Goal: Task Accomplishment & Management: Manage account settings

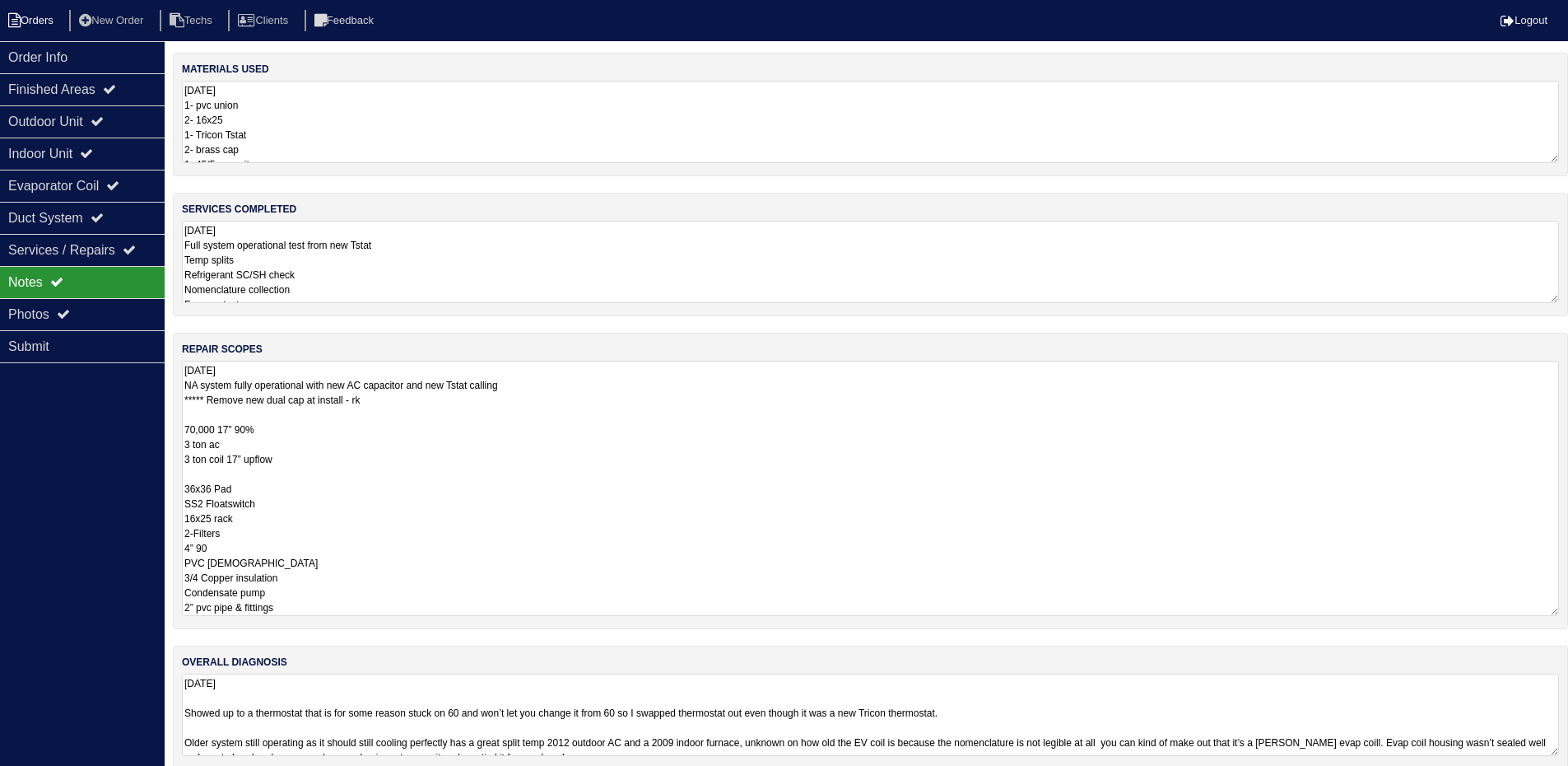
click at [26, 22] on li "Orders" at bounding box center [33, 21] width 66 height 22
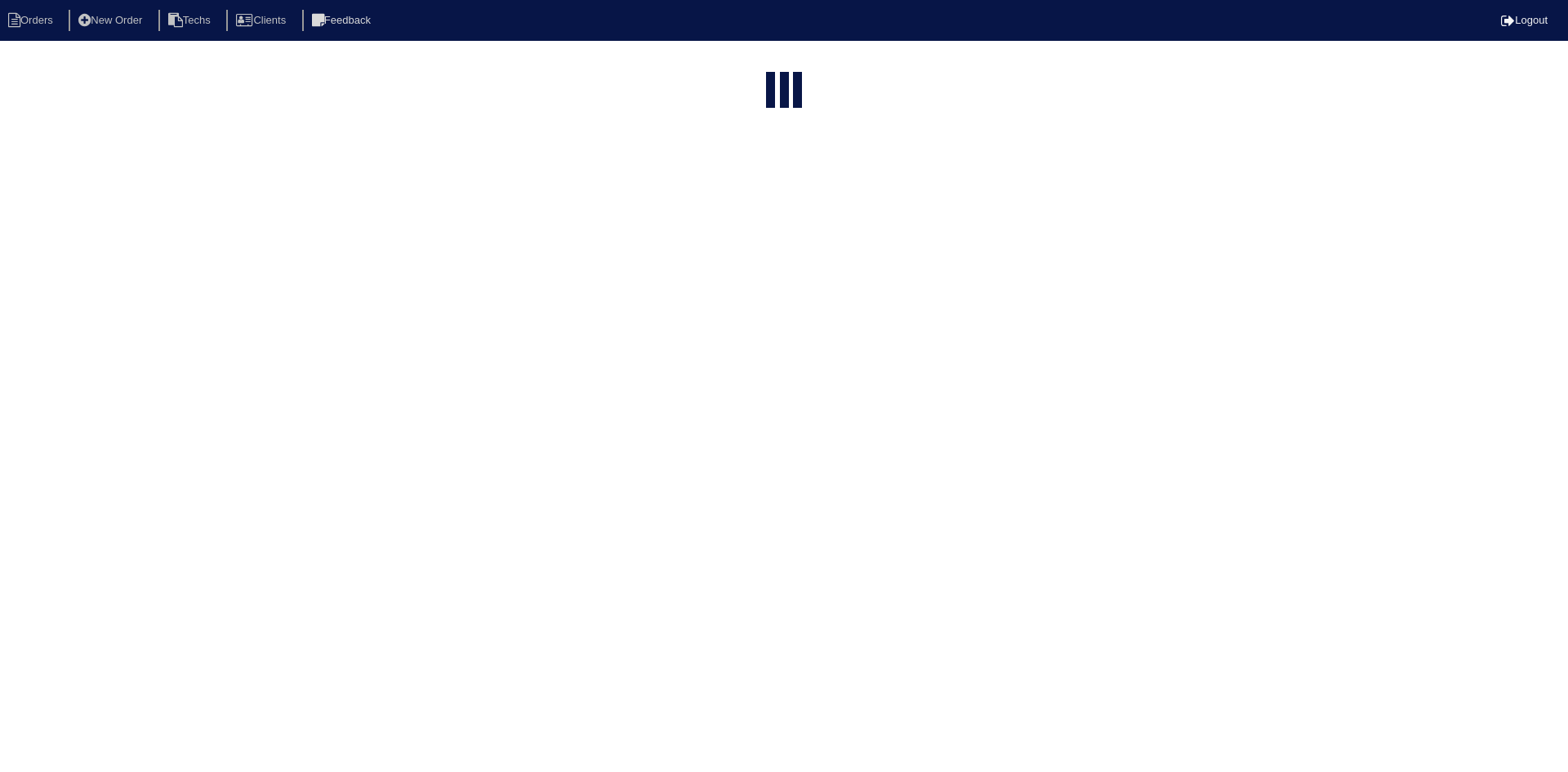
select select "15"
type input "135"
select select "field complete"
select select "need to quote"
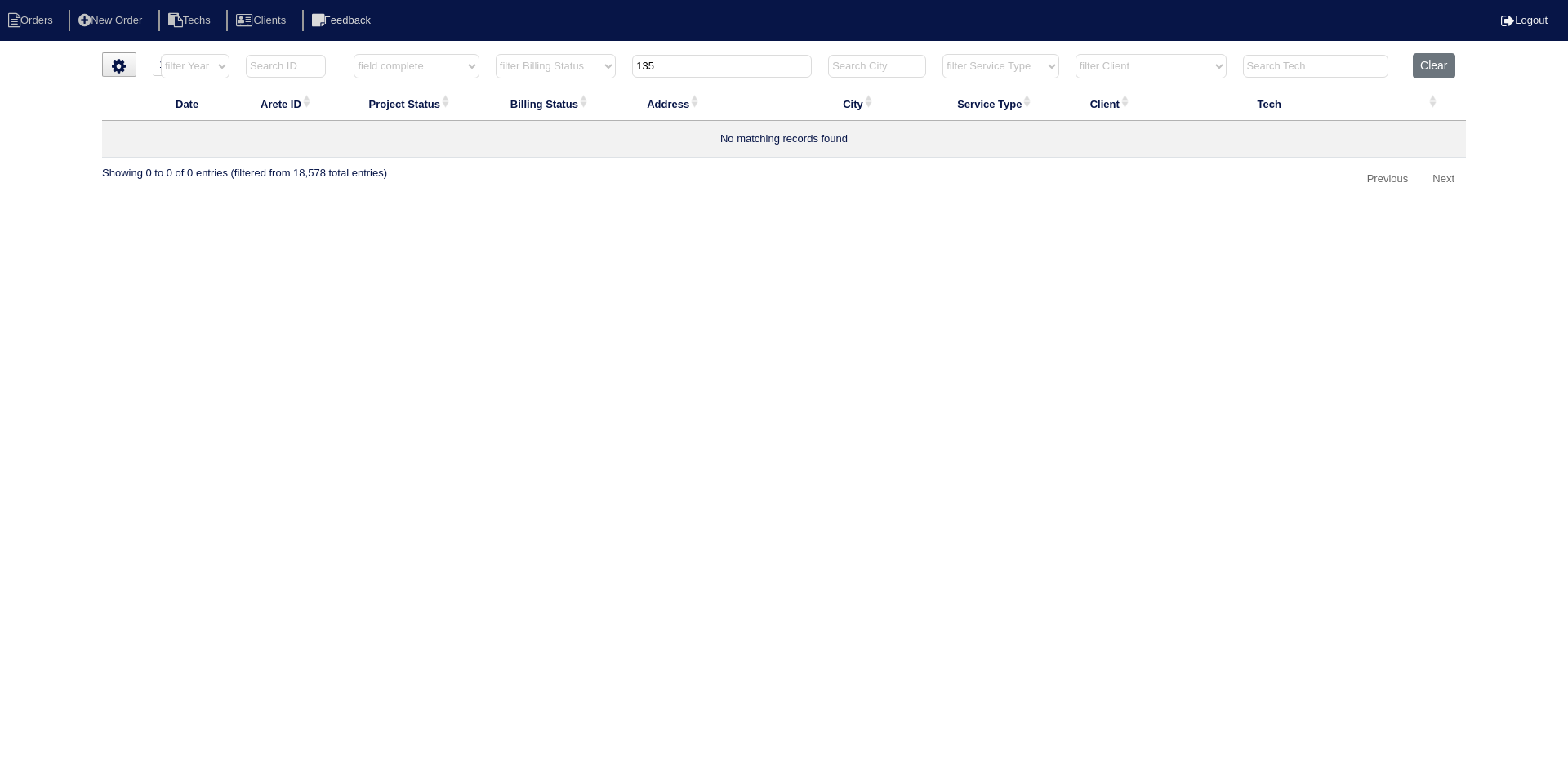
click at [653, 72] on input "135" at bounding box center [722, 66] width 179 height 23
click at [653, 71] on input "135" at bounding box center [722, 66] width 179 height 23
paste input "065 Dalby Way"
type input "1065 Dalby Way"
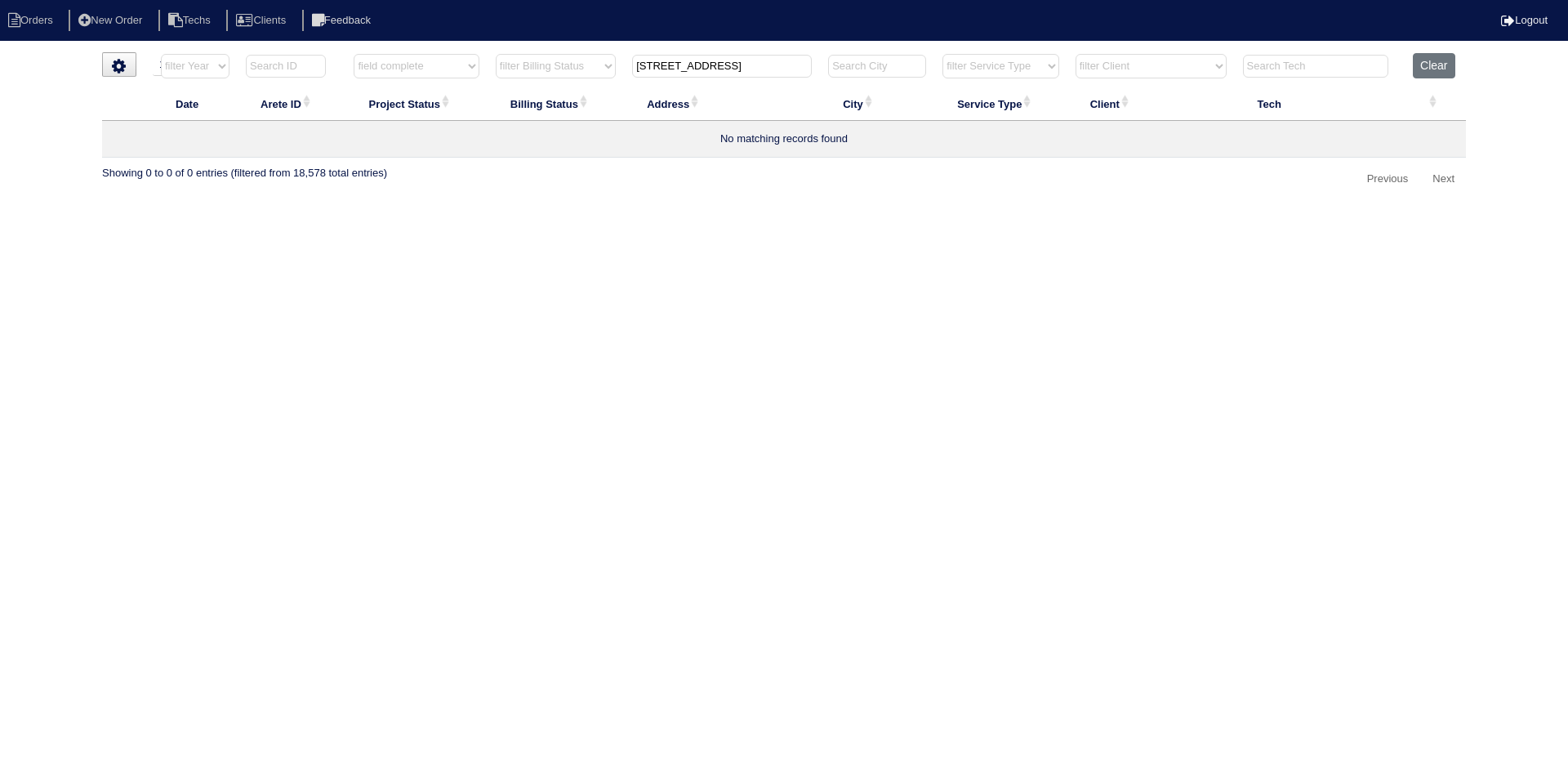
select select "field complete"
select select "need to quote"
type input "1065 Dalby"
select select "field complete"
select select "need to quote"
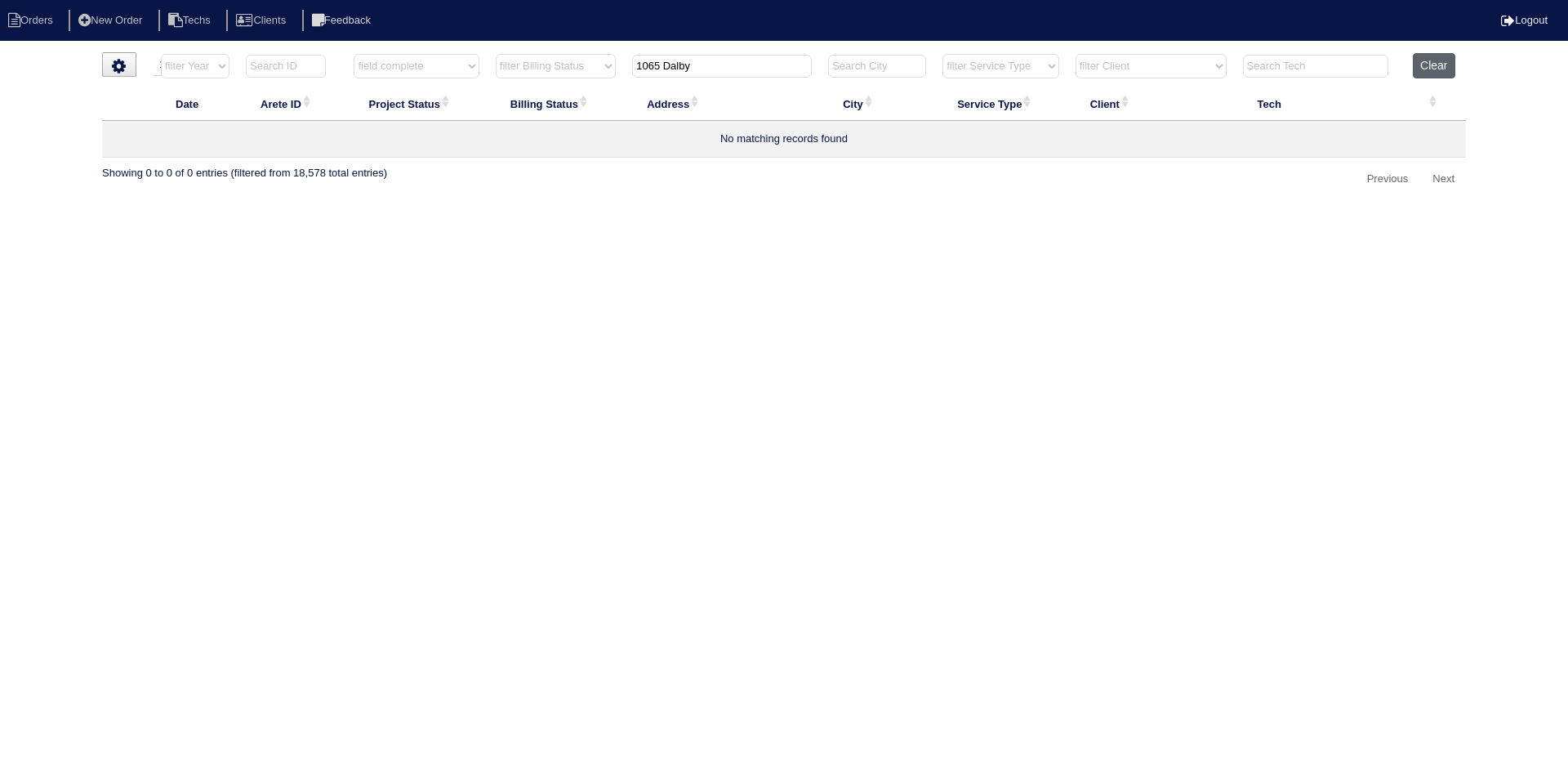
type input "1065 Dalby"
click at [1437, 67] on button "Clear" at bounding box center [1433, 66] width 42 height 26
select select
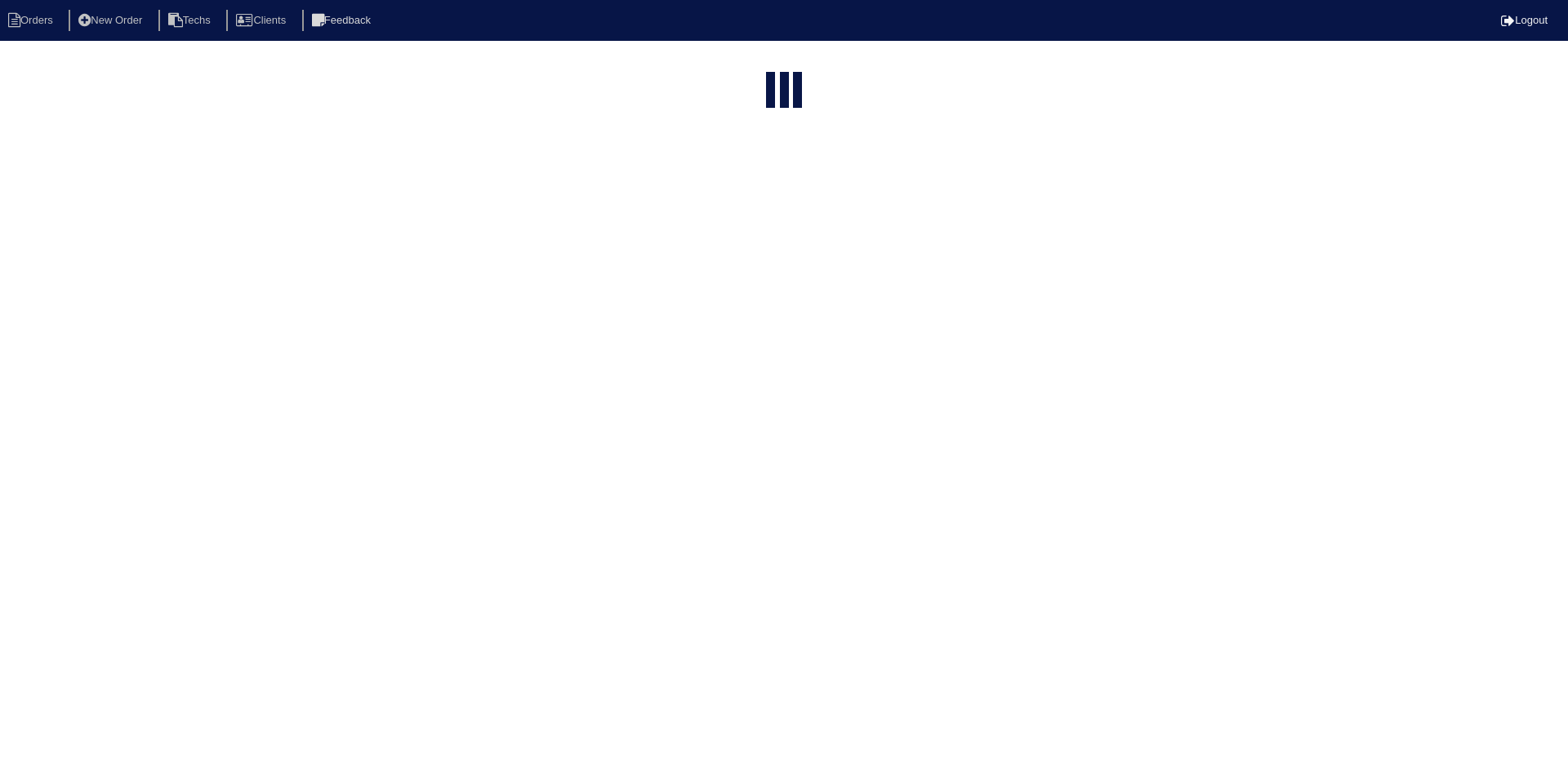
select select "15"
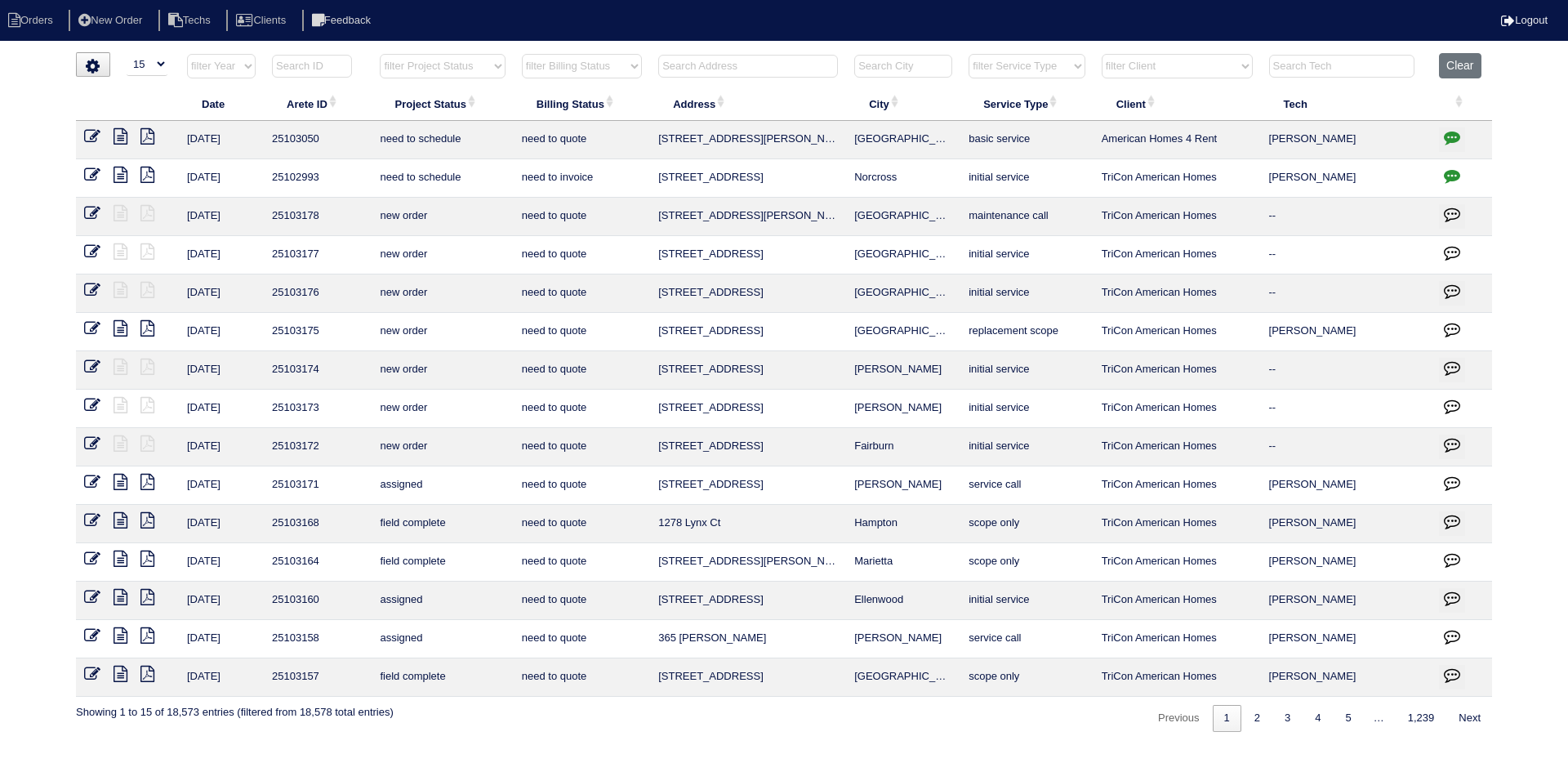
click at [717, 66] on input "text" at bounding box center [748, 66] width 179 height 23
paste input "1065 Dalby Way"
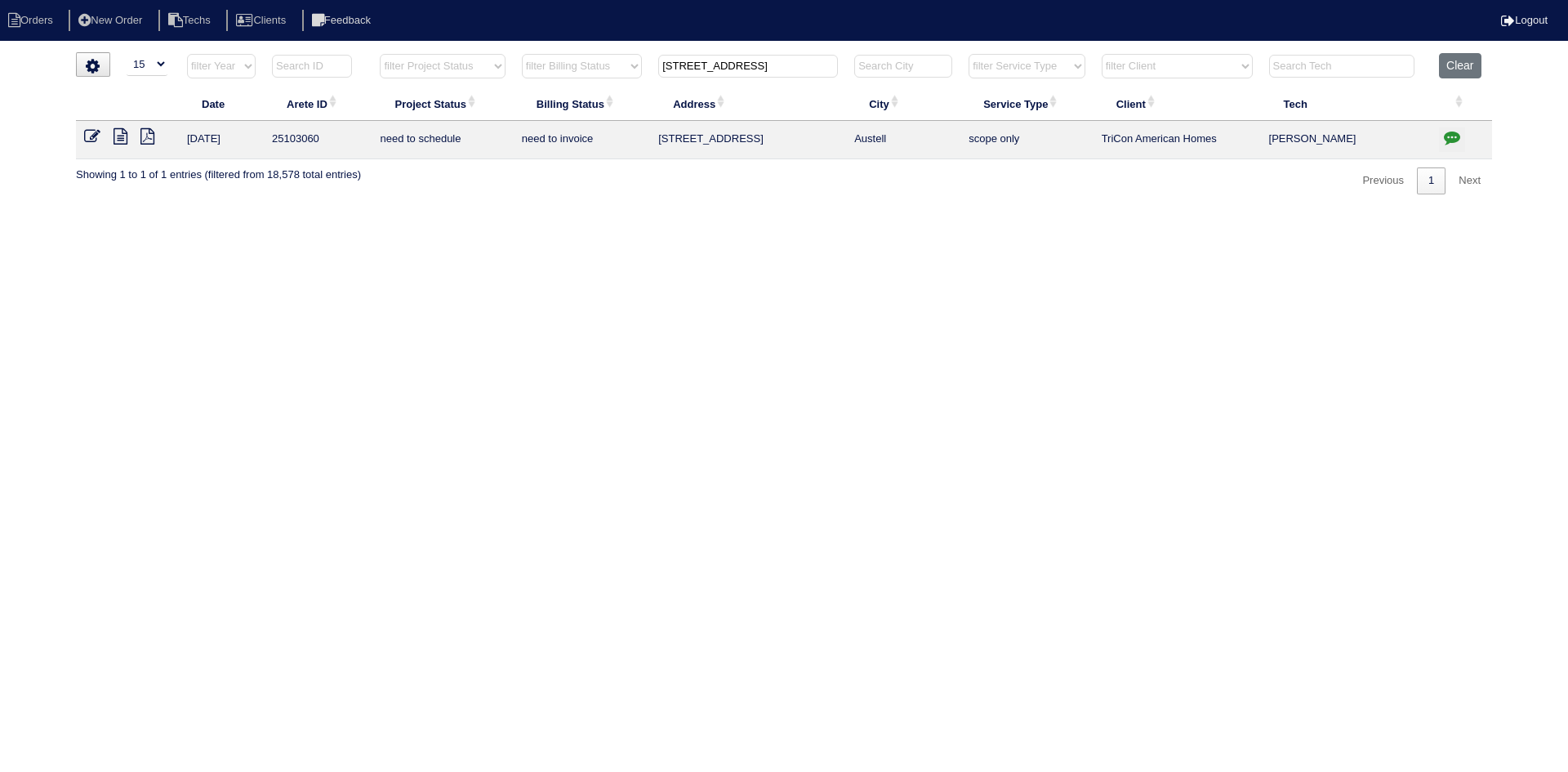
type input "1065 Dalby Way"
click at [120, 139] on icon at bounding box center [120, 136] width 14 height 16
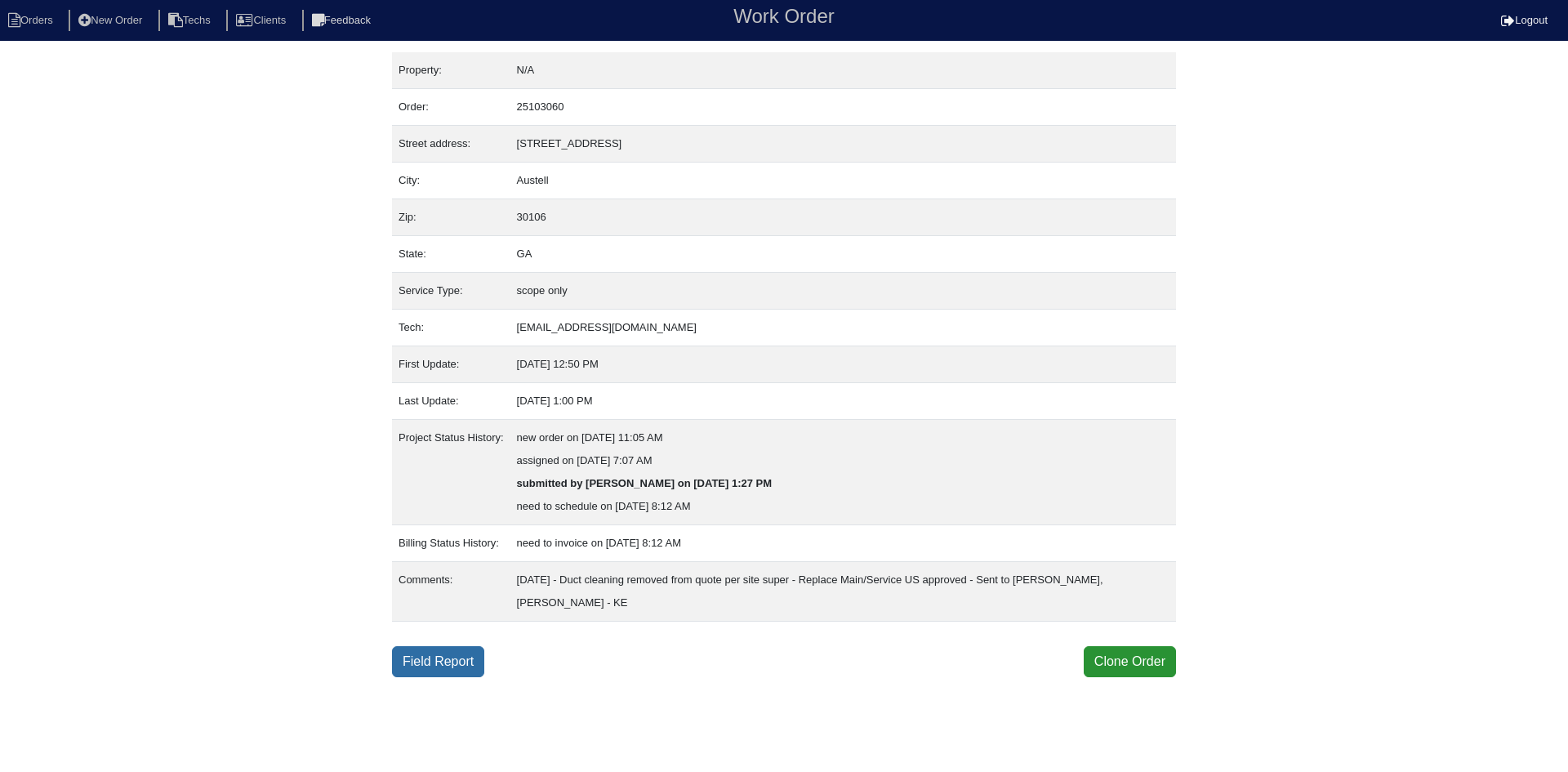
click at [468, 665] on link "Field Report" at bounding box center [438, 662] width 92 height 31
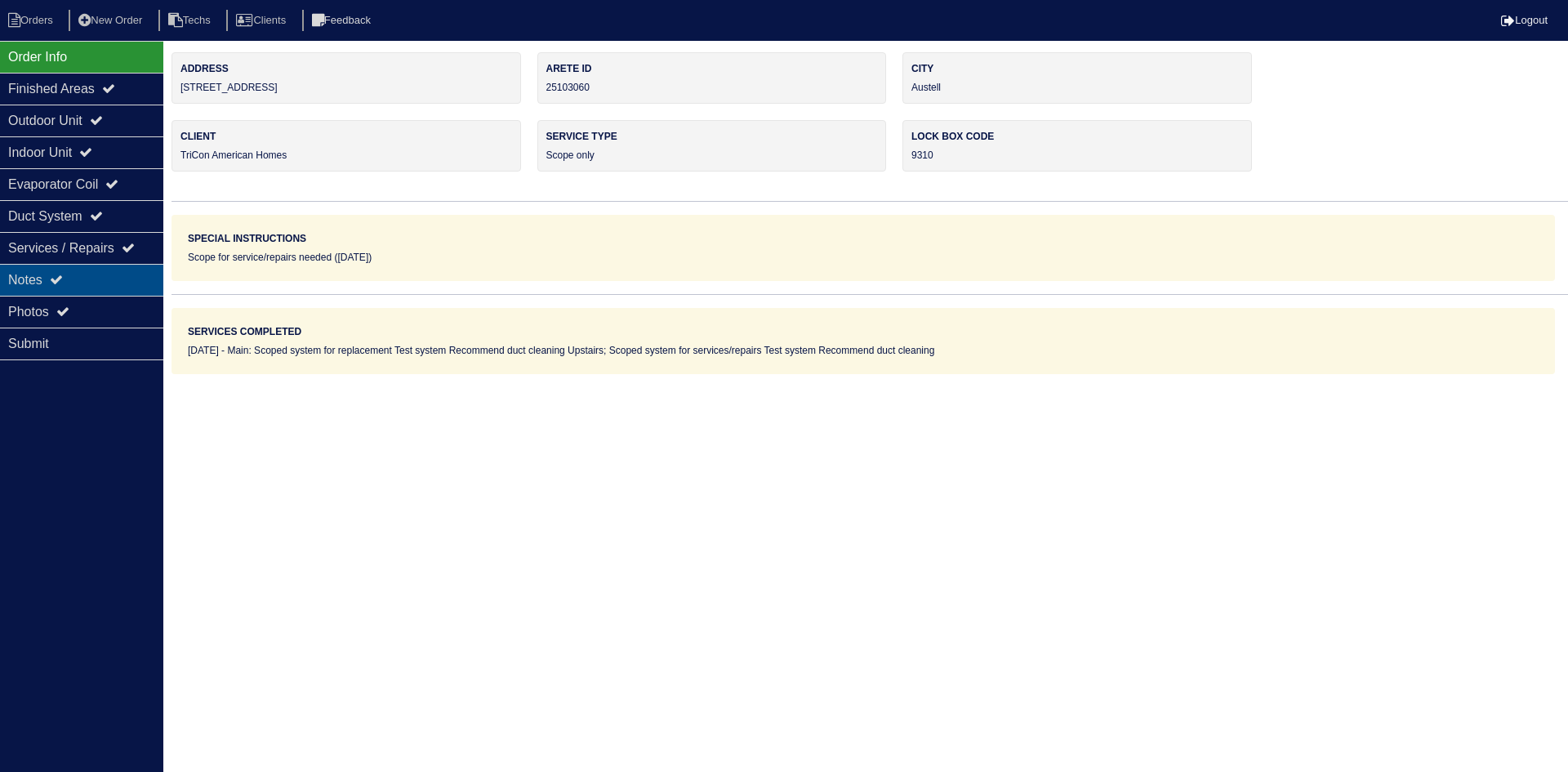
click at [79, 276] on div "Notes" at bounding box center [81, 279] width 163 height 32
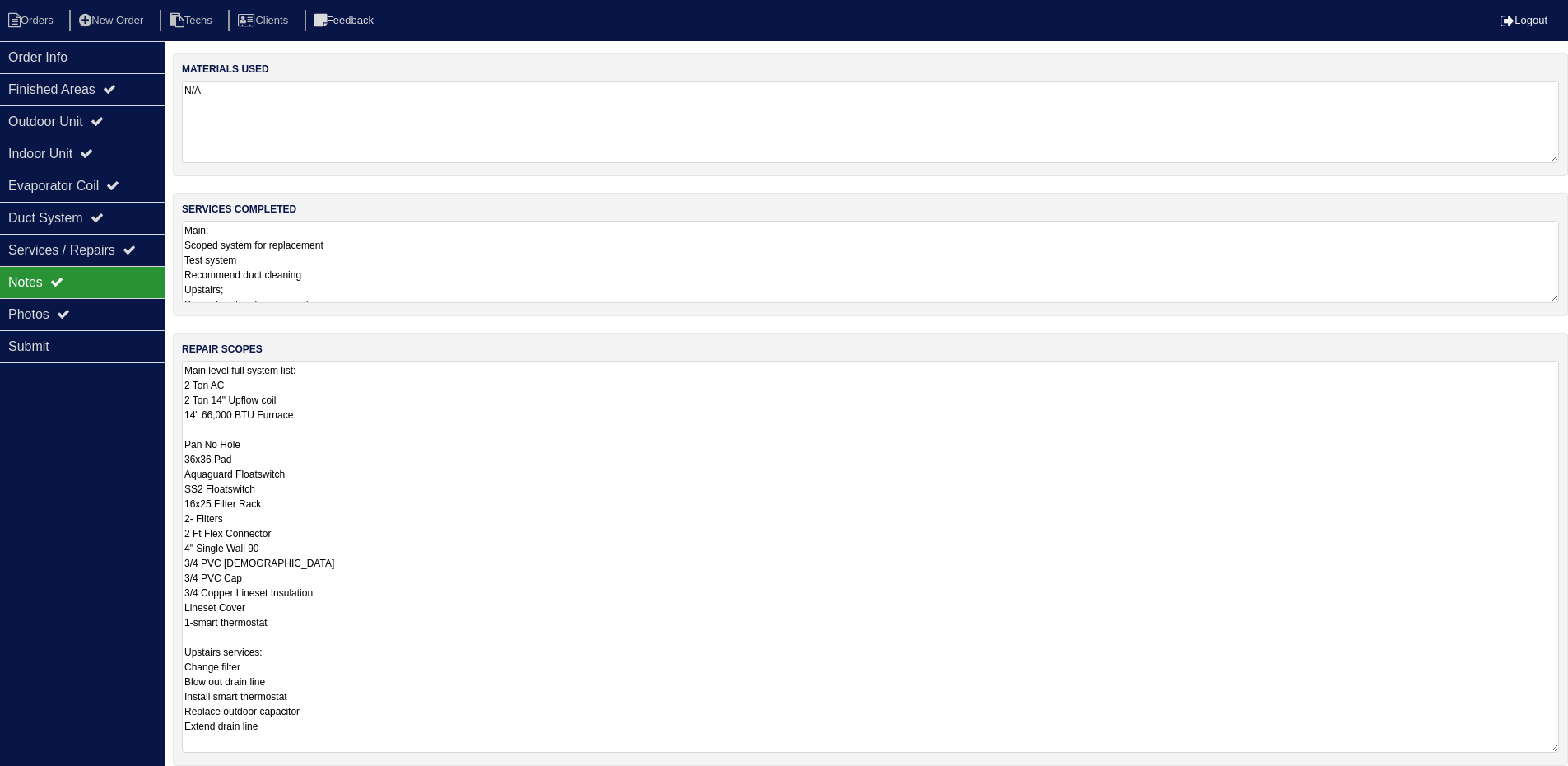
drag, startPoint x: 1567, startPoint y: 438, endPoint x: 1571, endPoint y: 748, distance: 310.0
click at [1568, 748] on html "Orders New Order Techs Clients Feedback Logout Orders New Order Users Clients M…" at bounding box center [784, 461] width 1568 height 923
click at [34, 16] on li "Orders" at bounding box center [33, 21] width 66 height 22
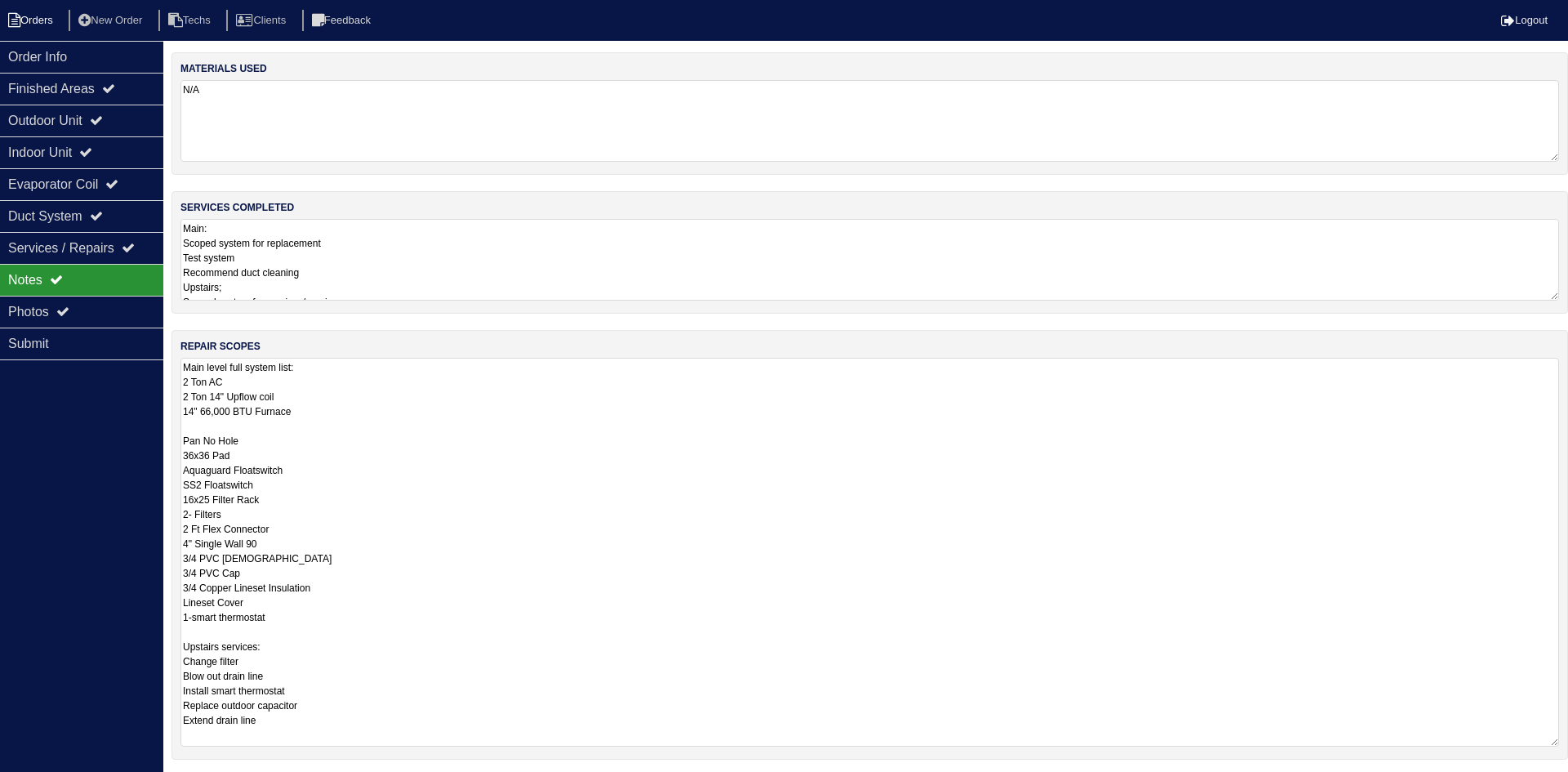
select select "15"
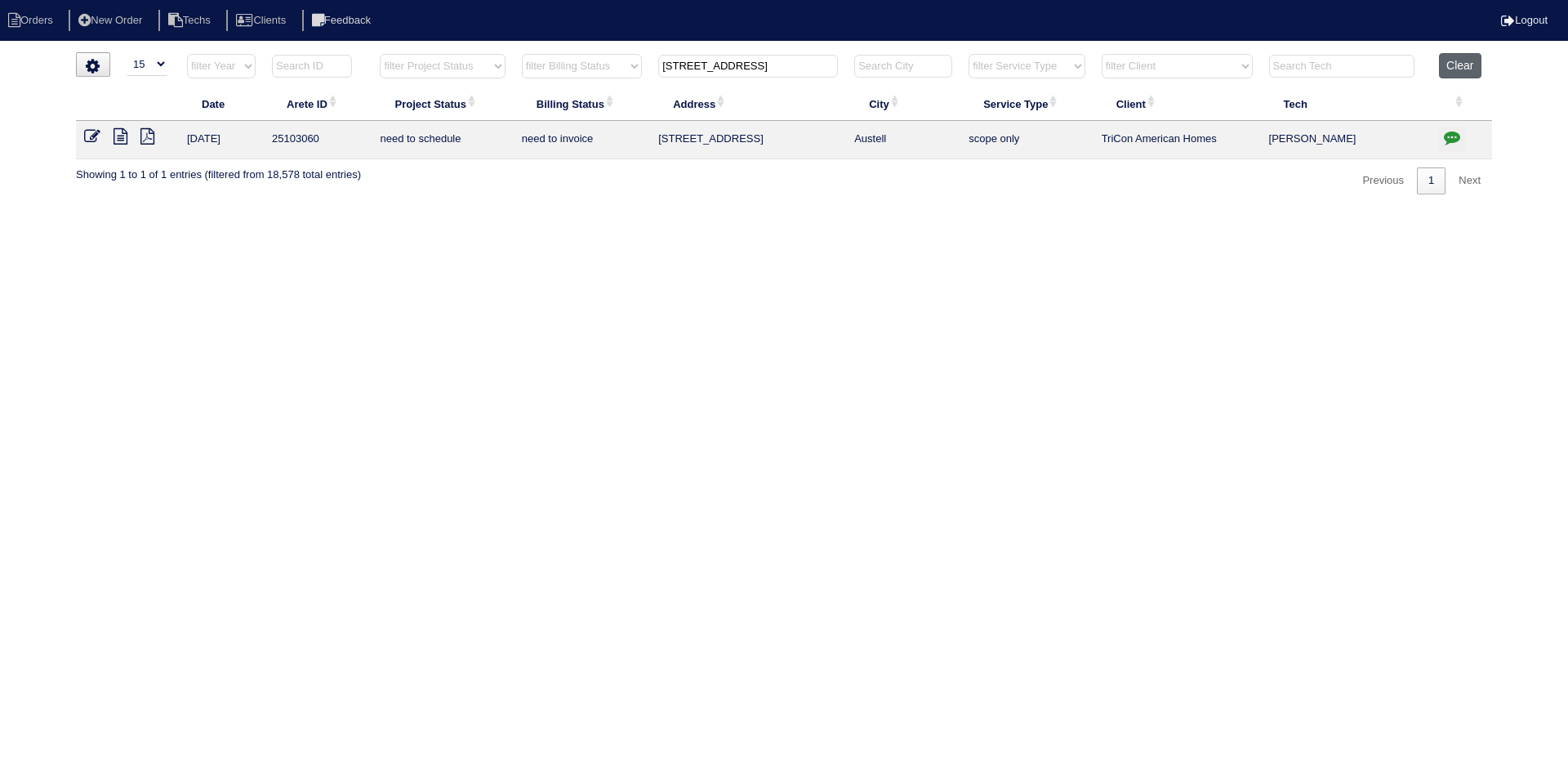
click at [1454, 74] on button "Clear" at bounding box center [1460, 66] width 42 height 26
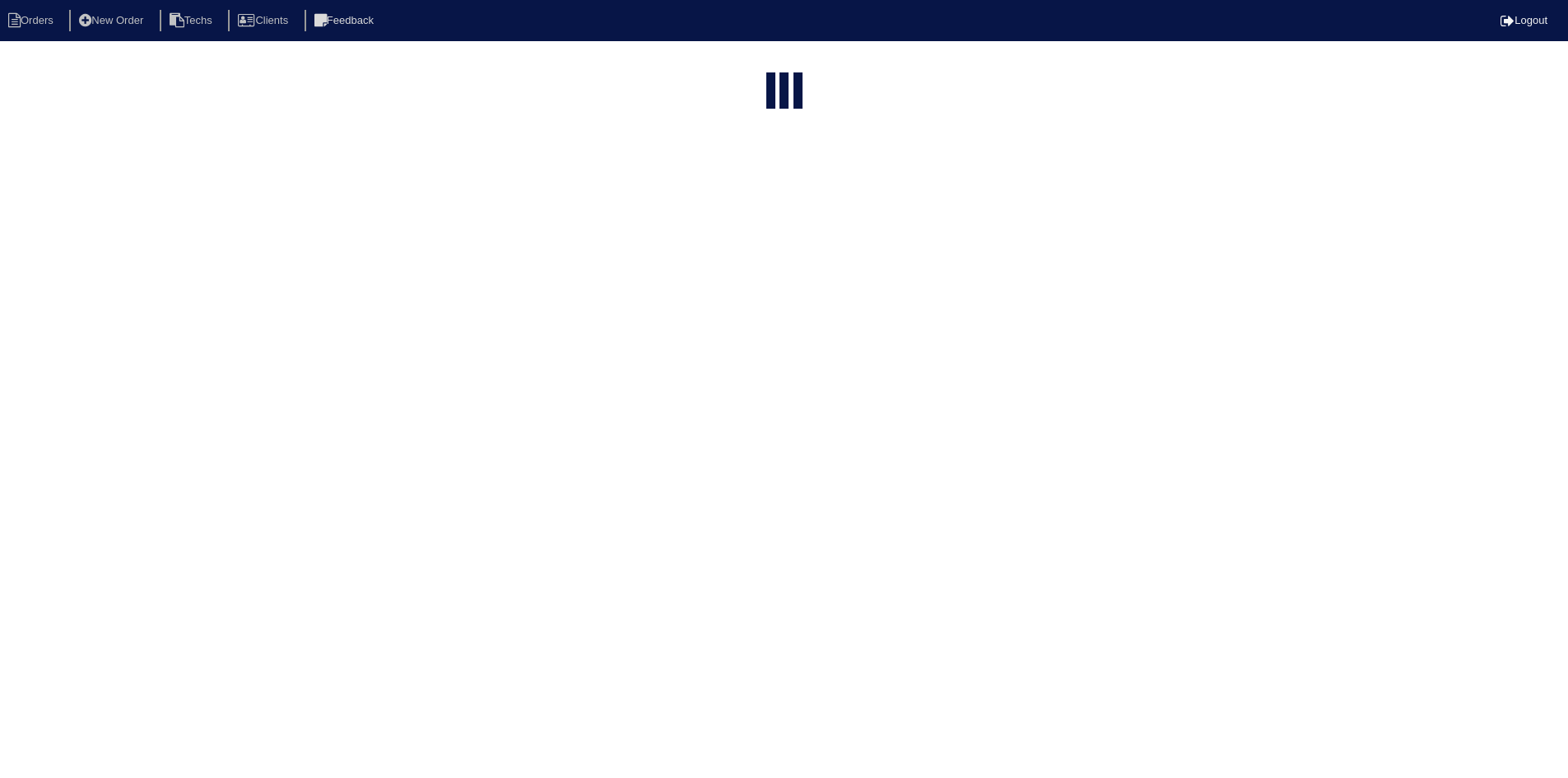
select select "15"
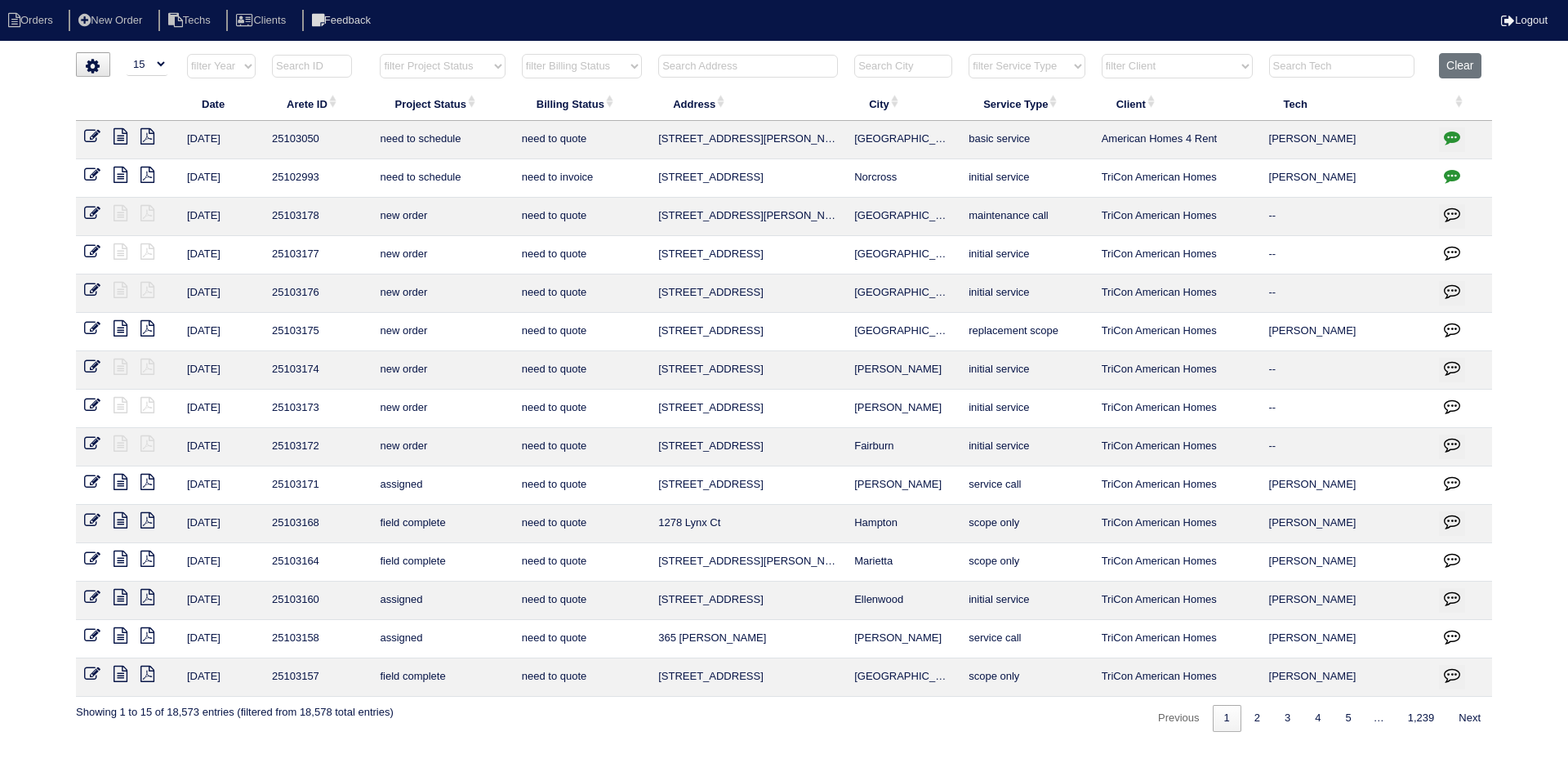
click at [500, 66] on select "filter Project Status -- Any Project Status -- new order assigned in progress f…" at bounding box center [442, 66] width 125 height 25
click at [380, 54] on select "filter Project Status -- Any Project Status -- new order assigned in progress f…" at bounding box center [442, 66] width 125 height 25
select select "field complete"
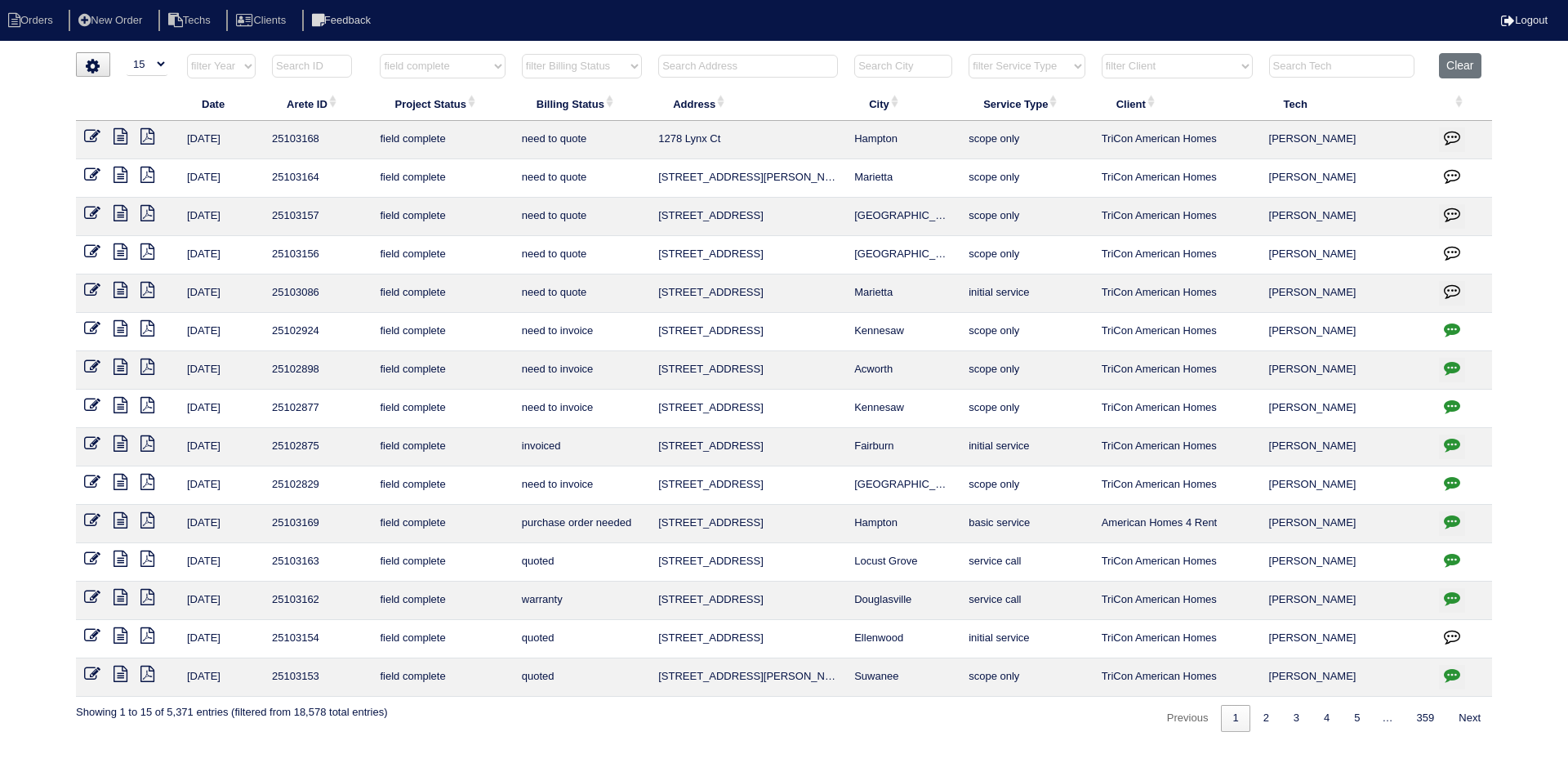
drag, startPoint x: 607, startPoint y: 68, endPoint x: 608, endPoint y: 77, distance: 9.1
click at [607, 68] on select "filter Billing Status -- Any Billing Status -- need to quote quoted need to inv…" at bounding box center [581, 66] width 120 height 25
select select "need to quote"
click at [522, 54] on select "filter Billing Status -- Any Billing Status -- need to quote quoted need to inv…" at bounding box center [581, 66] width 120 height 25
select select "field complete"
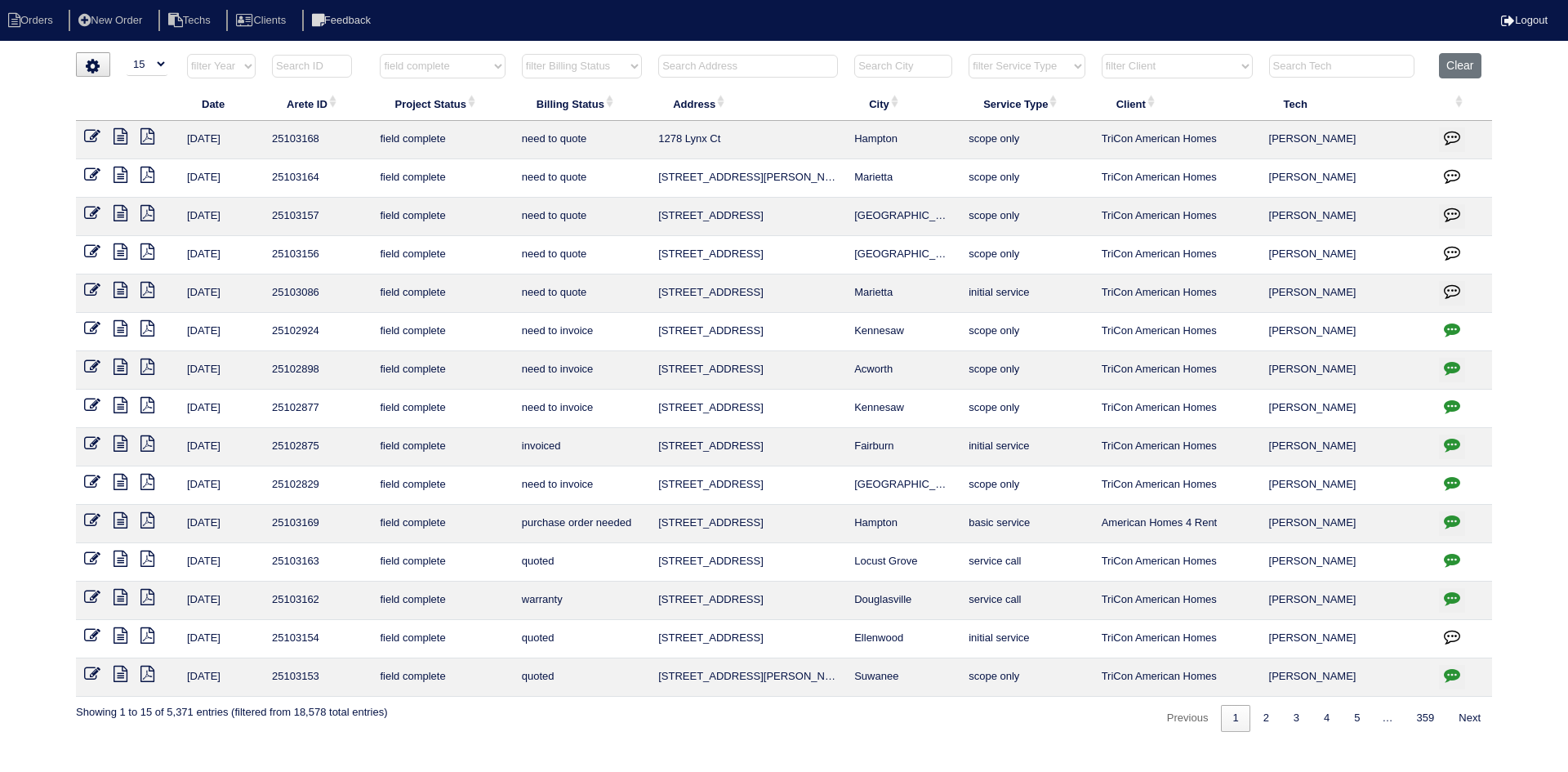
select select "need to quote"
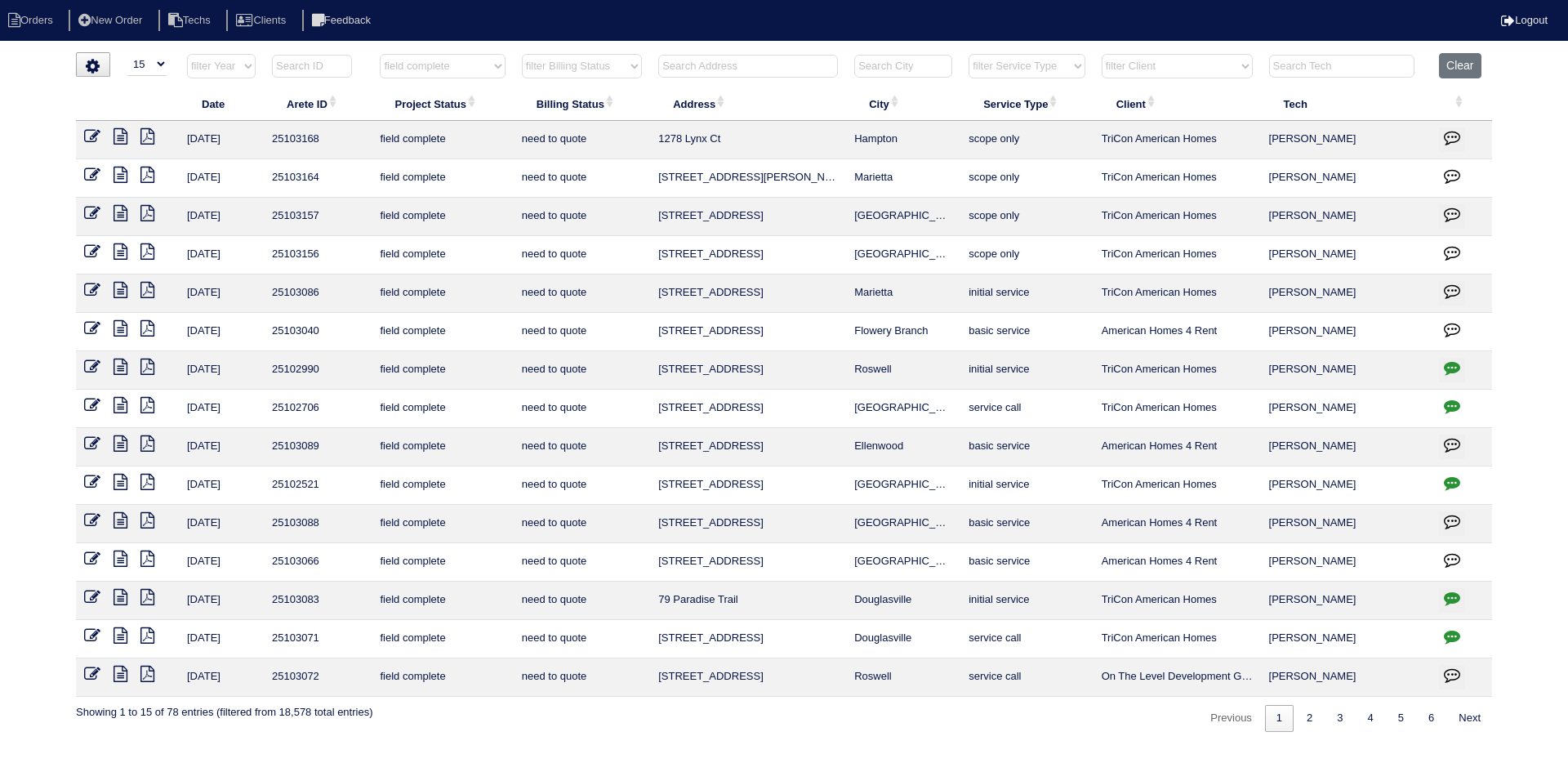
click at [1199, 66] on select "filter Client -- Any Client -- Alan Luther American Homes 4 Rent Arete Personal…" at bounding box center [1177, 66] width 151 height 25
click at [1001, 726] on div "▼ 10 15 25 50 200 500 Search: Date Arete ID Project Status Billing Status Addre…" at bounding box center [784, 392] width 1416 height 680
click at [1452, 367] on icon "button" at bounding box center [1452, 367] width 16 height 16
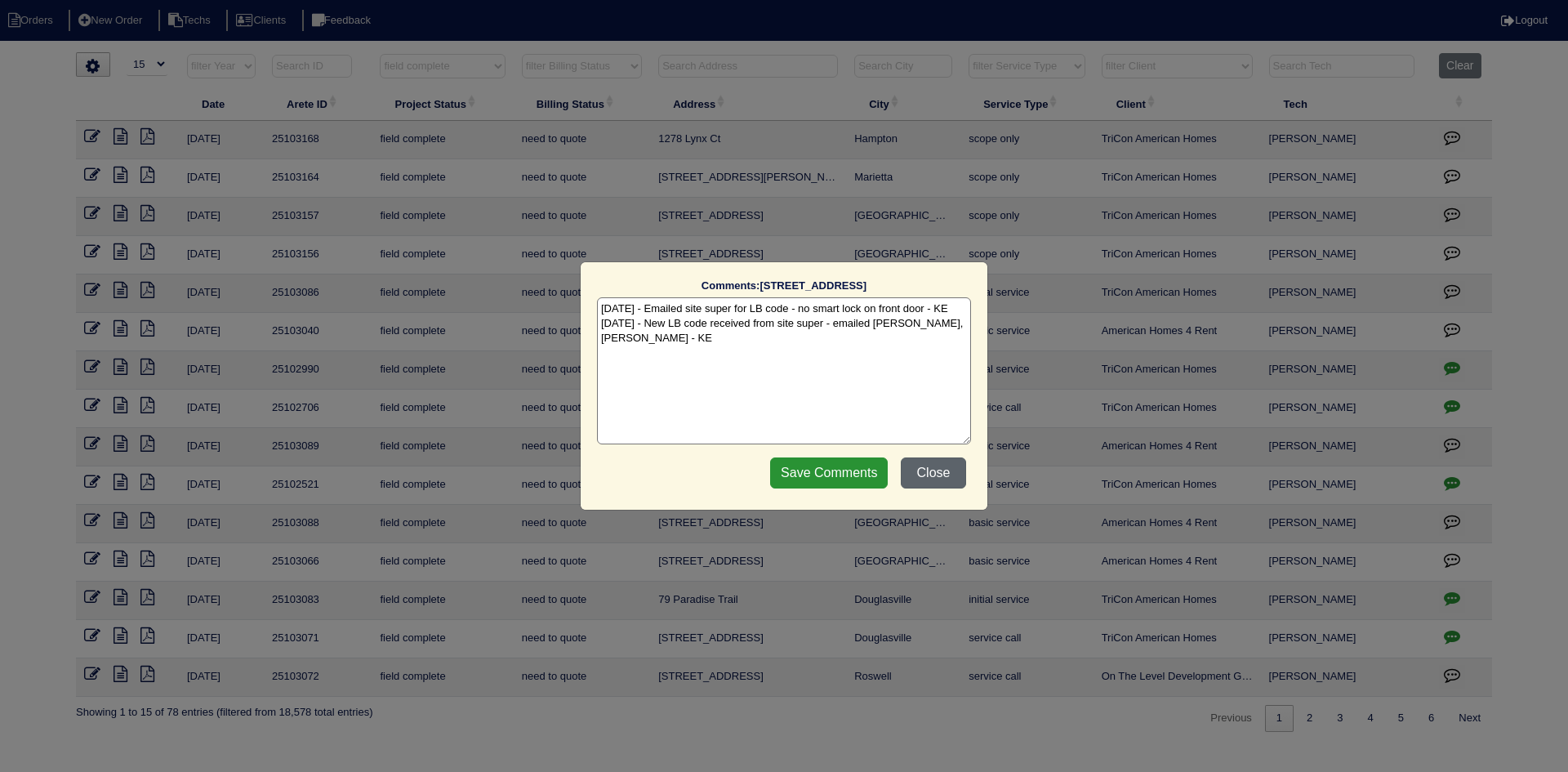
click at [950, 468] on button "Close" at bounding box center [933, 473] width 66 height 31
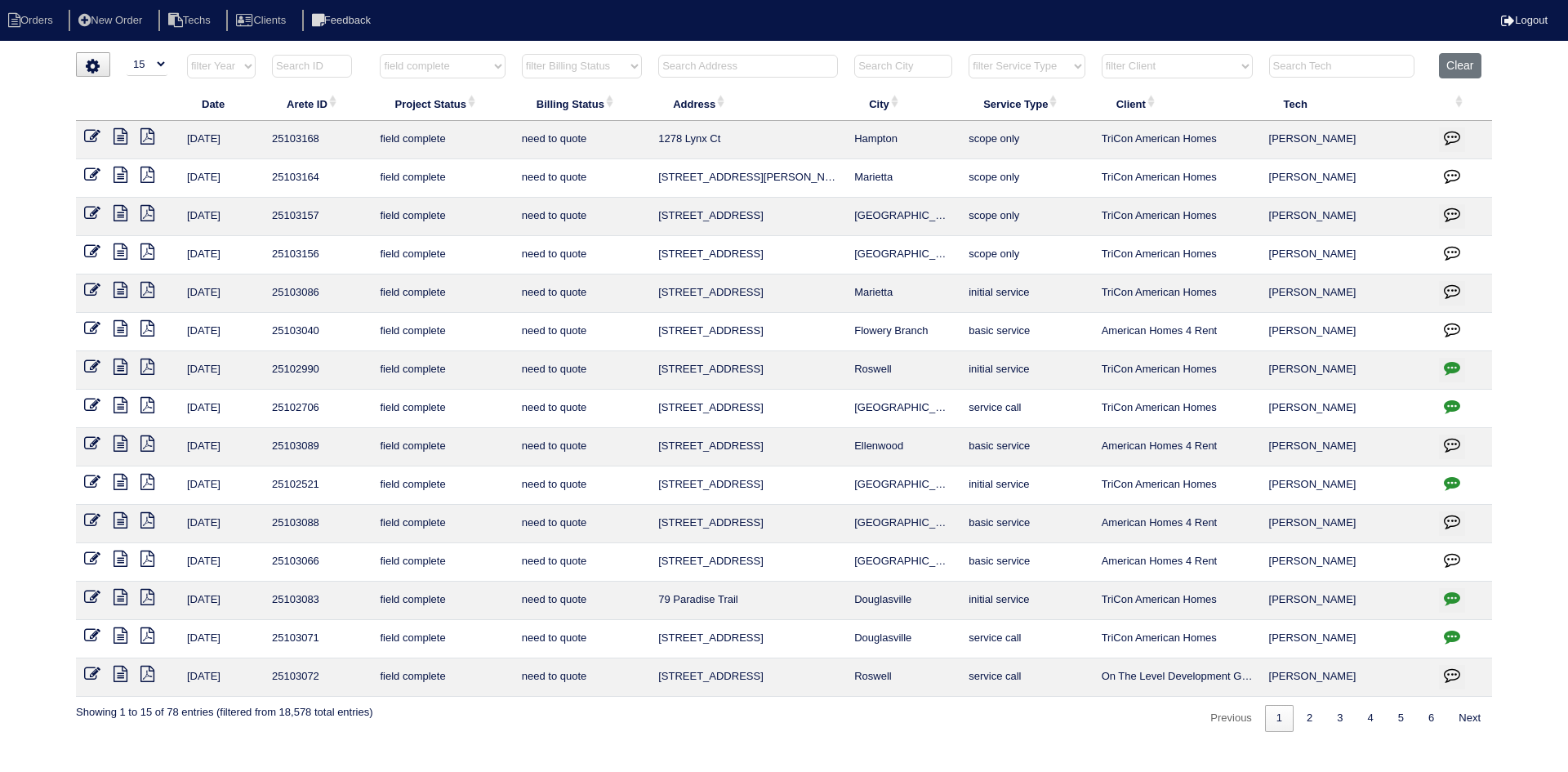
click at [1451, 401] on icon "button" at bounding box center [1452, 406] width 16 height 16
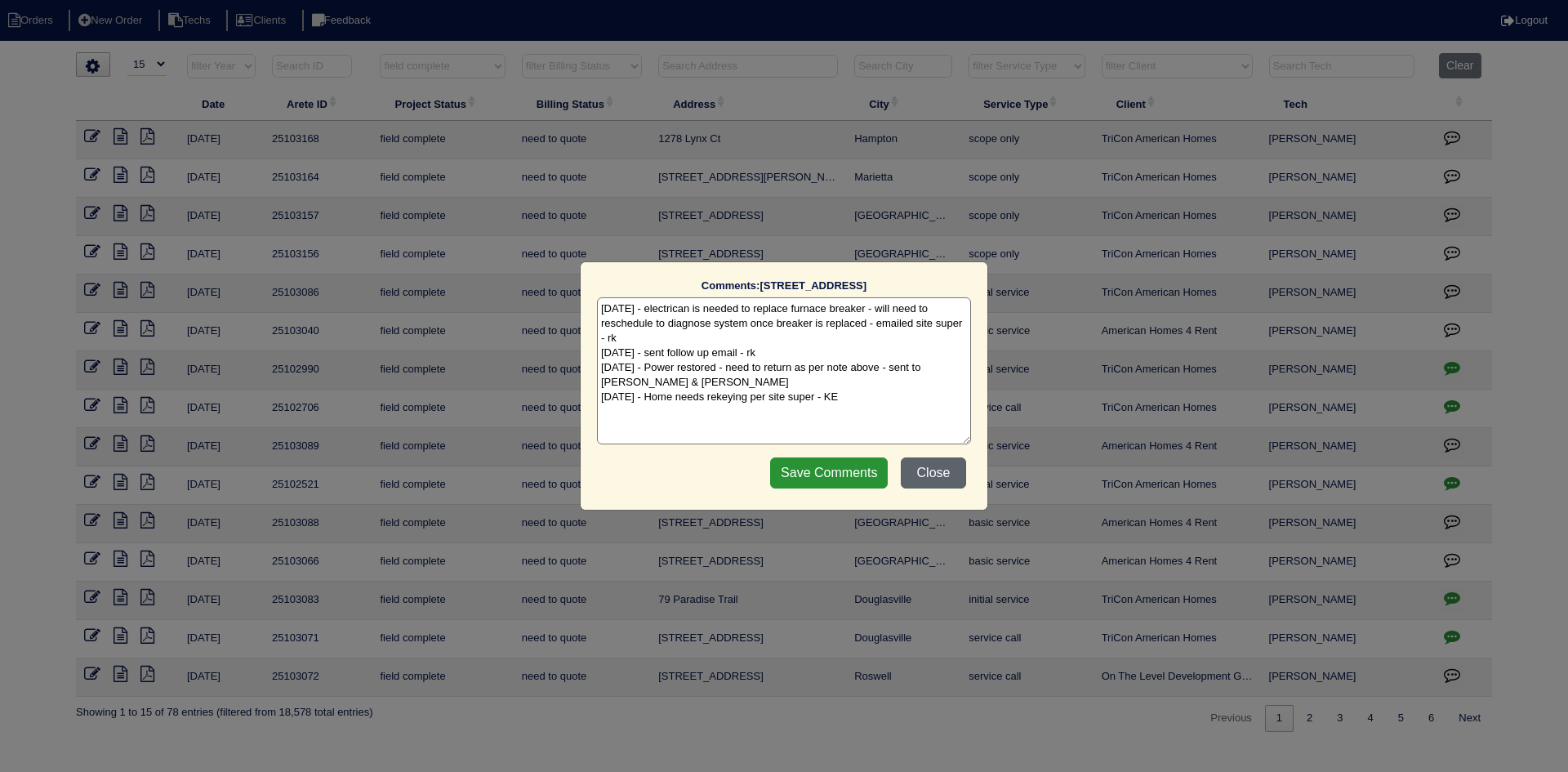
click at [927, 473] on button "Close" at bounding box center [933, 473] width 66 height 31
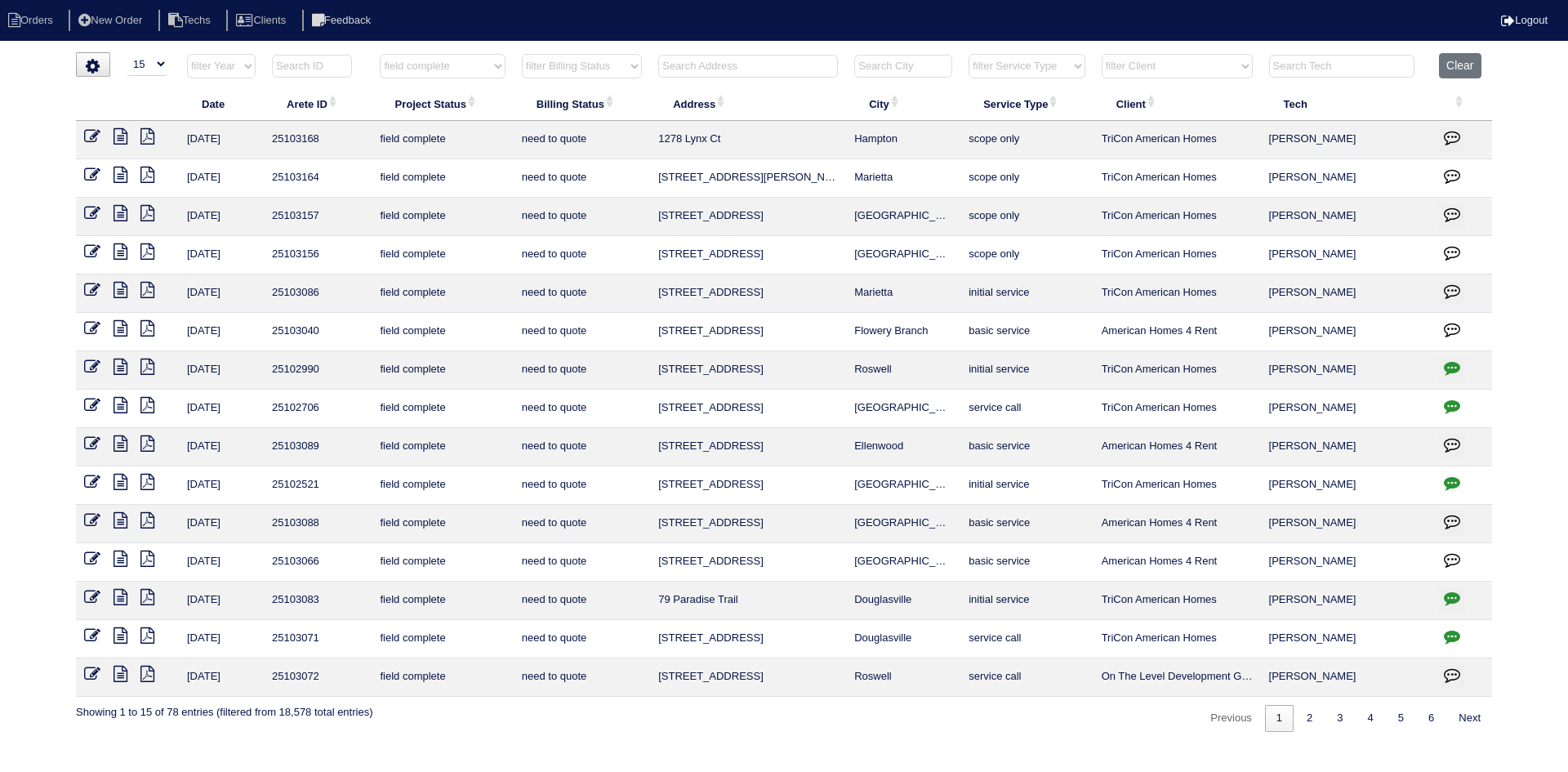
click at [125, 406] on icon at bounding box center [120, 405] width 14 height 16
click at [1448, 368] on icon "button" at bounding box center [1452, 367] width 16 height 16
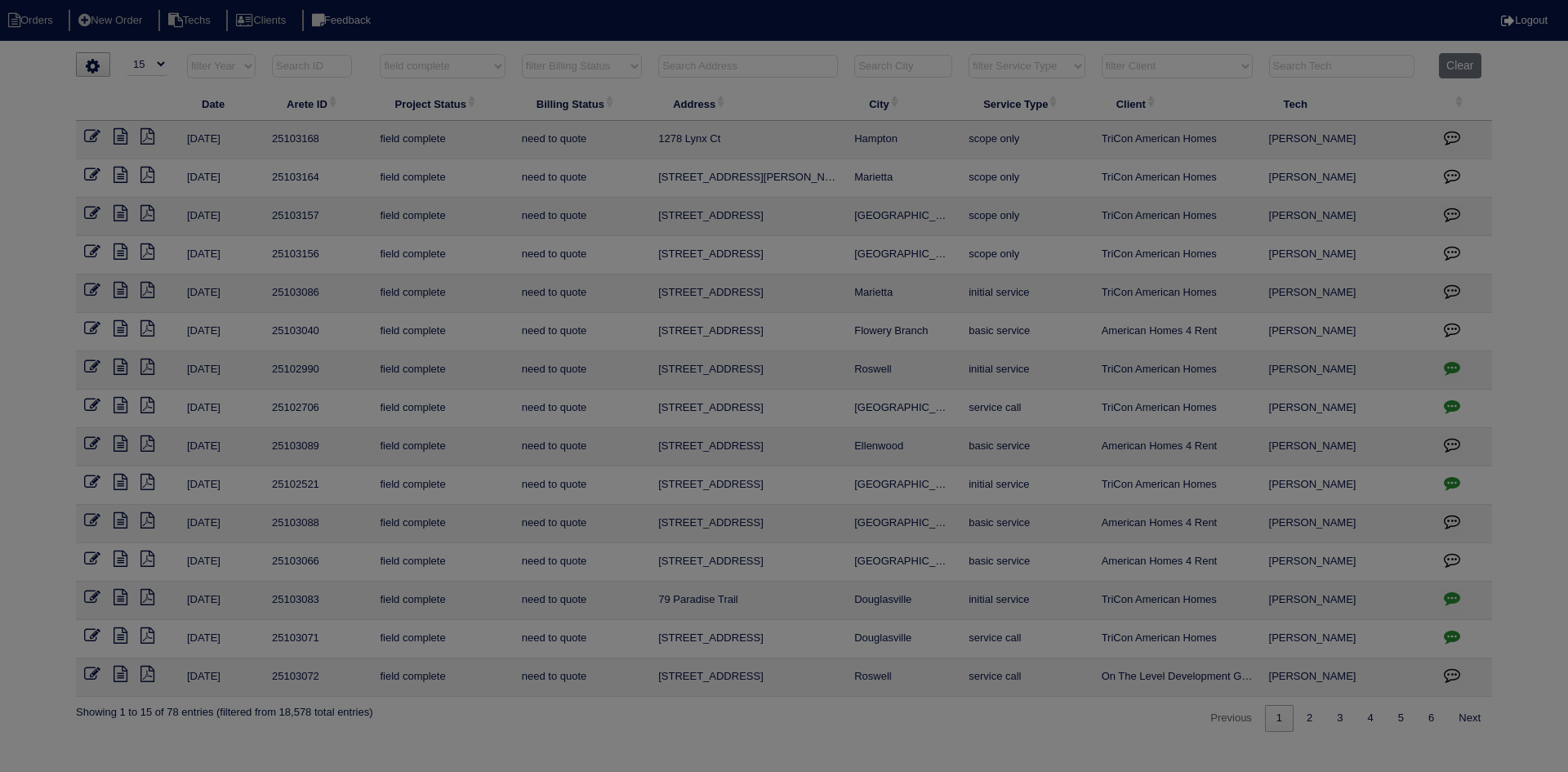
type textarea "8/21/25 - Emailed site super for LB code - no smart lock on front door - KE 8/2…"
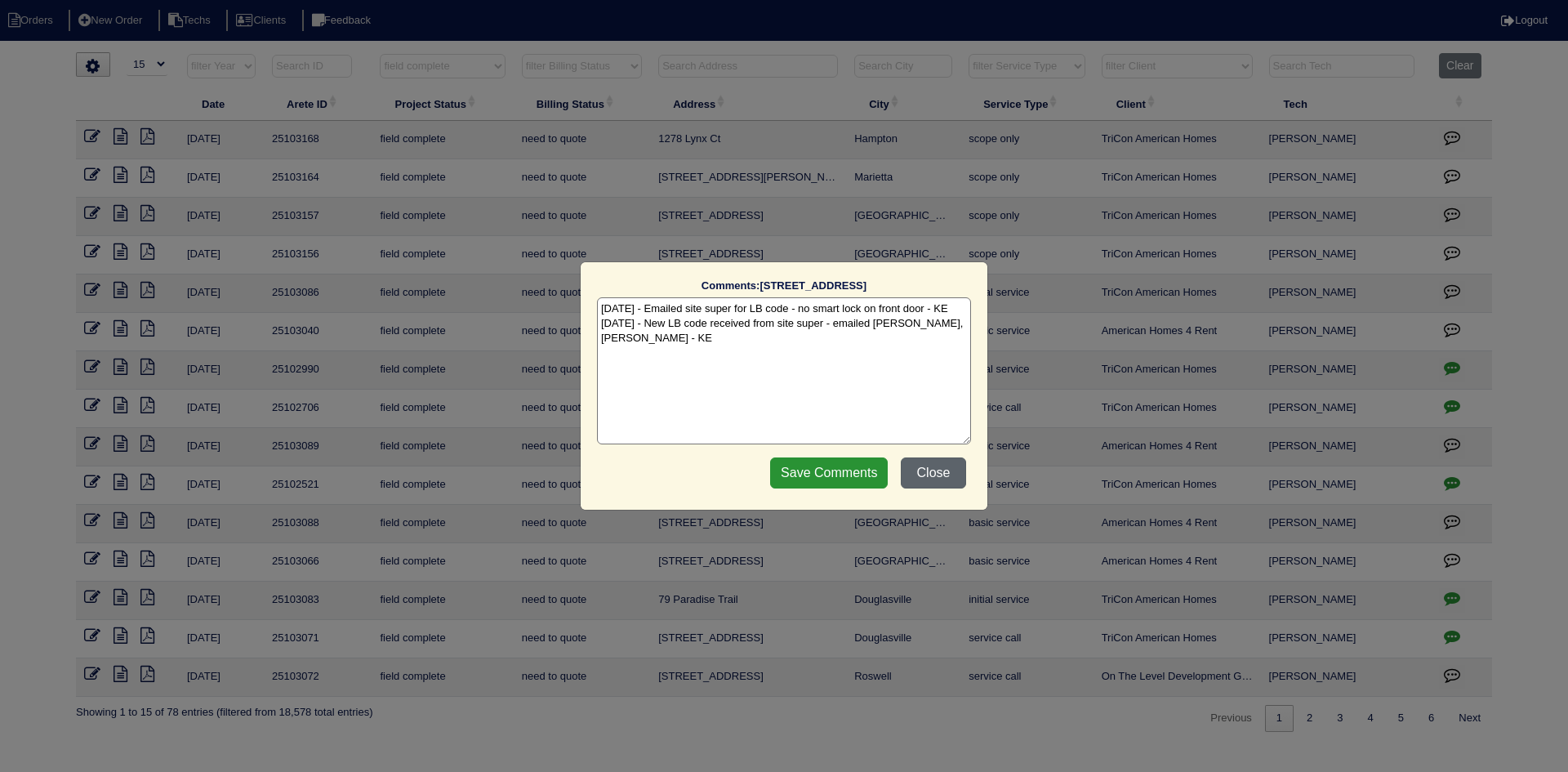
click at [944, 470] on button "Close" at bounding box center [933, 473] width 66 height 31
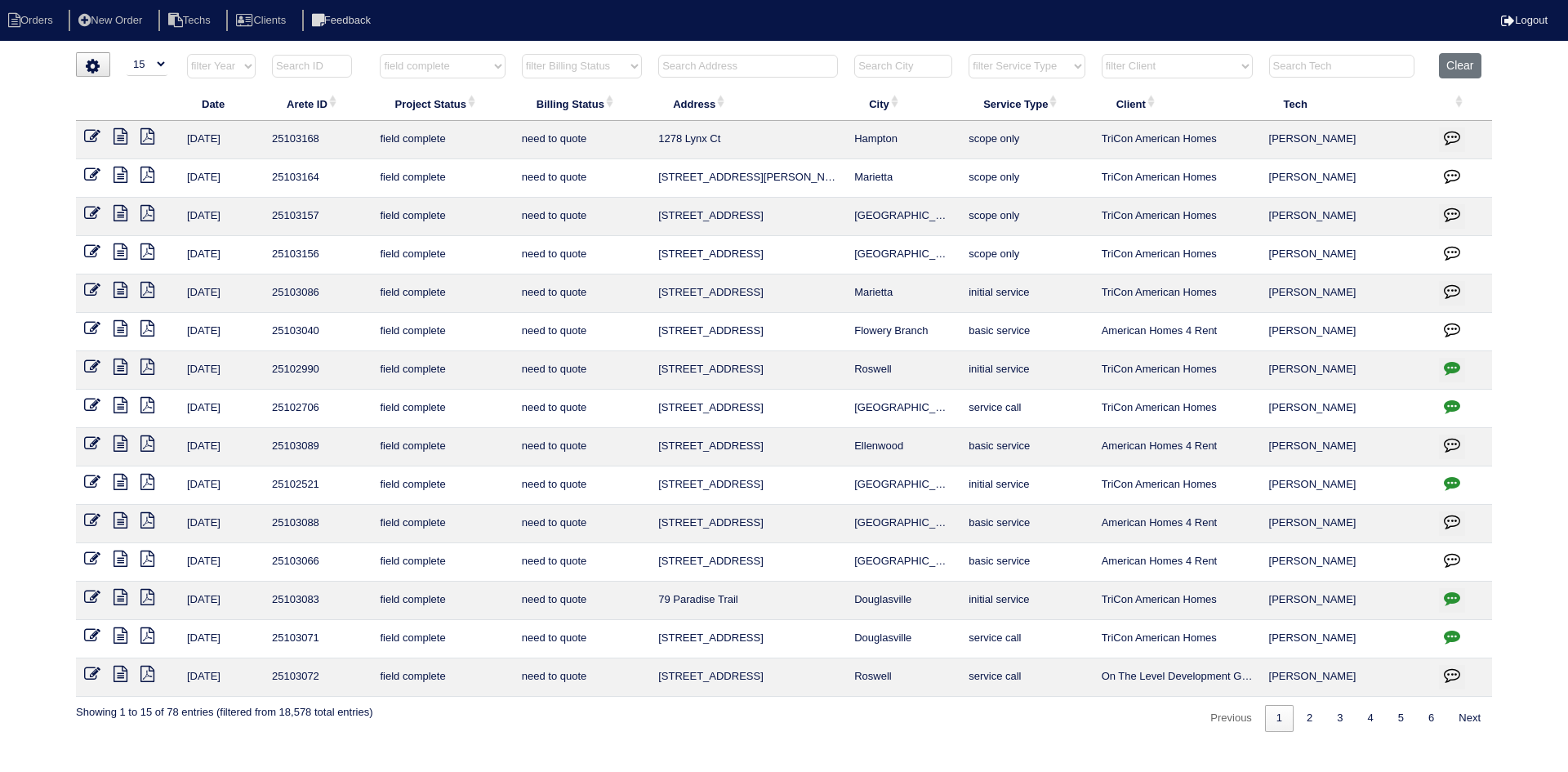
click at [117, 366] on icon at bounding box center [120, 366] width 14 height 16
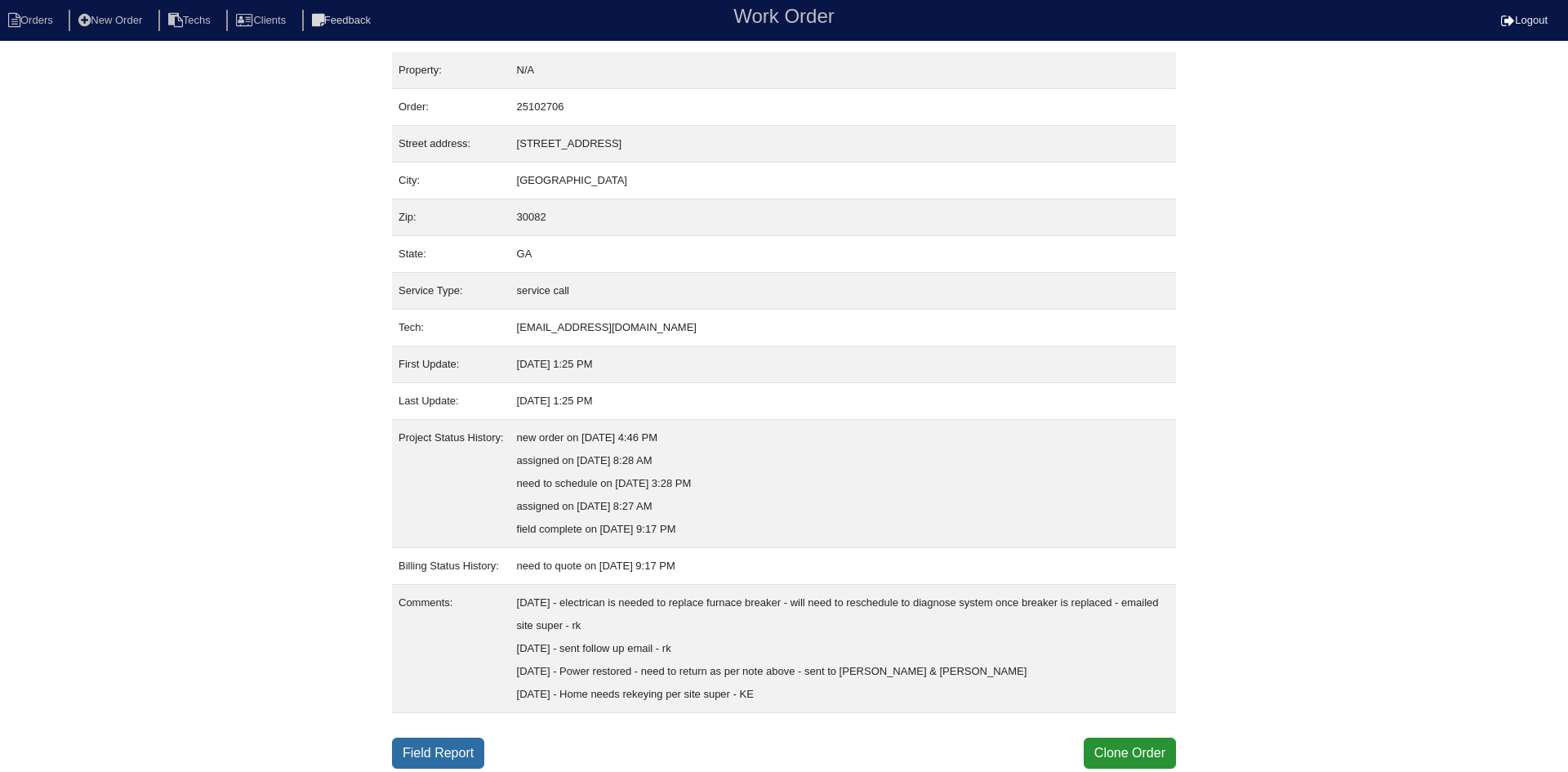
click at [427, 743] on link "Field Report" at bounding box center [438, 753] width 92 height 31
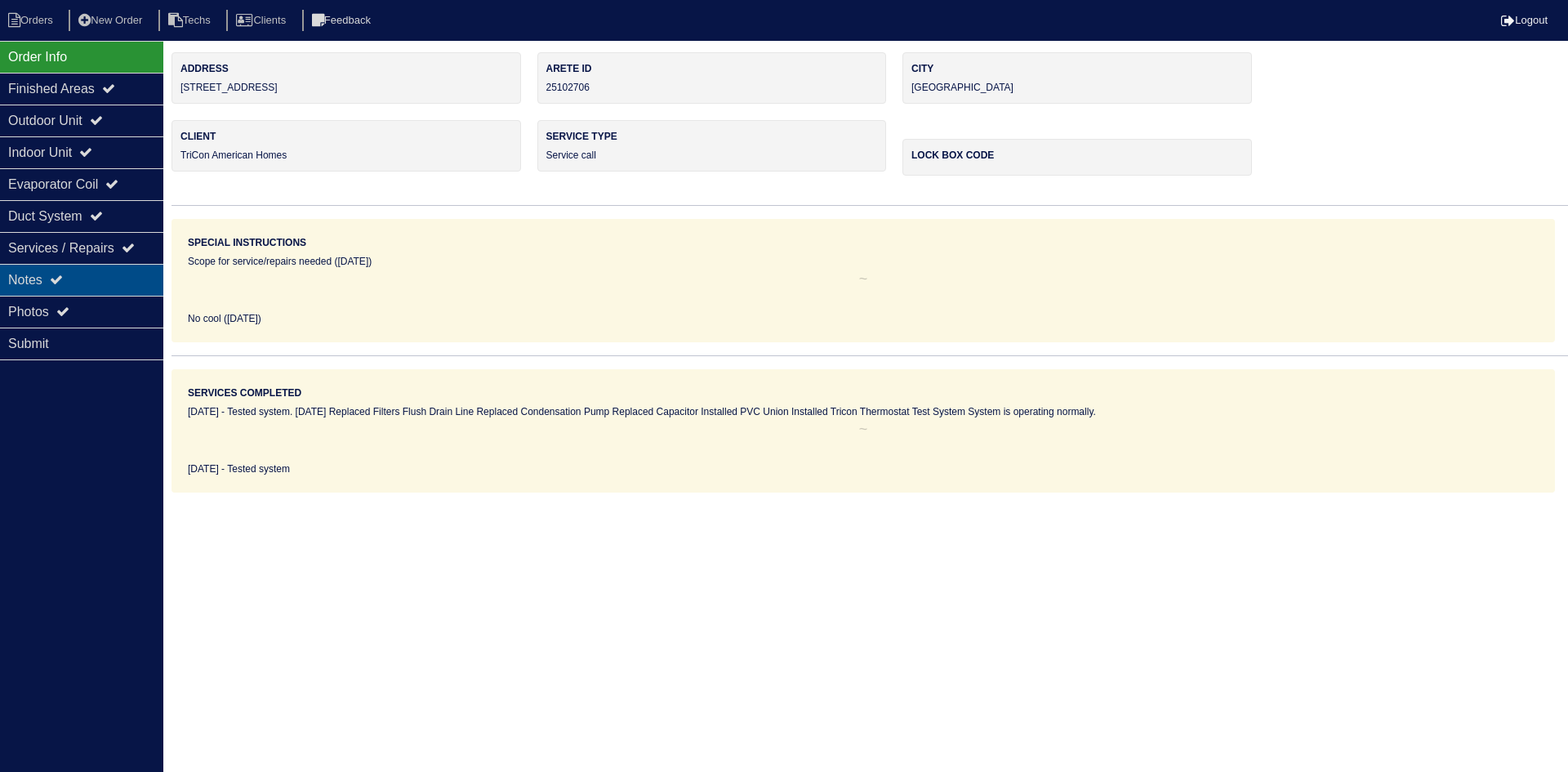
click at [95, 286] on div "Notes" at bounding box center [81, 279] width 163 height 32
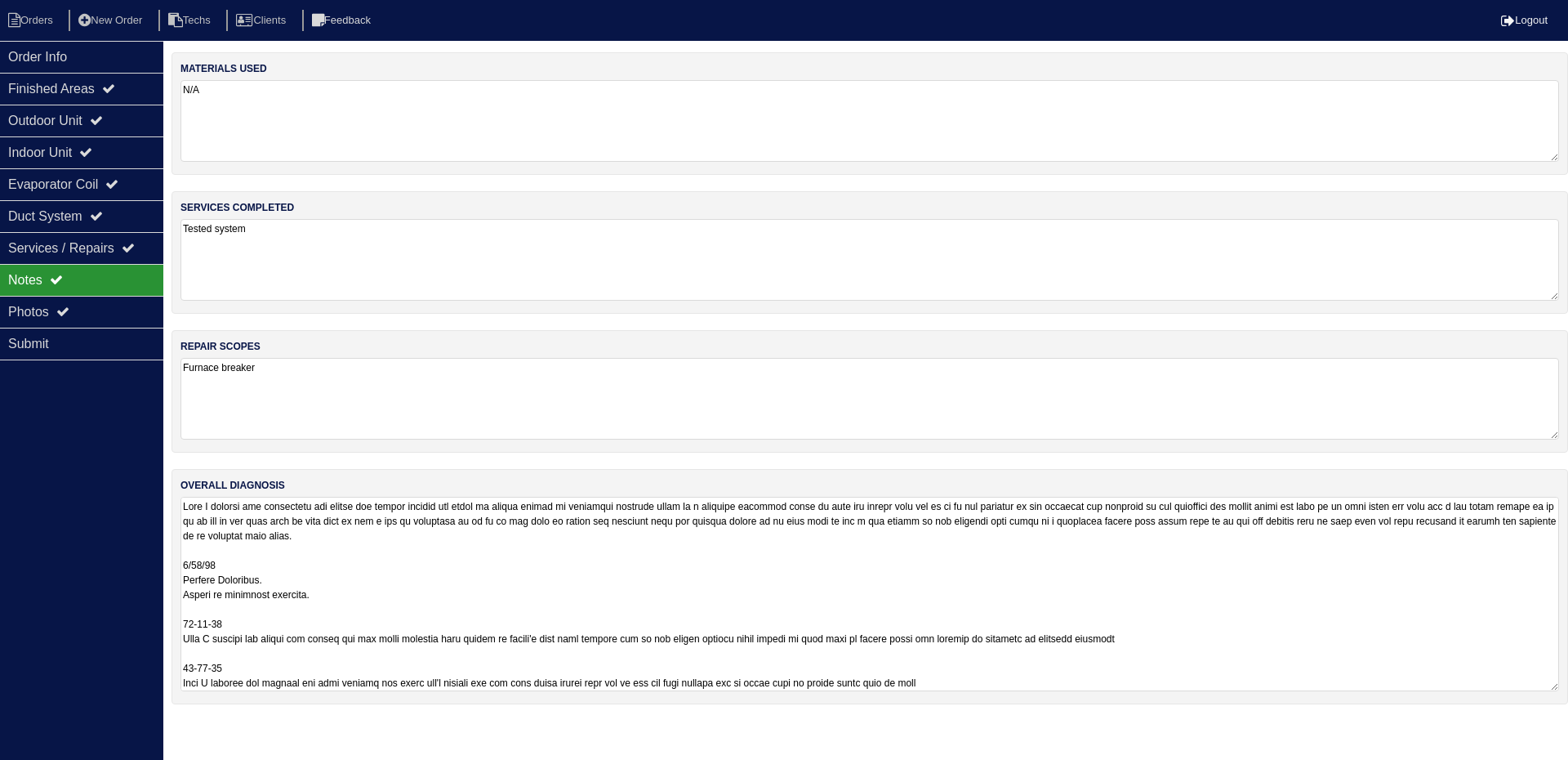
click at [417, 560] on textarea at bounding box center [869, 594] width 1379 height 195
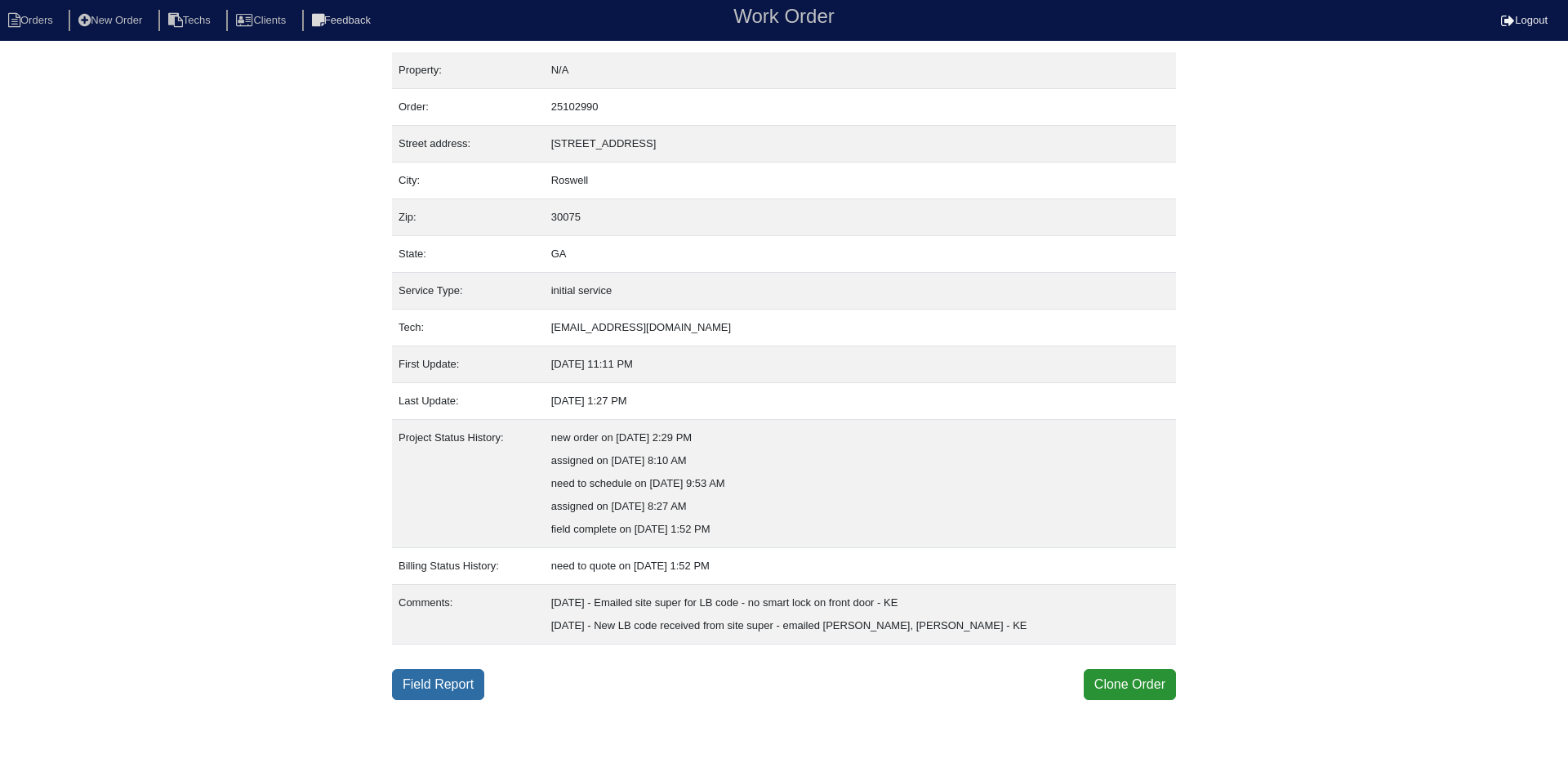
click at [433, 677] on link "Field Report" at bounding box center [438, 685] width 92 height 31
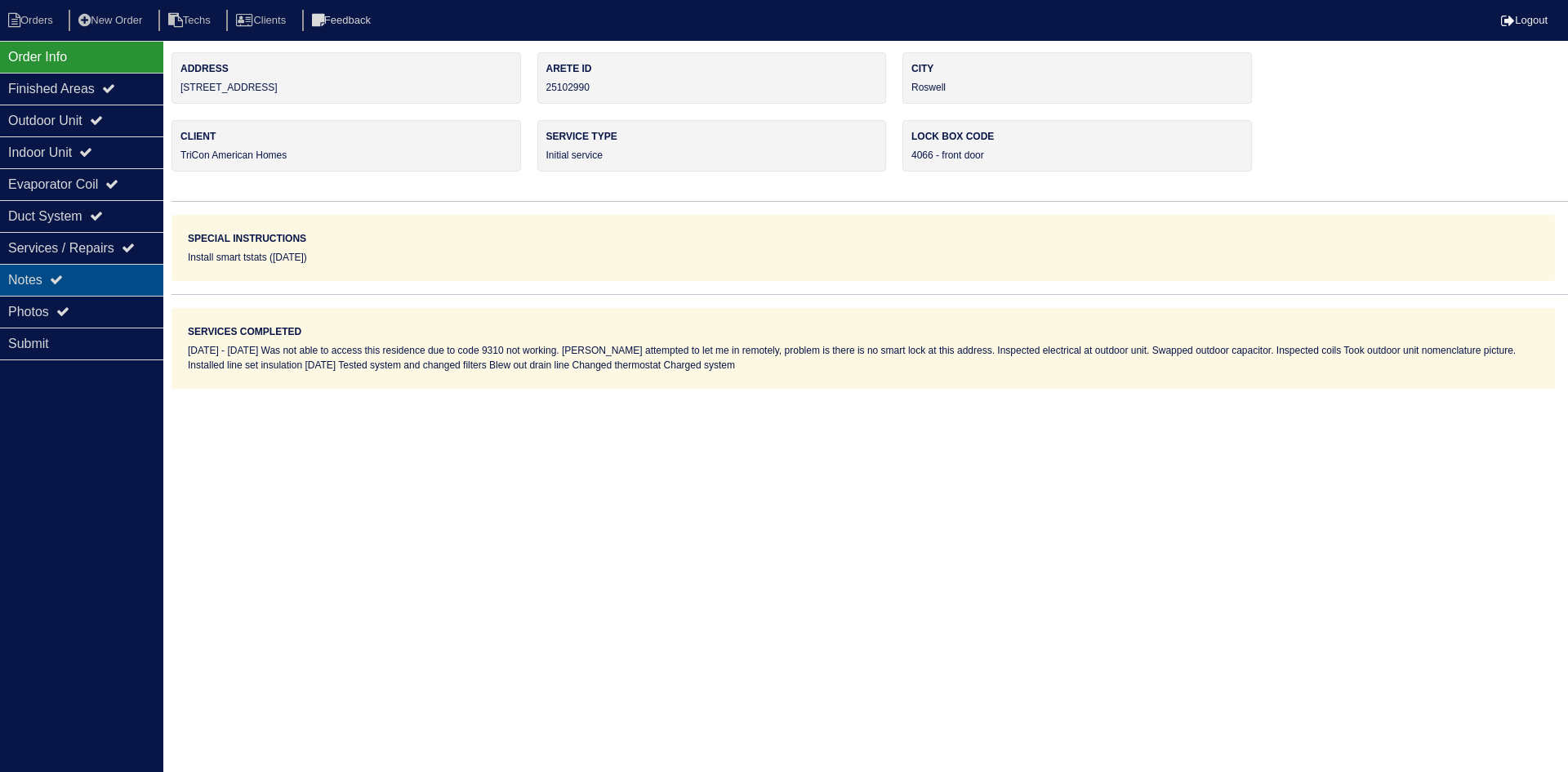
click at [57, 284] on icon at bounding box center [55, 279] width 13 height 13
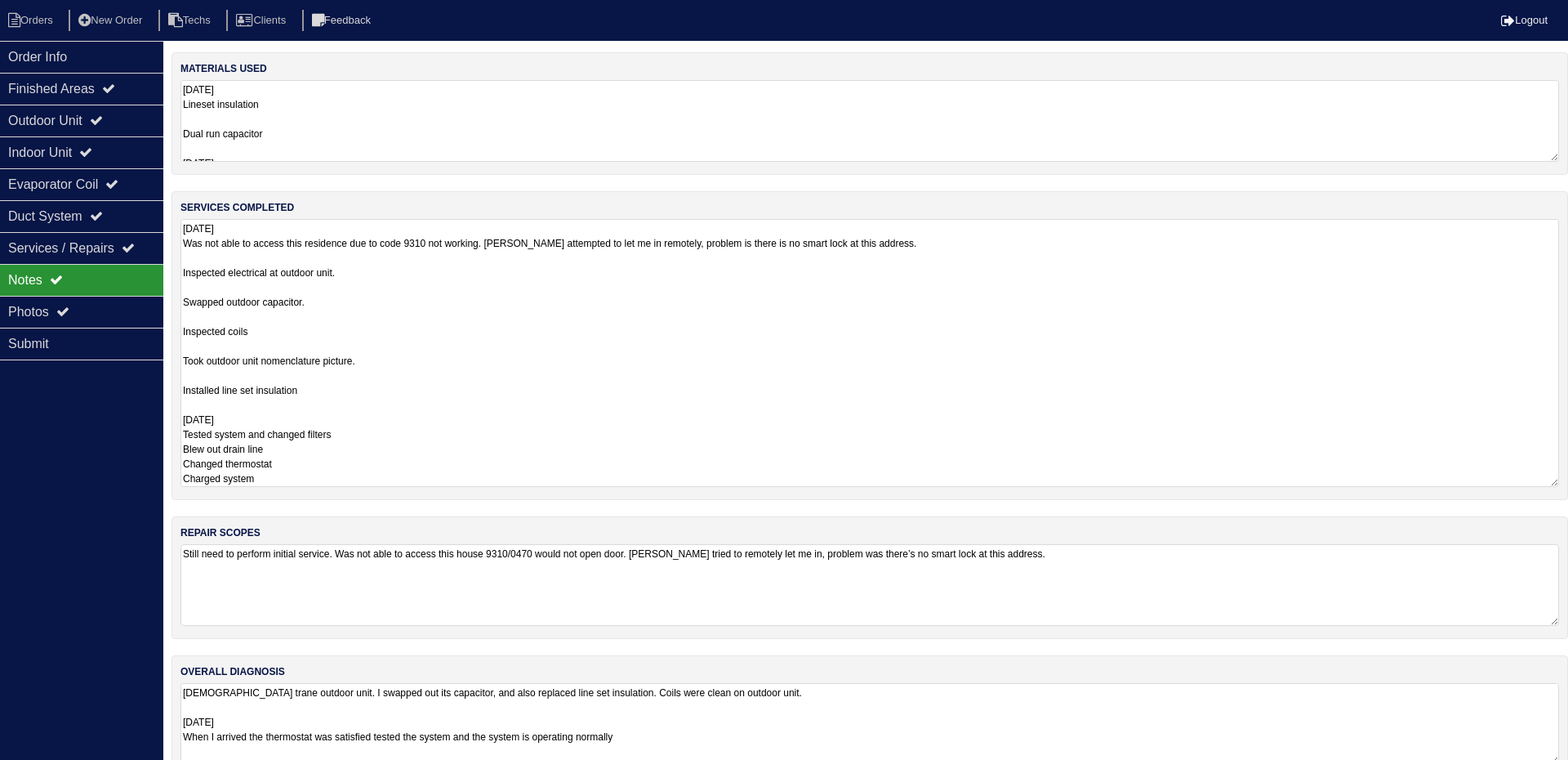
click at [1159, 256] on textarea "8.14.25 Was not able to access this residence due to code 9310 not working. Tri…" at bounding box center [869, 353] width 1379 height 268
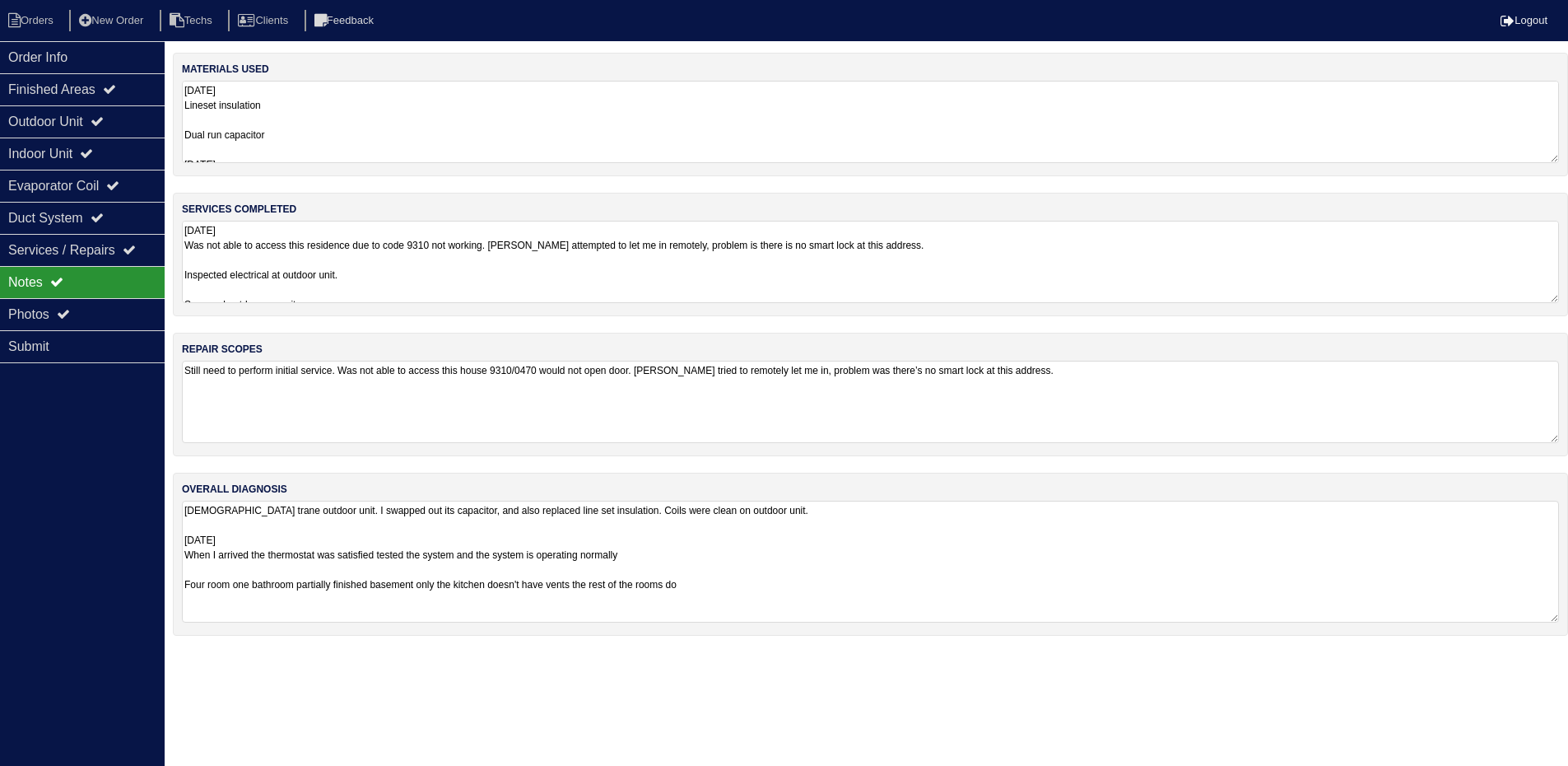
click at [828, 652] on html "Orders New Order Techs Clients Feedback Logout Orders New Order Users Clients M…" at bounding box center [784, 326] width 1568 height 652
click at [434, 138] on textarea "8.14.25 Lineset insulation Dual run capacitor 08-27-25 2- Filters 16x25 PVC uni…" at bounding box center [876, 122] width 1389 height 83
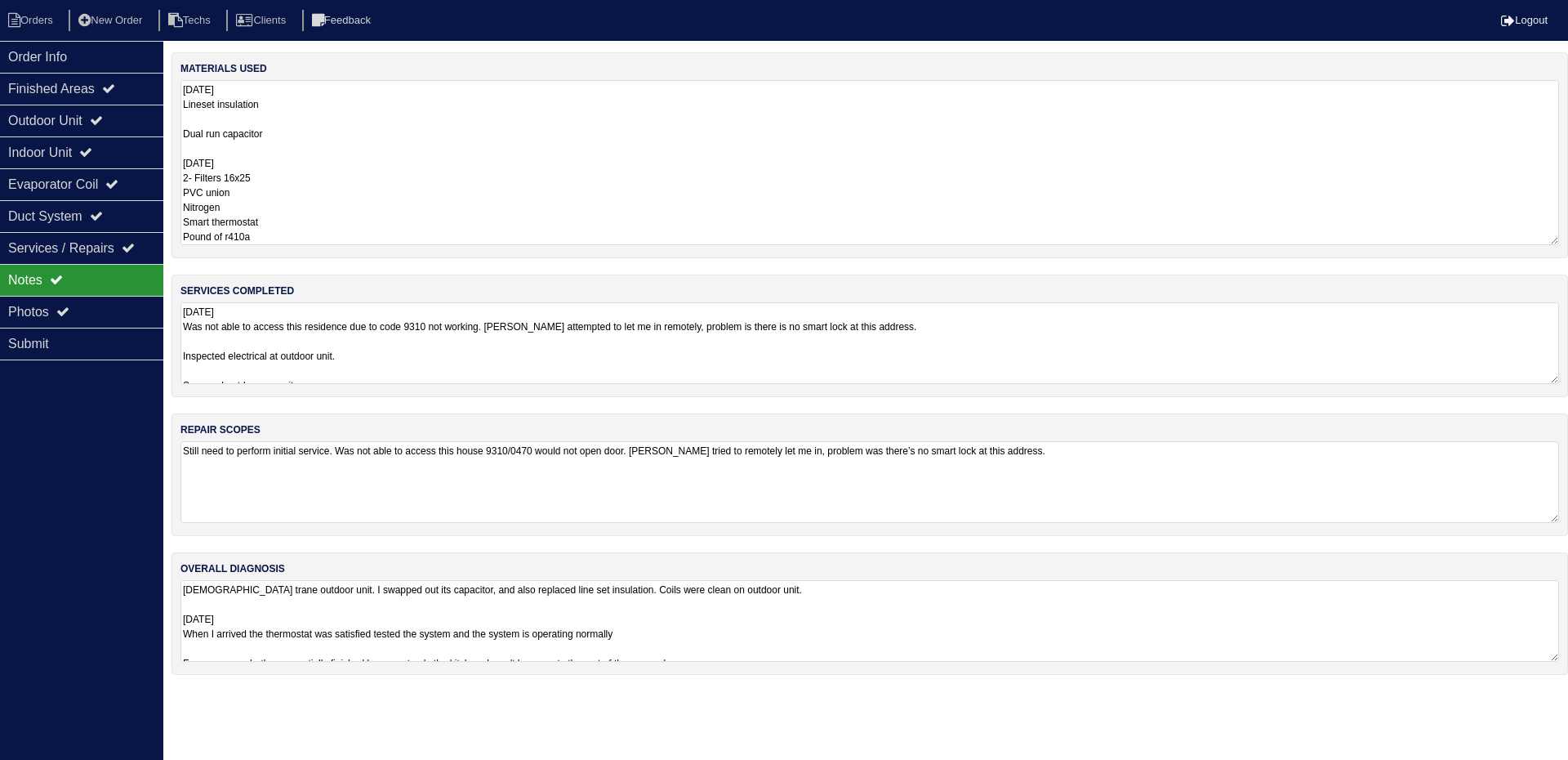
click at [90, 439] on div "Order Info Finished Areas Outdoor Unit Indoor Unit Evaporator Coil Duct System …" at bounding box center [81, 421] width 163 height 760
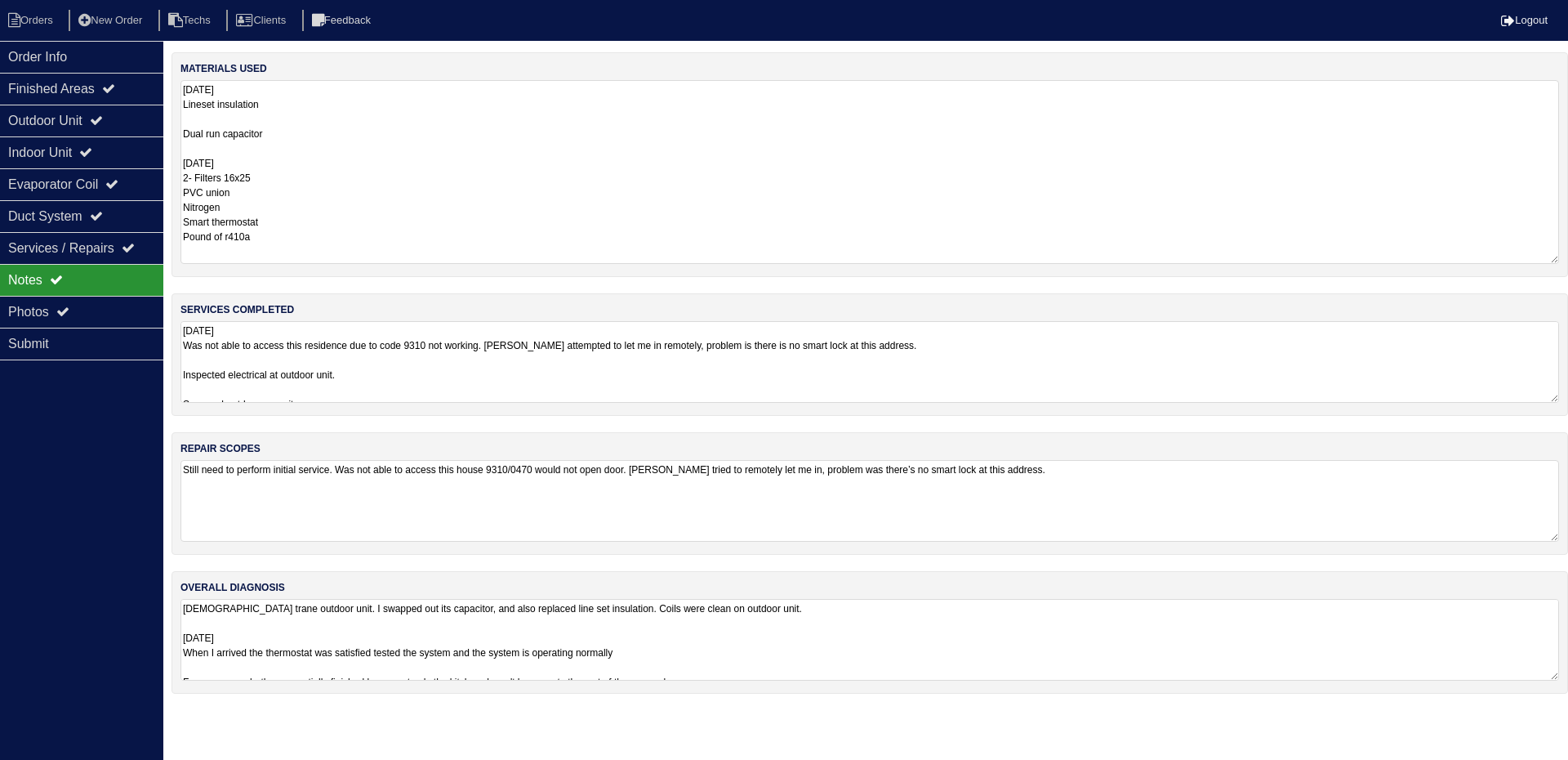
drag, startPoint x: 1550, startPoint y: 156, endPoint x: 1554, endPoint y: 258, distance: 102.1
click at [1554, 258] on textarea "8.14.25 Lineset insulation Dual run capacitor 08-27-25 2- Filters 16x25 PVC uni…" at bounding box center [869, 172] width 1379 height 184
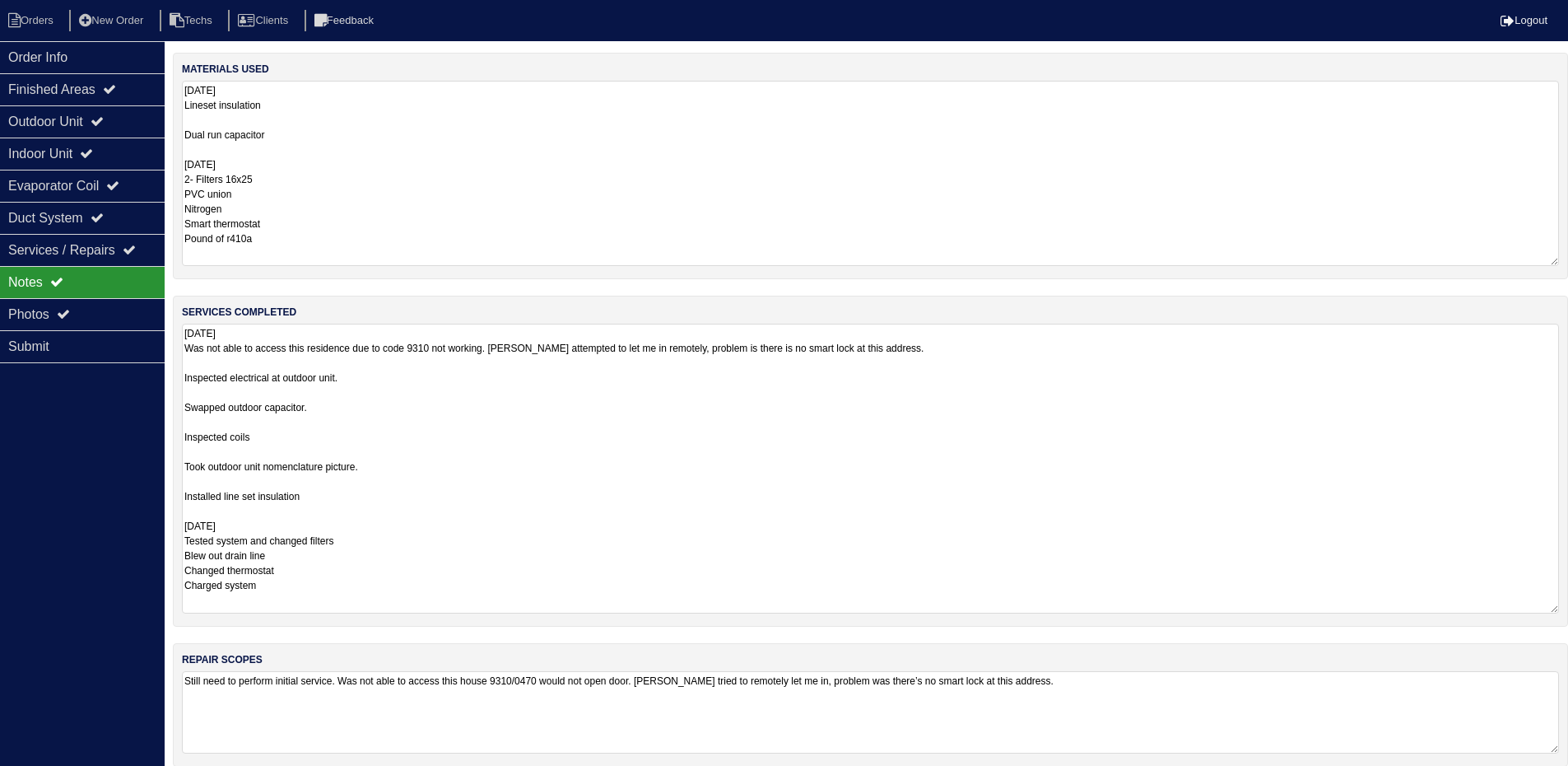
drag, startPoint x: 1568, startPoint y: 399, endPoint x: 1579, endPoint y: 607, distance: 208.3
click at [1568, 607] on html "Orders New Order Techs Clients Feedback Logout Orders New Order Users Clients M…" at bounding box center [784, 461] width 1568 height 924
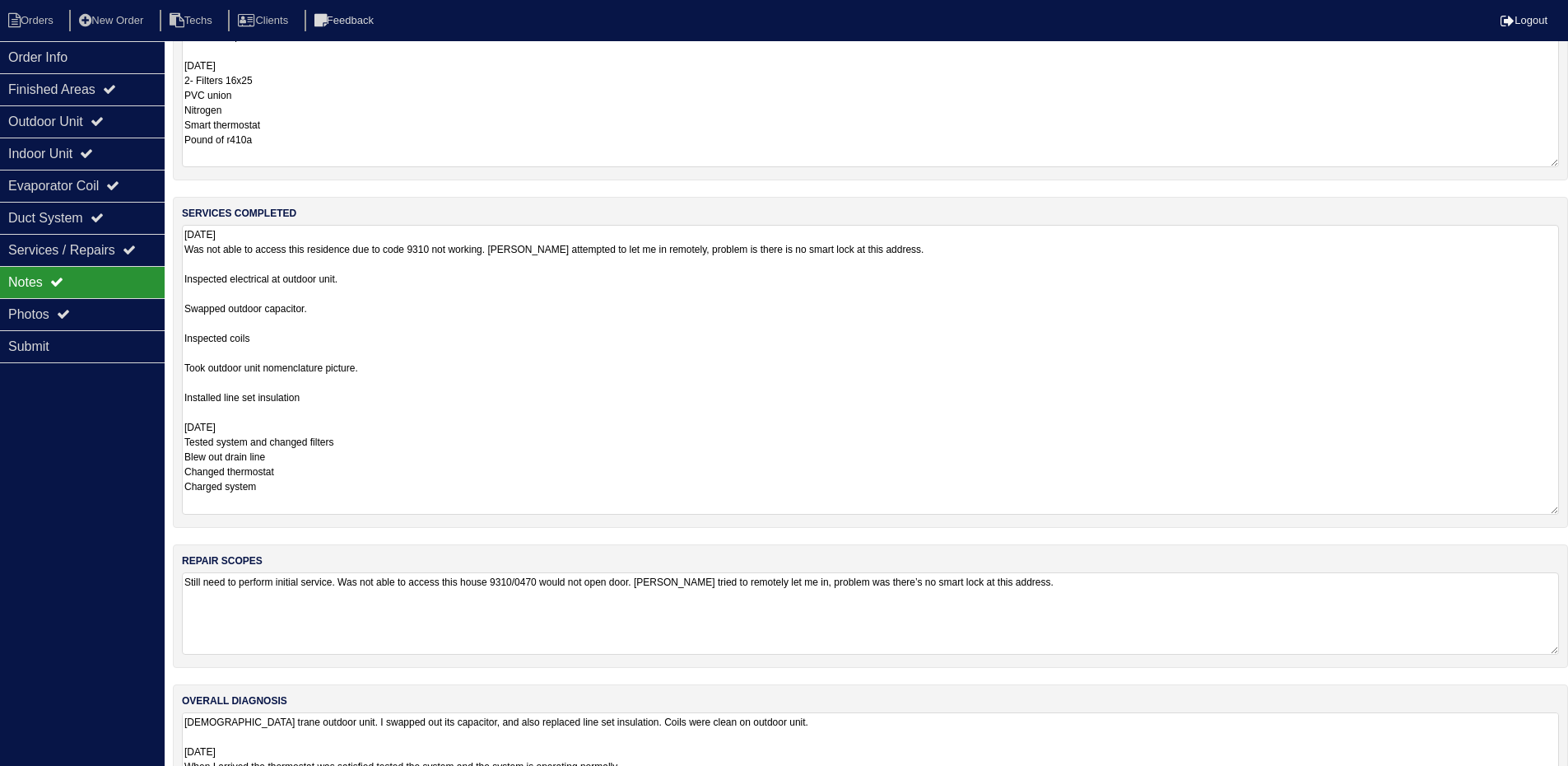
scroll to position [158, 0]
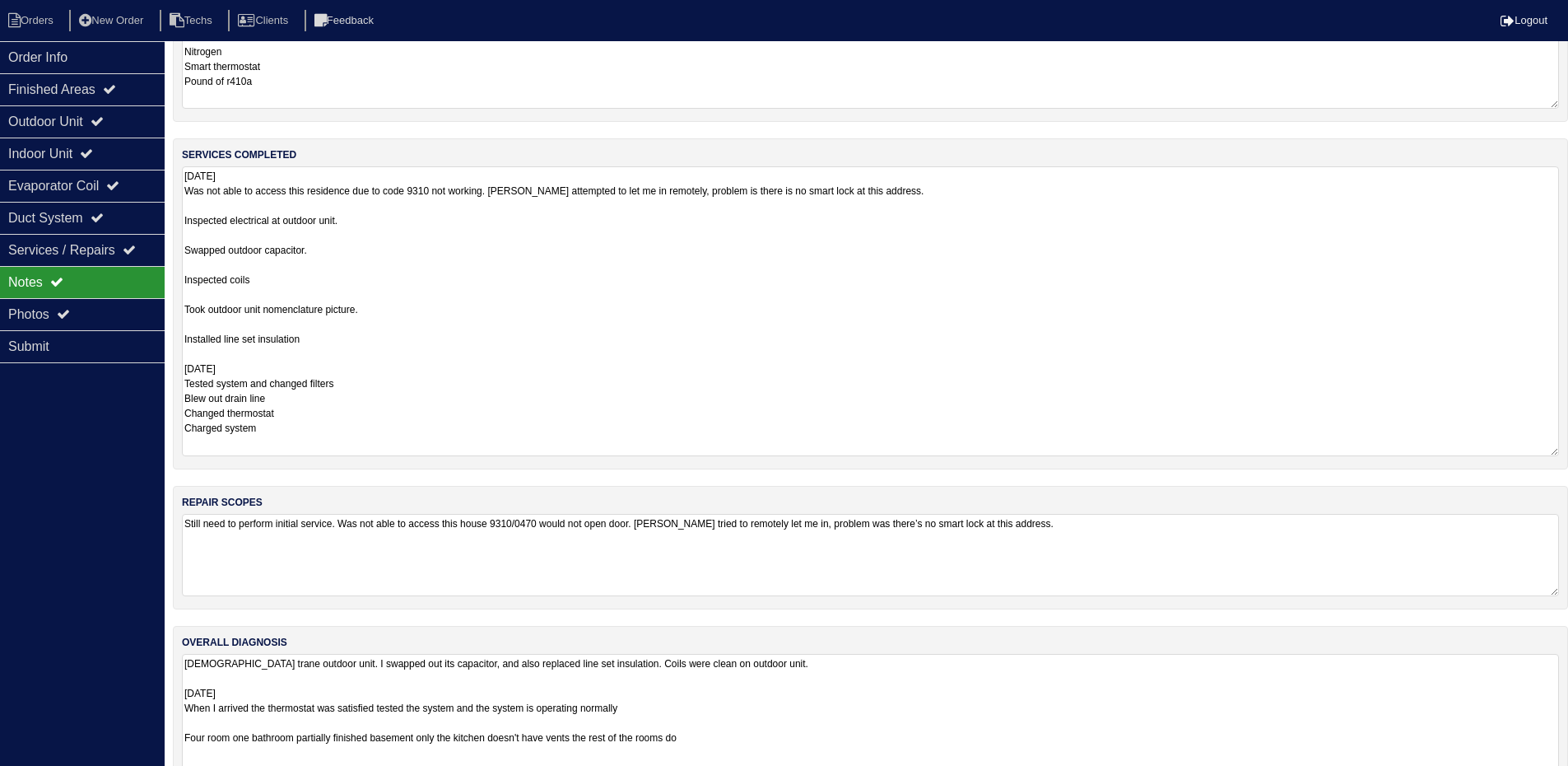
drag, startPoint x: 1553, startPoint y: 729, endPoint x: 1571, endPoint y: 817, distance: 89.8
click at [1568, 777] on html "Orders New Order Techs Clients Feedback Logout Orders New Order Users Clients M…" at bounding box center [784, 348] width 1568 height 1011
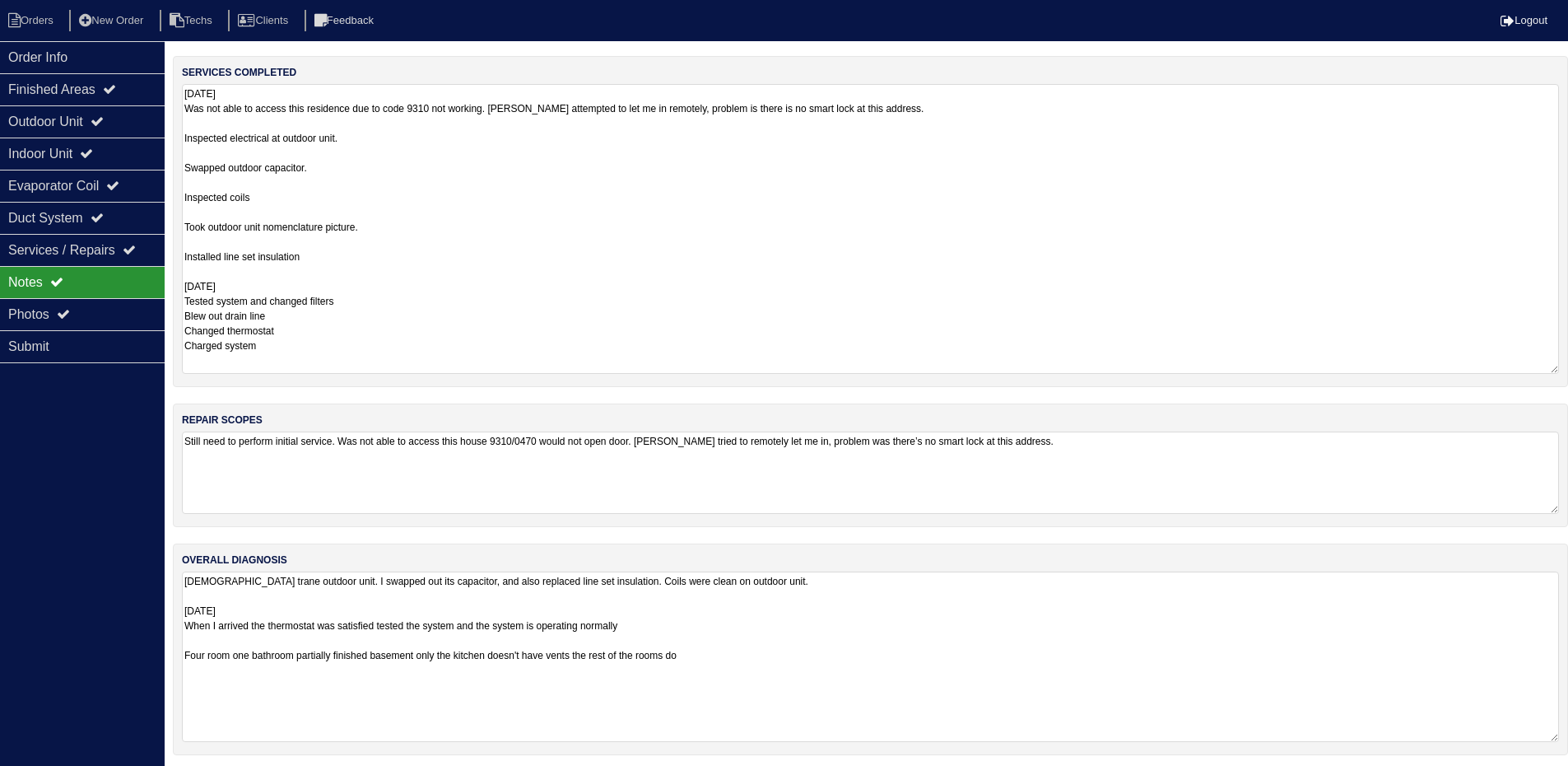
scroll to position [245, 0]
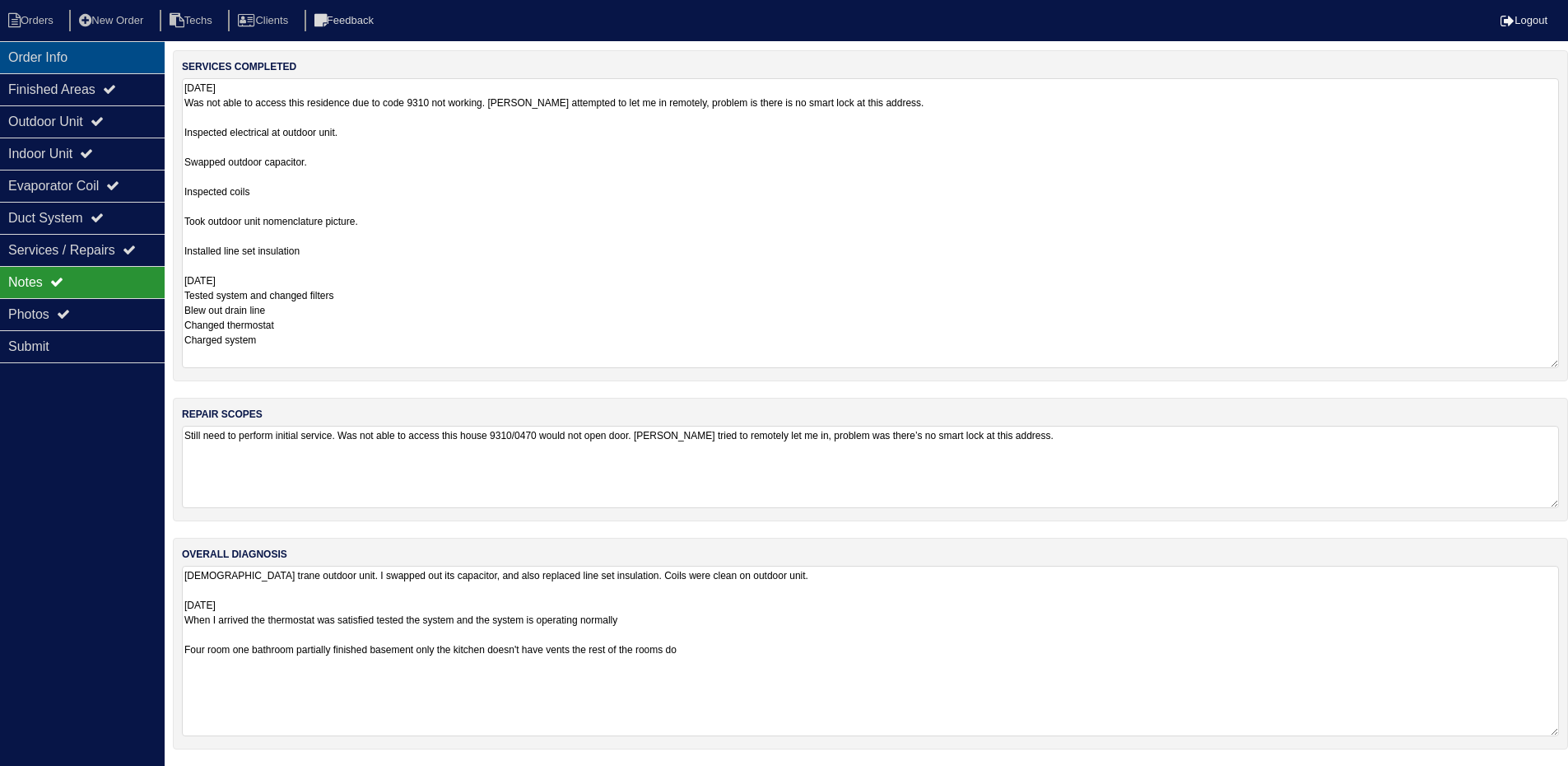
click at [77, 50] on div "Order Info" at bounding box center [82, 57] width 164 height 32
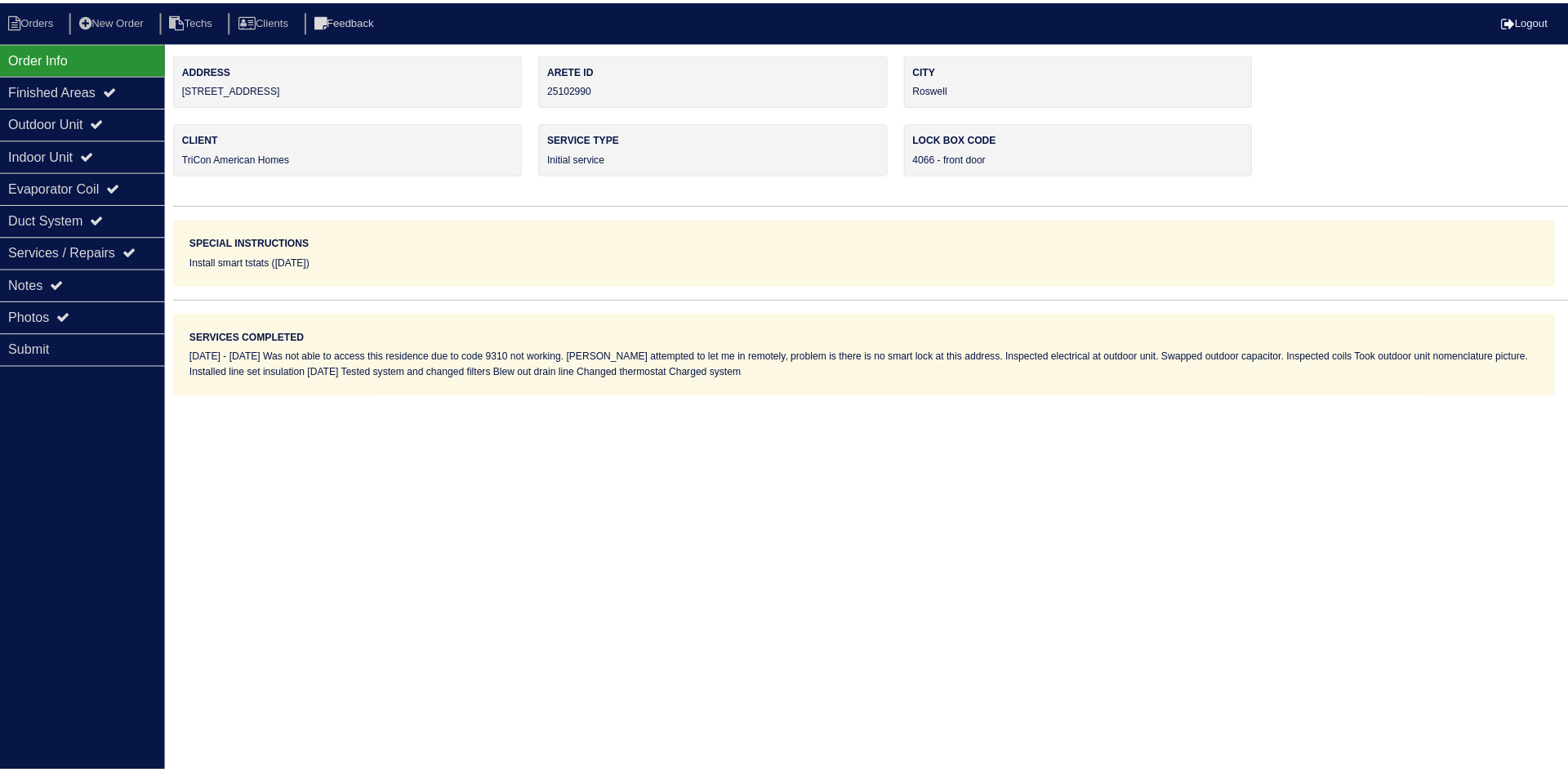
scroll to position [0, 0]
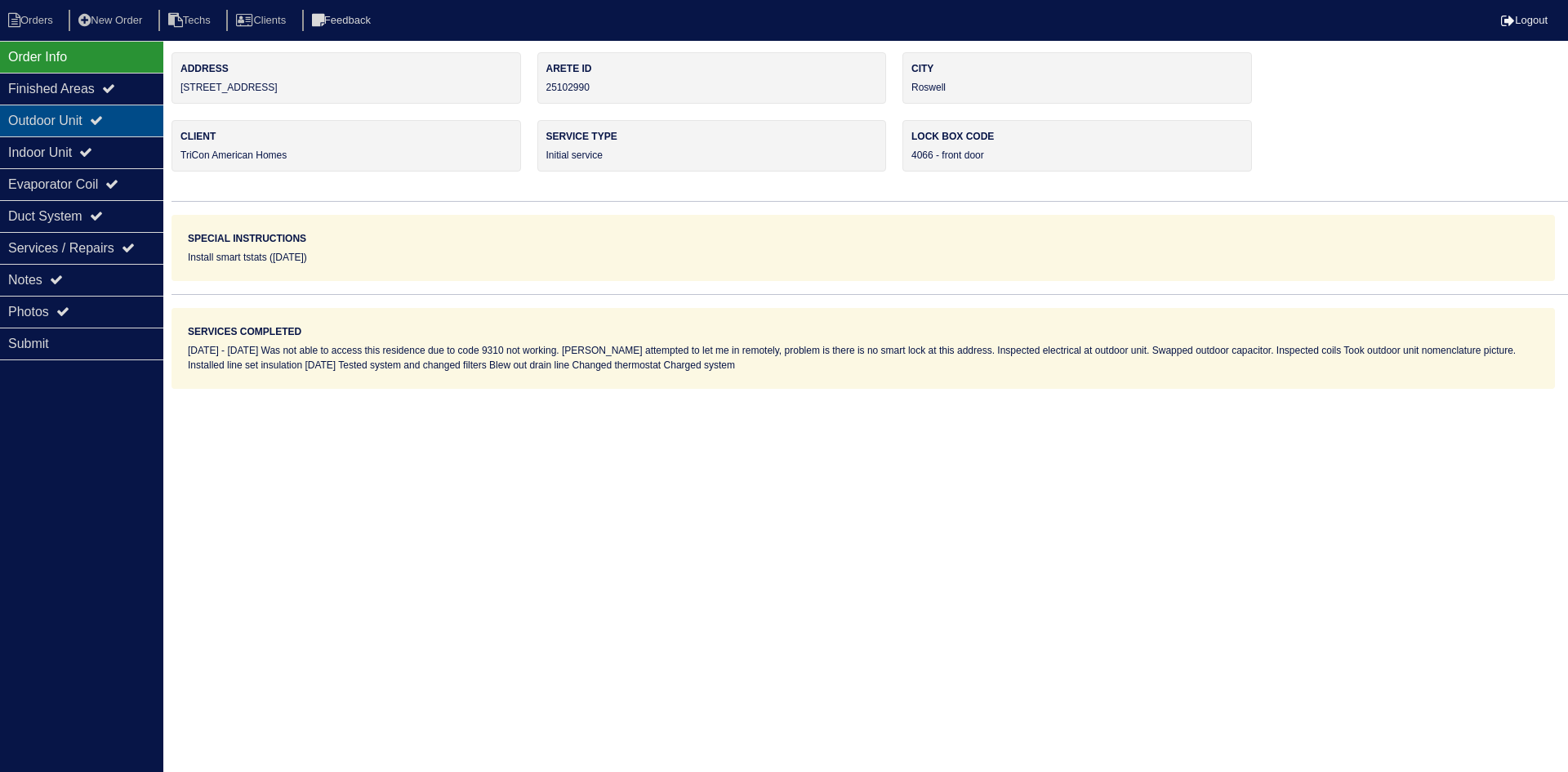
click at [74, 117] on div "Outdoor Unit" at bounding box center [81, 120] width 163 height 32
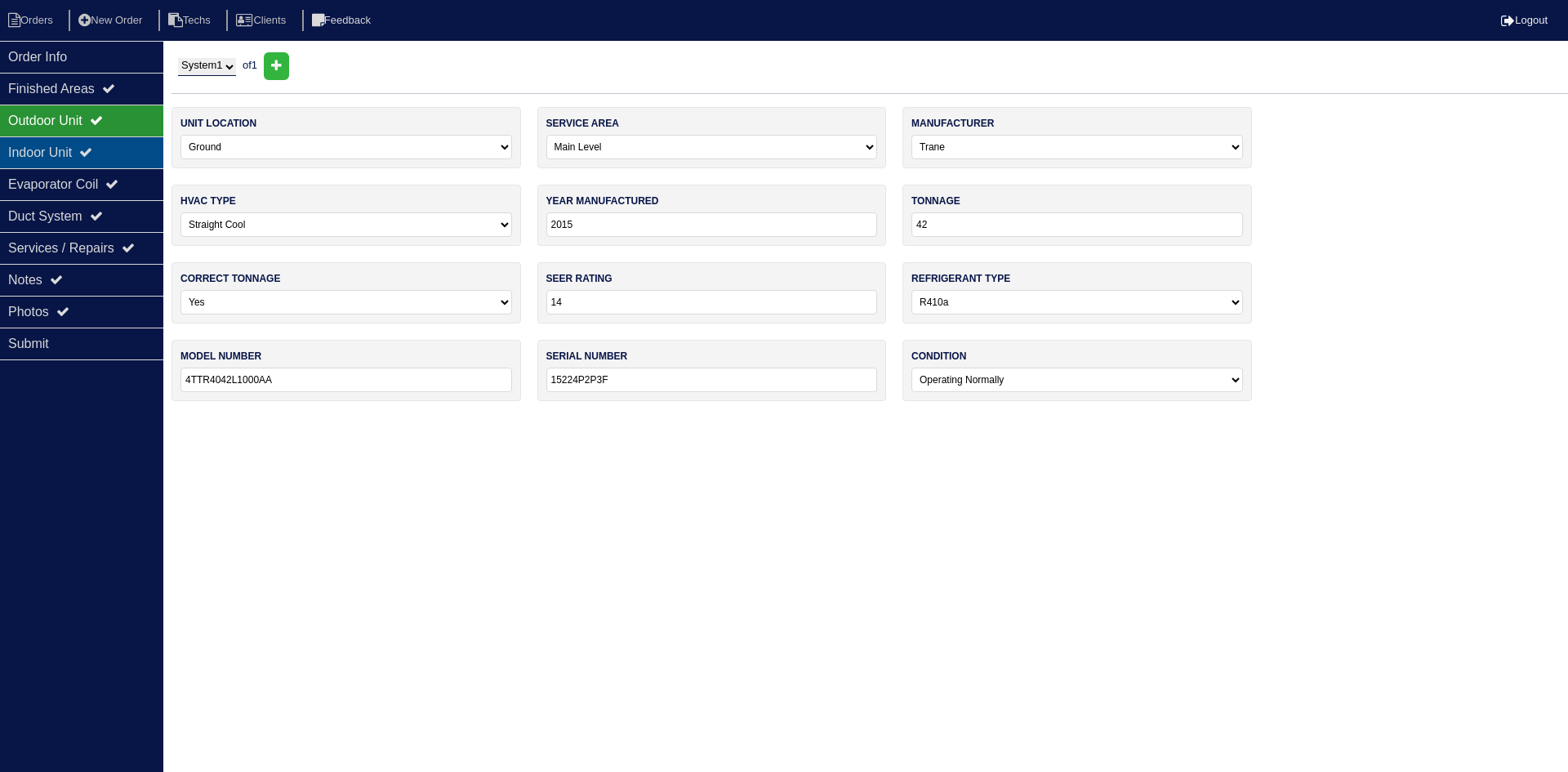
click at [92, 154] on icon at bounding box center [85, 151] width 13 height 13
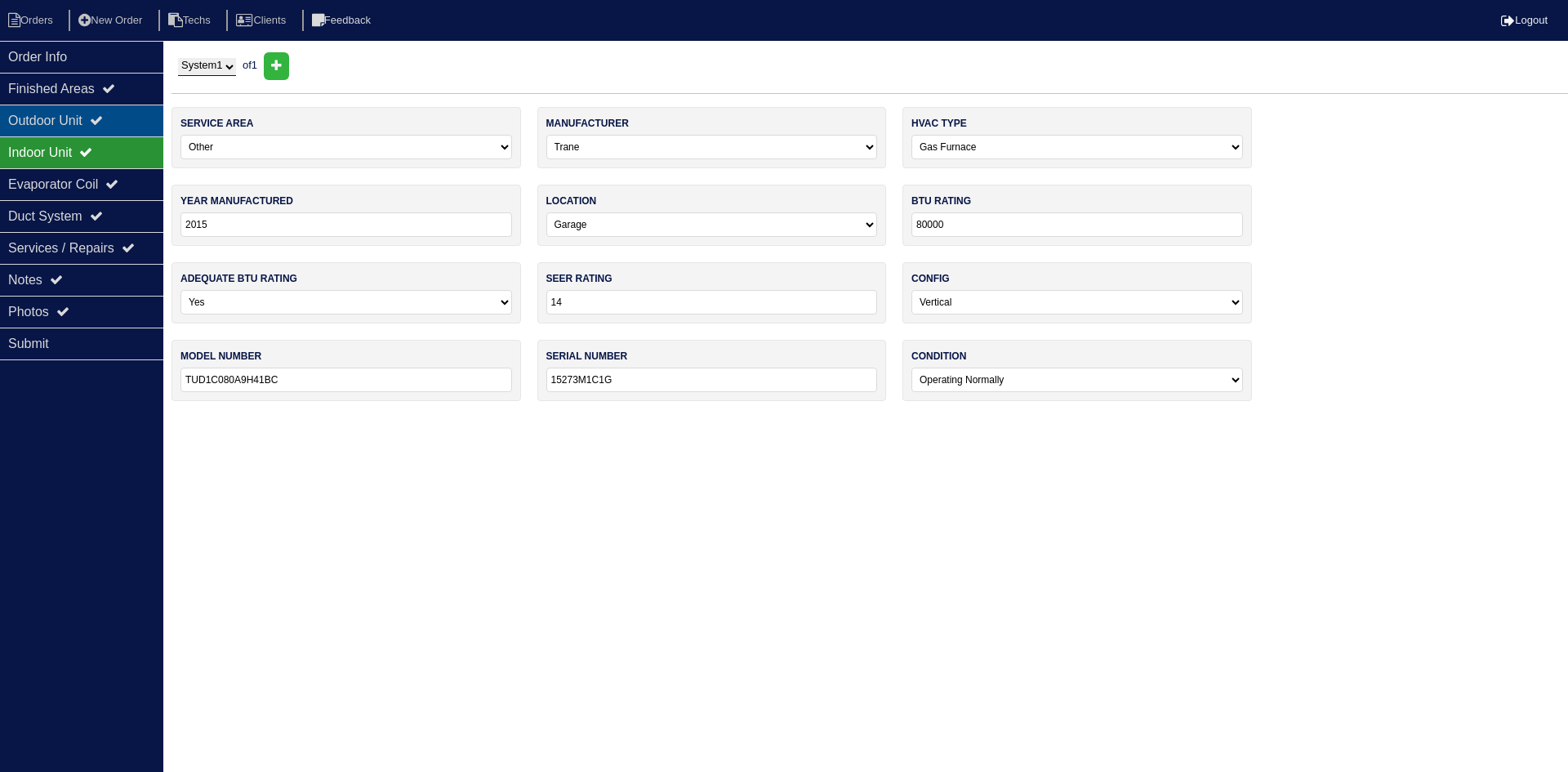
click at [109, 112] on div "Outdoor Unit" at bounding box center [81, 120] width 163 height 32
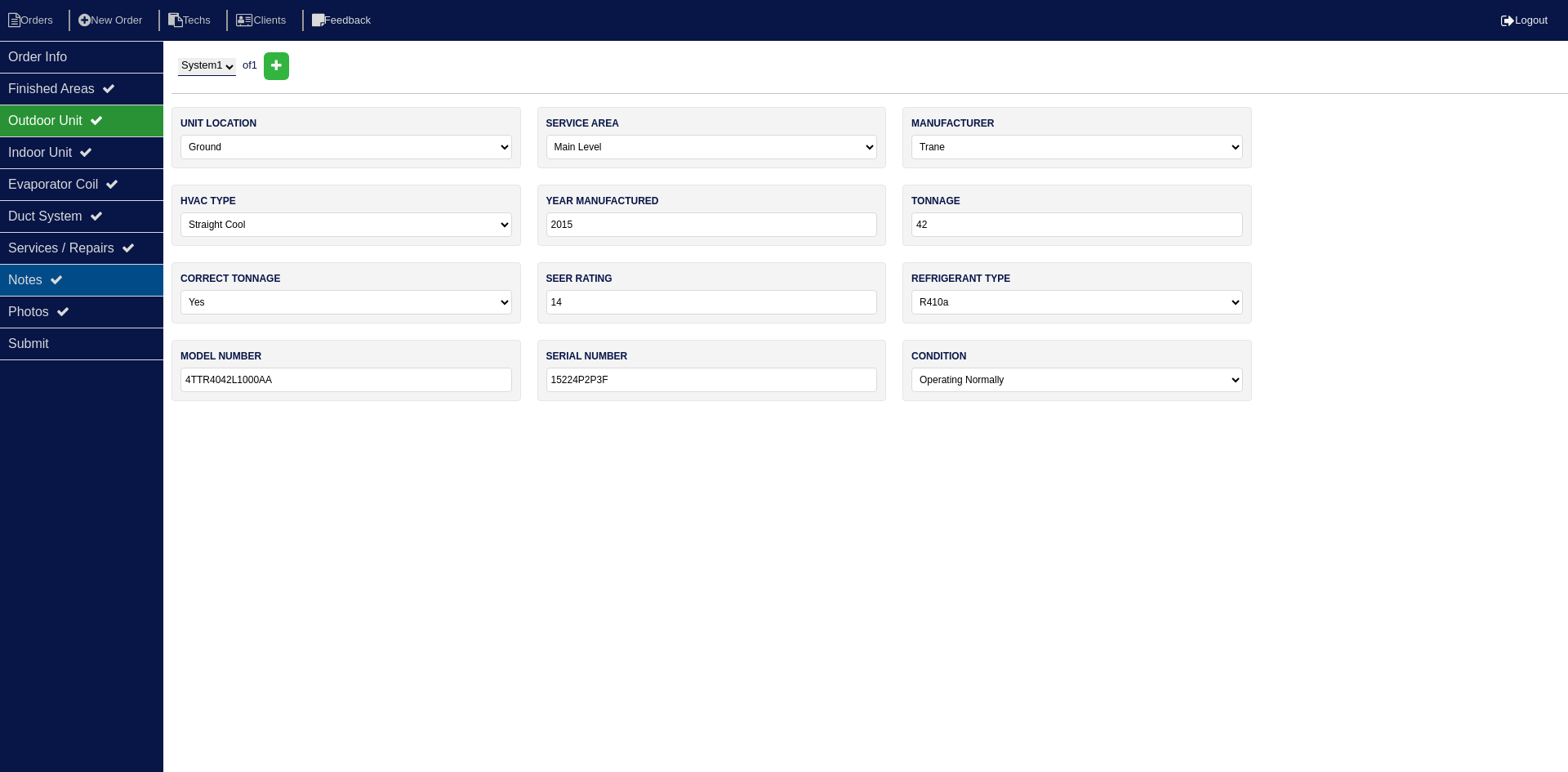
click at [73, 278] on div "Notes" at bounding box center [81, 279] width 163 height 32
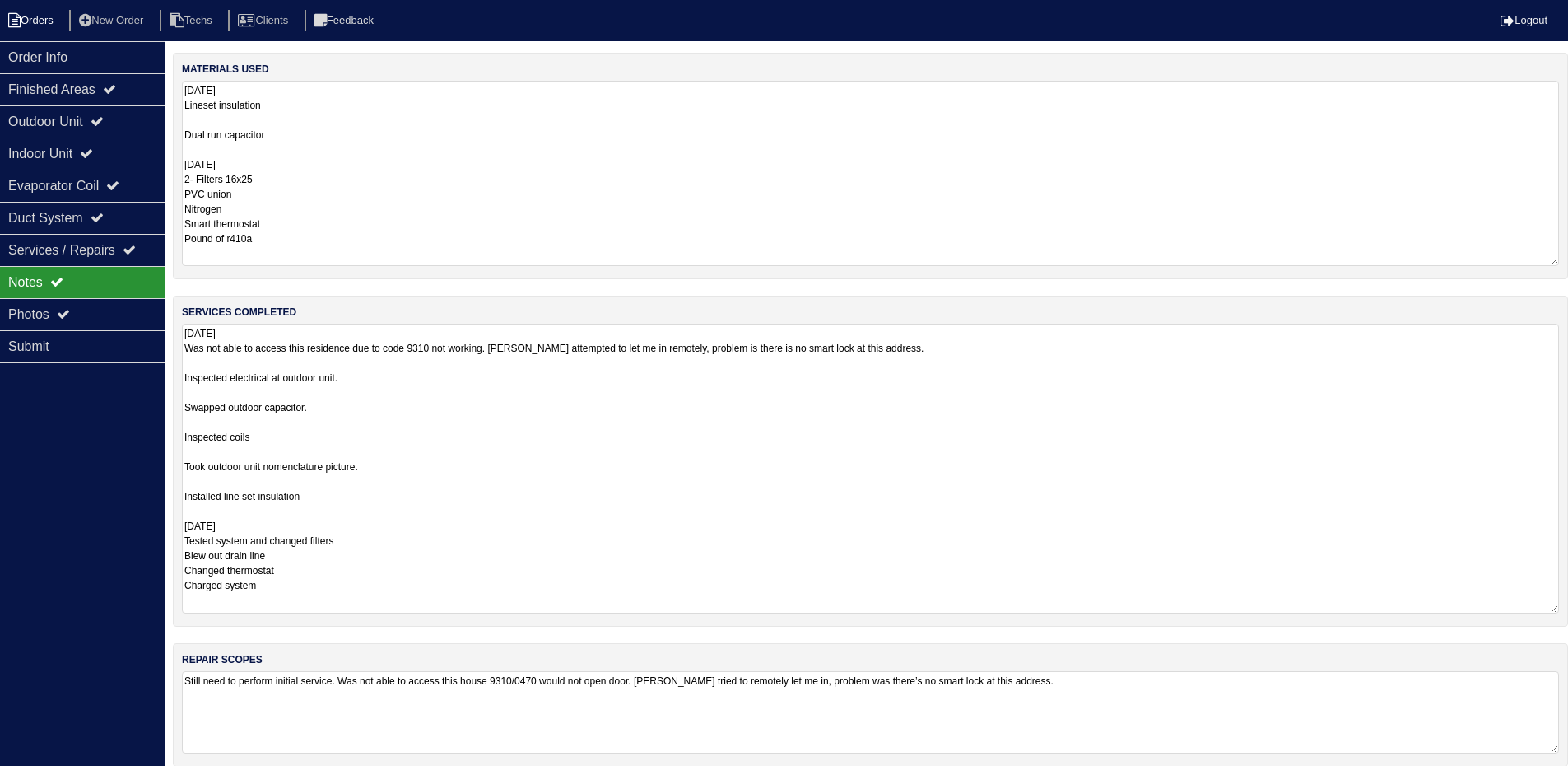
click at [33, 22] on li "Orders" at bounding box center [33, 21] width 66 height 22
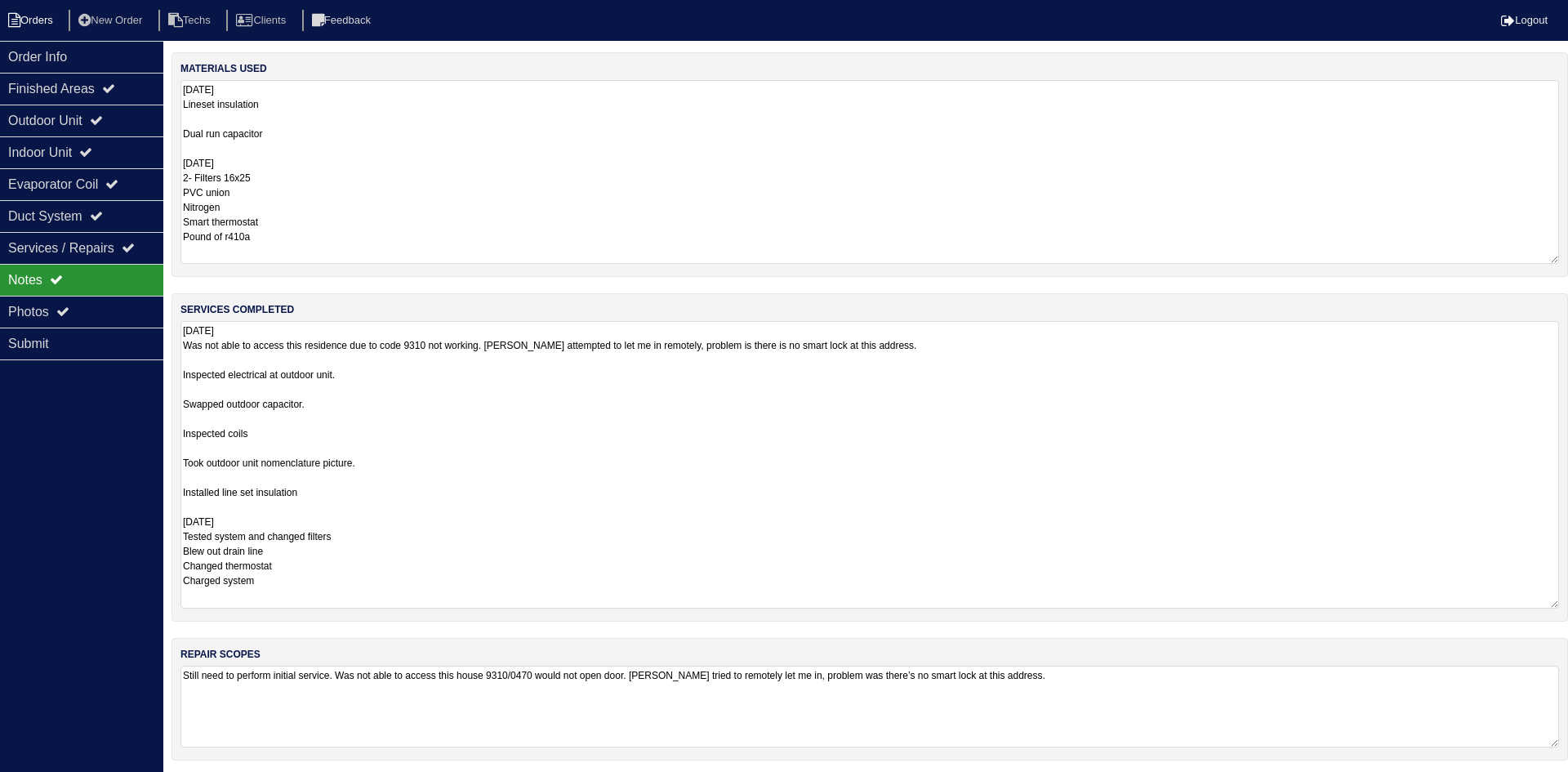
select select "15"
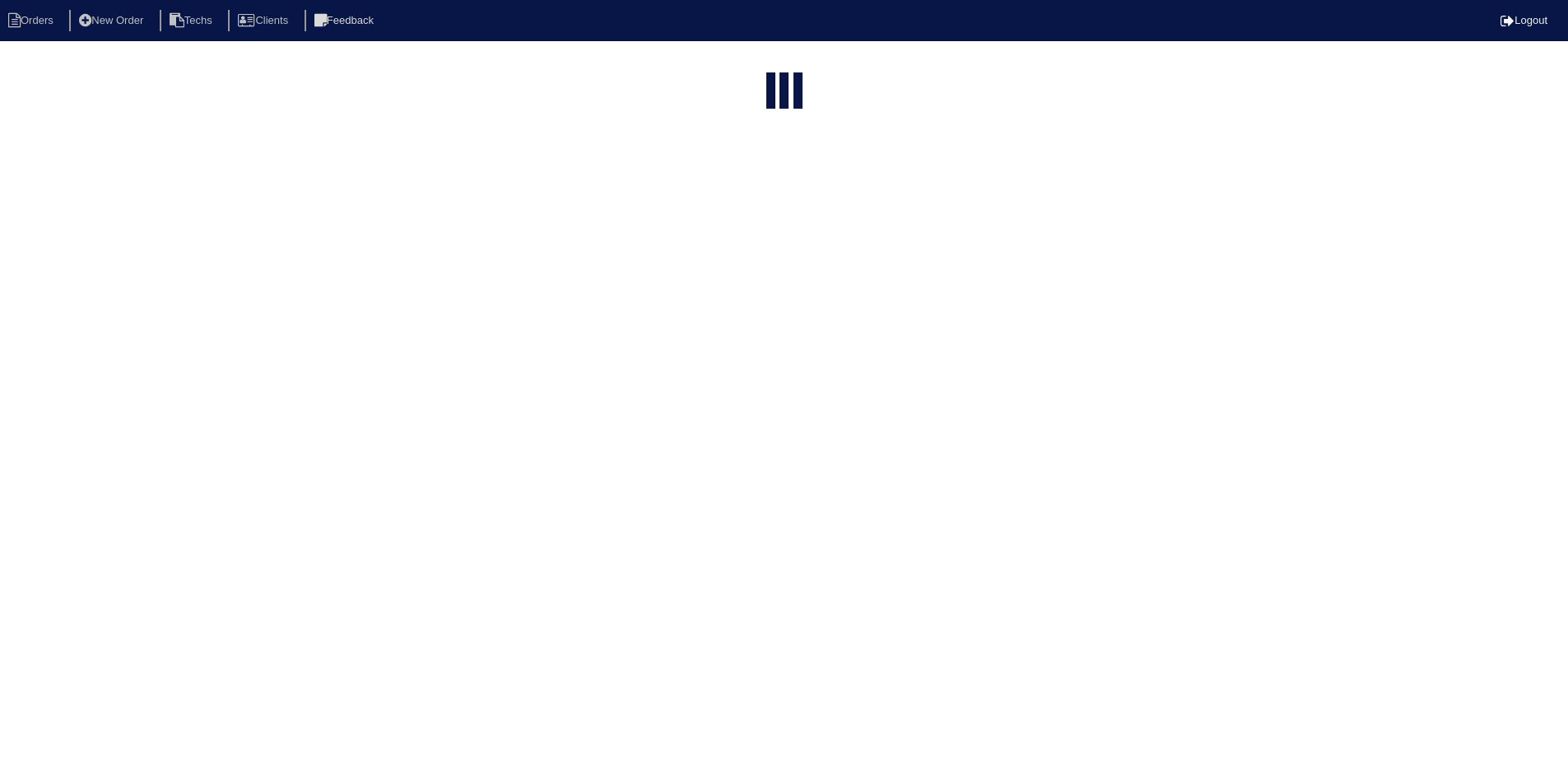
select select "field complete"
select select "need to quote"
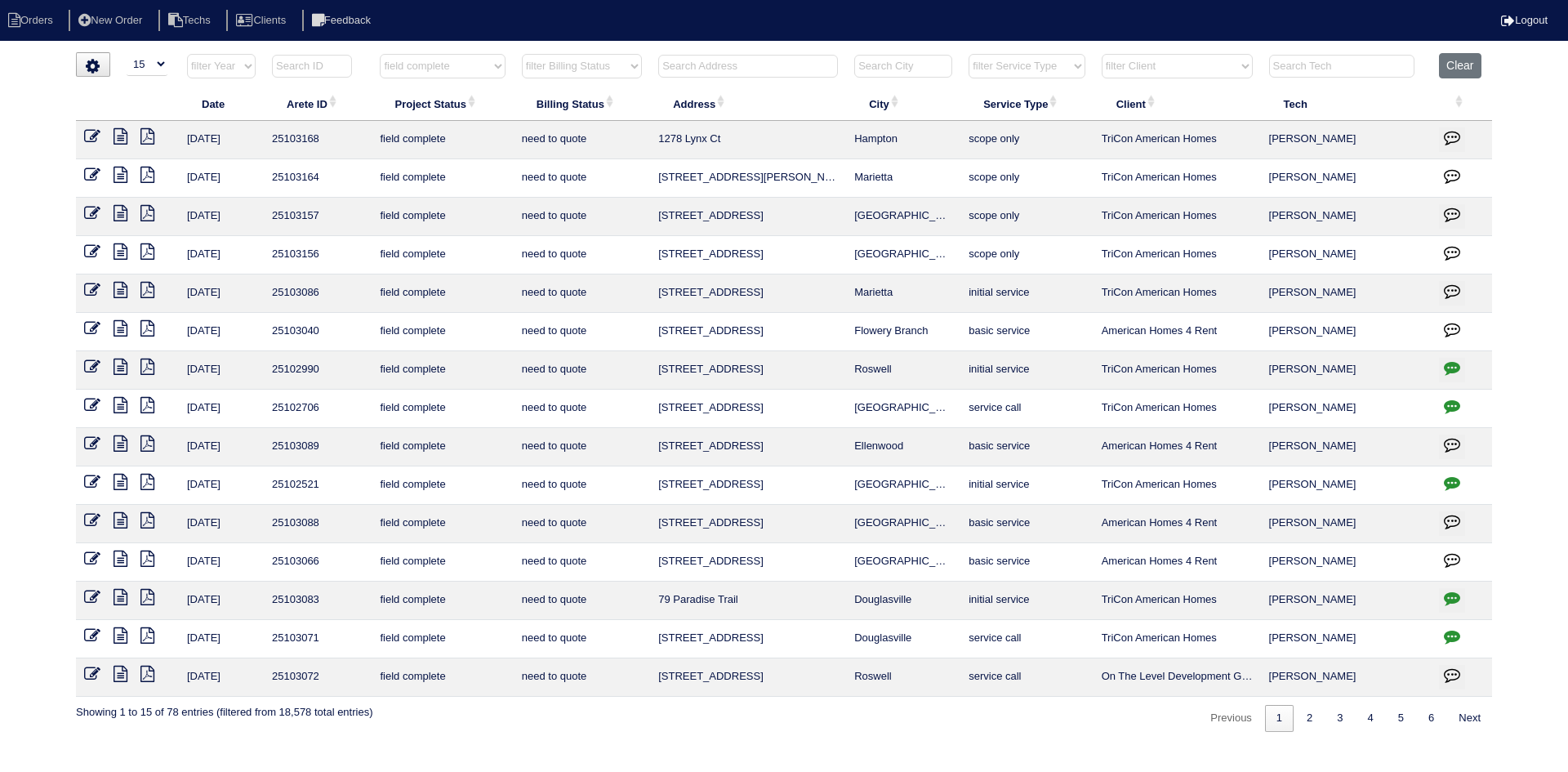
click at [1449, 483] on icon "button" at bounding box center [1452, 482] width 16 height 16
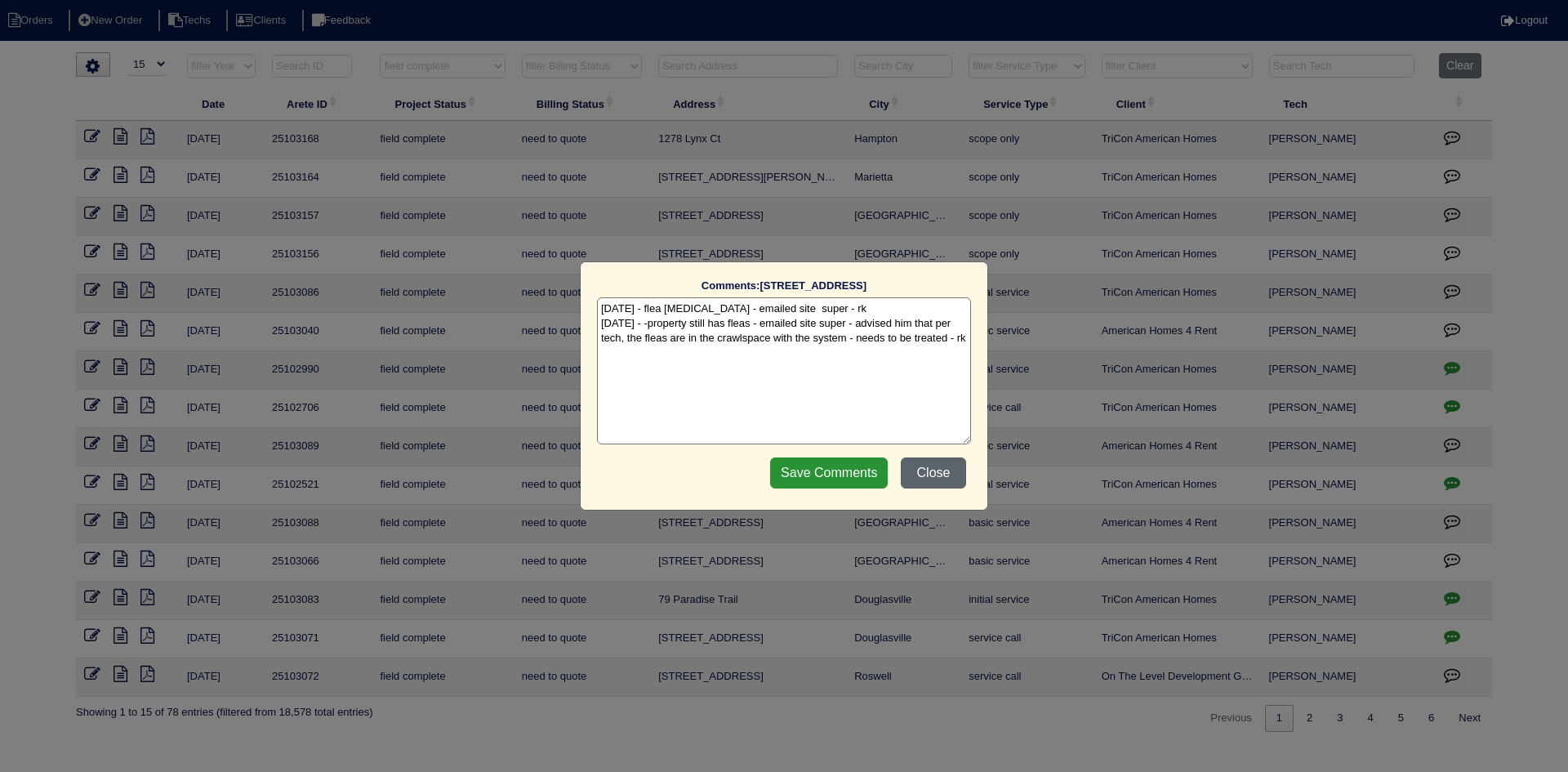
click at [925, 471] on button "Close" at bounding box center [933, 473] width 66 height 31
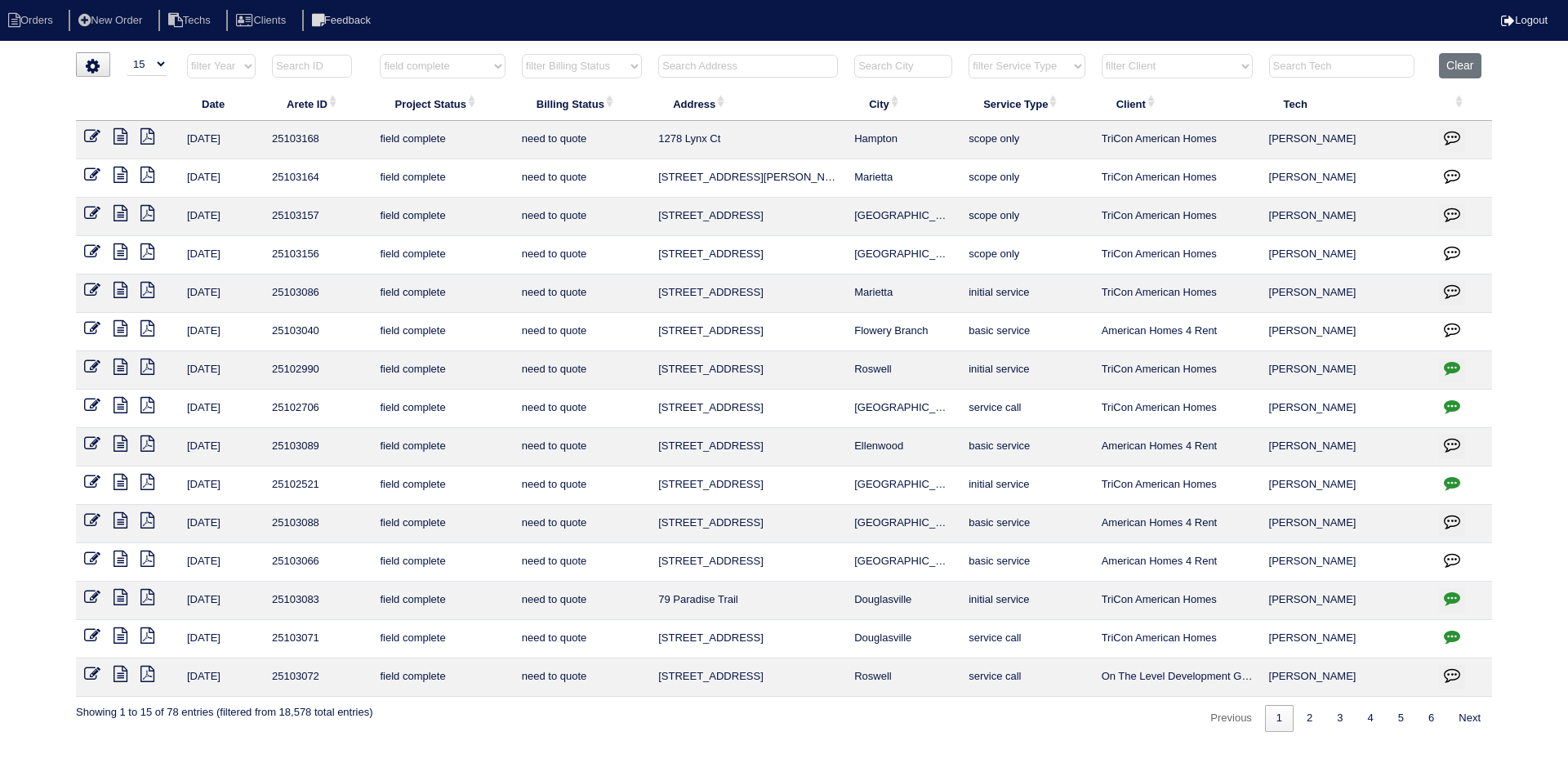
click at [1211, 70] on select "filter Client -- Any Client -- Alan Luther American Homes 4 Rent Arete Personal…" at bounding box center [1177, 66] width 151 height 25
select select "American Homes 4 Rent"
click at [1103, 54] on select "filter Client -- Any Client -- Alan Luther American Homes 4 Rent Arete Personal…" at bounding box center [1177, 66] width 151 height 25
select select "field complete"
select select "need to quote"
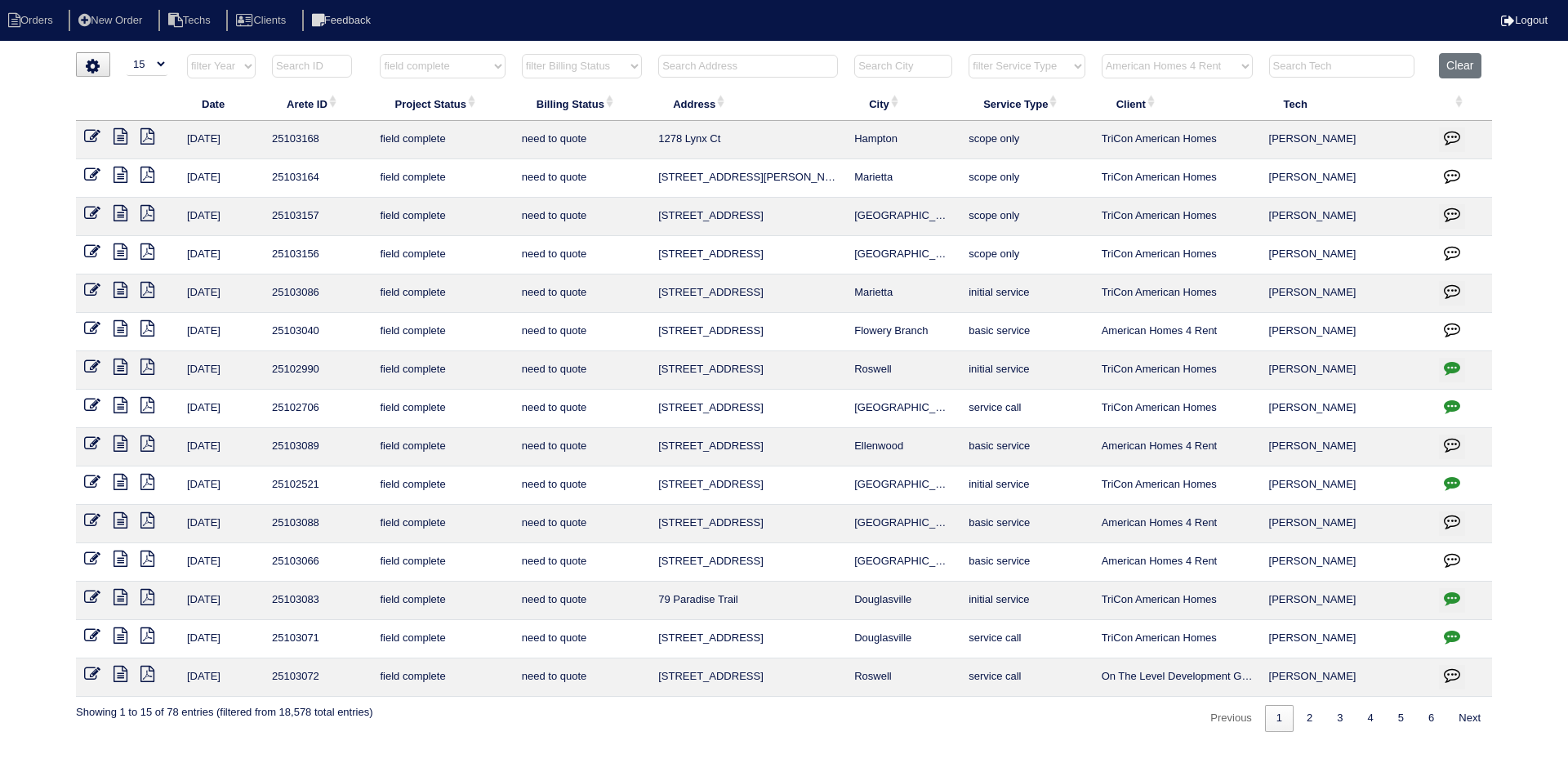
select select "American Homes 4 Rent"
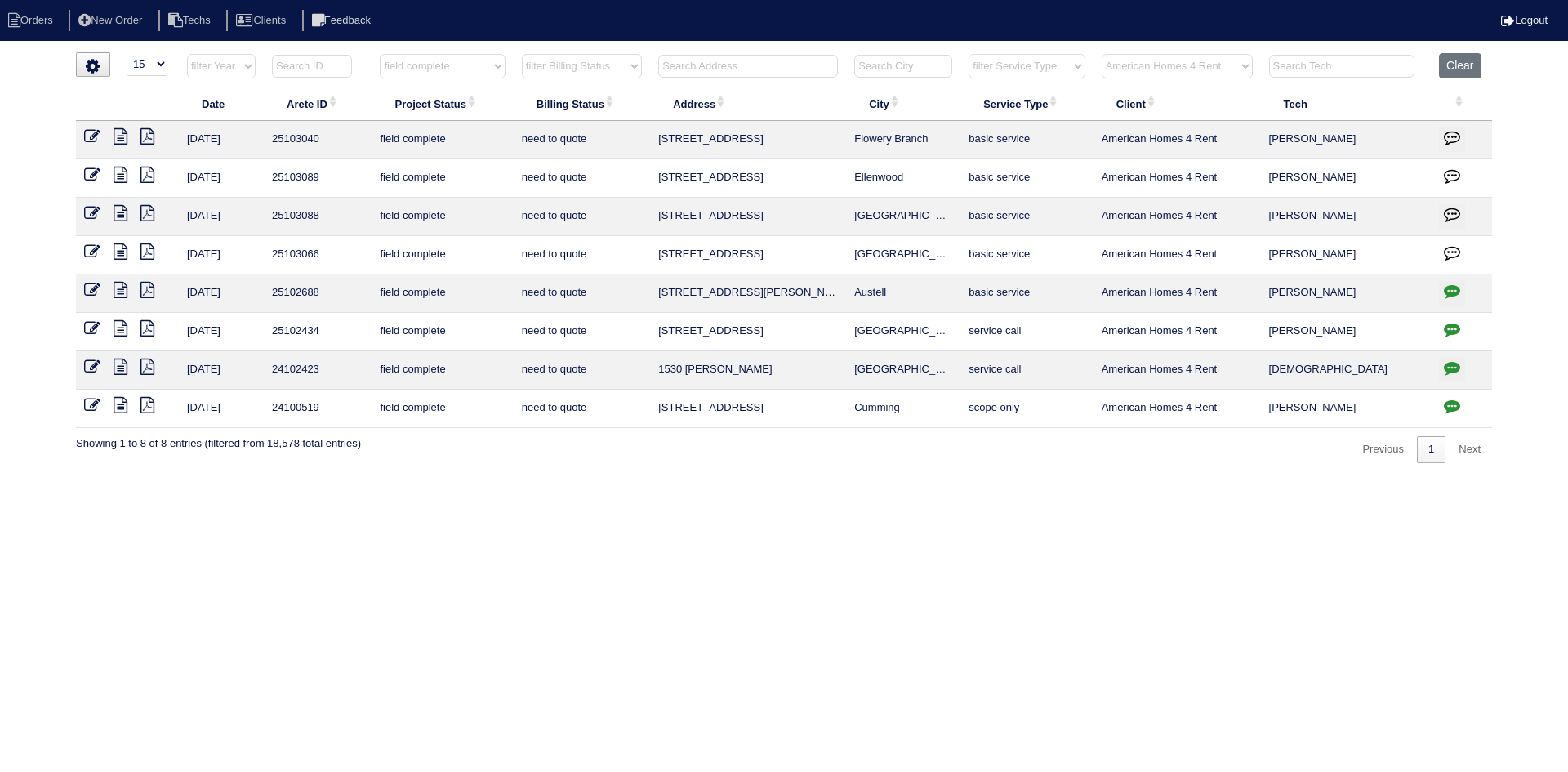
click at [120, 250] on icon at bounding box center [120, 251] width 14 height 16
click at [1448, 248] on icon "button" at bounding box center [1452, 252] width 16 height 16
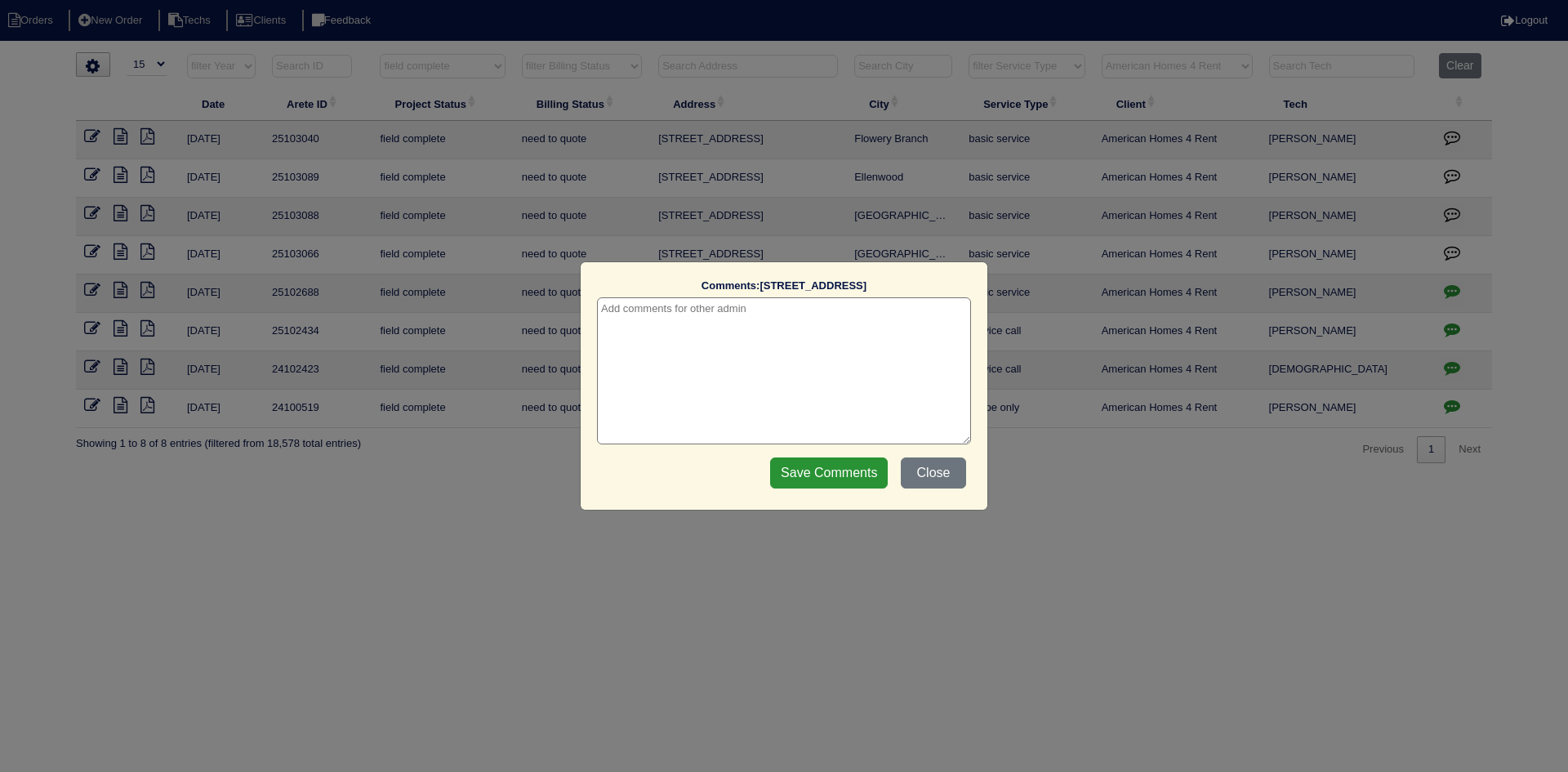
click at [737, 323] on textarea at bounding box center [784, 371] width 374 height 147
type textarea "8/28/25 - Texted Dan - how to handle no water to clean clogged condenser - pres…"
click at [815, 477] on input "Save Comments" at bounding box center [829, 473] width 118 height 31
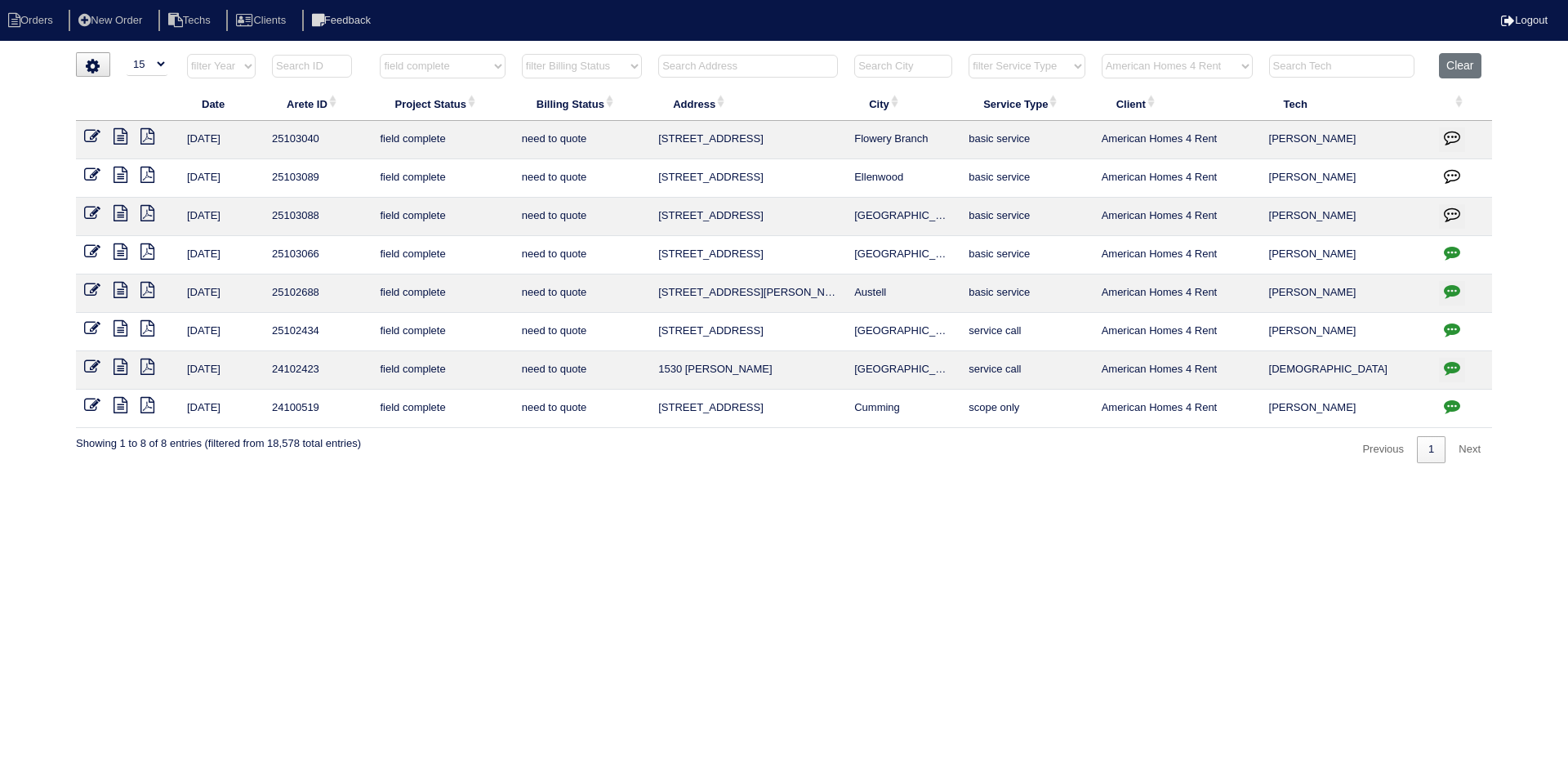
click at [122, 214] on icon at bounding box center [120, 213] width 14 height 16
click at [150, 211] on icon at bounding box center [148, 213] width 14 height 16
click at [115, 254] on icon at bounding box center [120, 251] width 14 height 16
click at [119, 212] on icon at bounding box center [120, 213] width 14 height 16
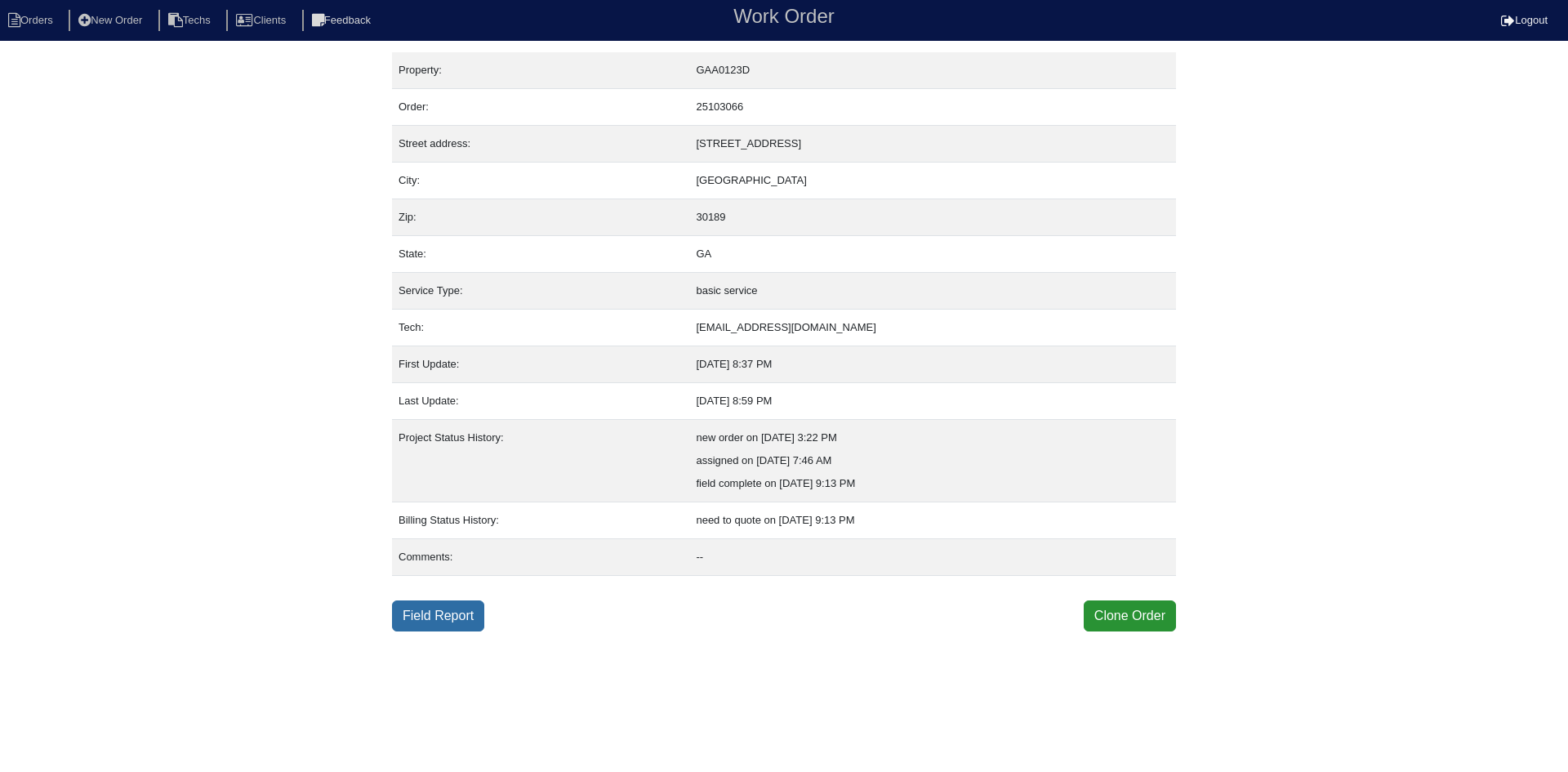
click at [439, 617] on link "Field Report" at bounding box center [438, 616] width 92 height 31
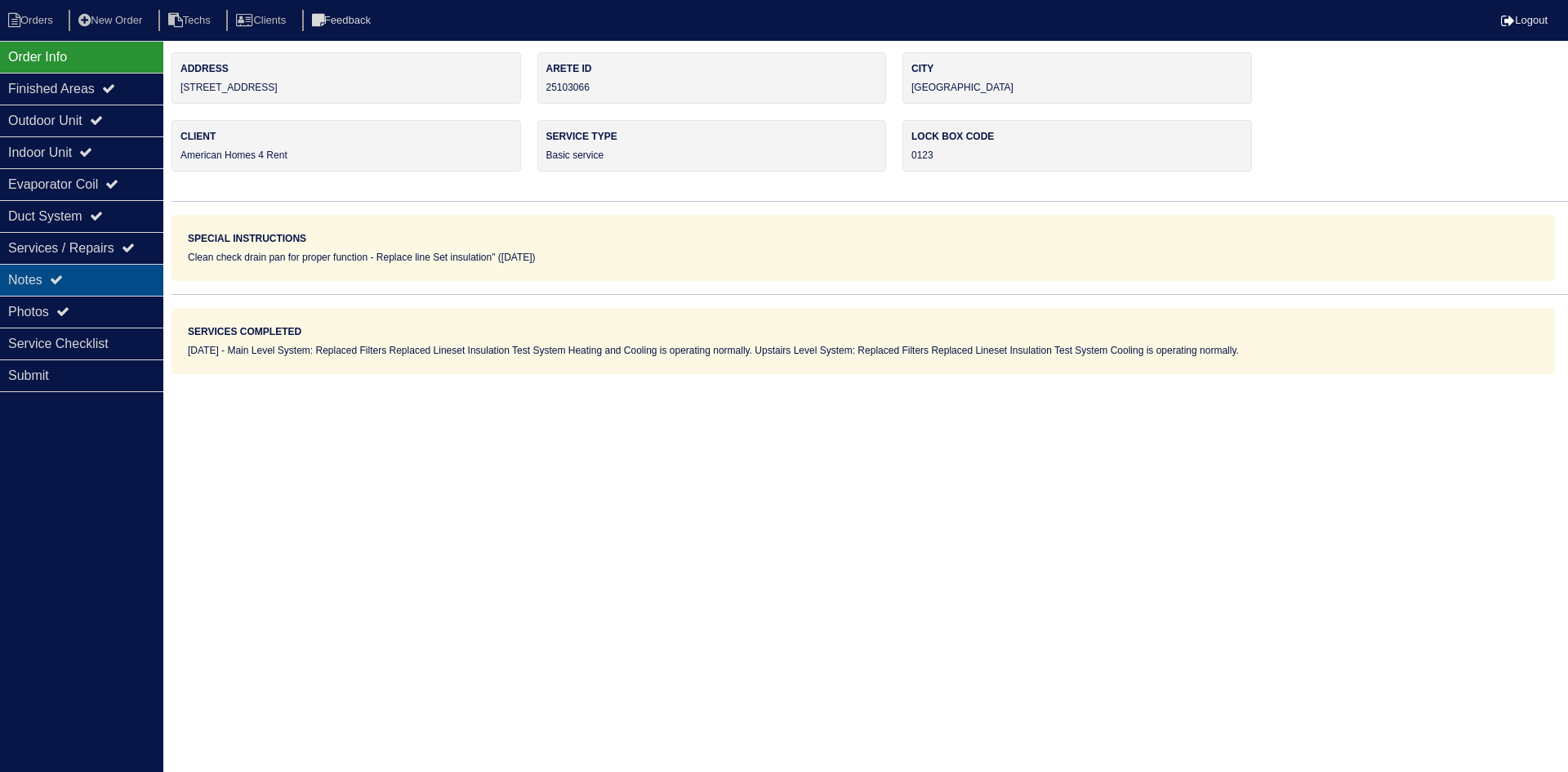
click at [103, 279] on div "Notes" at bounding box center [81, 279] width 163 height 32
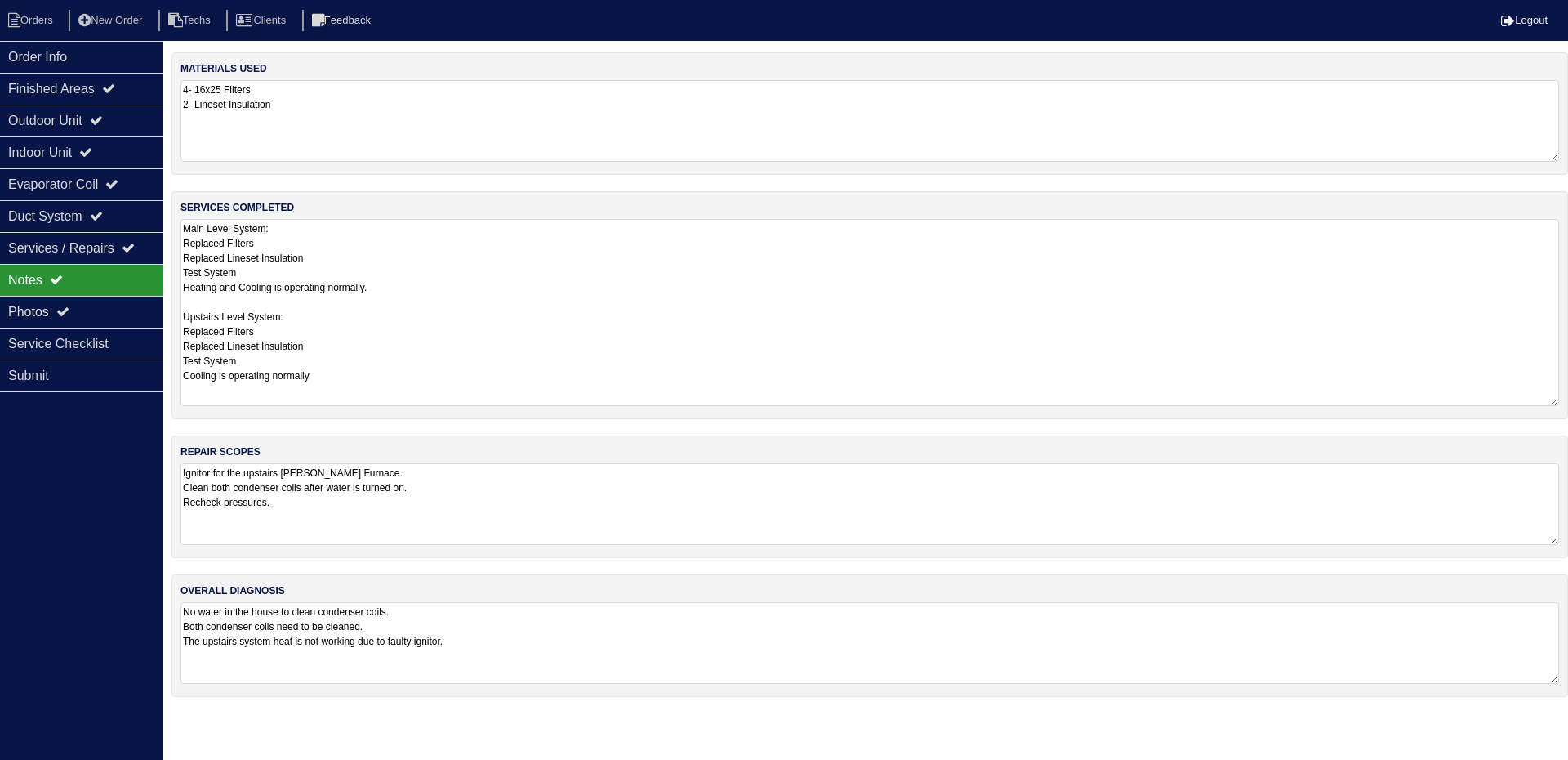
drag, startPoint x: 1558, startPoint y: 293, endPoint x: 1542, endPoint y: 398, distance: 106.2
click at [1542, 398] on textarea "Main Level System: Replaced Filters Replaced Lineset Insulation Test System Hea…" at bounding box center [869, 312] width 1379 height 187
click at [103, 343] on div "Service Checklist" at bounding box center [81, 343] width 163 height 32
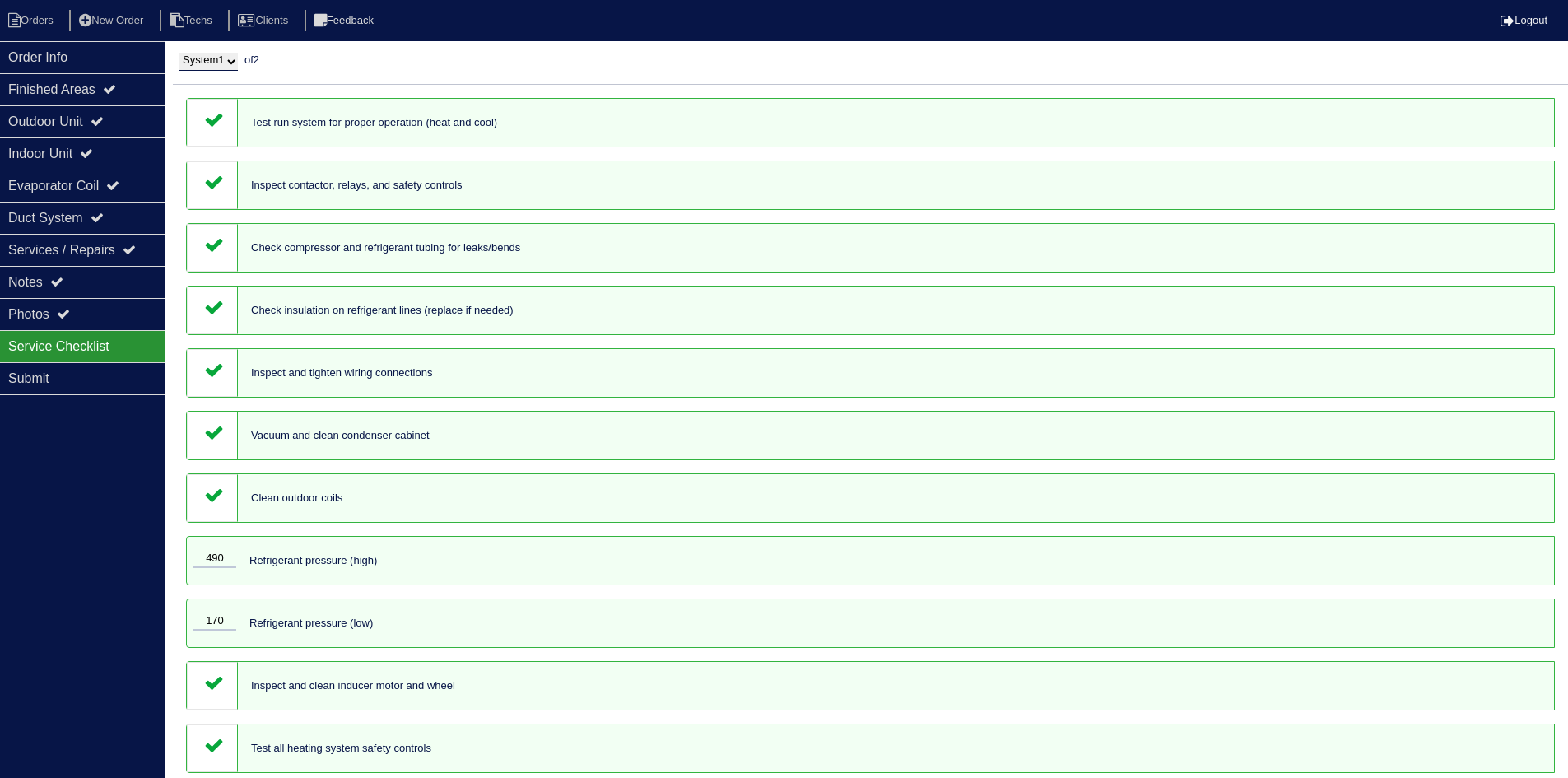
click at [209, 65] on select "System 1 System 2" at bounding box center [209, 61] width 58 height 18
click at [180, 52] on select "System 1 System 2" at bounding box center [209, 61] width 58 height 18
click at [230, 64] on select "System 1 System 2" at bounding box center [209, 61] width 58 height 18
select select "1"
click at [180, 52] on select "System 1 System 2" at bounding box center [209, 61] width 58 height 18
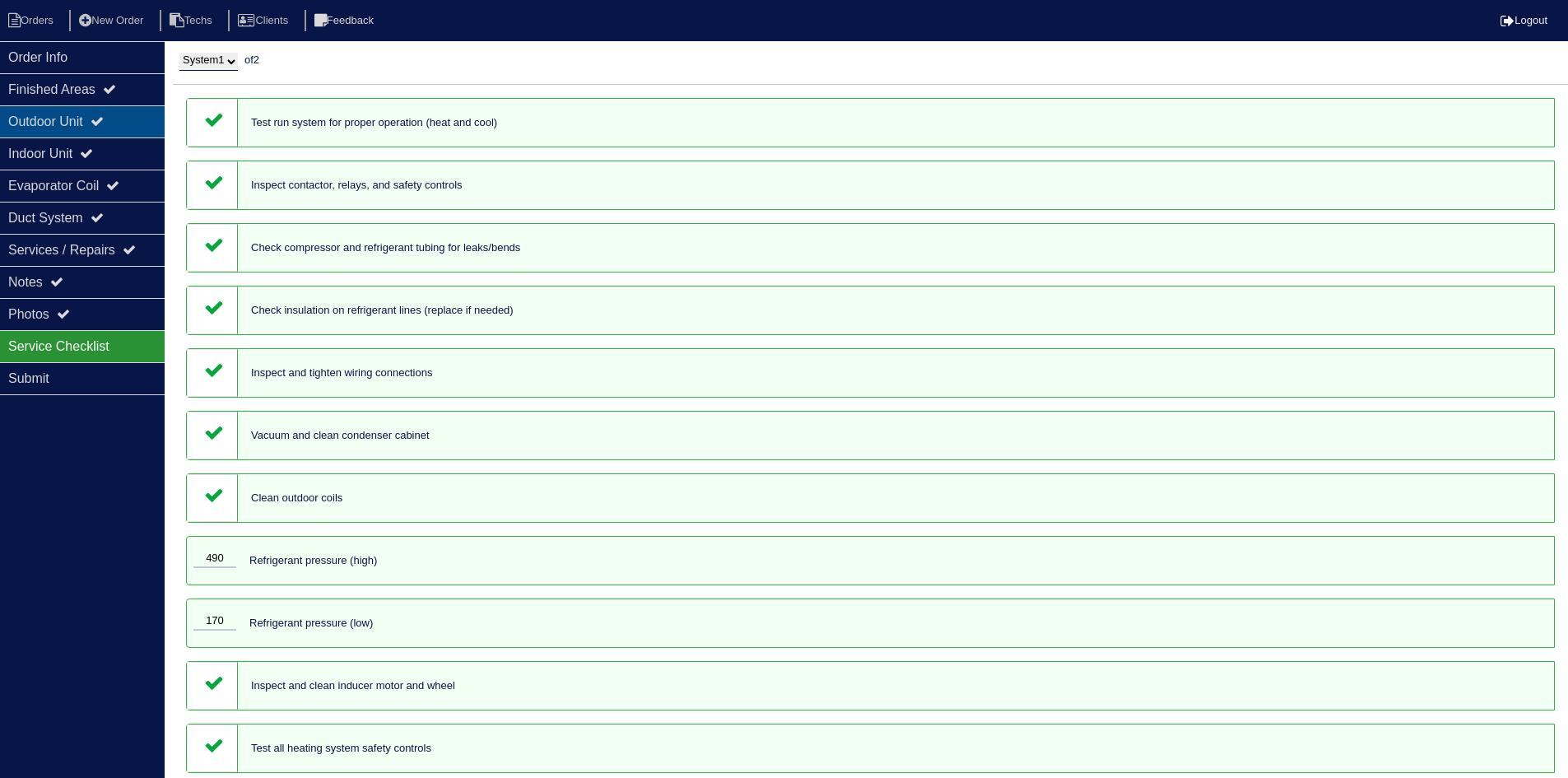
click at [108, 111] on div "Outdoor Unit" at bounding box center [82, 120] width 164 height 32
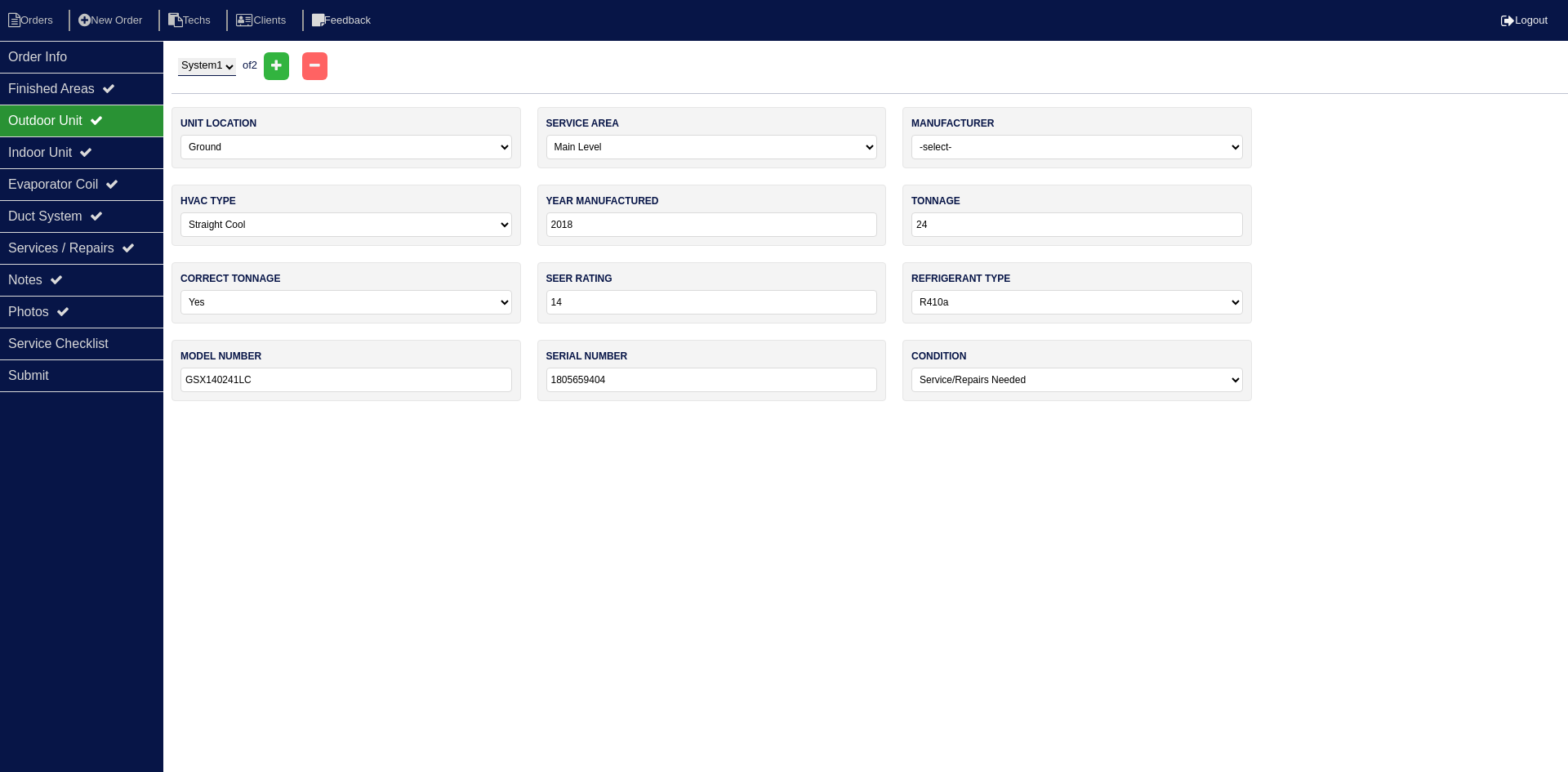
click at [78, 486] on div "Order Info Finished Areas Outdoor Unit Indoor Unit Evaporator Coil Duct System …" at bounding box center [81, 427] width 163 height 772
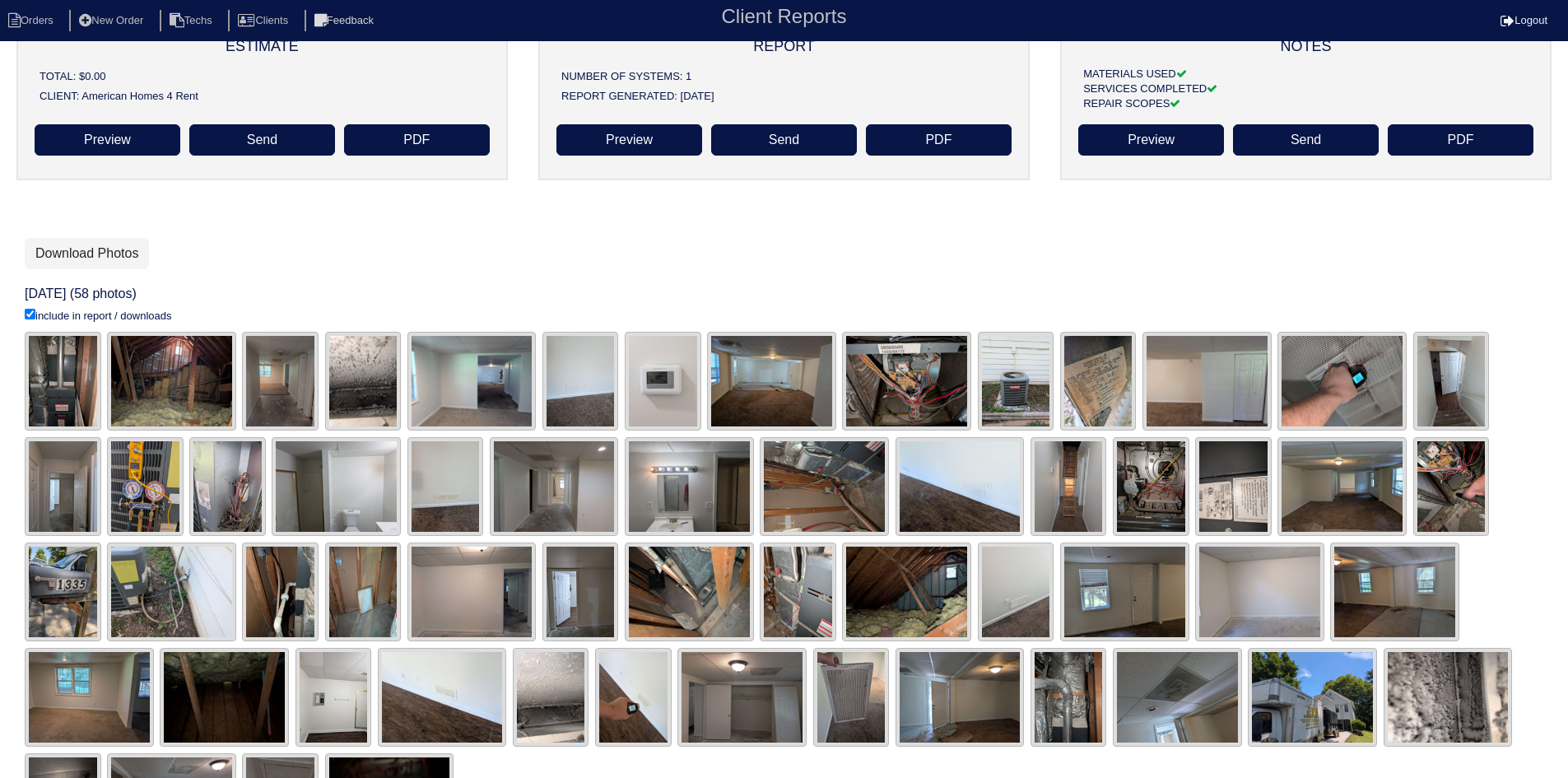
scroll to position [12, 0]
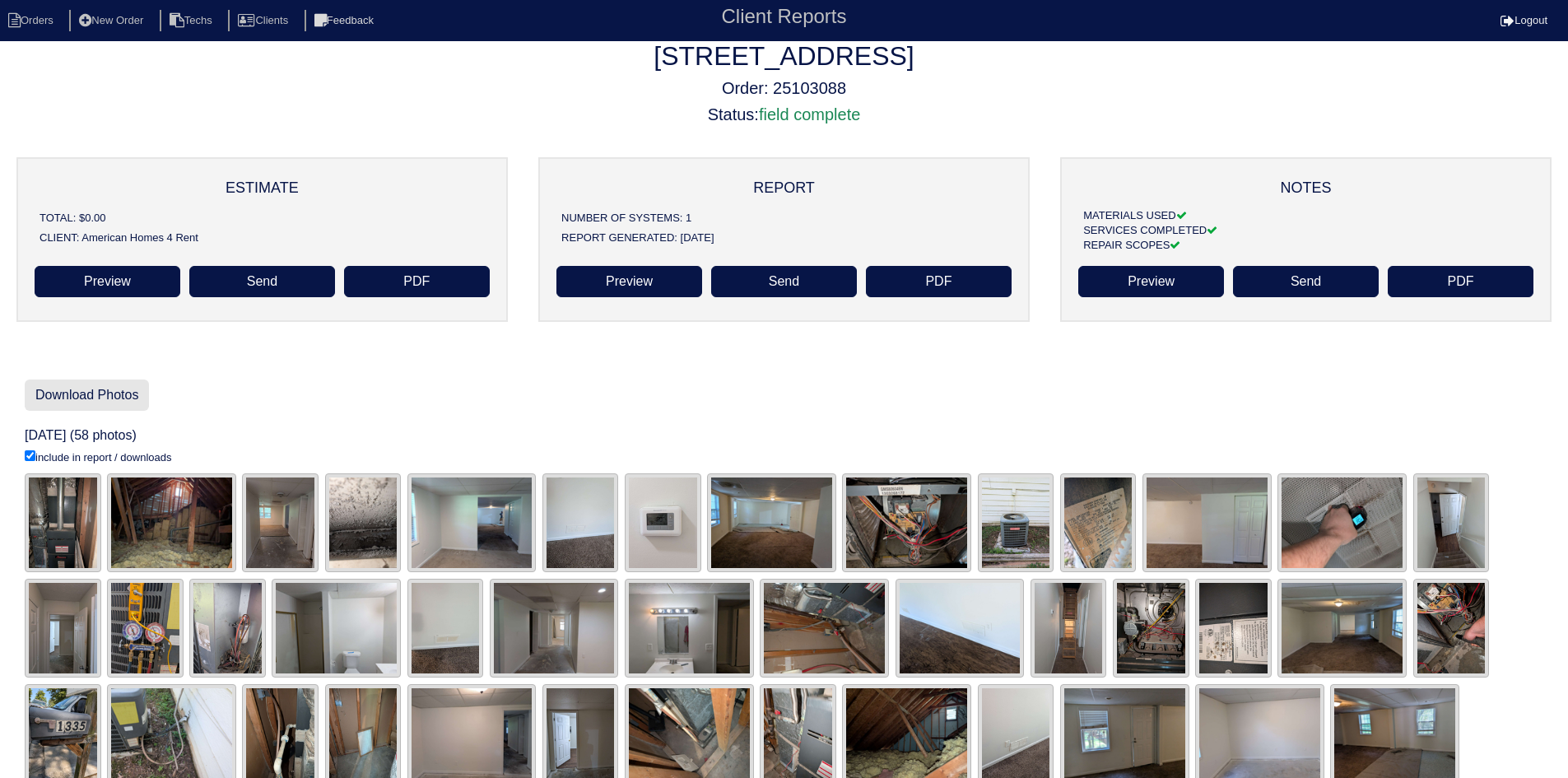
click at [72, 388] on link "Download Photos" at bounding box center [87, 395] width 124 height 31
drag, startPoint x: 121, startPoint y: 388, endPoint x: 344, endPoint y: 389, distance: 223.0
click at [121, 388] on link "Download Photos" at bounding box center [87, 395] width 124 height 31
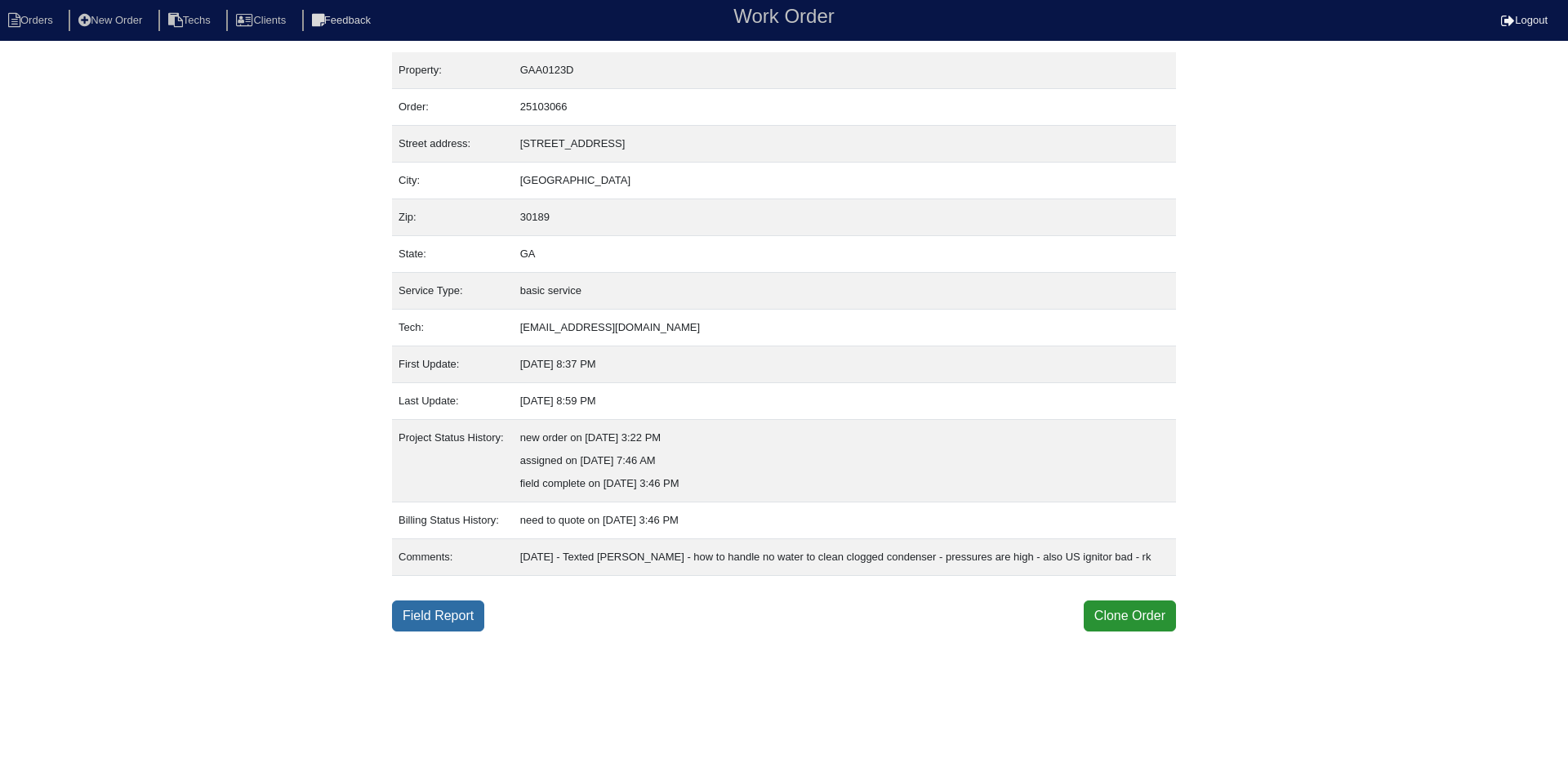
click at [455, 632] on link "Field Report" at bounding box center [438, 616] width 92 height 31
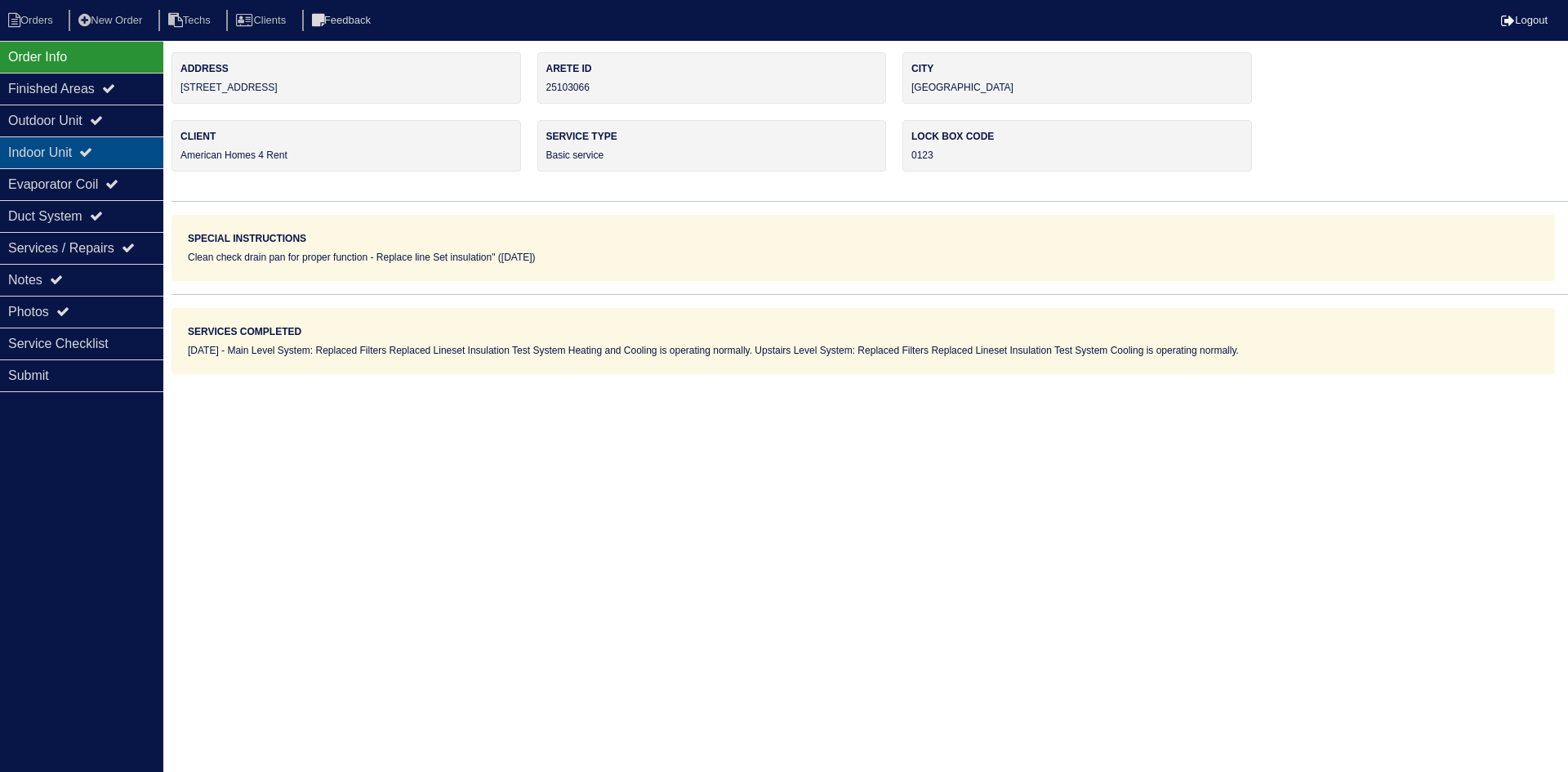
click at [90, 150] on div "Indoor Unit" at bounding box center [81, 152] width 163 height 32
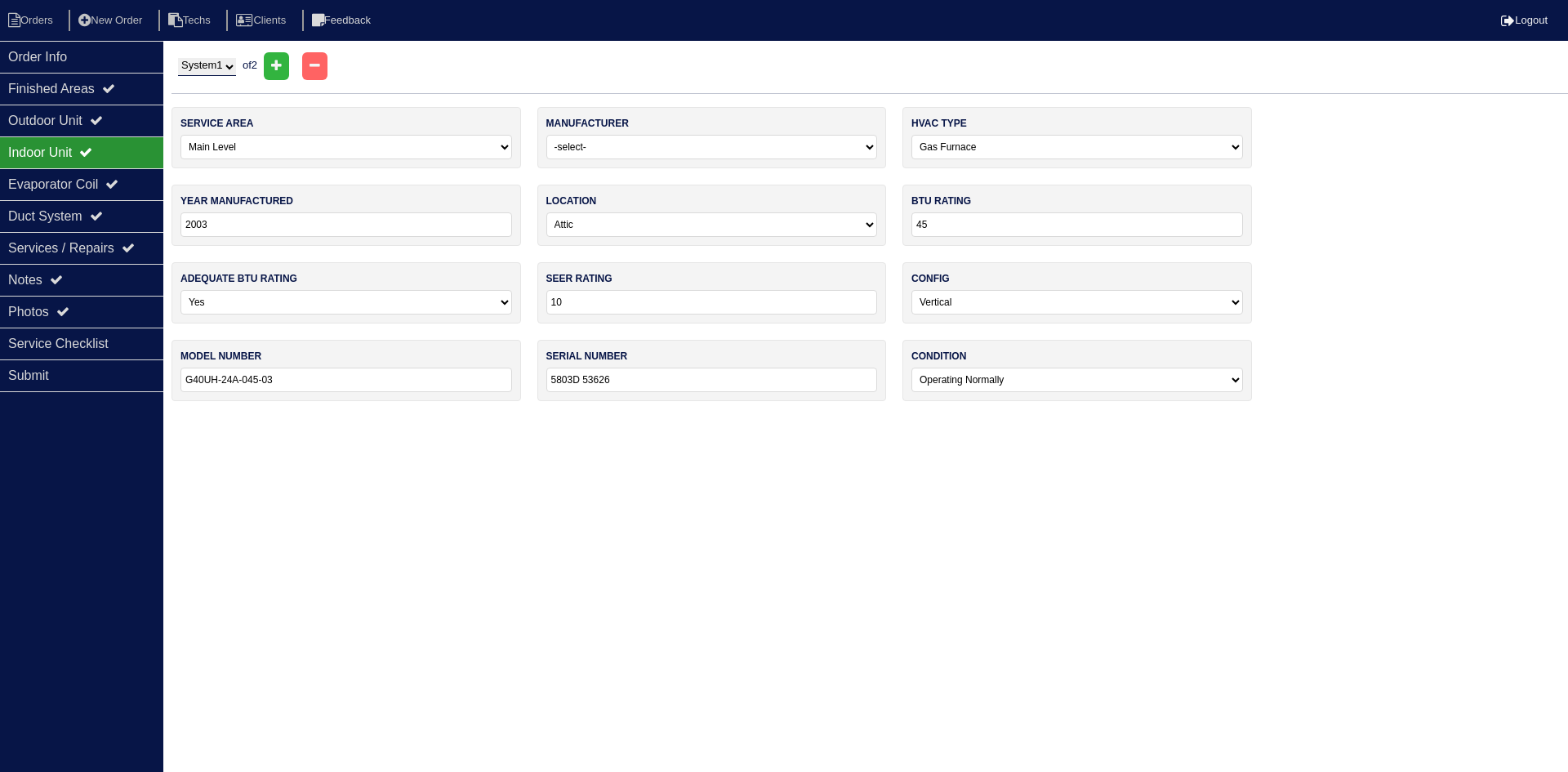
click at [235, 67] on select "System 1 System 2" at bounding box center [207, 67] width 58 height 18
select select "2"
click at [178, 58] on select "System 1 System 2" at bounding box center [207, 67] width 58 height 18
select select "1"
select select "[PERSON_NAME]"
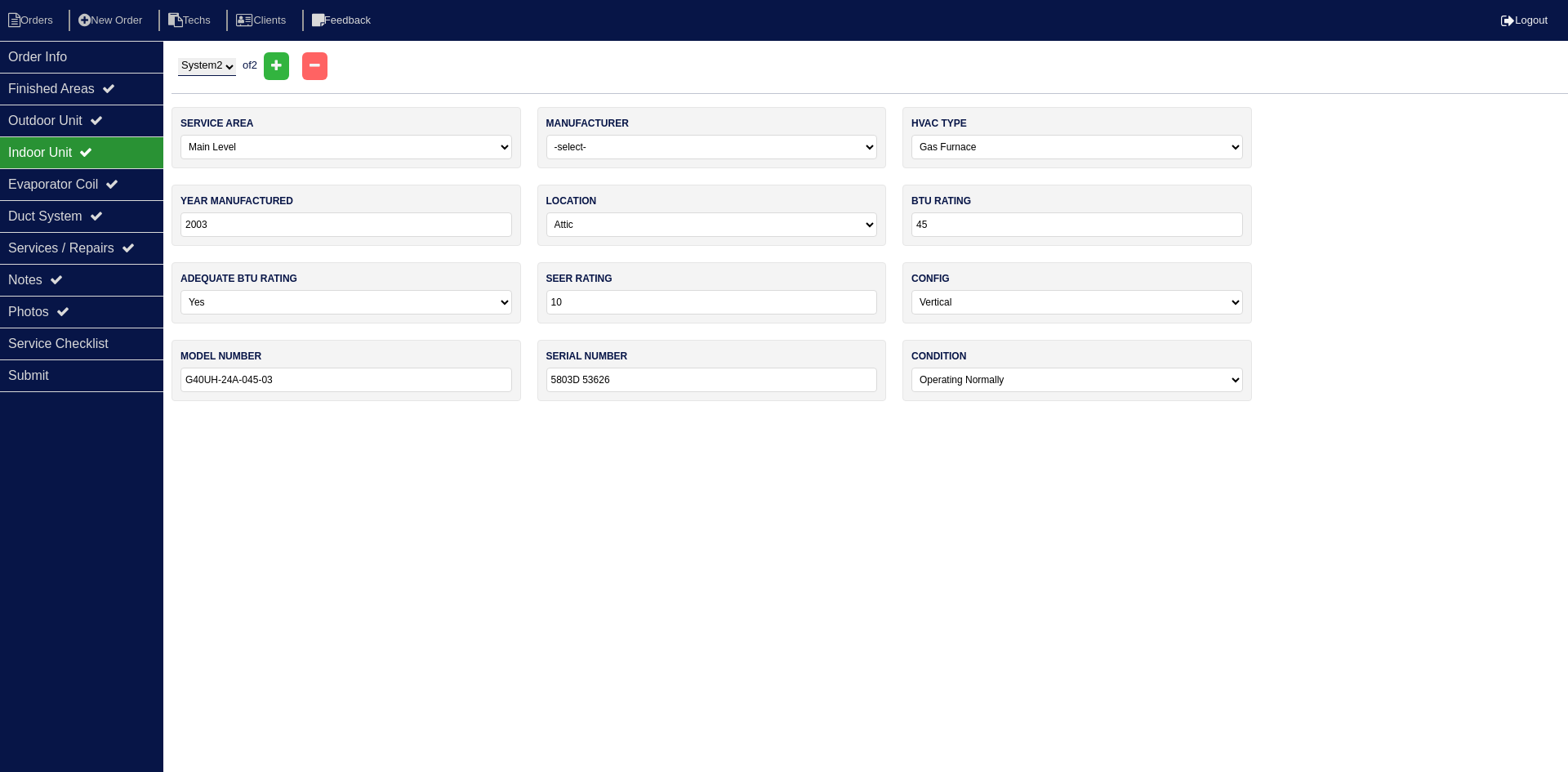
type input "2013"
type input "14"
type input "13"
type input "GMS80603ANBA"
type input "1307343856"
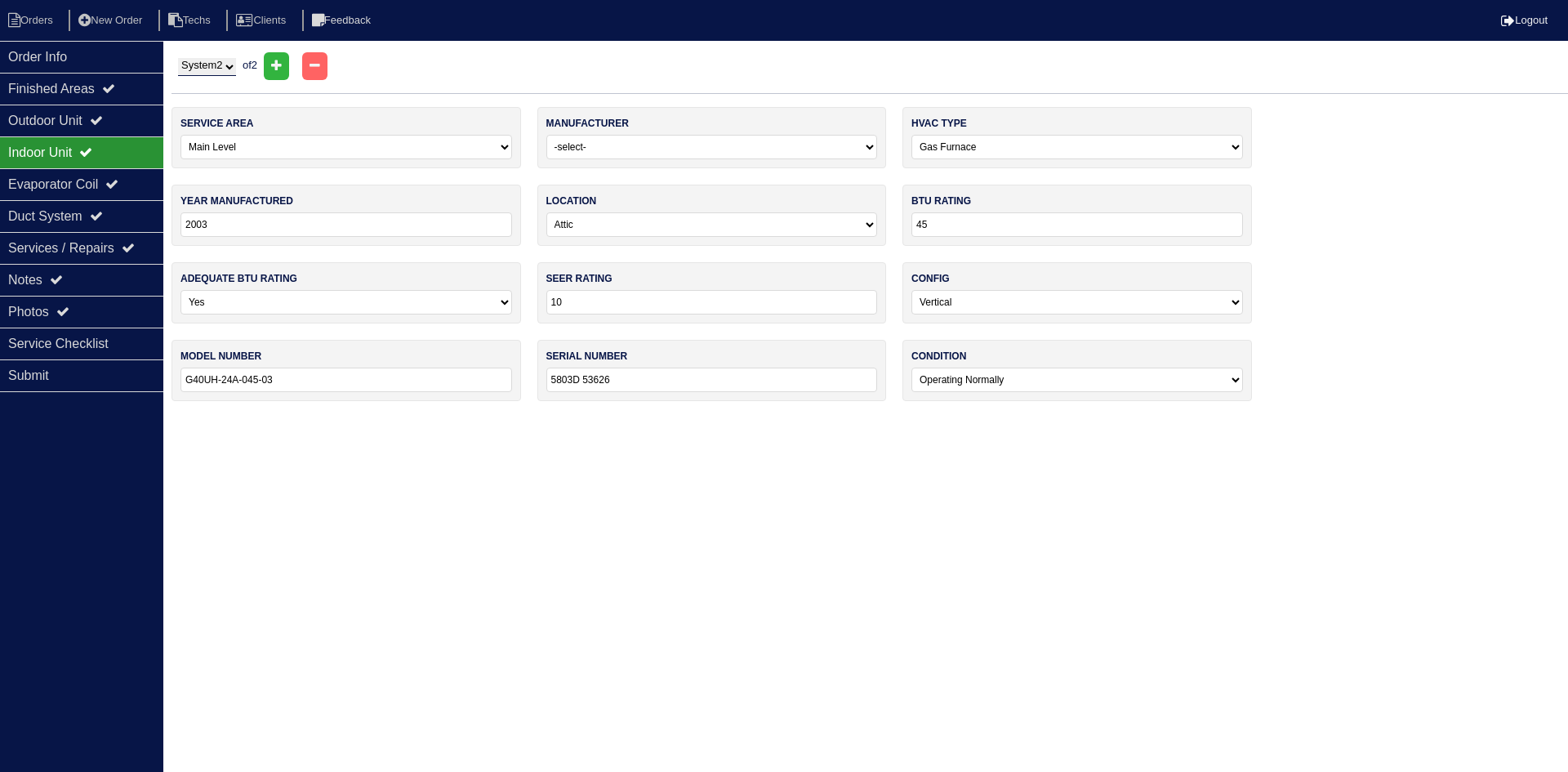
select select "1"
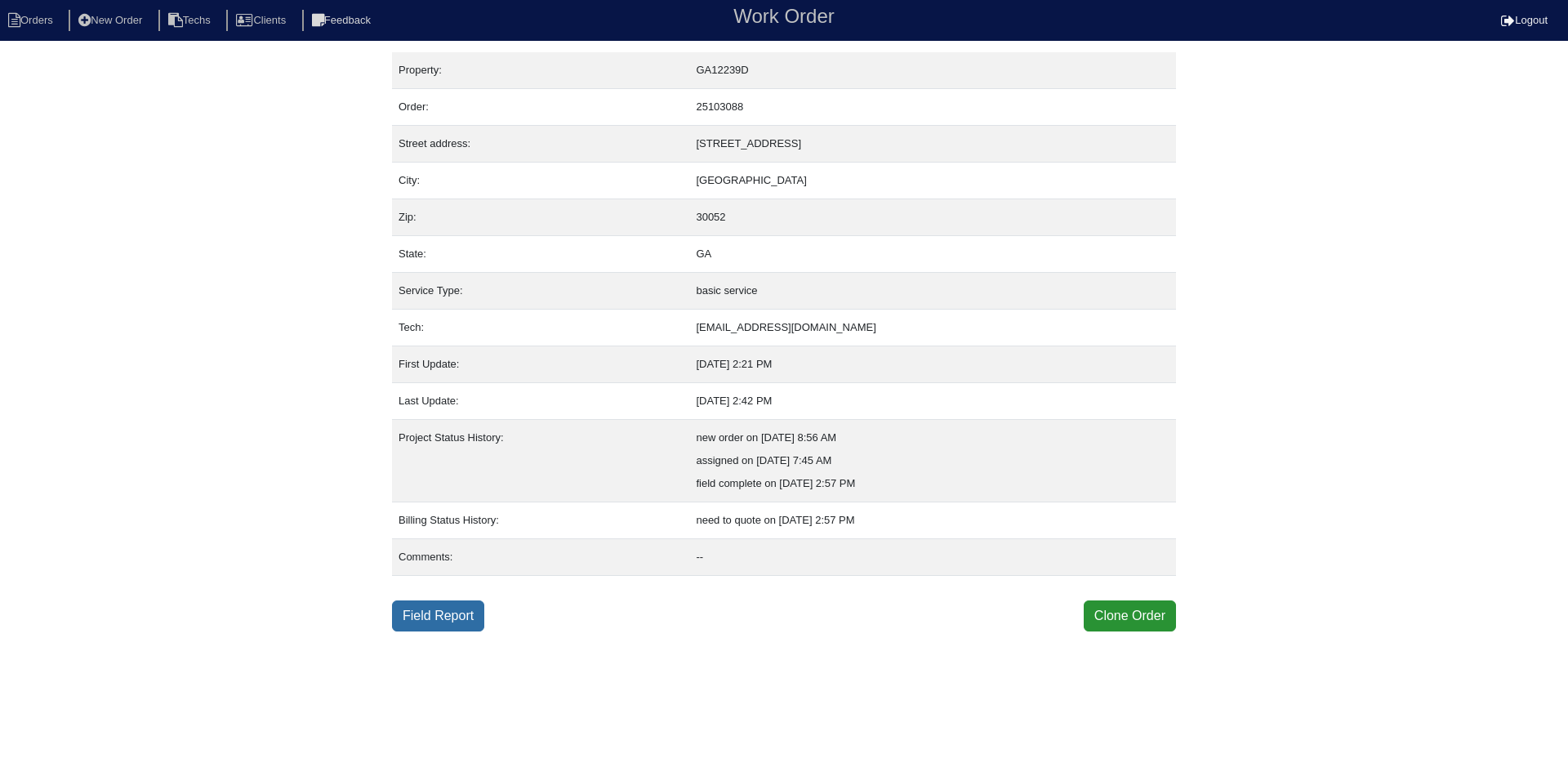
click at [434, 615] on link "Field Report" at bounding box center [438, 616] width 92 height 31
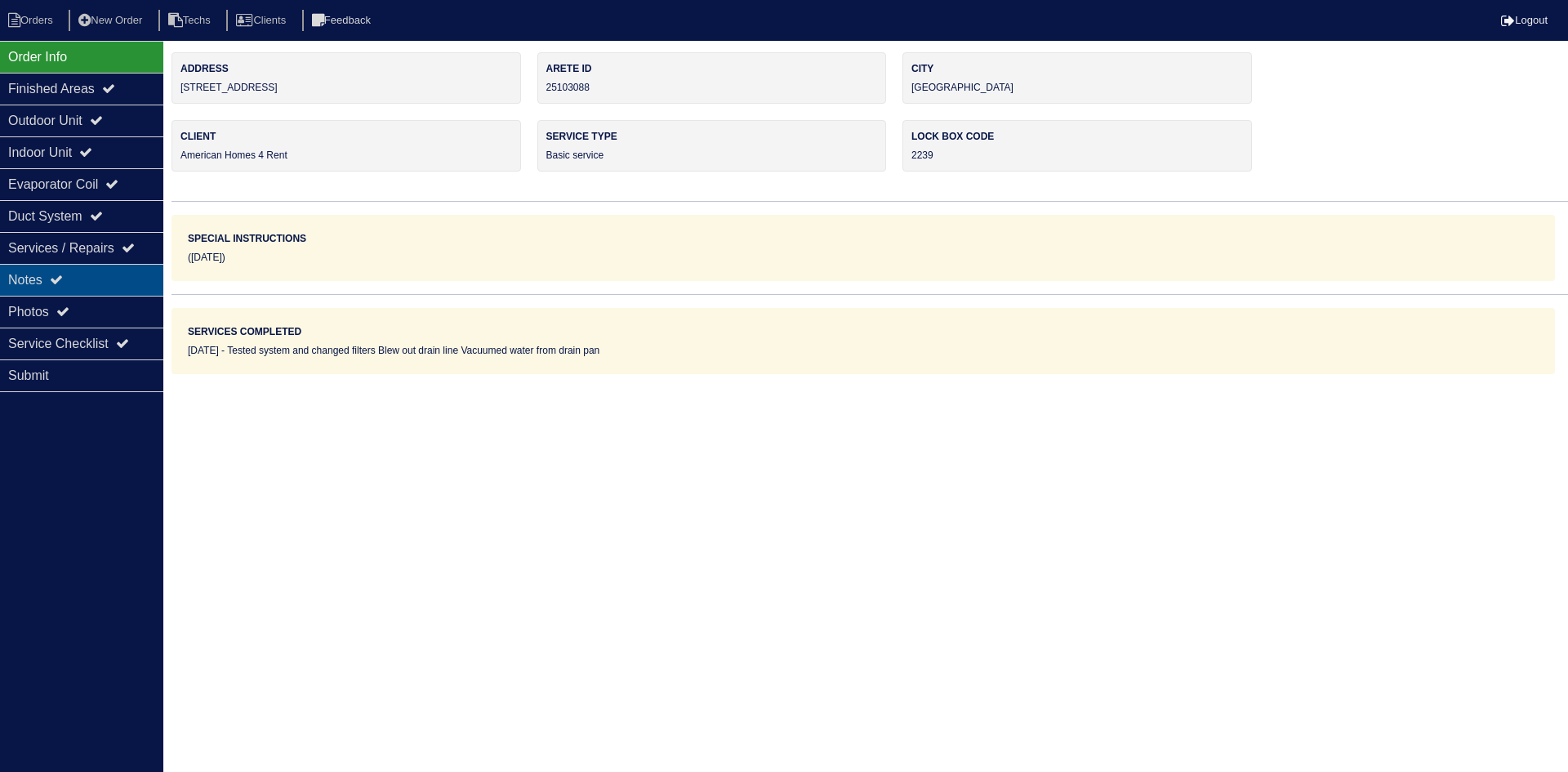
click at [83, 272] on div "Notes" at bounding box center [81, 279] width 163 height 32
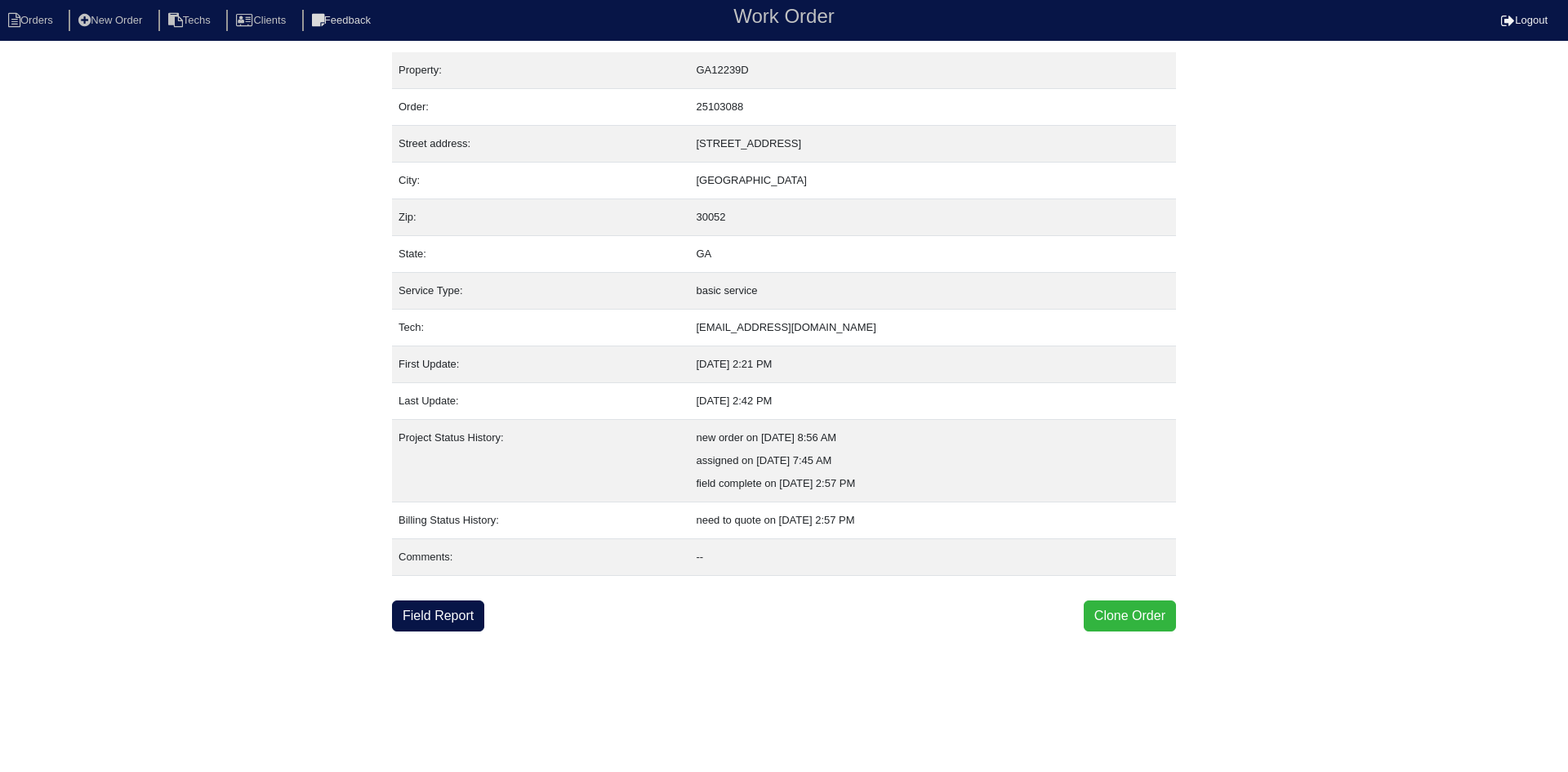
click at [1105, 614] on button "Clone Order" at bounding box center [1130, 616] width 92 height 31
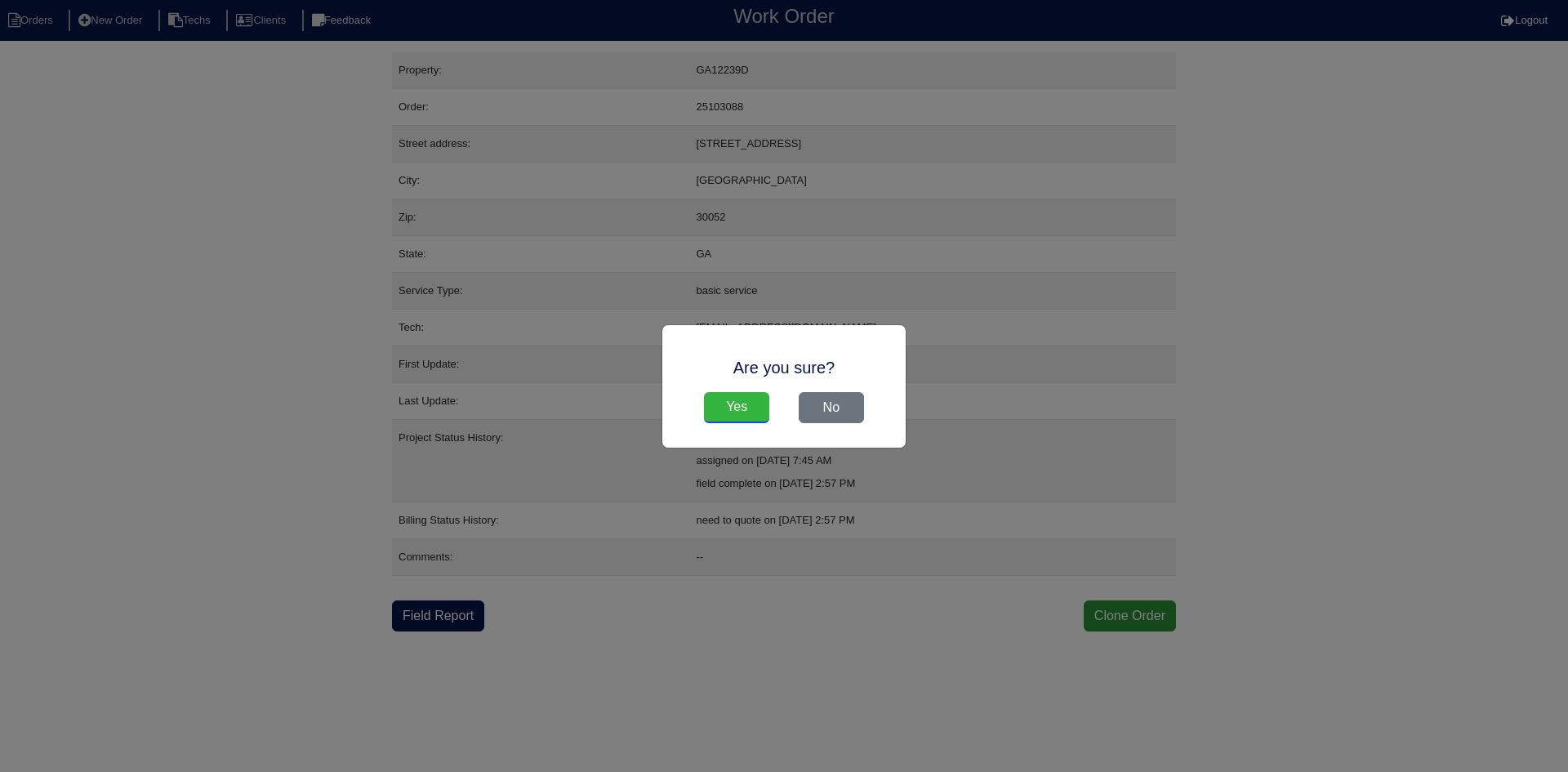
click at [724, 402] on input "Yes" at bounding box center [737, 407] width 66 height 31
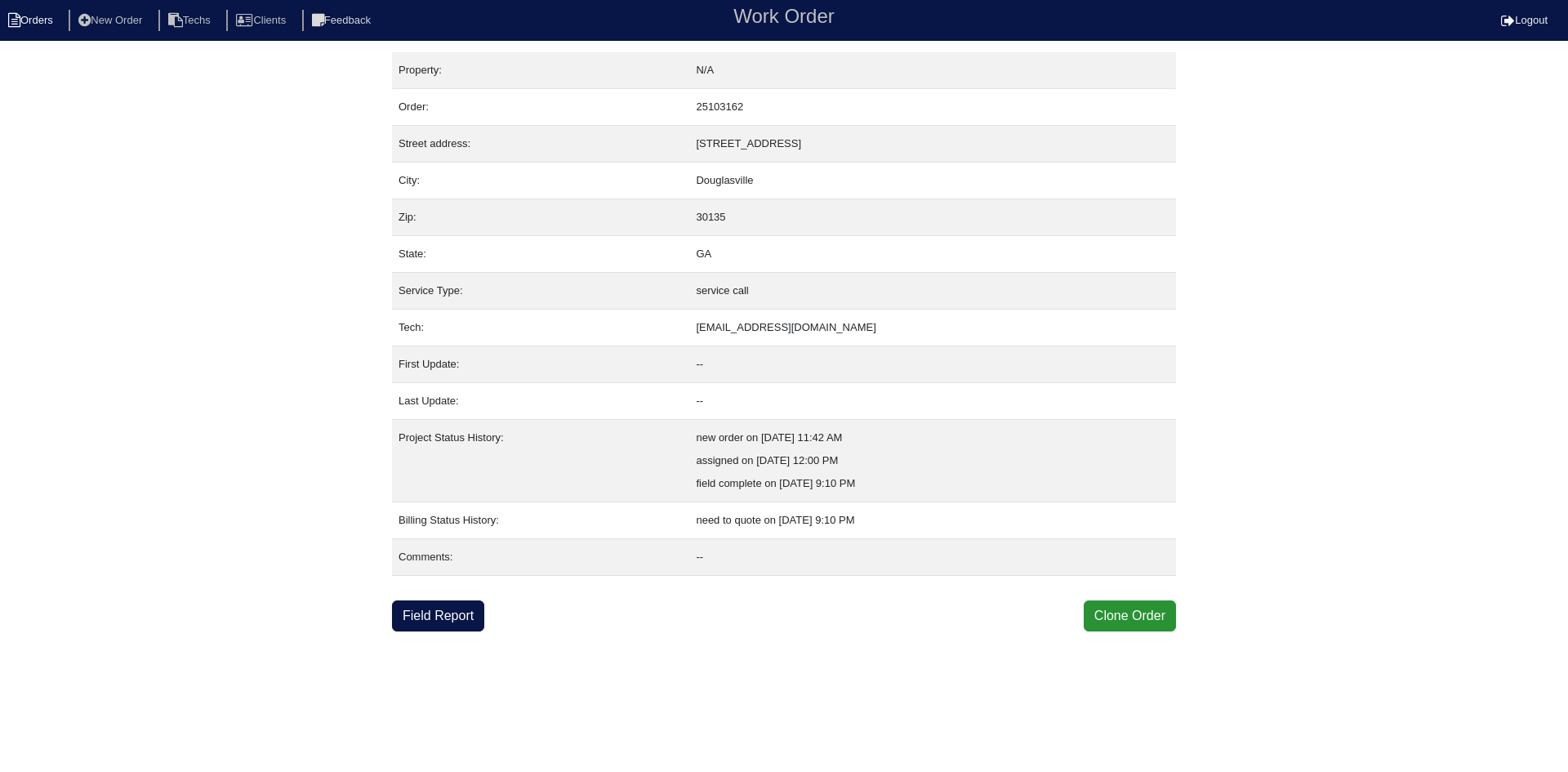
click at [34, 25] on li "Orders" at bounding box center [32, 20] width 66 height 22
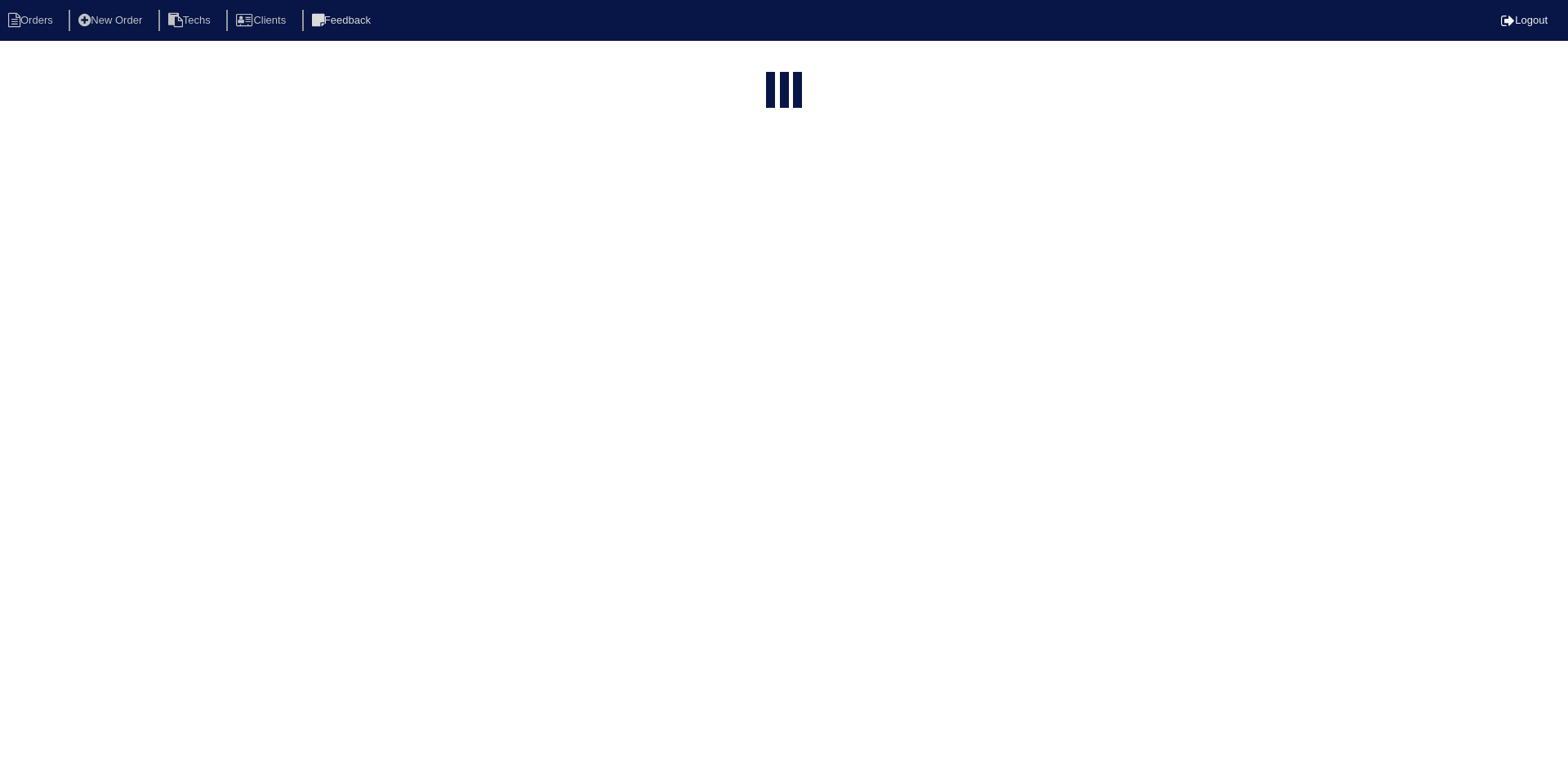
select select "15"
select select "field complete"
select select "need to quote"
select select "American Homes 4 Rent"
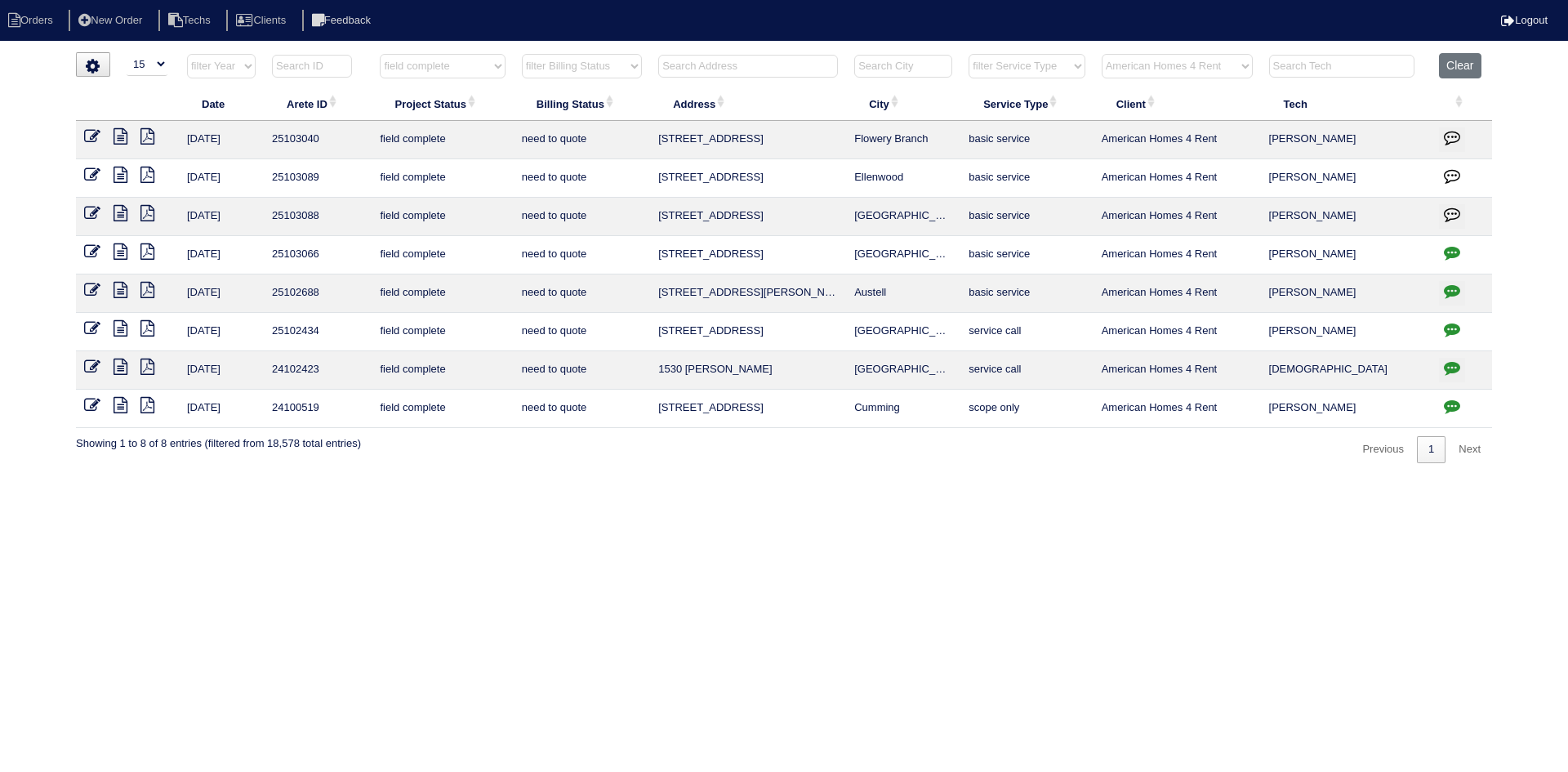
click at [120, 248] on icon at bounding box center [120, 251] width 14 height 16
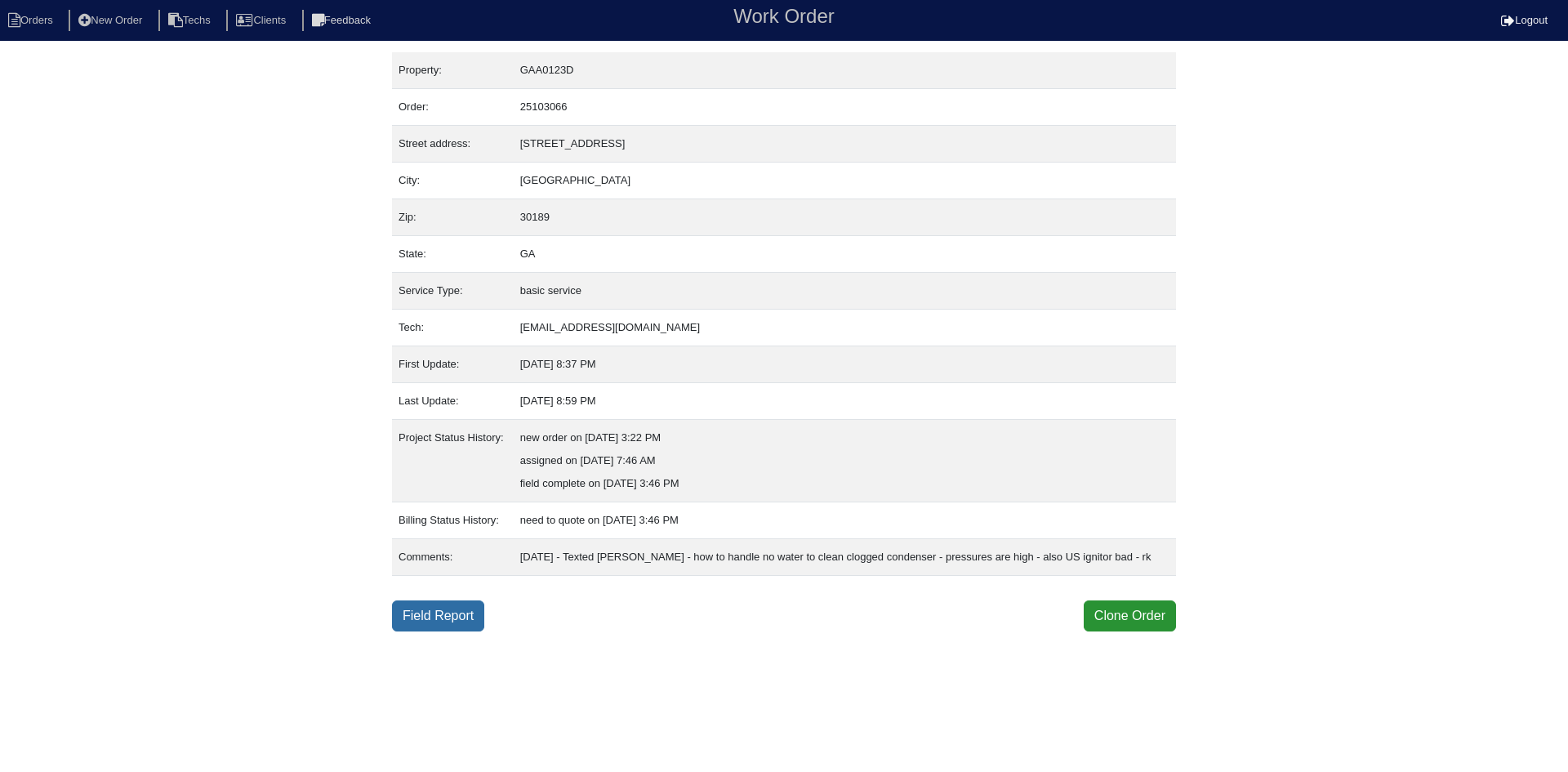
click at [440, 632] on link "Field Report" at bounding box center [438, 616] width 92 height 31
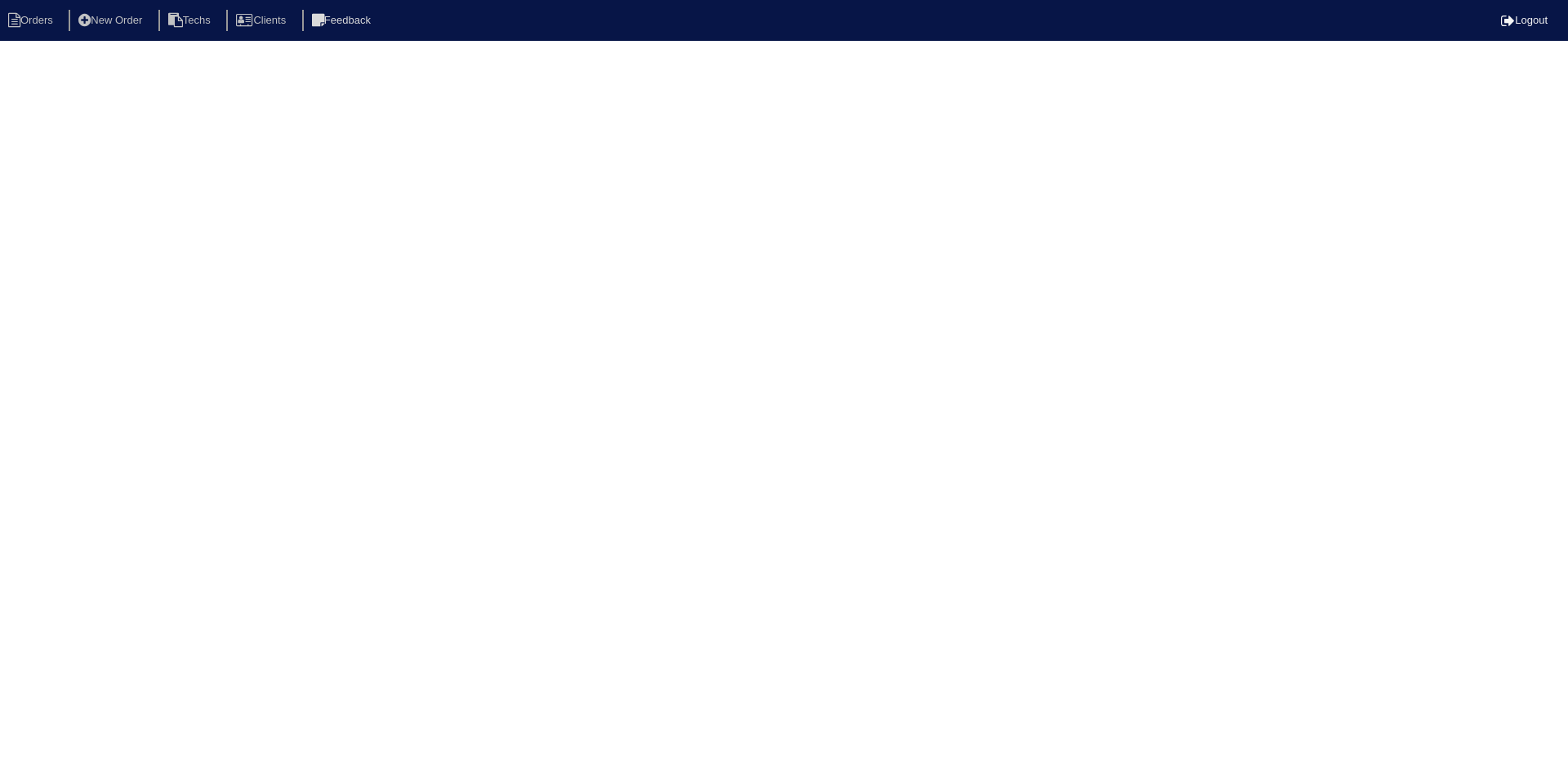
select select "0"
select select "[PERSON_NAME]"
select select "0"
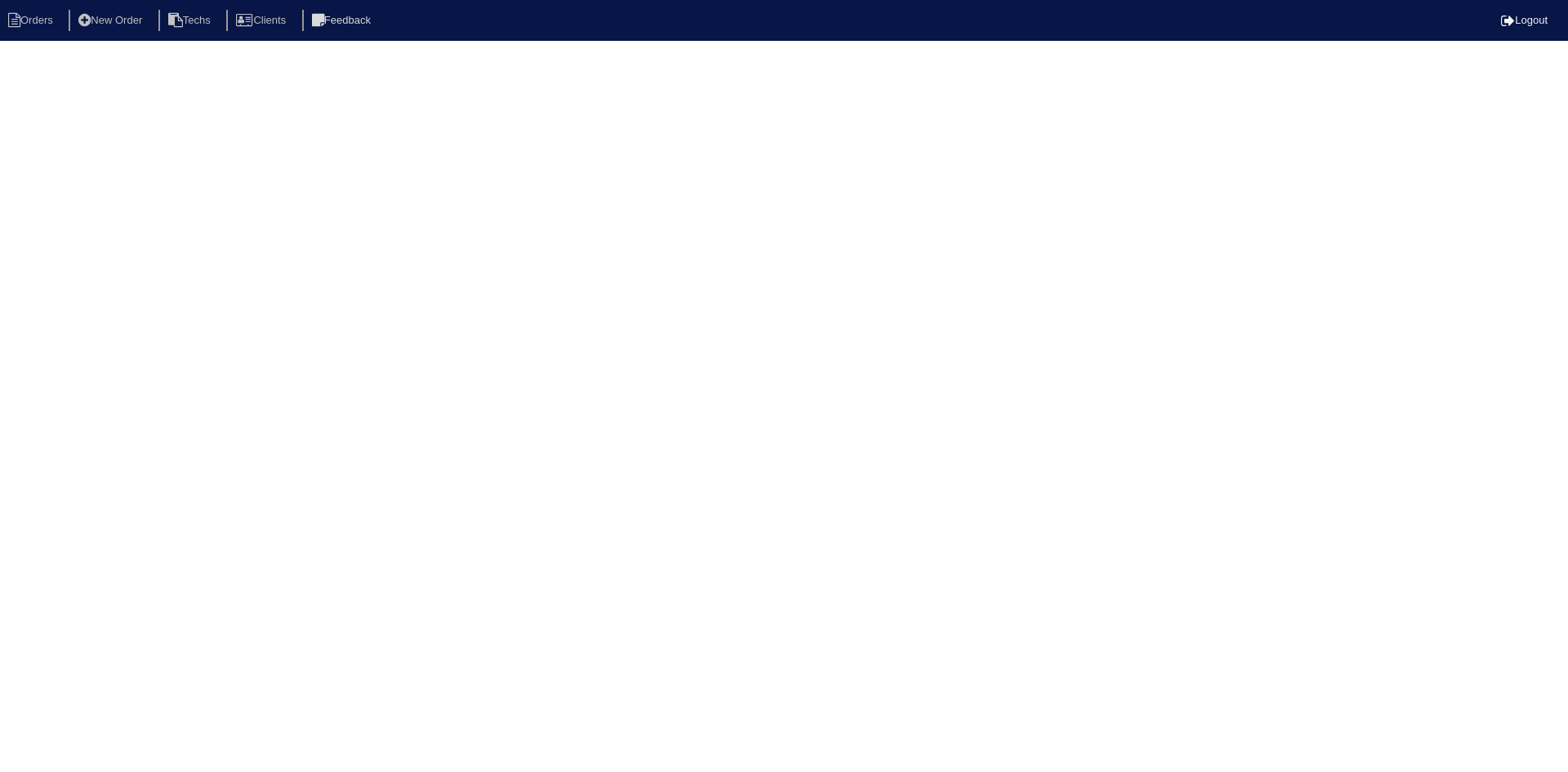
select select "0"
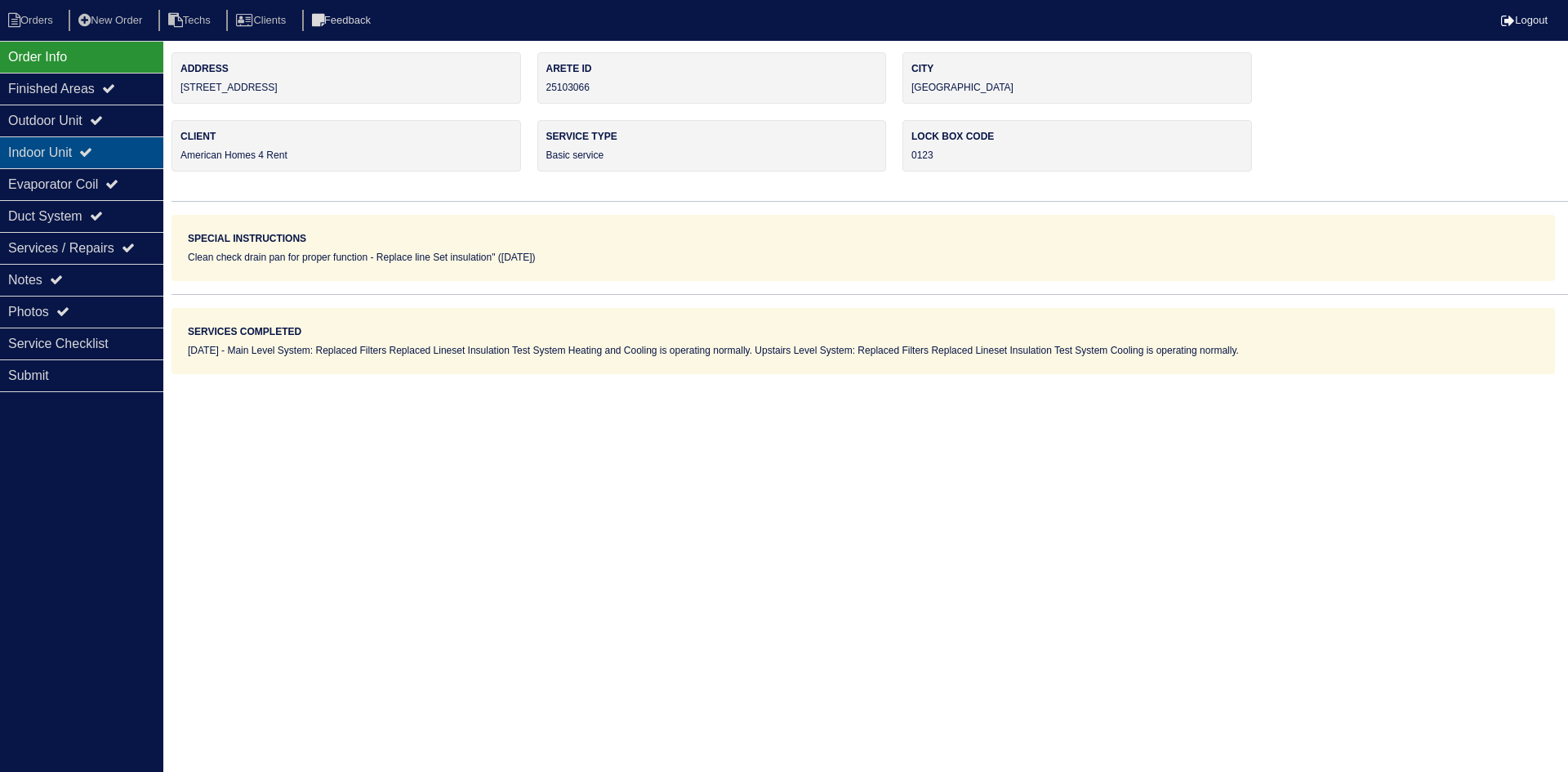
click at [92, 155] on icon at bounding box center [85, 151] width 13 height 13
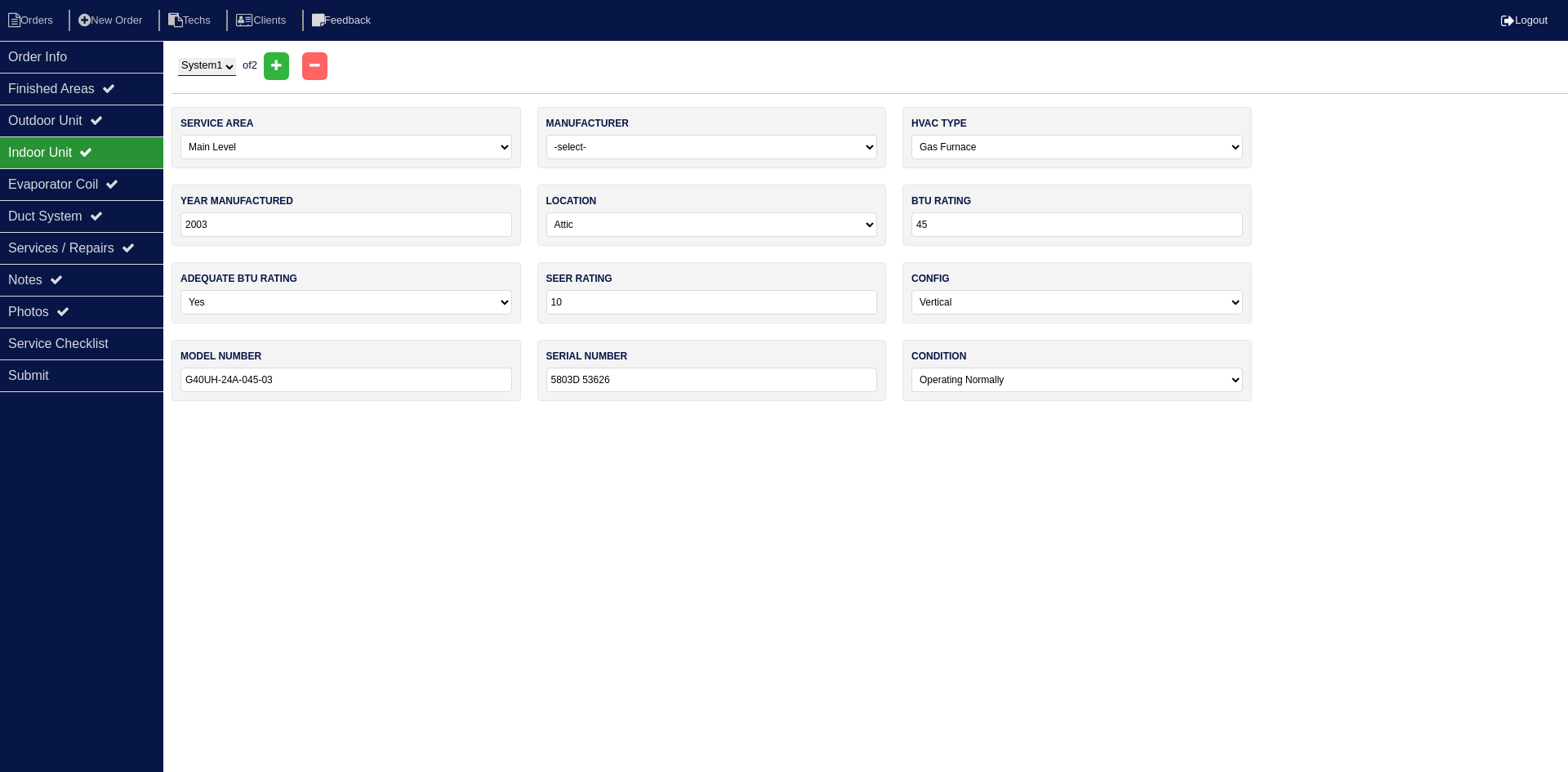
drag, startPoint x: 208, startPoint y: 67, endPoint x: 217, endPoint y: 75, distance: 12.0
click at [208, 67] on select "System 1 System 2" at bounding box center [207, 67] width 58 height 18
select select "2"
click at [178, 58] on select "System 1 System 2" at bounding box center [207, 67] width 58 height 18
select select "1"
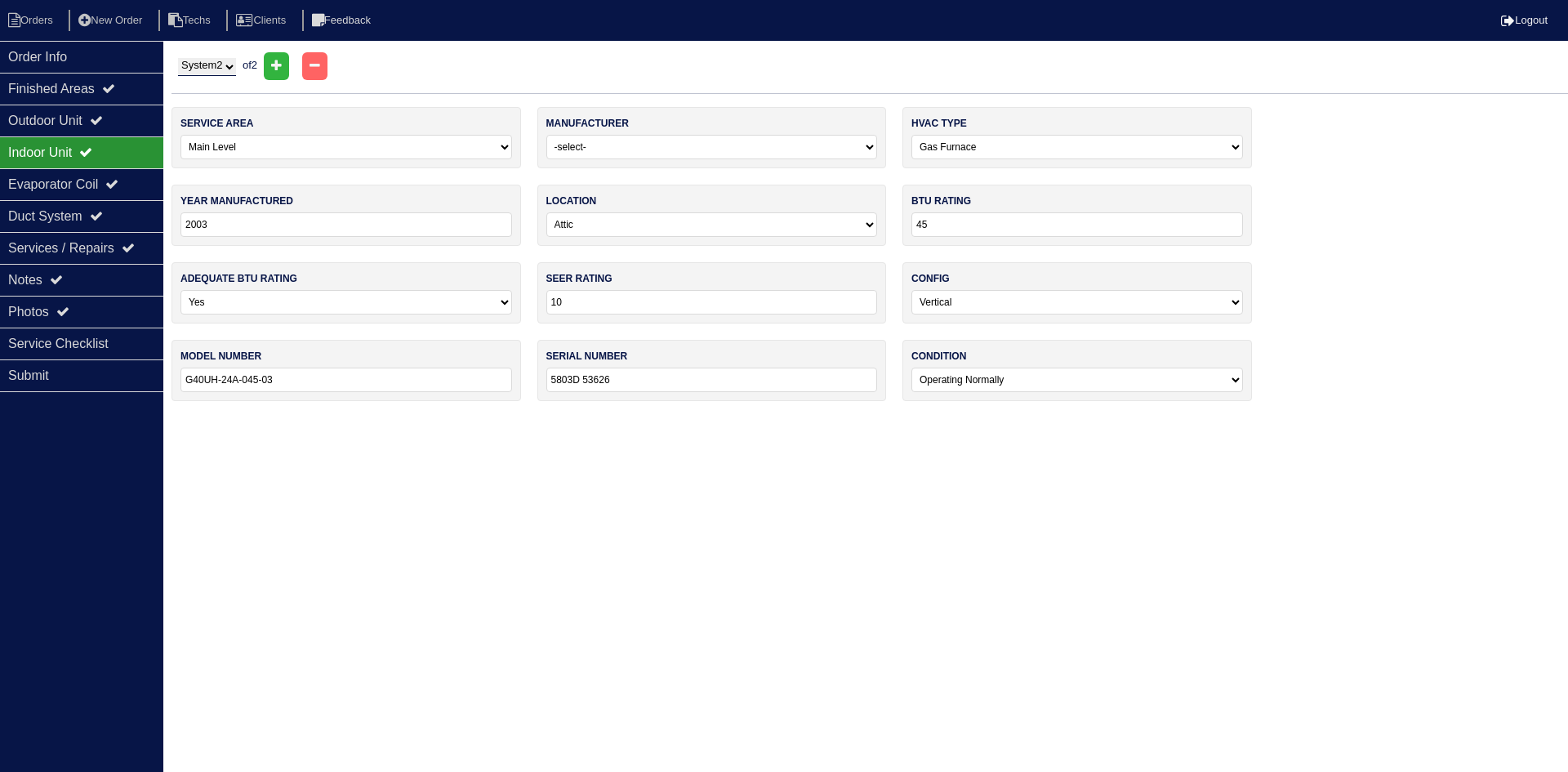
type input "2013"
type input "36"
type input "13"
type input "GSX130361EA"
type input "1305147592"
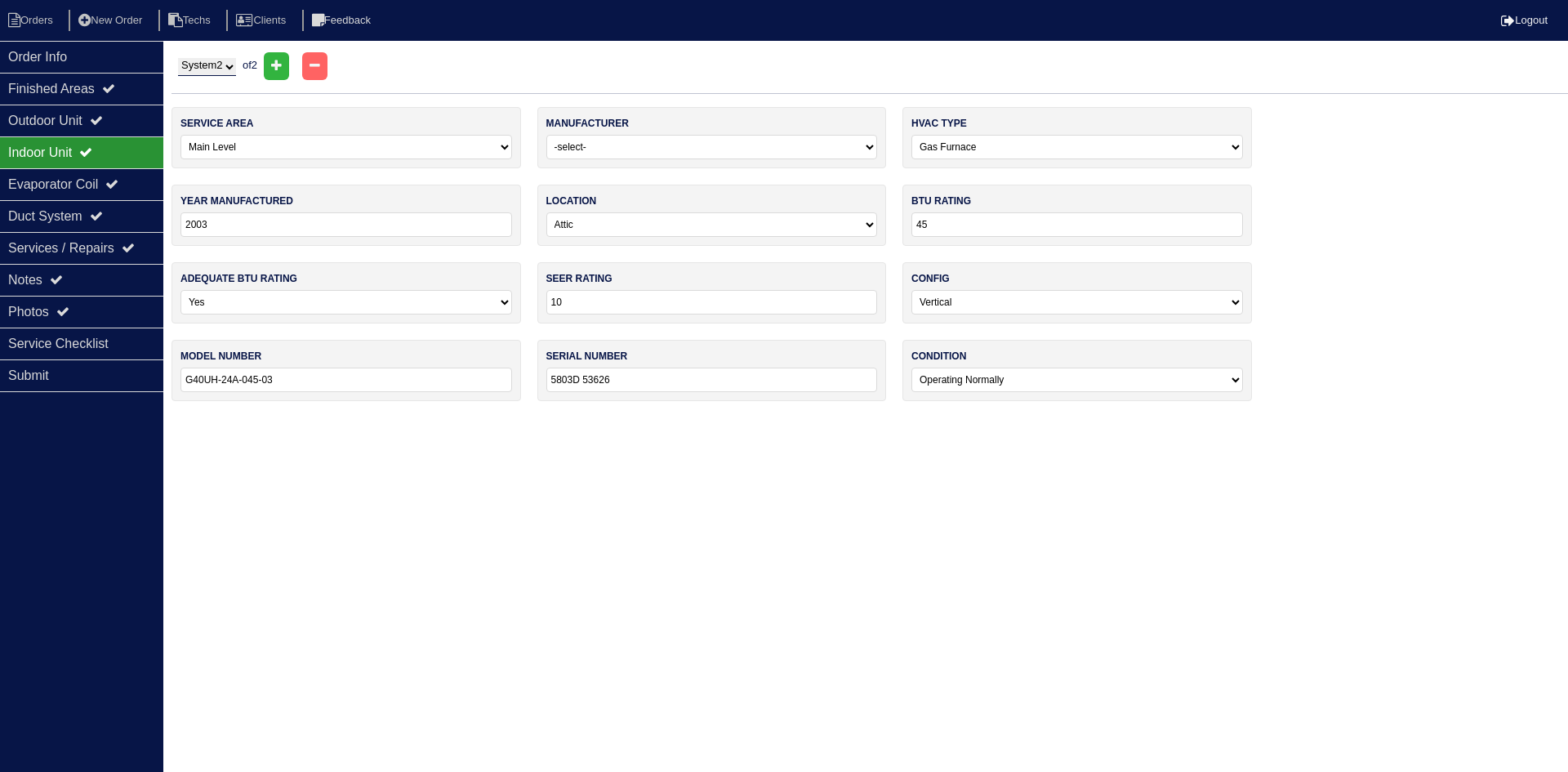
select select "1"
select select "Goodman"
type input "2013"
type input "14"
type input "13"
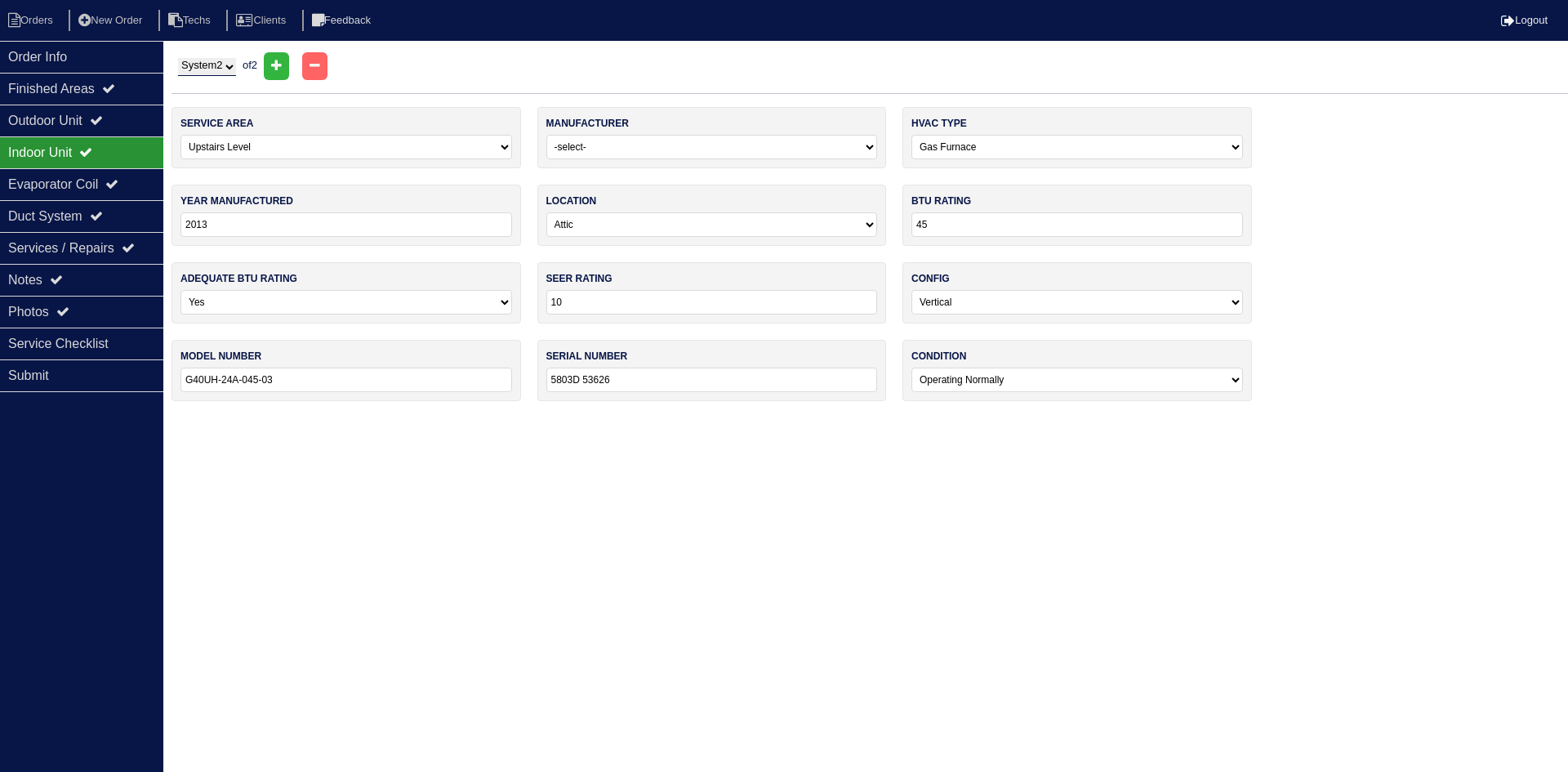
type input "GMS80603ANBA"
type input "1307343856"
select select "1"
click at [122, 116] on div "Outdoor Unit" at bounding box center [81, 120] width 163 height 32
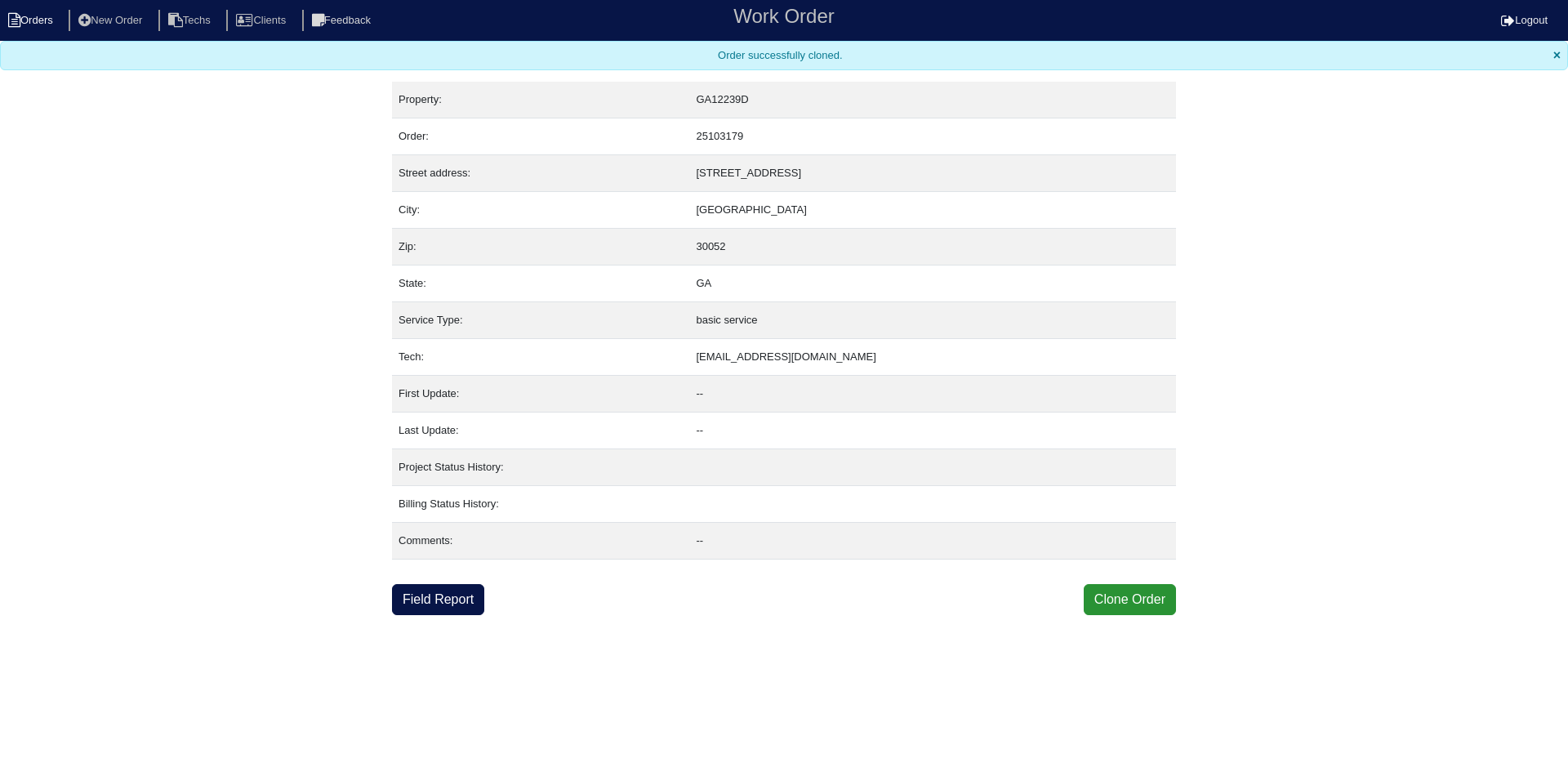
click at [26, 23] on li "Orders" at bounding box center [32, 20] width 66 height 22
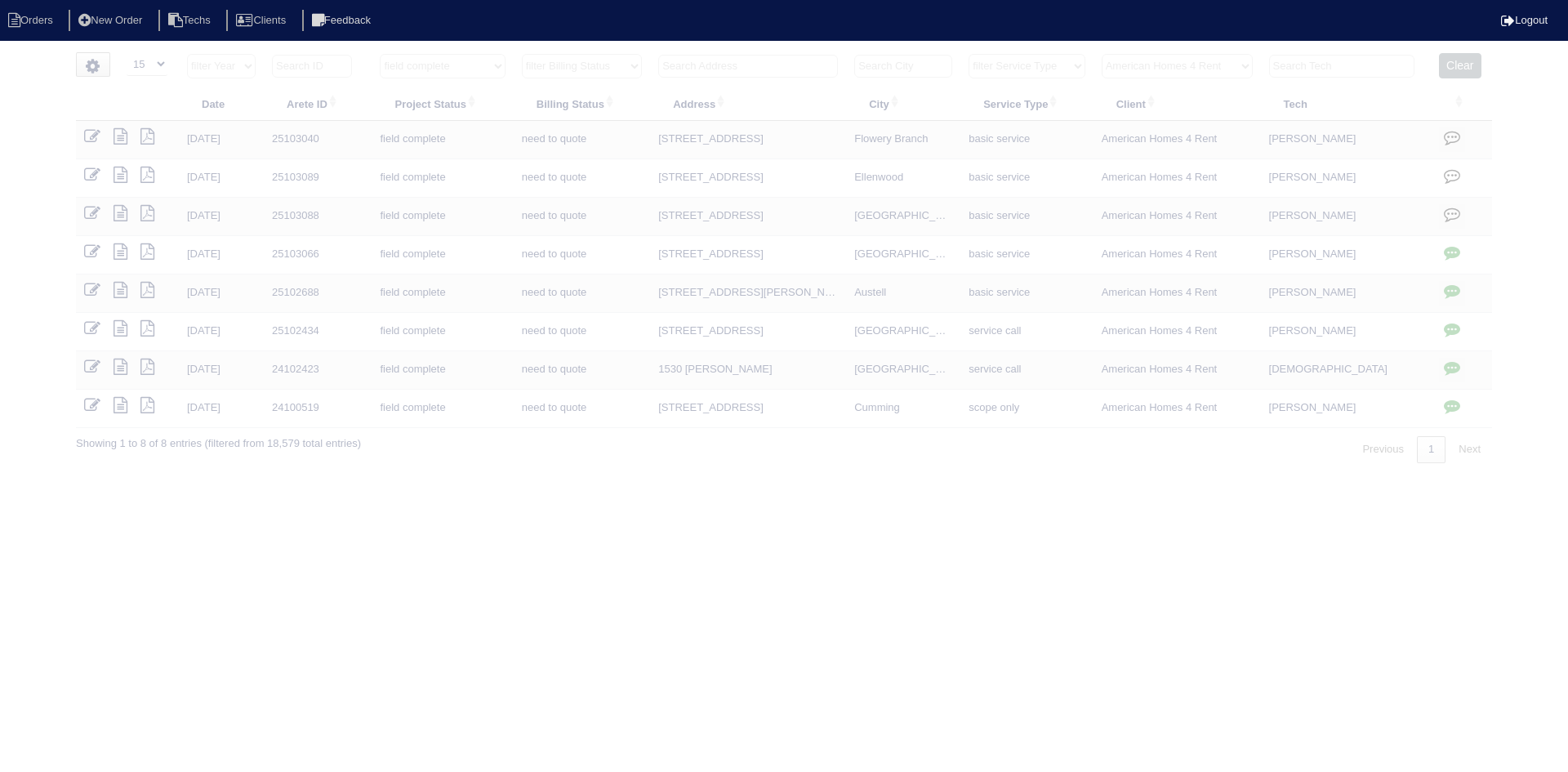
select select "15"
select select "field complete"
select select "need to quote"
select select "American Homes 4 Rent"
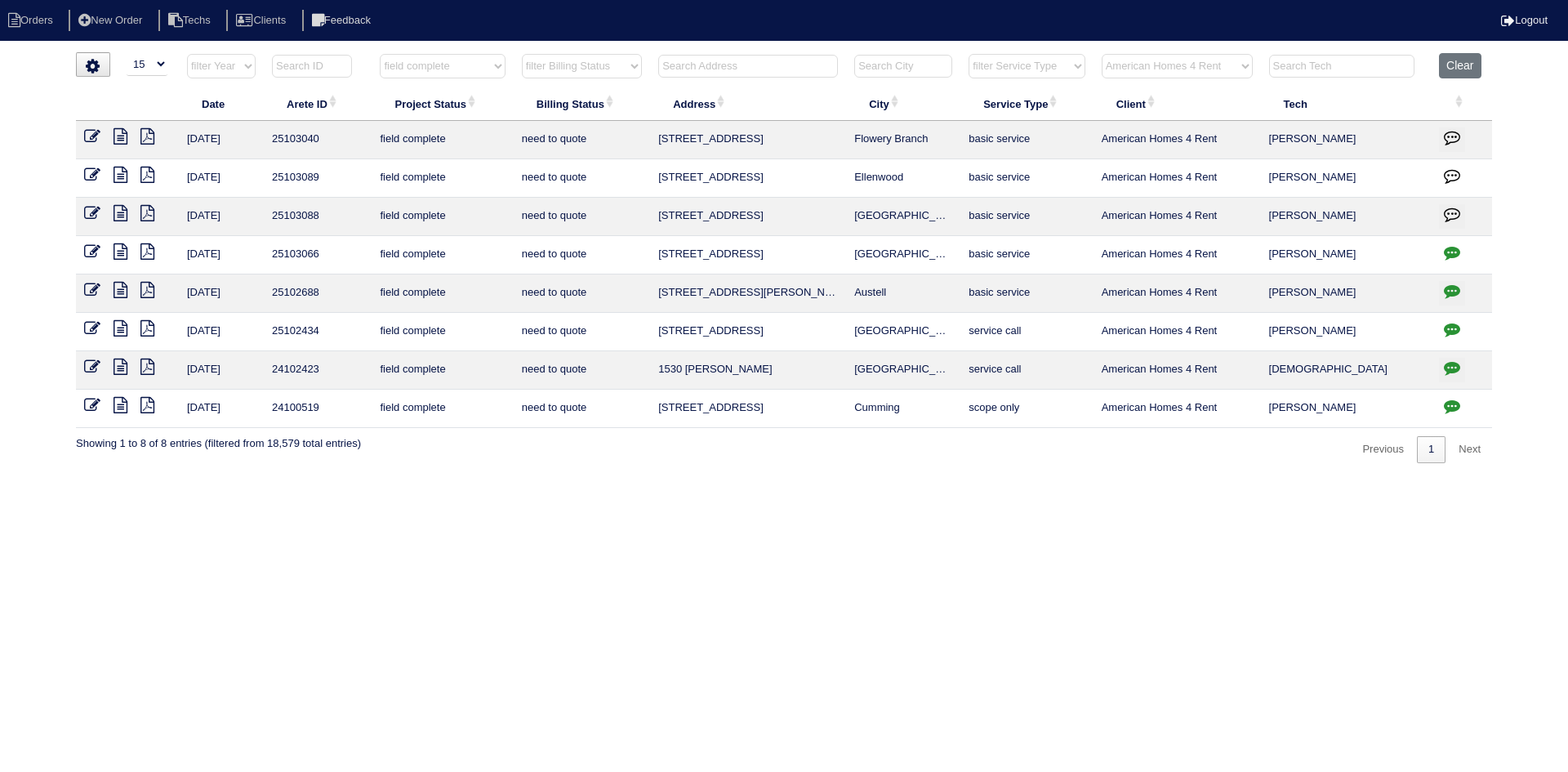
click at [501, 67] on select "filter Project Status -- Any Project Status -- new order assigned in progress f…" at bounding box center [442, 66] width 125 height 25
select select
click at [380, 54] on select "filter Project Status -- Any Project Status -- new order assigned in progress f…" at bounding box center [442, 66] width 125 height 25
select select "need to quote"
select select "American Homes 4 Rent"
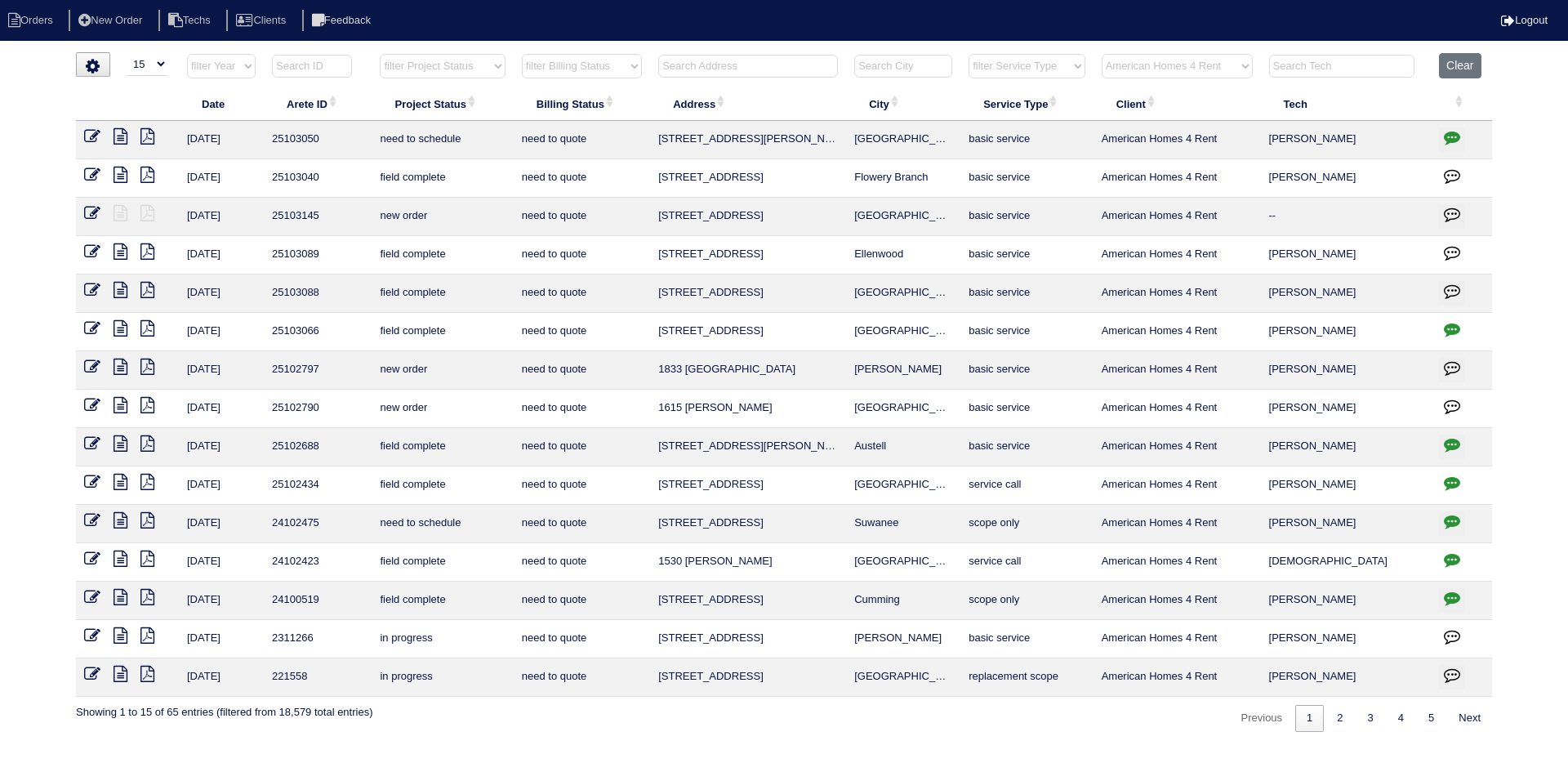
click at [550, 67] on select "filter Billing Status -- Any Billing Status -- need to quote quoted need to inv…" at bounding box center [581, 66] width 120 height 25
select select
click at [522, 54] on select "filter Billing Status -- Any Billing Status -- need to quote quoted need to inv…" at bounding box center [581, 66] width 120 height 25
select select "American Homes 4 Rent"
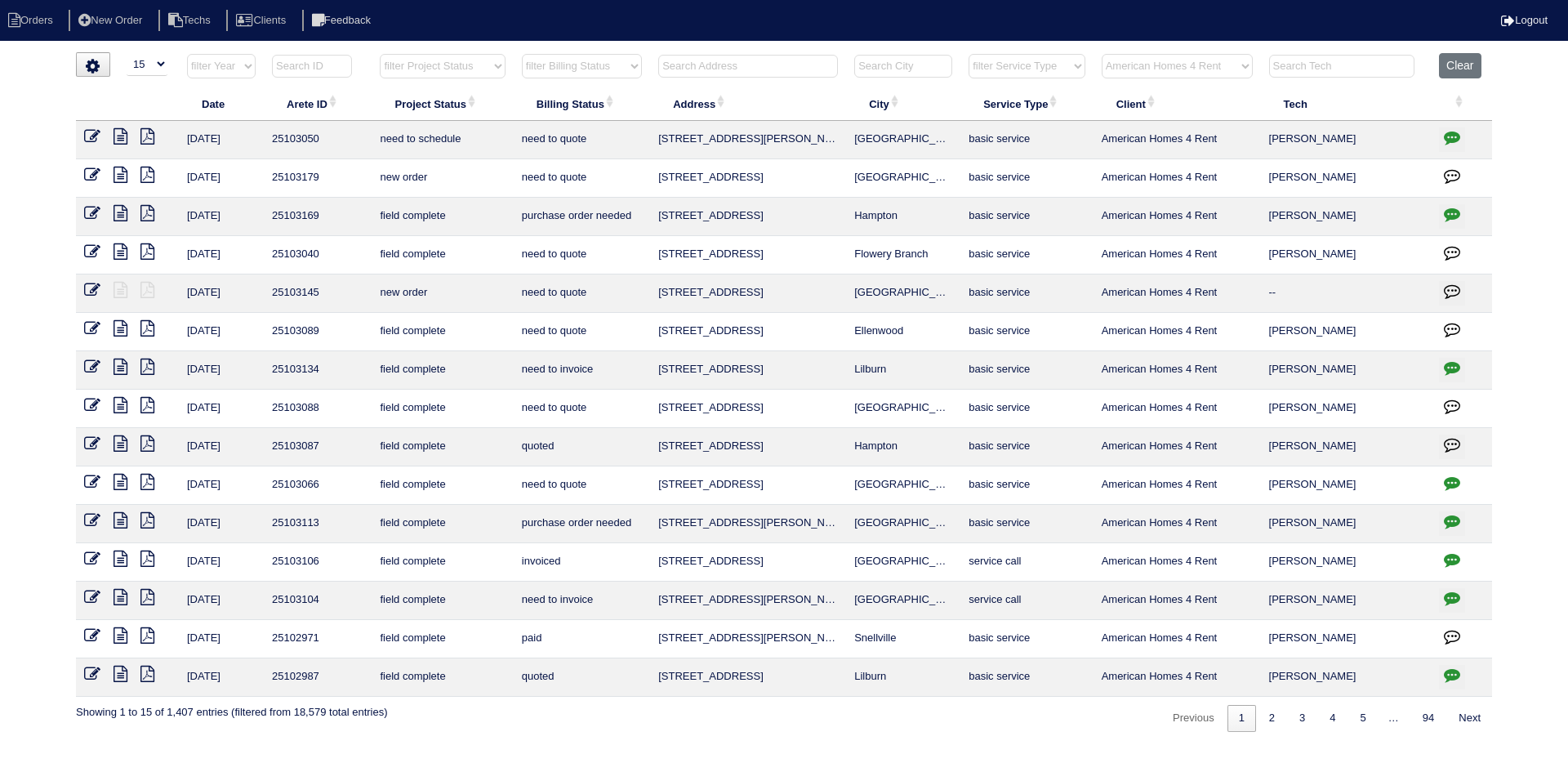
click at [734, 61] on input "text" at bounding box center [748, 66] width 179 height 23
type input "1335"
select select "American Homes 4 Rent"
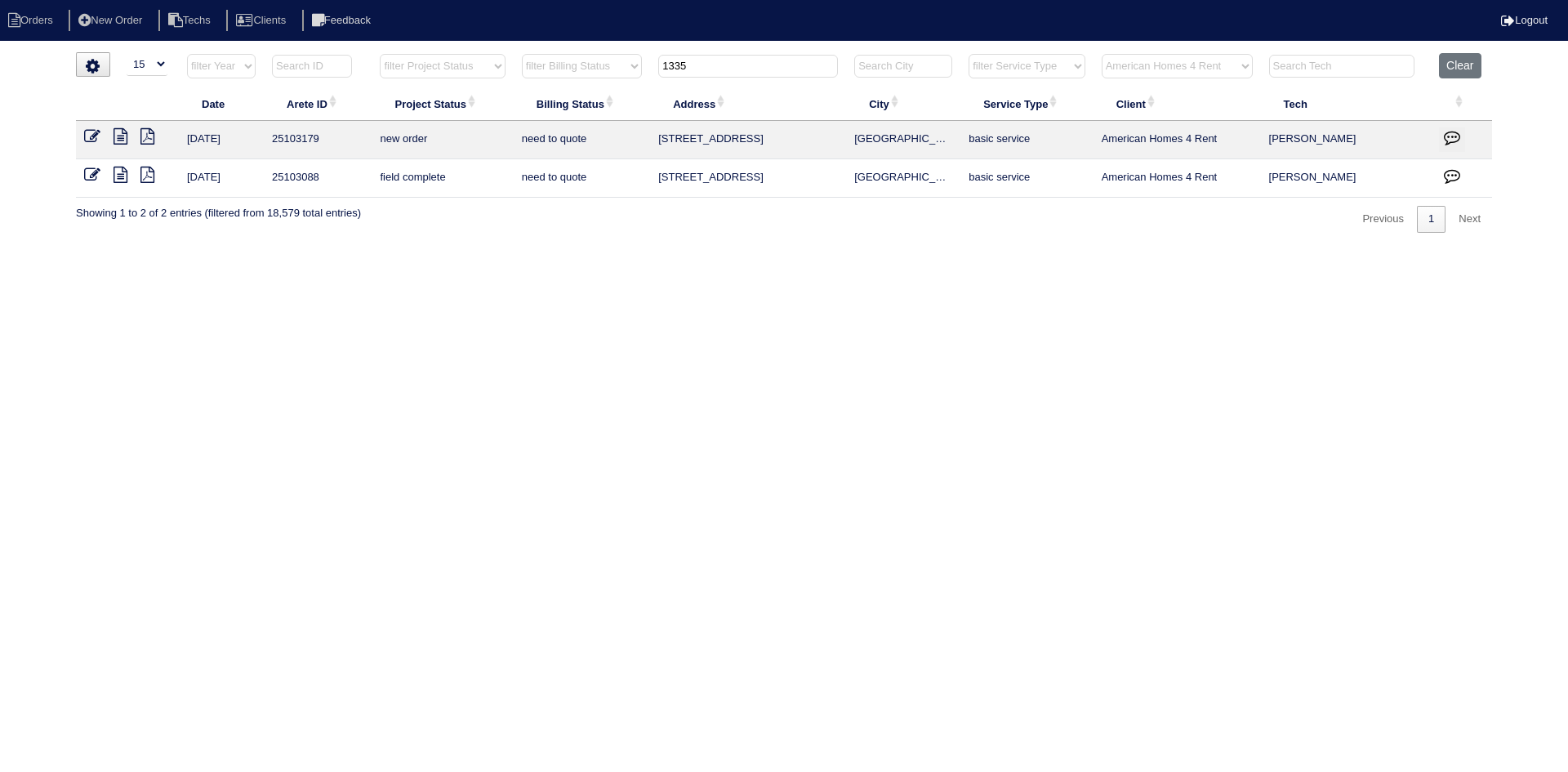
type input "1335"
click at [85, 171] on icon at bounding box center [92, 174] width 16 height 16
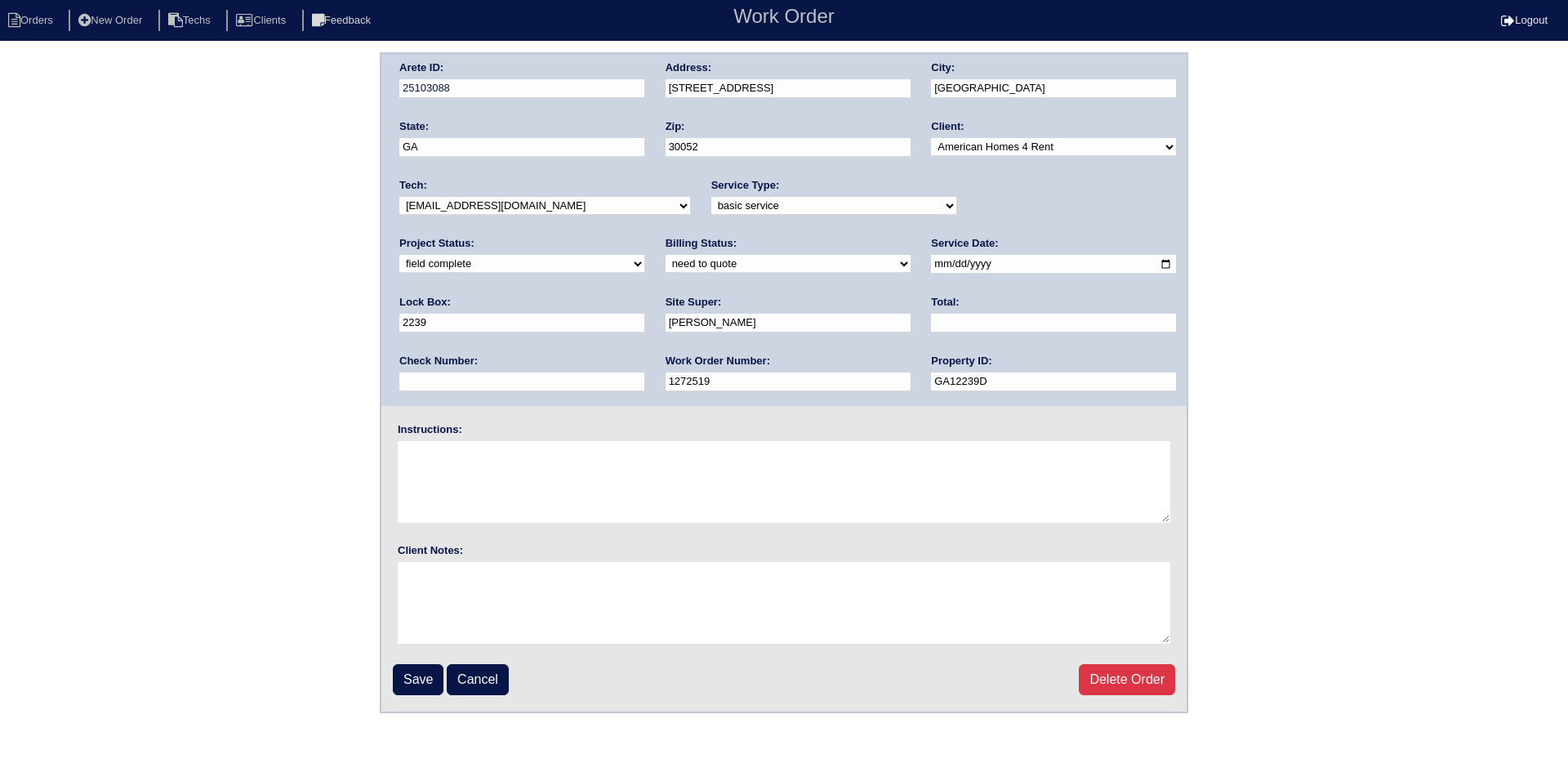
drag, startPoint x: 614, startPoint y: 266, endPoint x: 590, endPoint y: 266, distance: 24.0
click at [666, 266] on select "need to quote quoted need to invoice invoiced paid warranty purchase order need…" at bounding box center [788, 264] width 245 height 18
select select "quoted"
click at [666, 255] on select "need to quote quoted need to invoice invoiced paid warranty purchase order need…" at bounding box center [788, 264] width 245 height 18
click at [931, 326] on input "text" at bounding box center [1053, 323] width 245 height 19
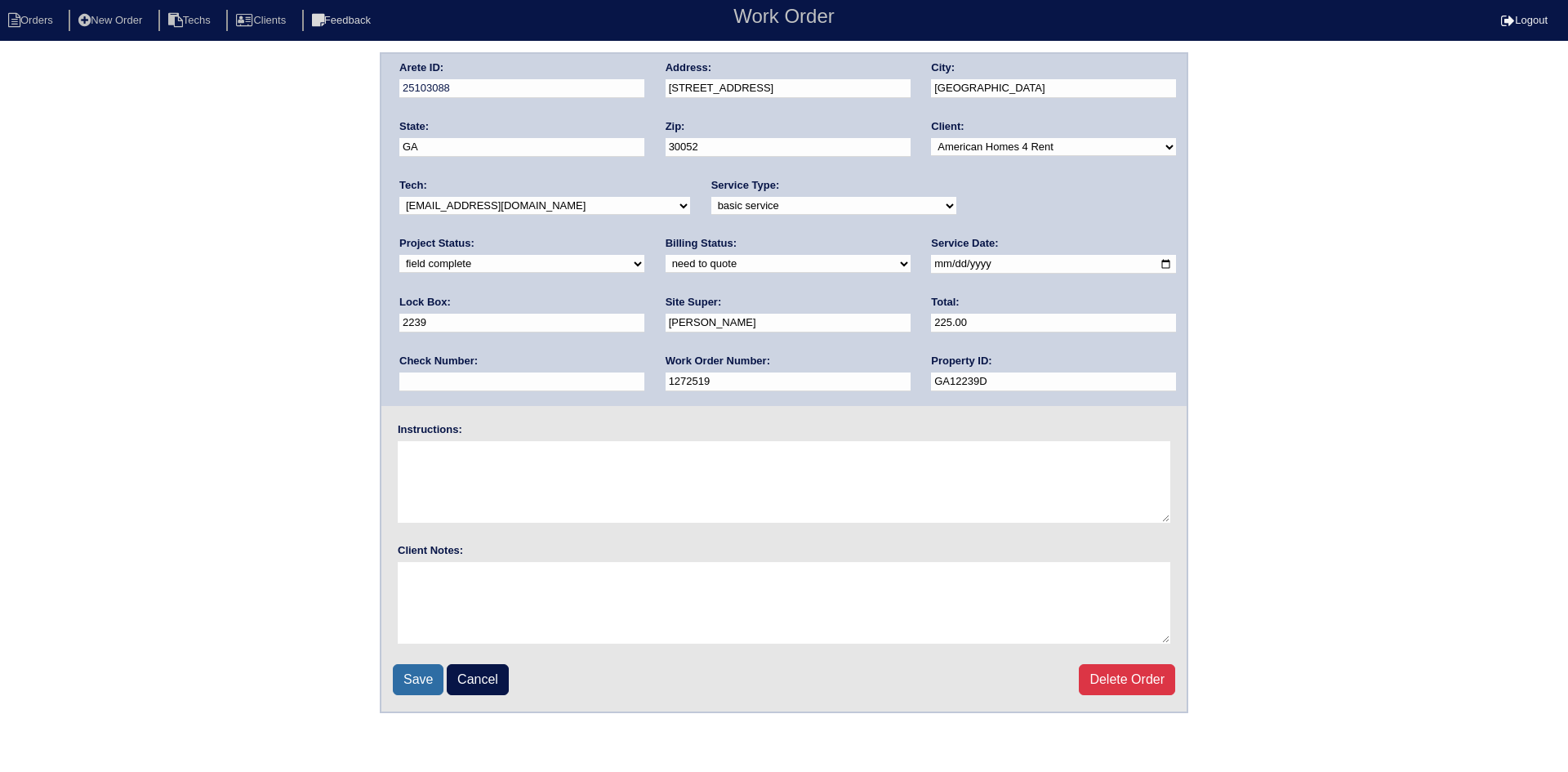
type input "225.00"
click at [410, 682] on input "Save" at bounding box center [417, 680] width 50 height 31
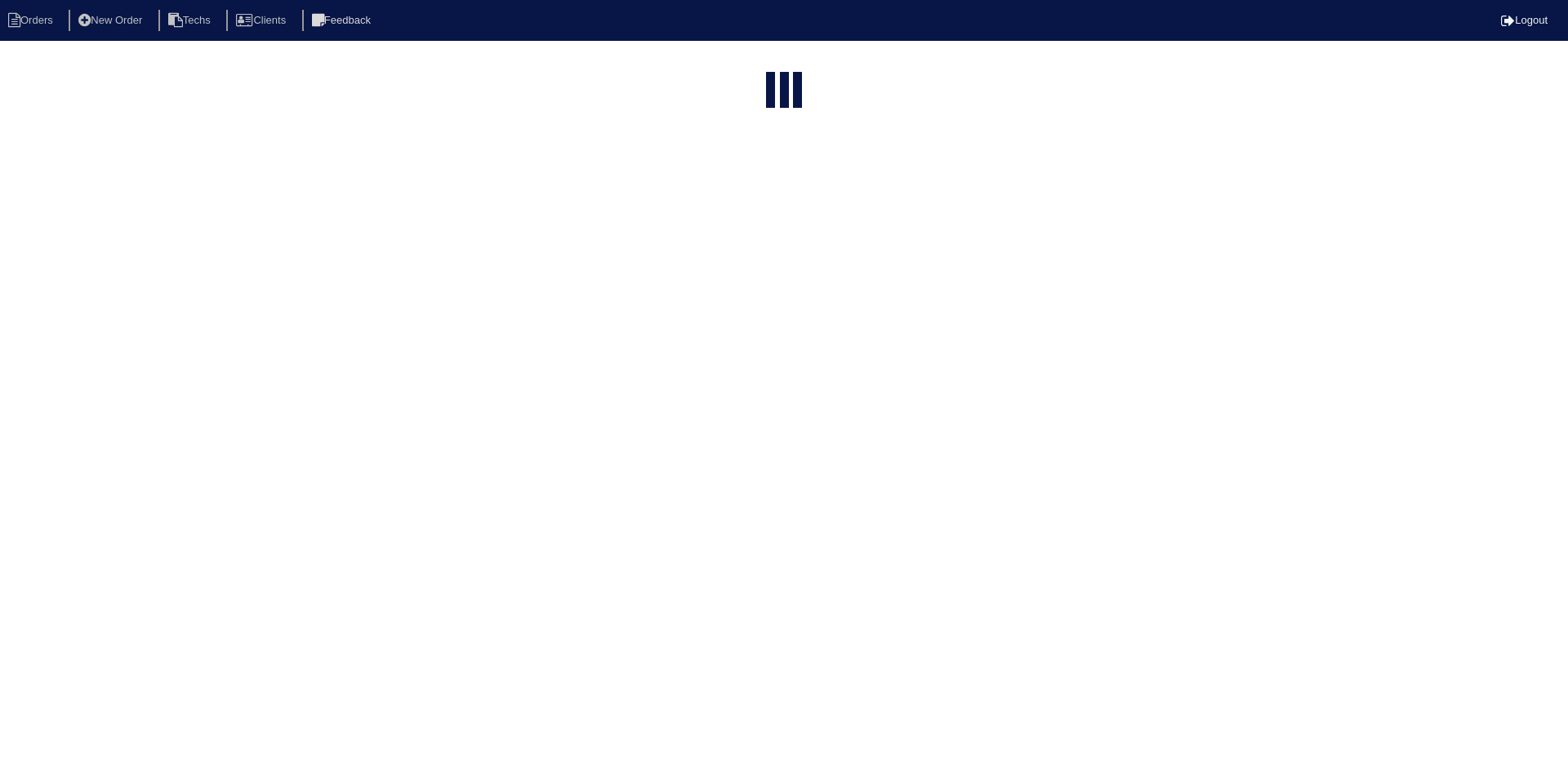
select select "15"
type input "1335"
select select "American Homes 4 Rent"
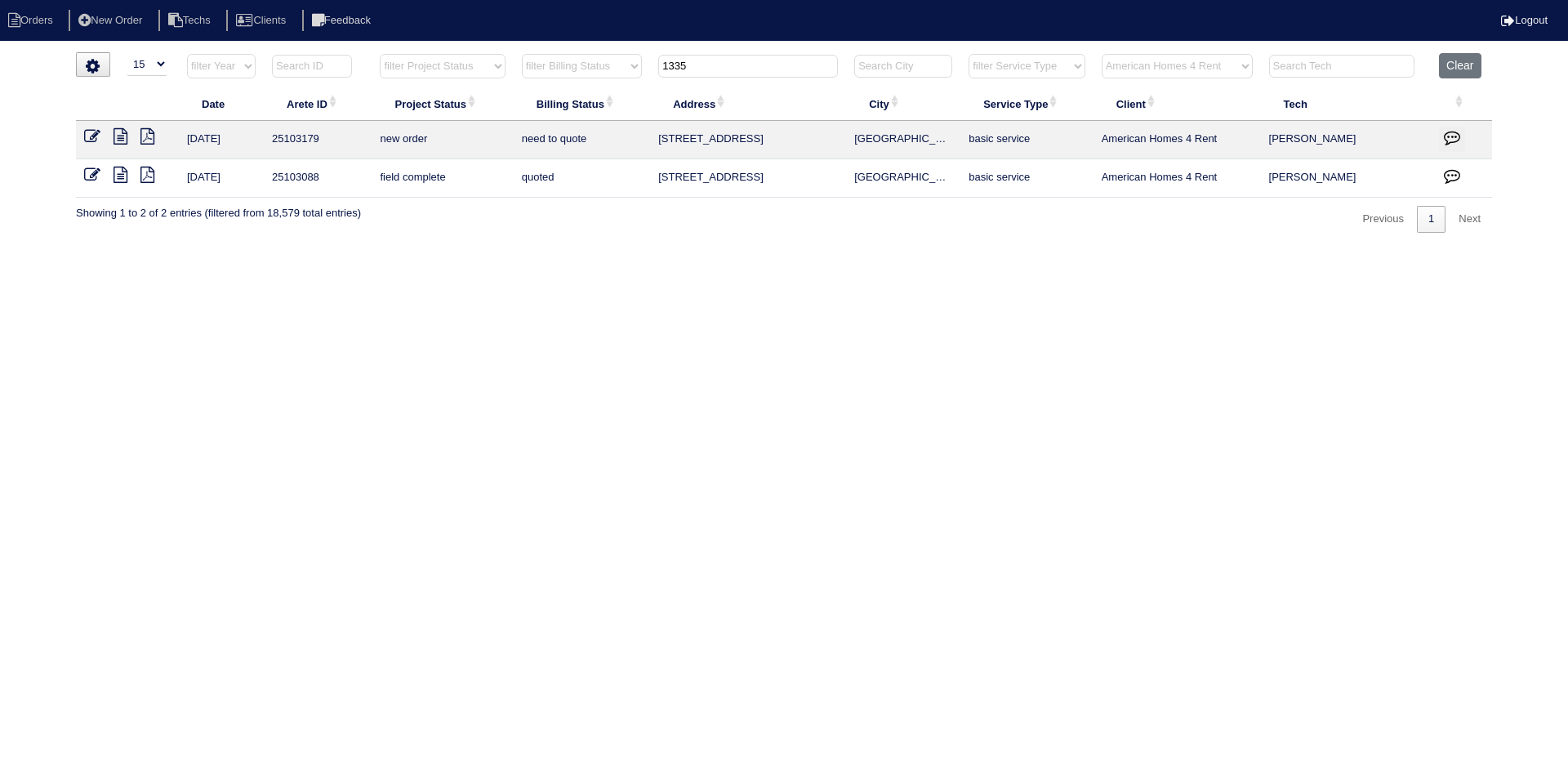
click at [95, 127] on td at bounding box center [127, 140] width 103 height 38
click at [89, 141] on icon at bounding box center [92, 136] width 16 height 16
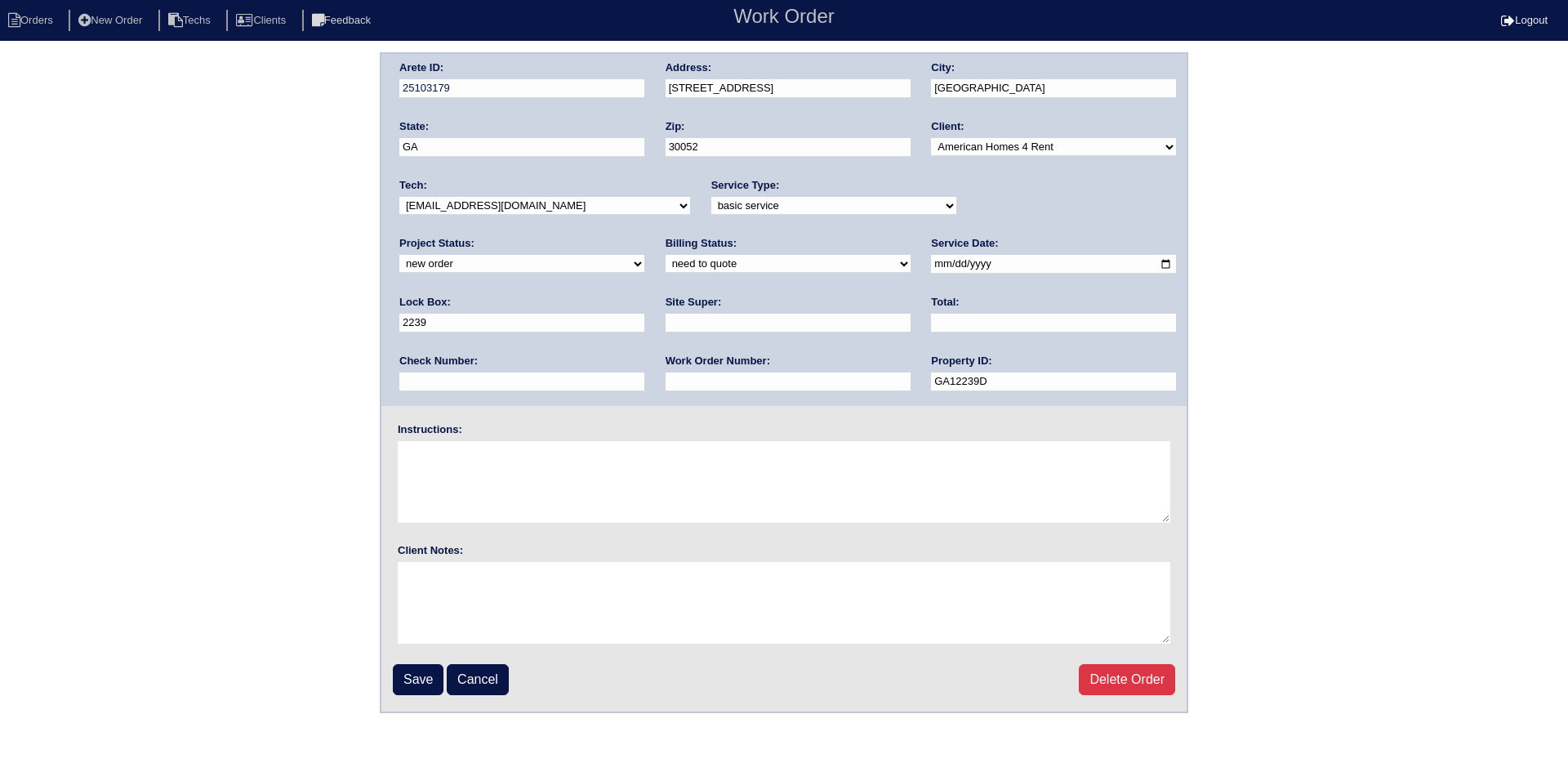
click at [931, 314] on input "text" at bounding box center [1053, 323] width 245 height 19
type input "335.00"
drag, startPoint x: 501, startPoint y: 325, endPoint x: 573, endPoint y: 275, distance: 87.7
click at [666, 325] on input "text" at bounding box center [788, 323] width 245 height 19
type input "Charlie Murphy"
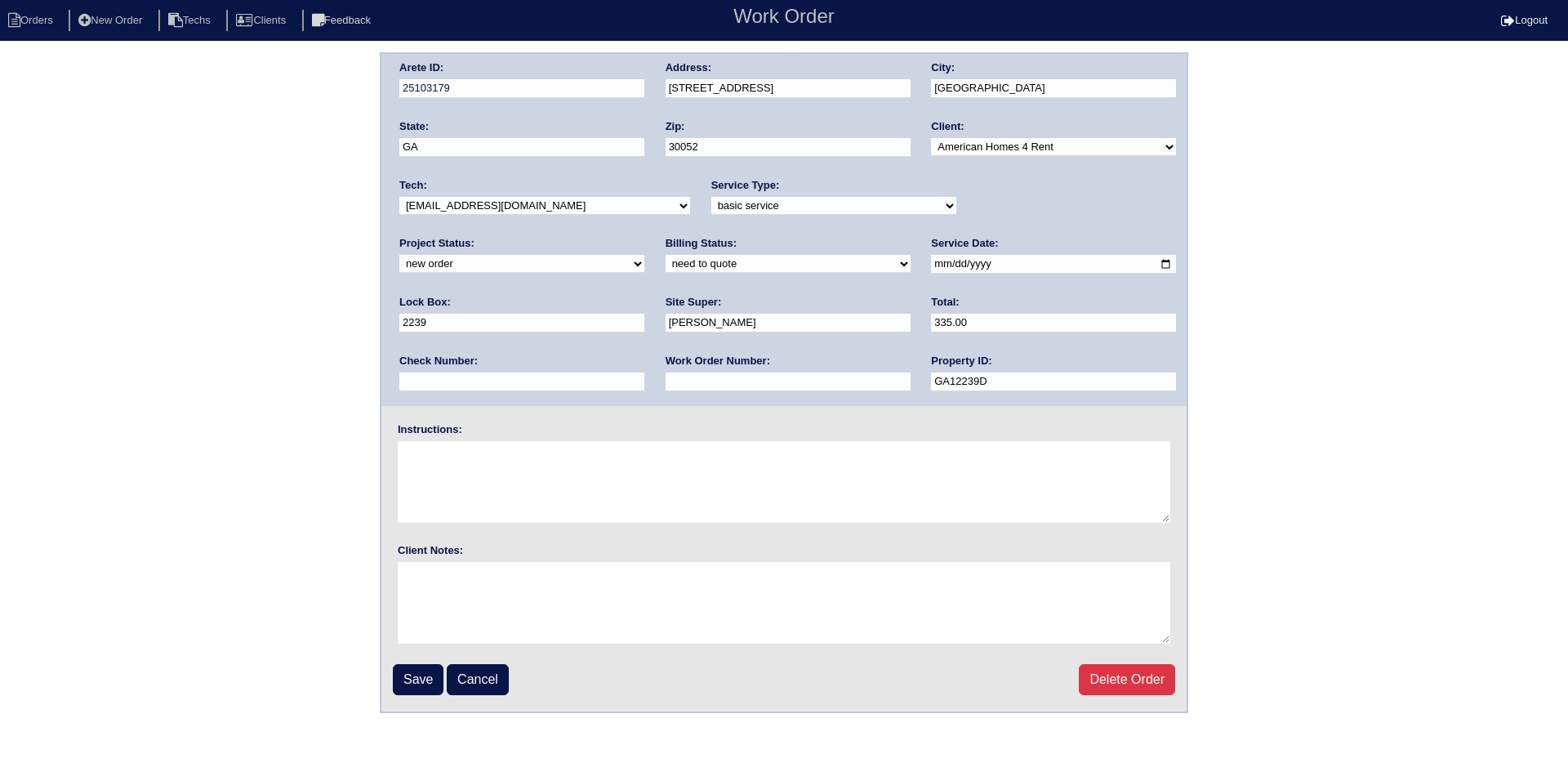
click at [666, 266] on select "need to quote quoted need to invoice invoiced paid warranty purchase order need…" at bounding box center [788, 264] width 245 height 18
select select "purchase order needed"
click at [666, 255] on select "need to quote quoted need to invoice invoiced paid warranty purchase order need…" at bounding box center [788, 264] width 245 height 18
click at [644, 255] on select "new order assigned in progress field complete need to schedule admin review arc…" at bounding box center [522, 264] width 245 height 18
select select "field complete"
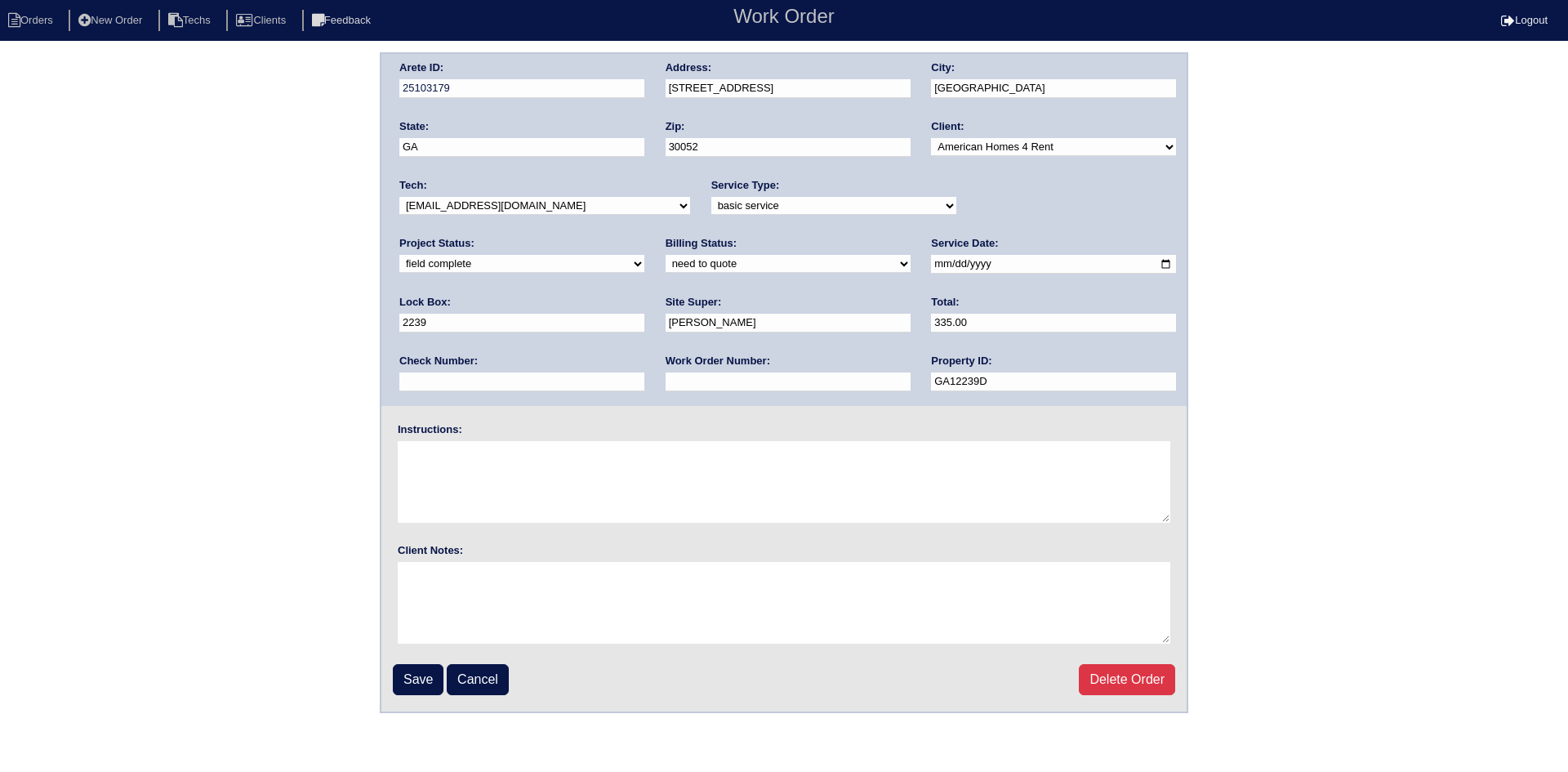
click at [644, 255] on select "new order assigned in progress field complete need to schedule admin review arc…" at bounding box center [522, 264] width 245 height 18
click at [666, 386] on input "text" at bounding box center [788, 382] width 245 height 19
type input "Requested"
click at [479, 468] on textarea at bounding box center [784, 482] width 772 height 82
type textarea "This is for a change order only"
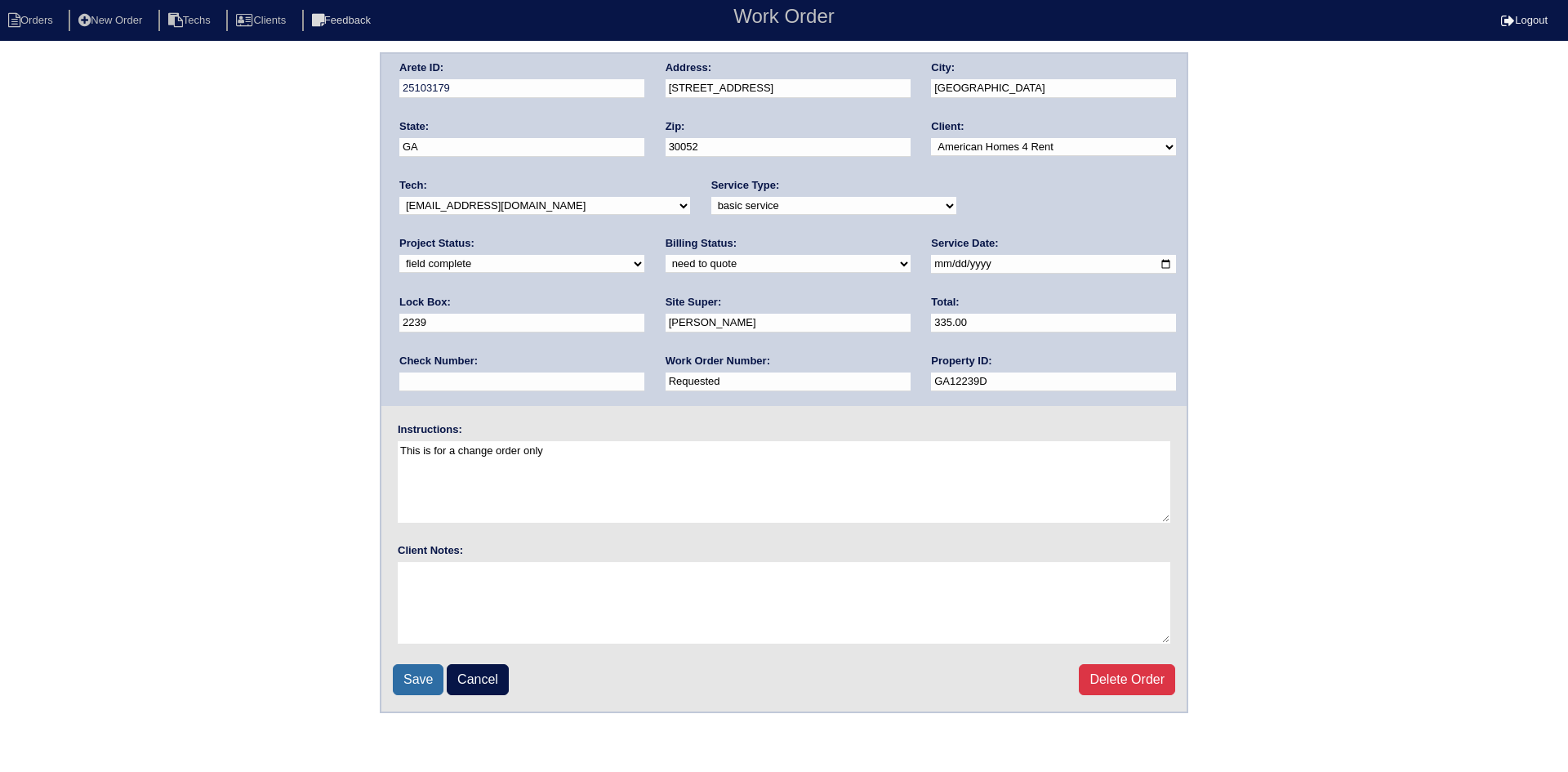
click at [423, 677] on input "Save" at bounding box center [417, 680] width 50 height 31
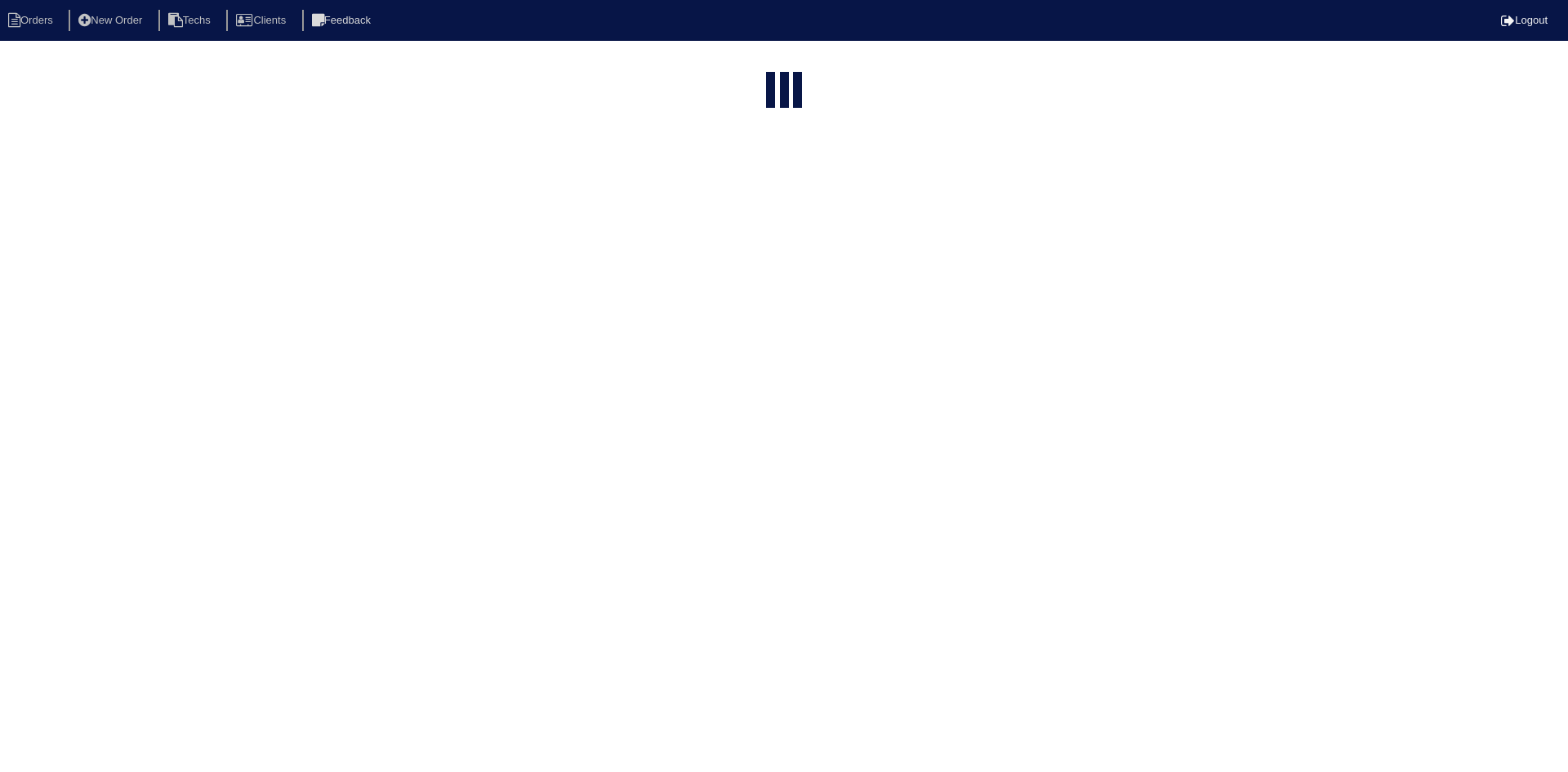
select select "15"
select select "American Homes 4 Rent"
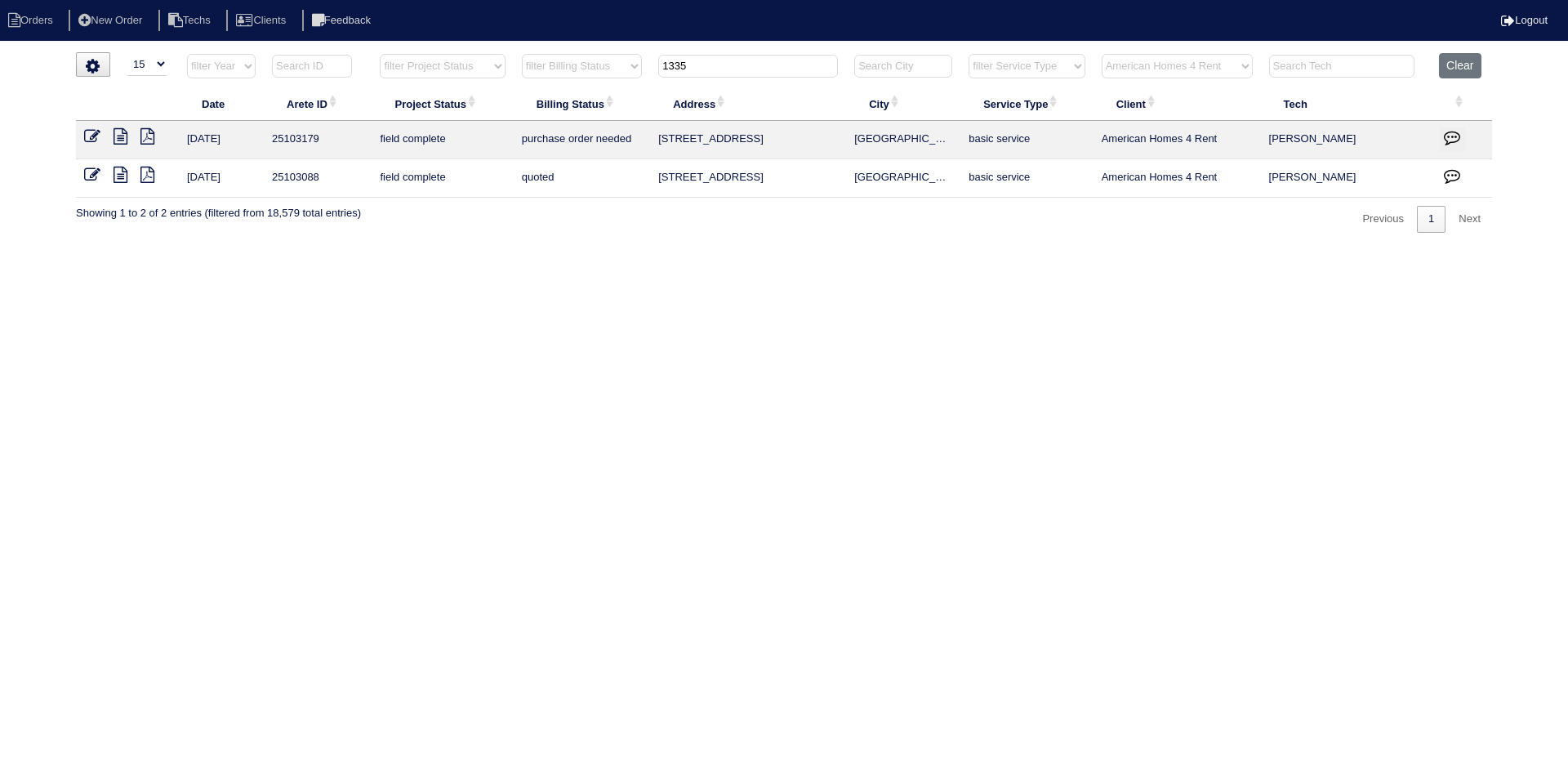
click at [120, 134] on icon at bounding box center [120, 136] width 14 height 16
click at [119, 172] on icon at bounding box center [120, 174] width 14 height 16
click at [147, 176] on icon at bounding box center [148, 174] width 14 height 16
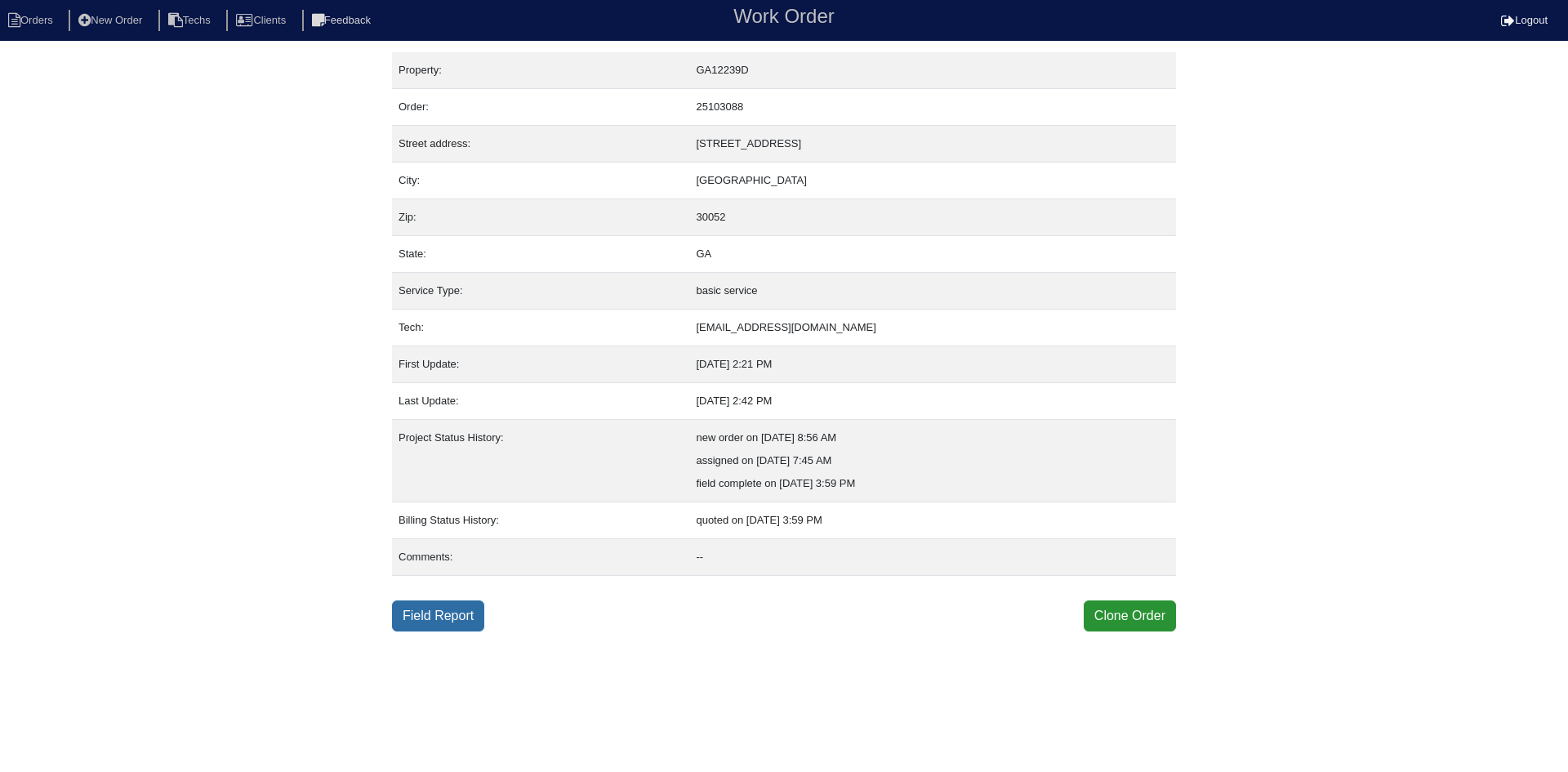
click at [442, 622] on link "Field Report" at bounding box center [438, 616] width 92 height 31
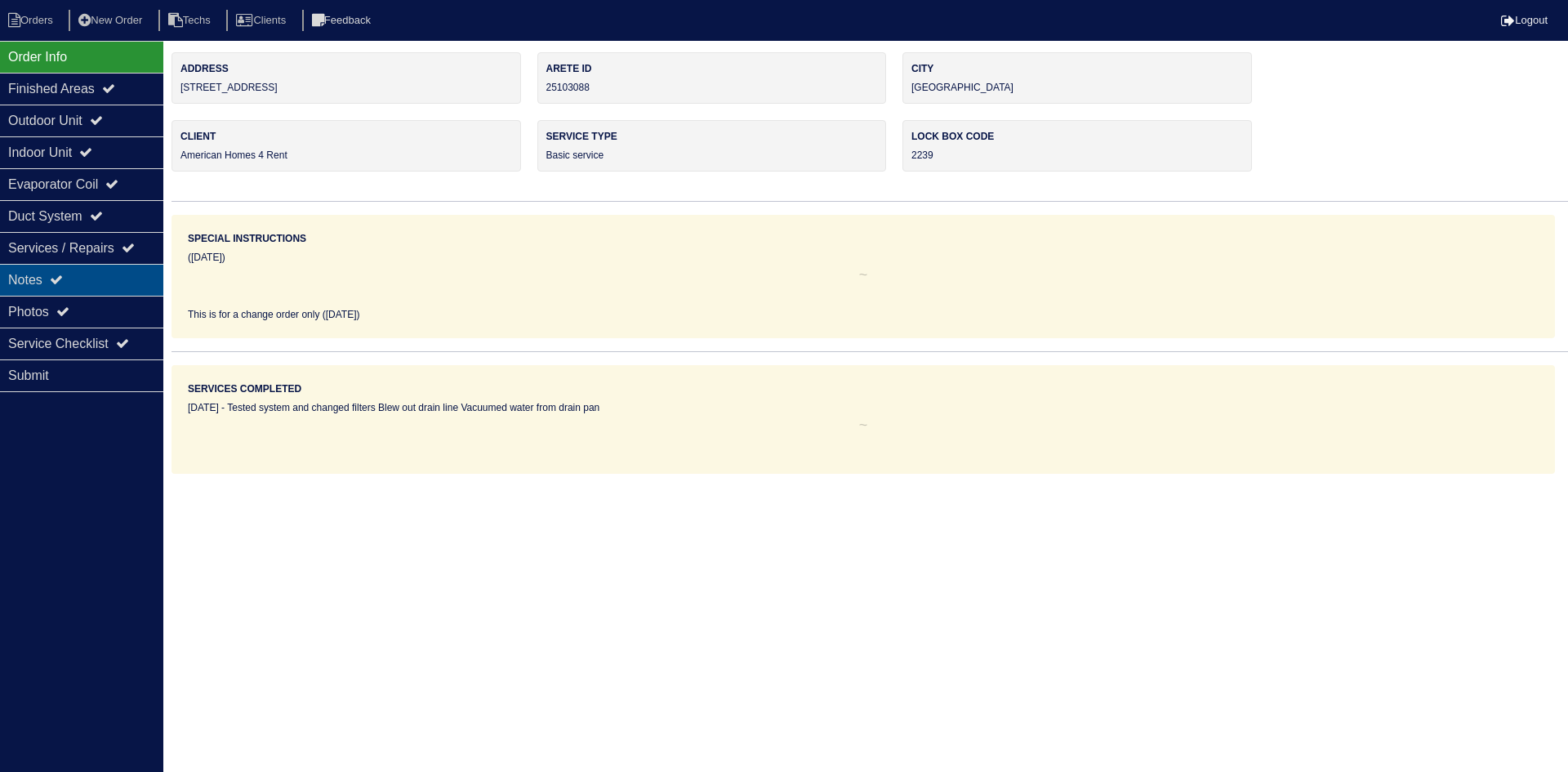
click at [99, 270] on div "Notes" at bounding box center [81, 279] width 163 height 32
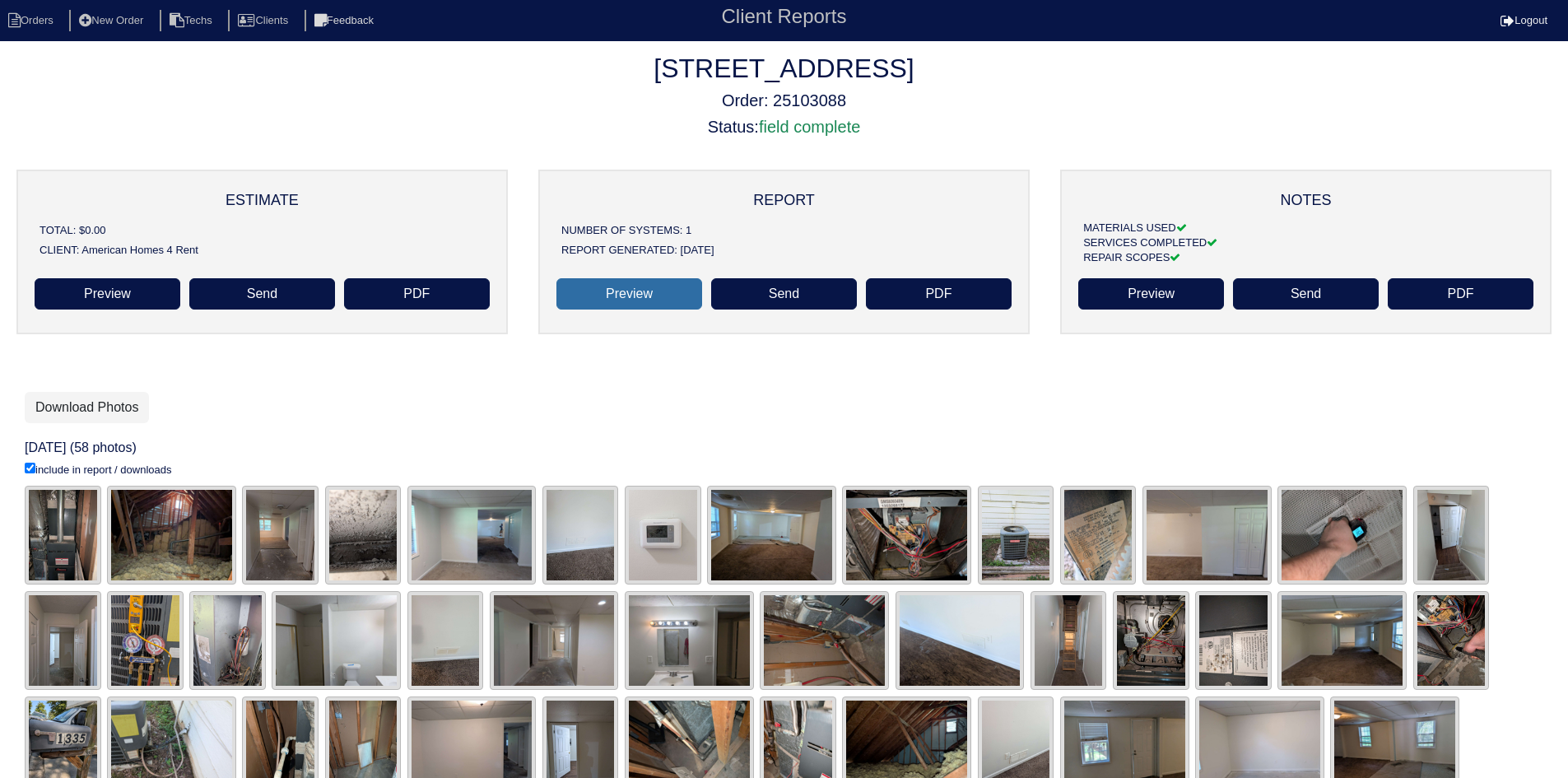
click at [606, 297] on link "Preview" at bounding box center [629, 293] width 145 height 31
click at [34, 17] on li "Orders" at bounding box center [33, 21] width 66 height 22
select select "15"
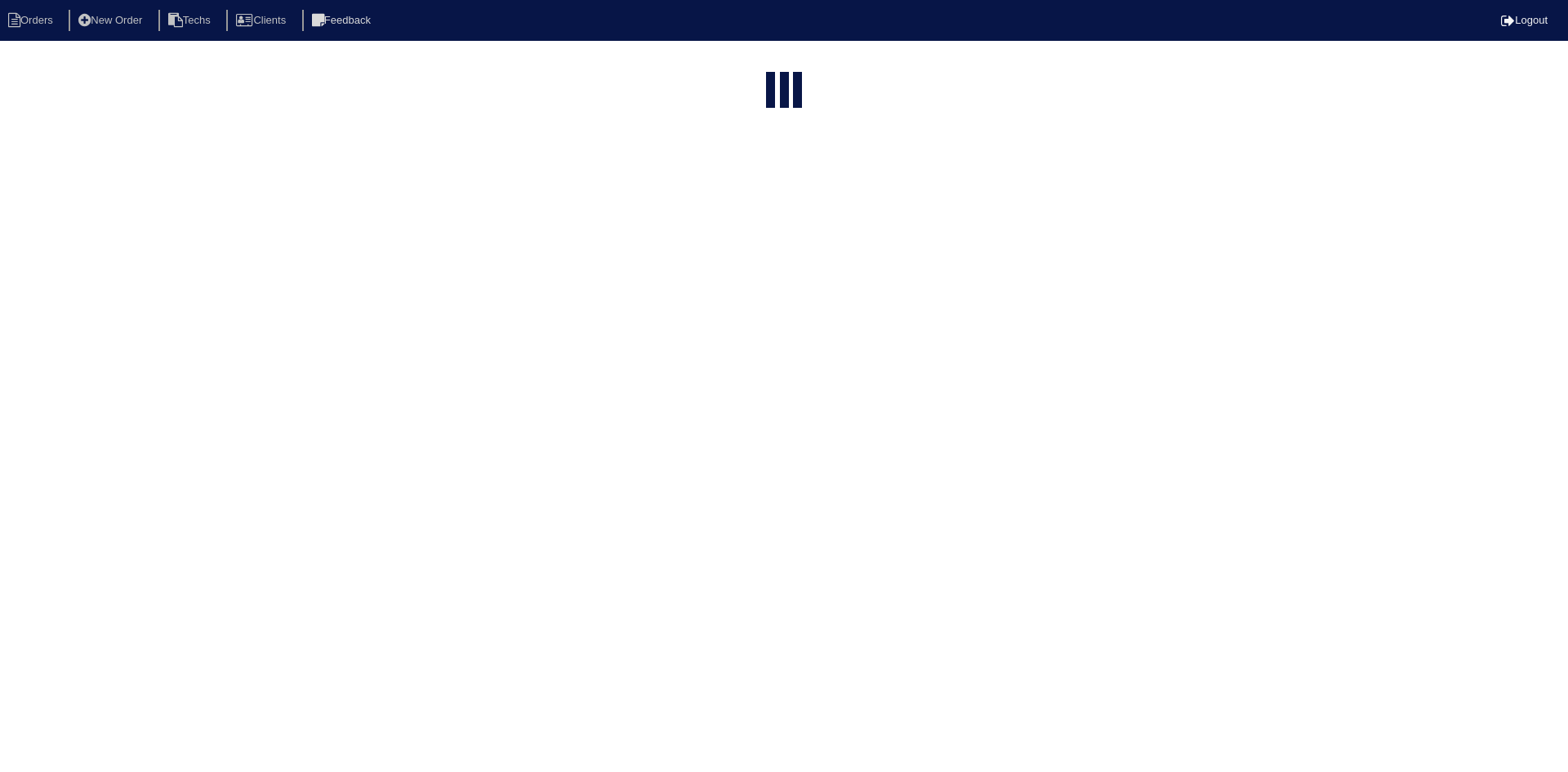
type input "1335"
select select "American Homes 4 Rent"
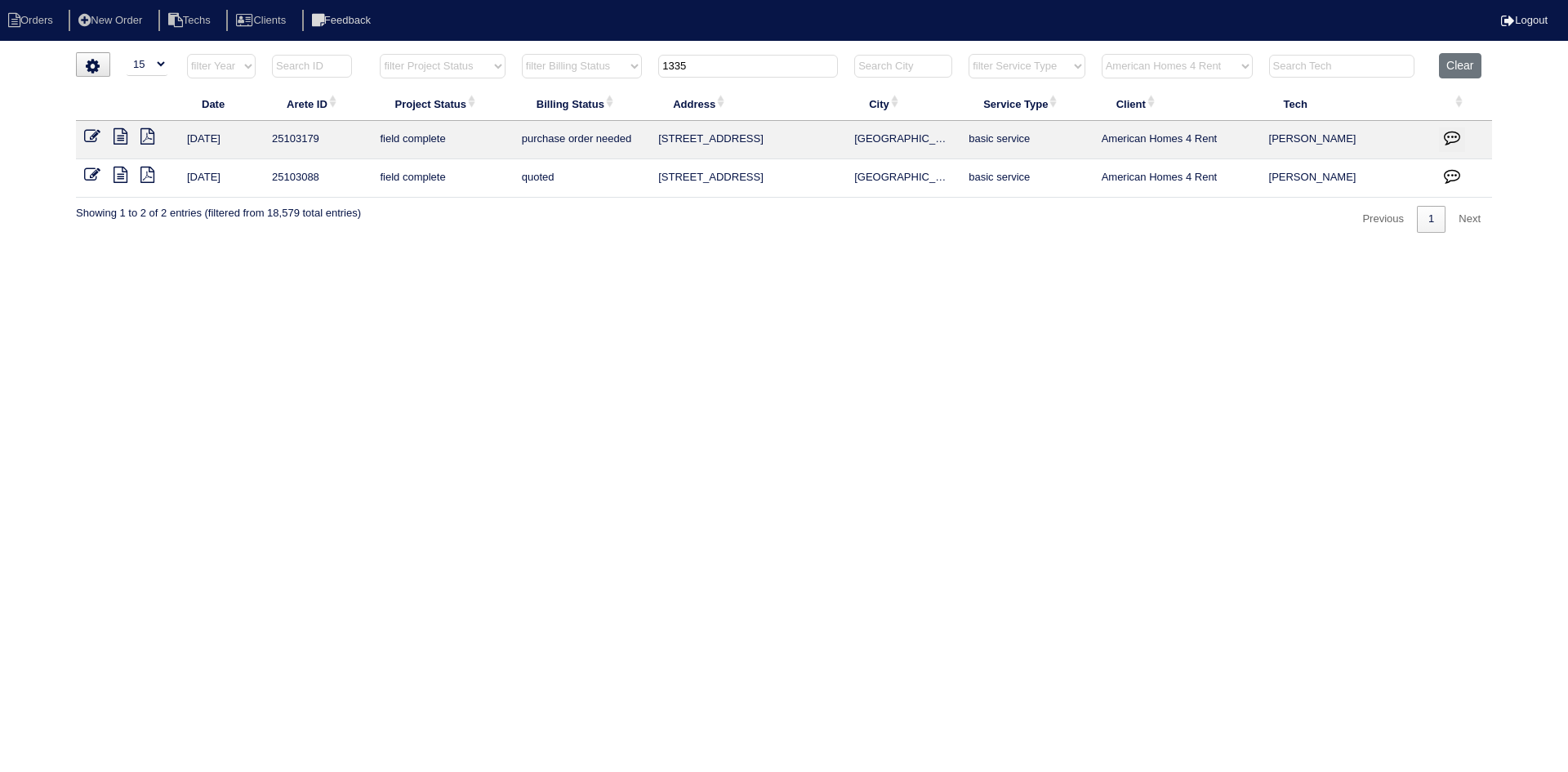
drag, startPoint x: 622, startPoint y: 67, endPoint x: 592, endPoint y: 66, distance: 30.0
click at [592, 66] on tr "filter Year -- Any Year -- 2025 2024 2023 2022 2021 2020 2019 filter Project St…" at bounding box center [784, 69] width 1416 height 33
select select "American Homes 4 Rent"
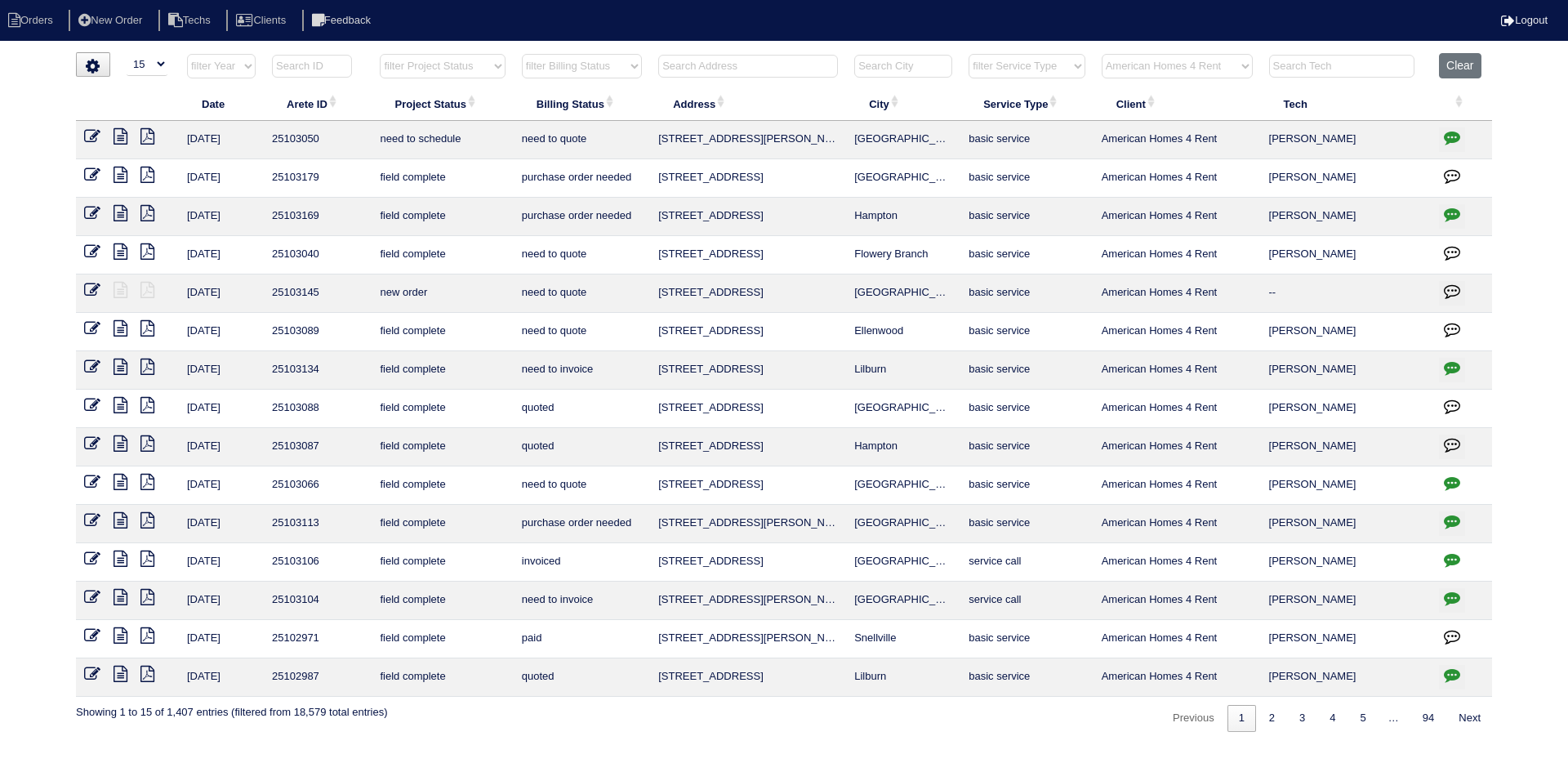
click at [429, 67] on select "filter Project Status -- Any Project Status -- new order assigned in progress f…" at bounding box center [442, 66] width 125 height 25
click at [380, 54] on select "filter Project Status -- Any Project Status -- new order assigned in progress f…" at bounding box center [442, 66] width 125 height 25
select select "field complete"
select select "American Homes 4 Rent"
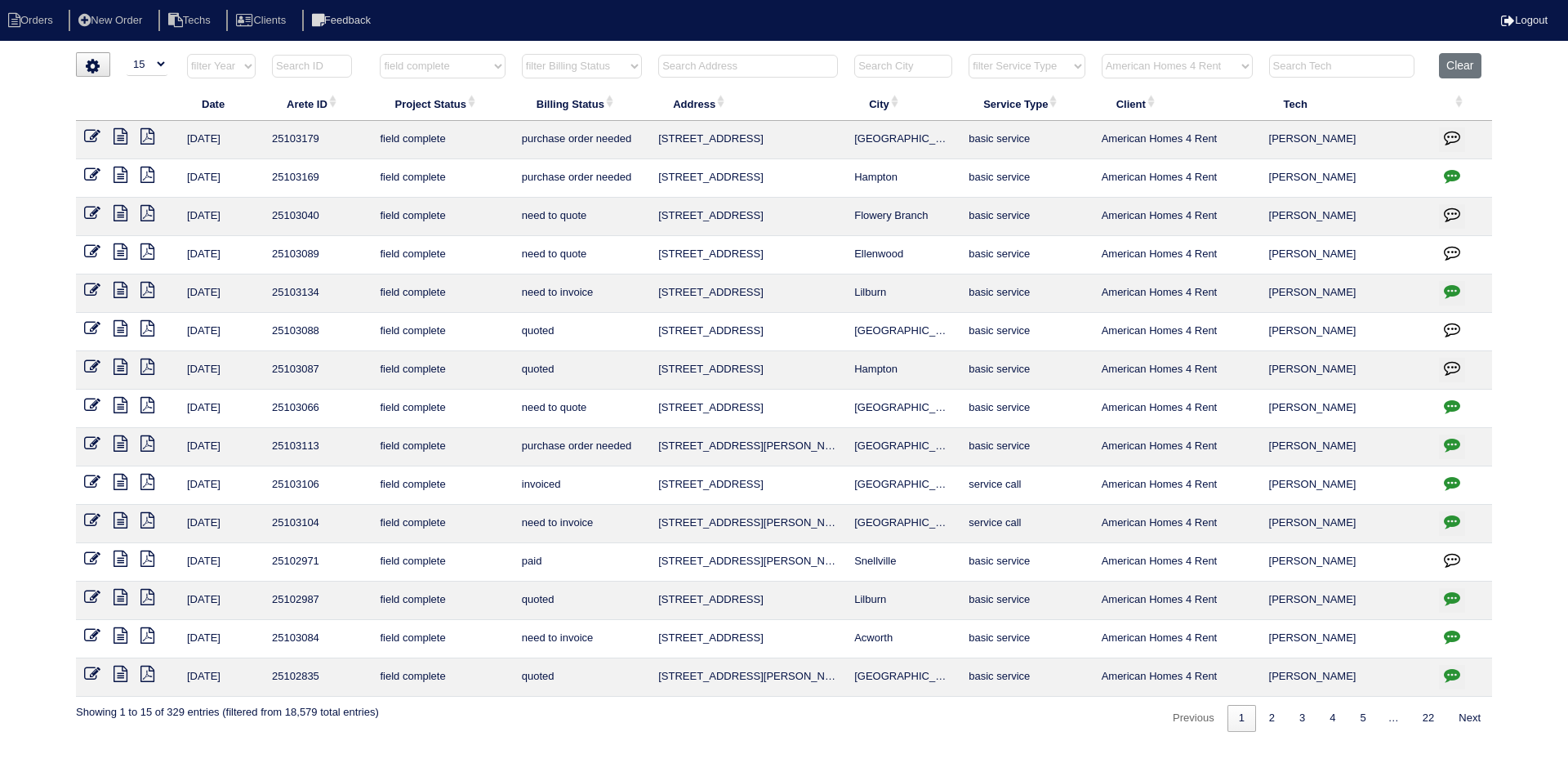
click at [632, 71] on select "filter Billing Status -- Any Billing Status -- need to quote quoted need to inv…" at bounding box center [581, 66] width 120 height 25
select select "need to quote"
click at [522, 54] on select "filter Billing Status -- Any Billing Status -- need to quote quoted need to inv…" at bounding box center [581, 66] width 120 height 25
select select "field complete"
select select "need to quote"
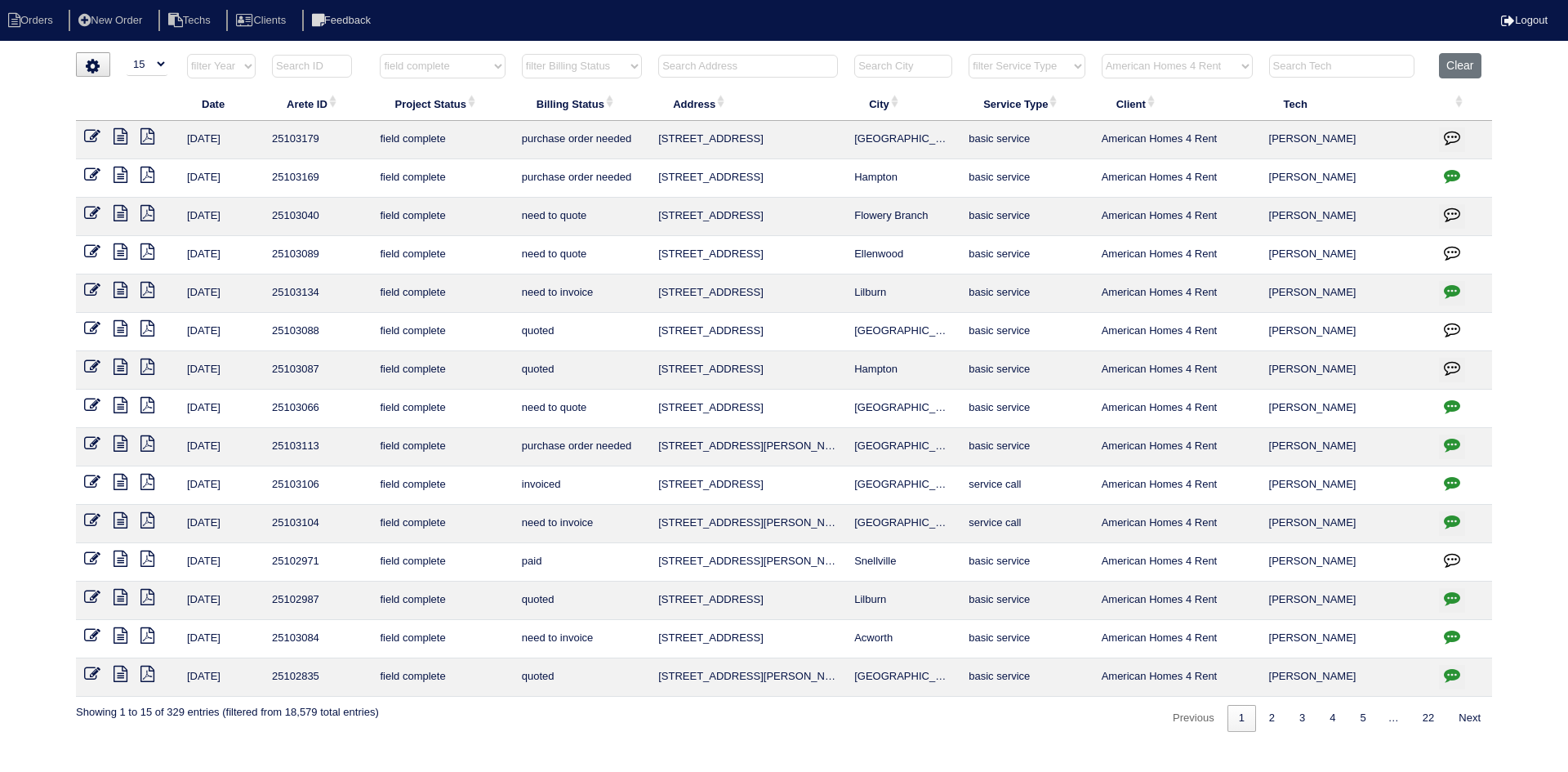
select select "American Homes 4 Rent"
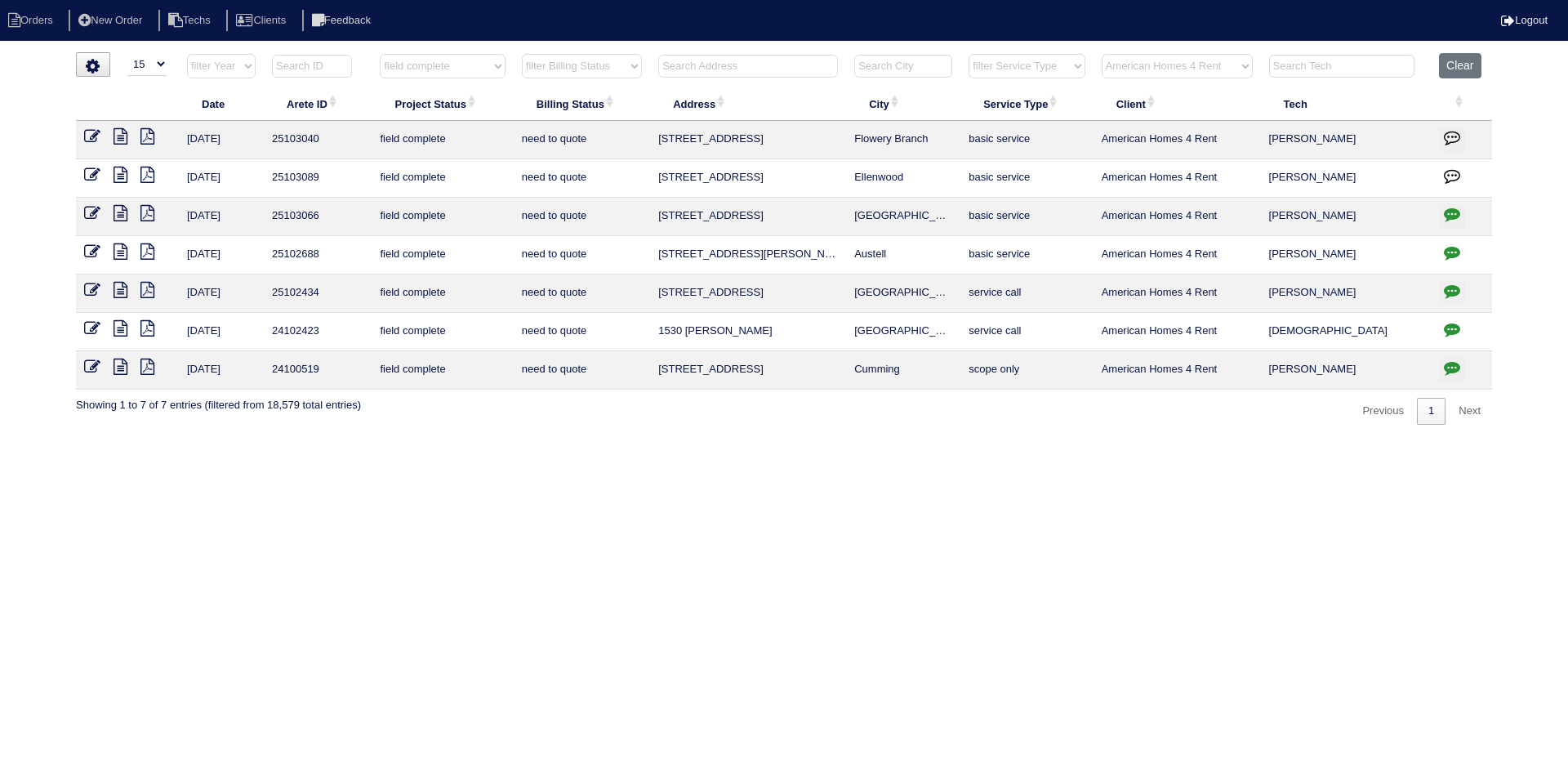
click at [122, 214] on icon at bounding box center [120, 213] width 14 height 16
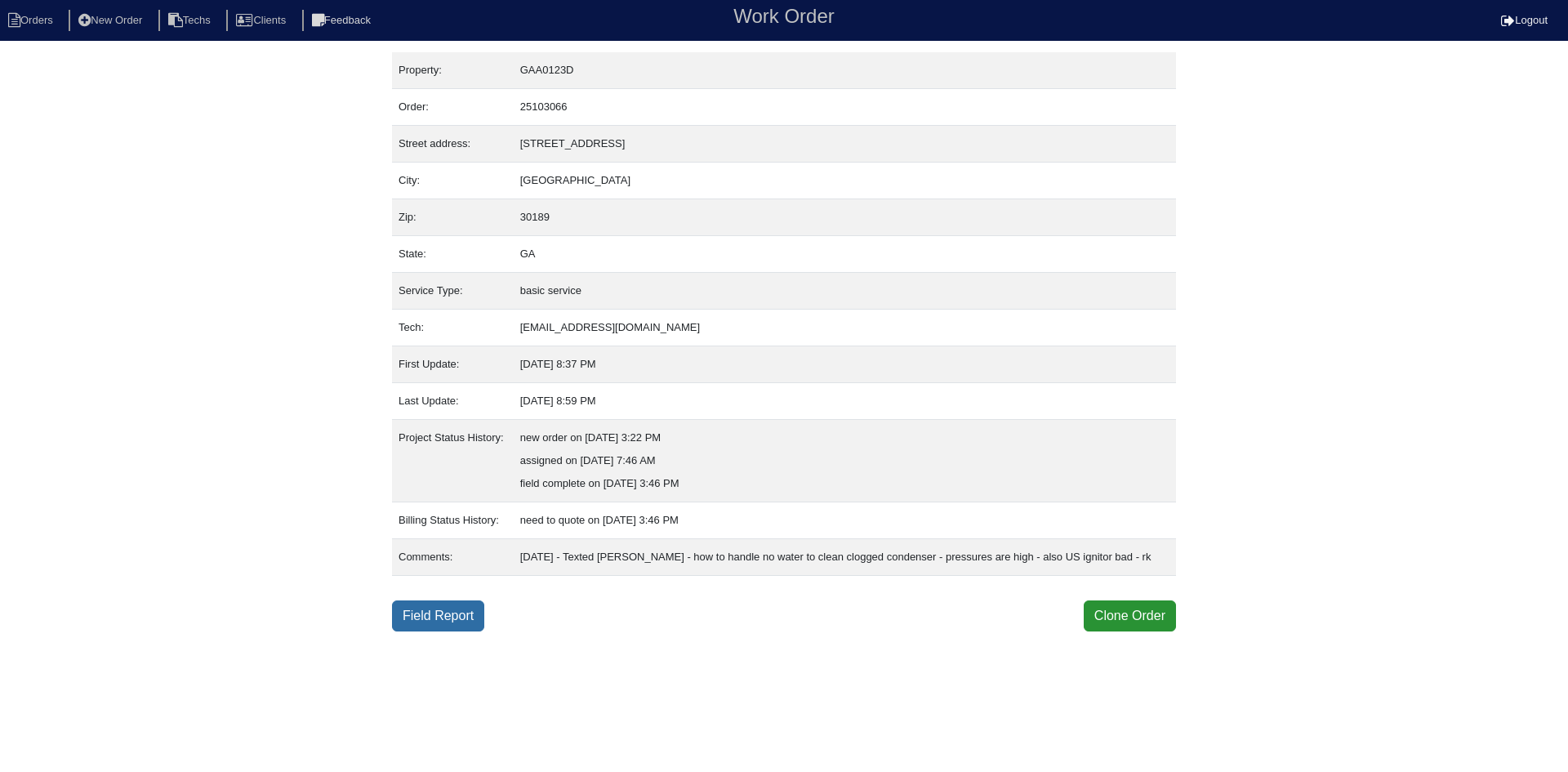
click at [414, 632] on link "Field Report" at bounding box center [438, 616] width 92 height 31
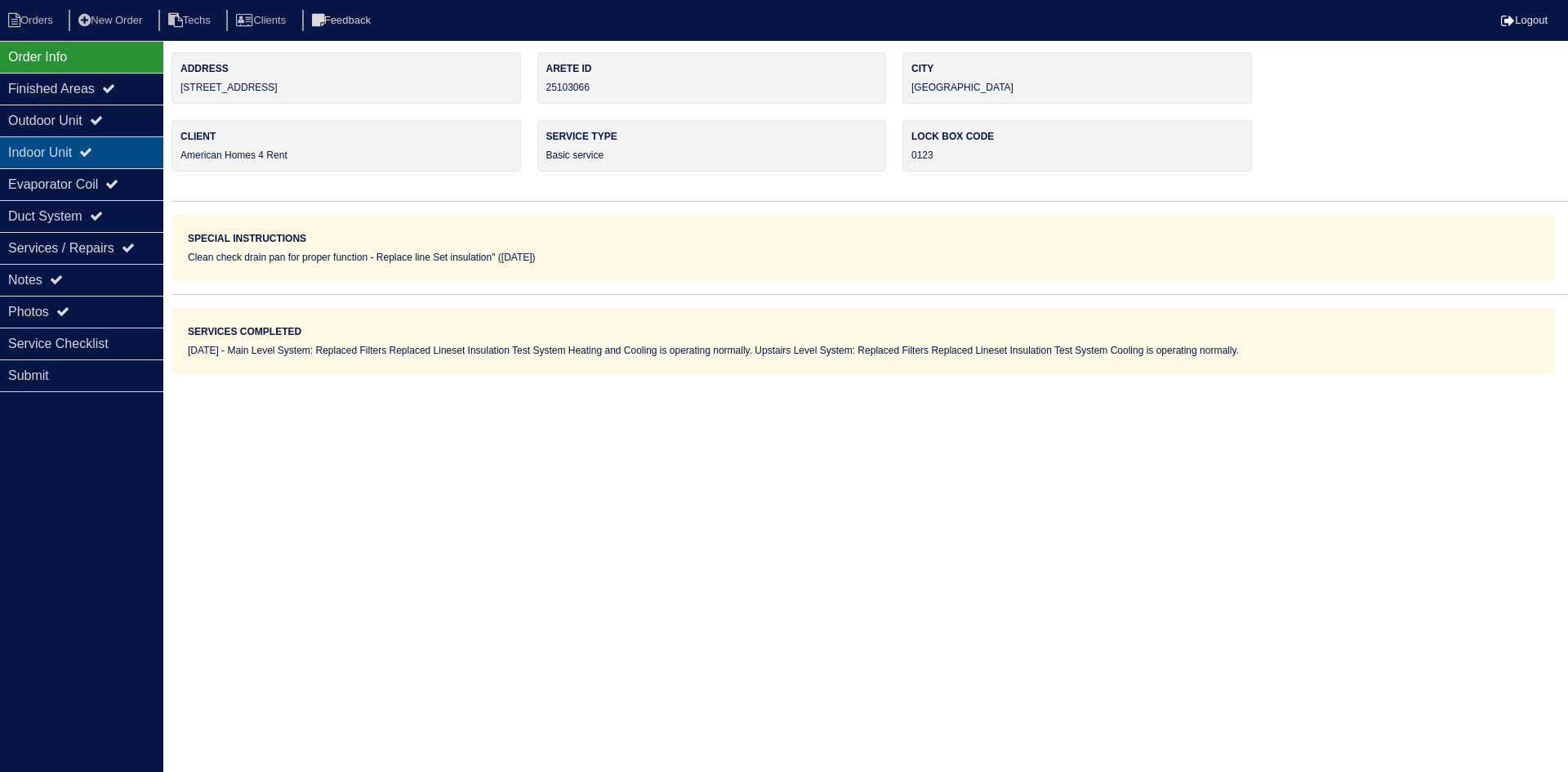
click at [92, 157] on icon at bounding box center [85, 151] width 13 height 13
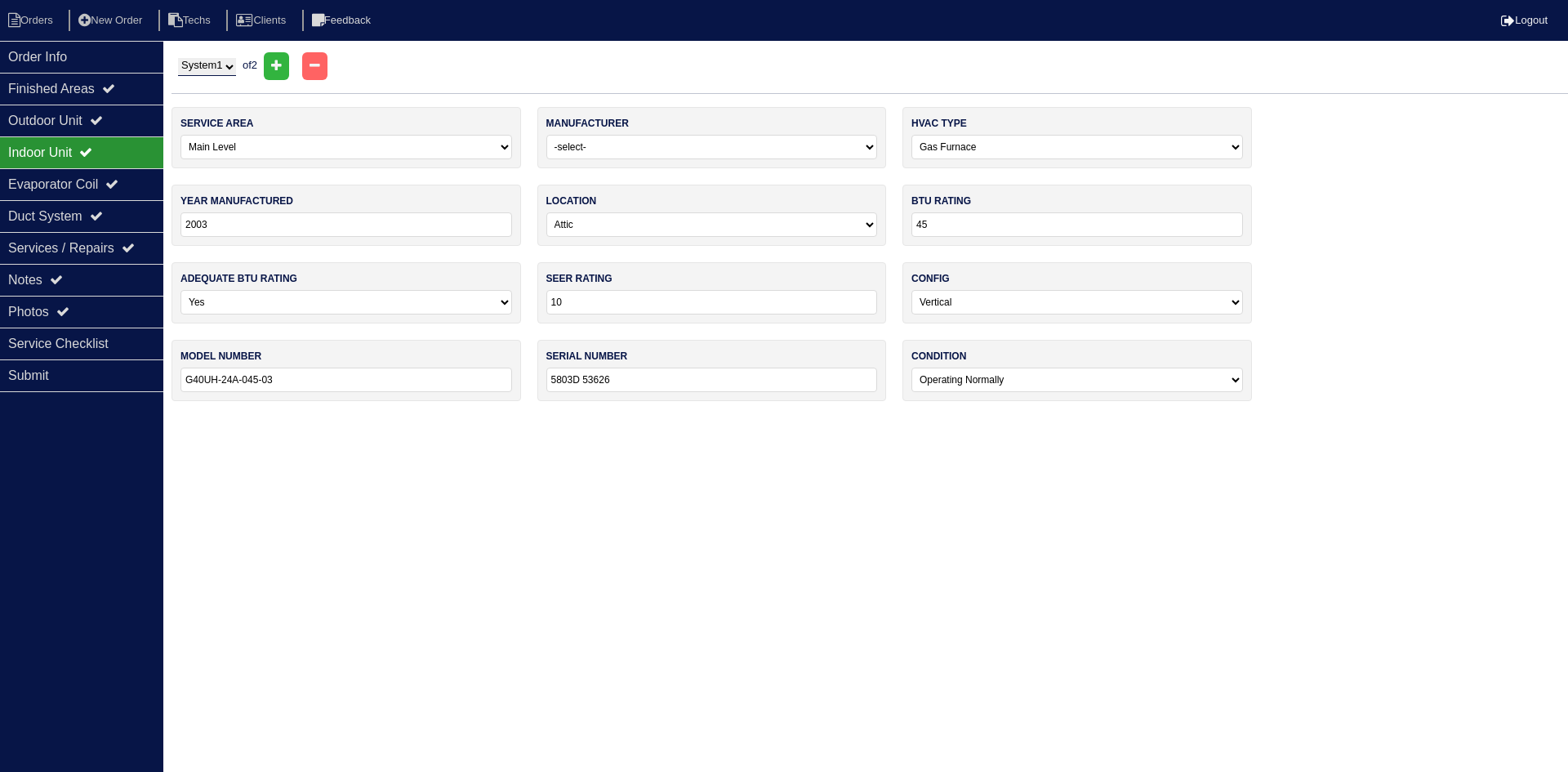
click at [232, 60] on select "System 1 System 2" at bounding box center [207, 67] width 58 height 18
select select "2"
click at [178, 58] on select "System 1 System 2" at bounding box center [207, 67] width 58 height 18
select select "1"
select select "Goodman"
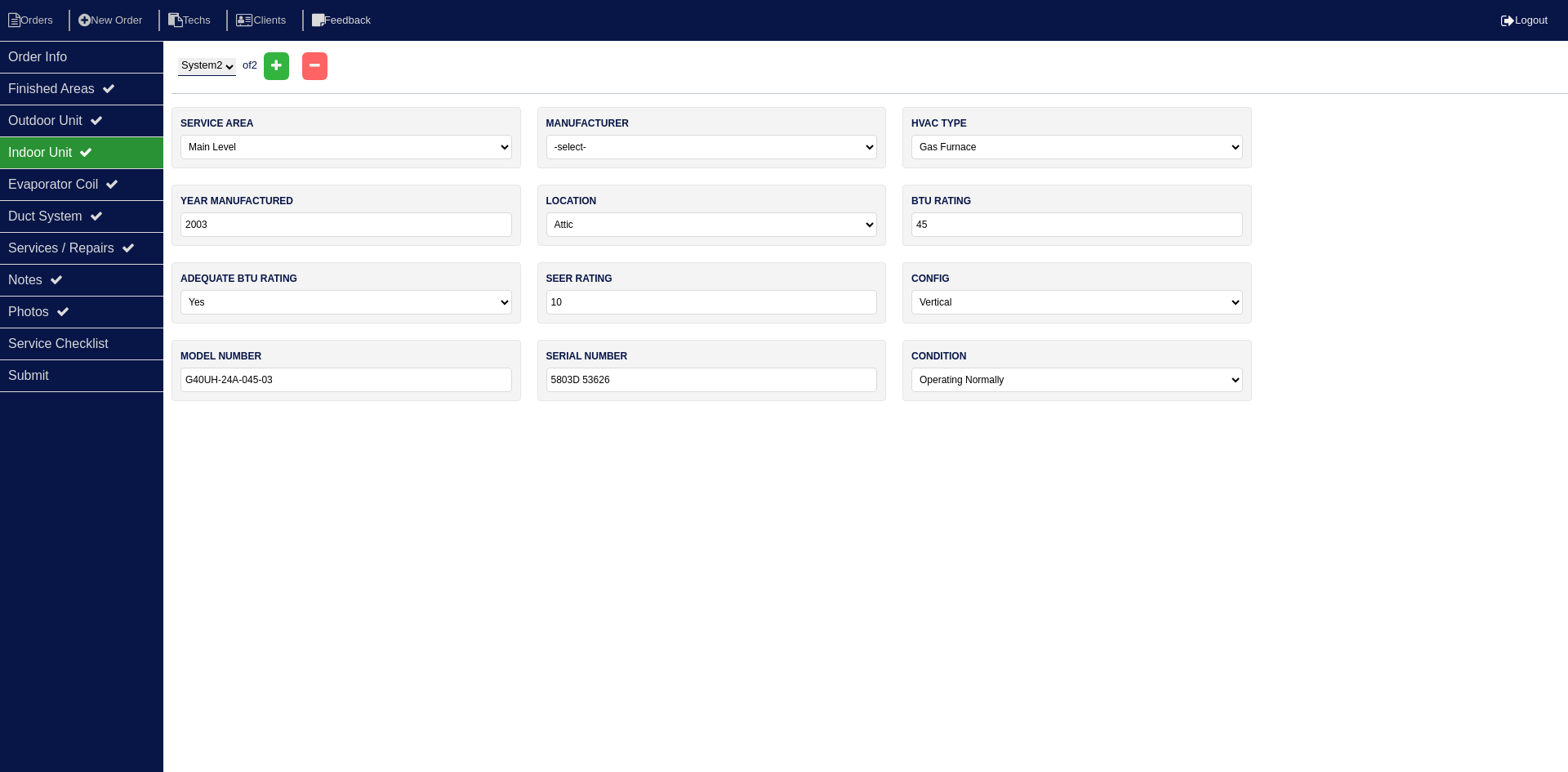
type input "2013"
type input "14"
type input "13"
type input "GMS80603ANBA"
type input "1307343856"
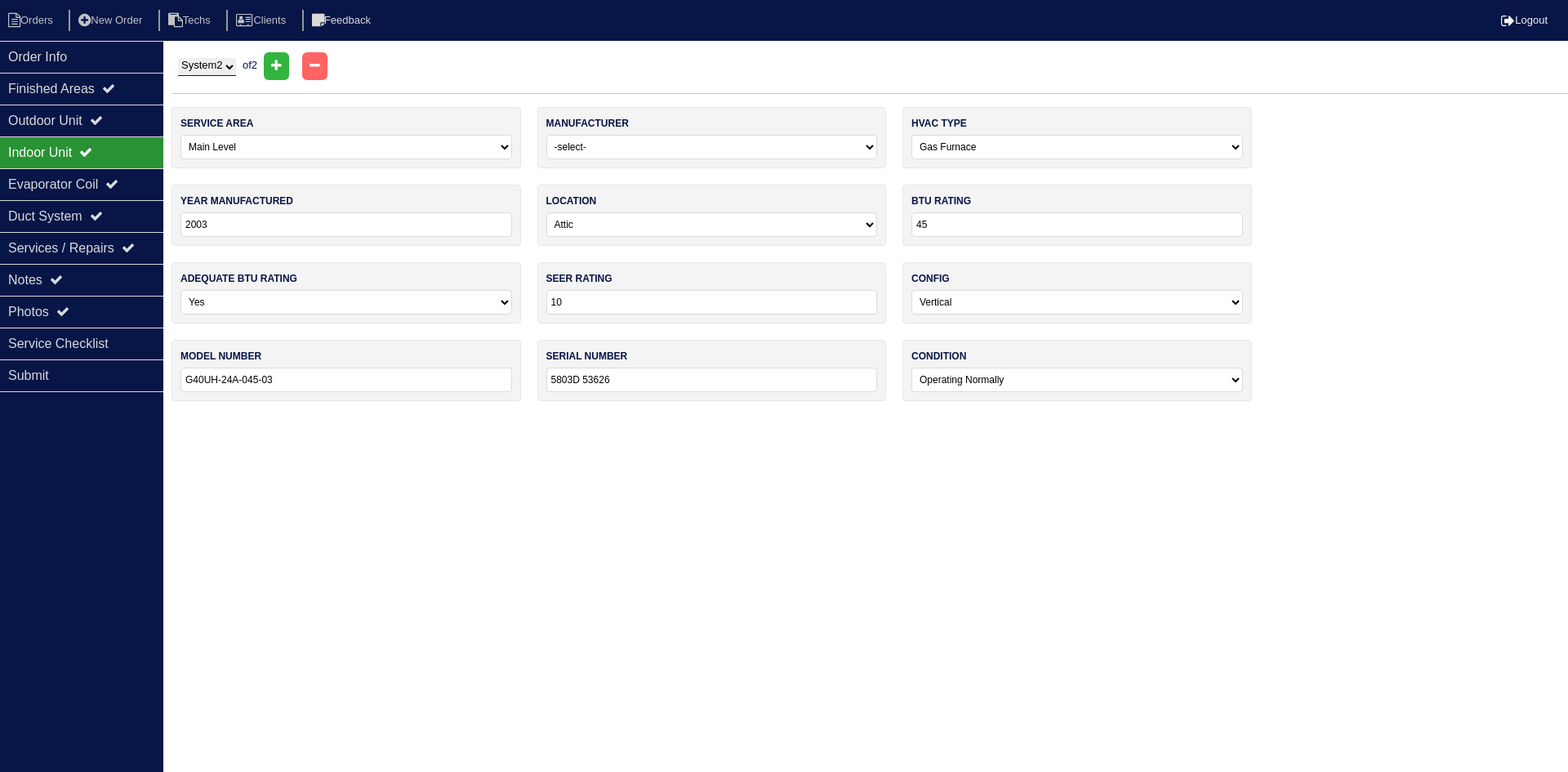
select select "1"
click at [75, 281] on div "Notes" at bounding box center [81, 279] width 163 height 32
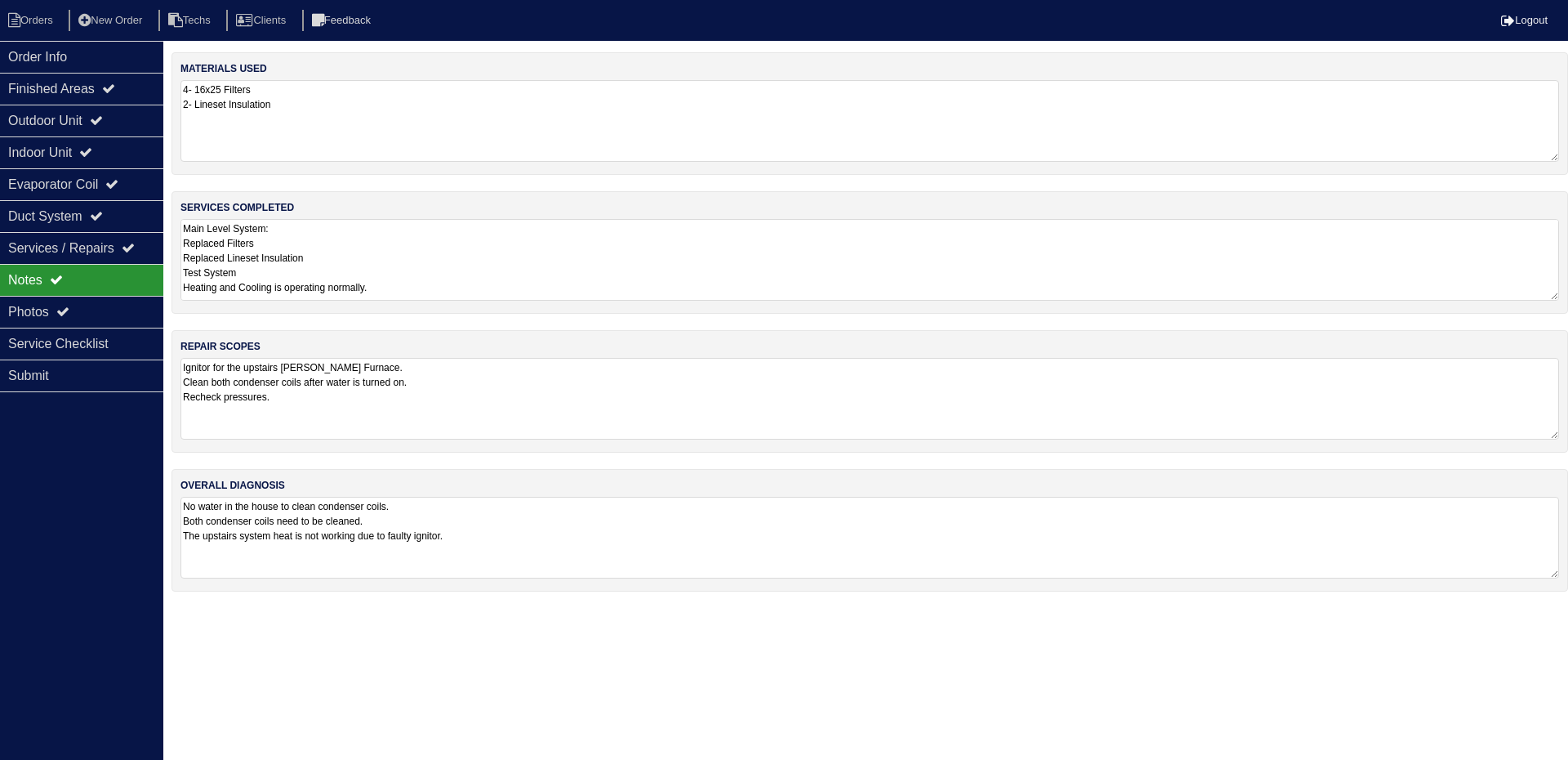
click at [315, 403] on textarea "Ignitor for the upstairs Goodman Furnace. Clean both condenser coils after wate…" at bounding box center [869, 399] width 1379 height 82
type textarea "Ignitor for the upstairs Goodman Furnace. Clean both condenser coils after wate…"
click at [92, 154] on icon at bounding box center [85, 151] width 13 height 13
select select "2"
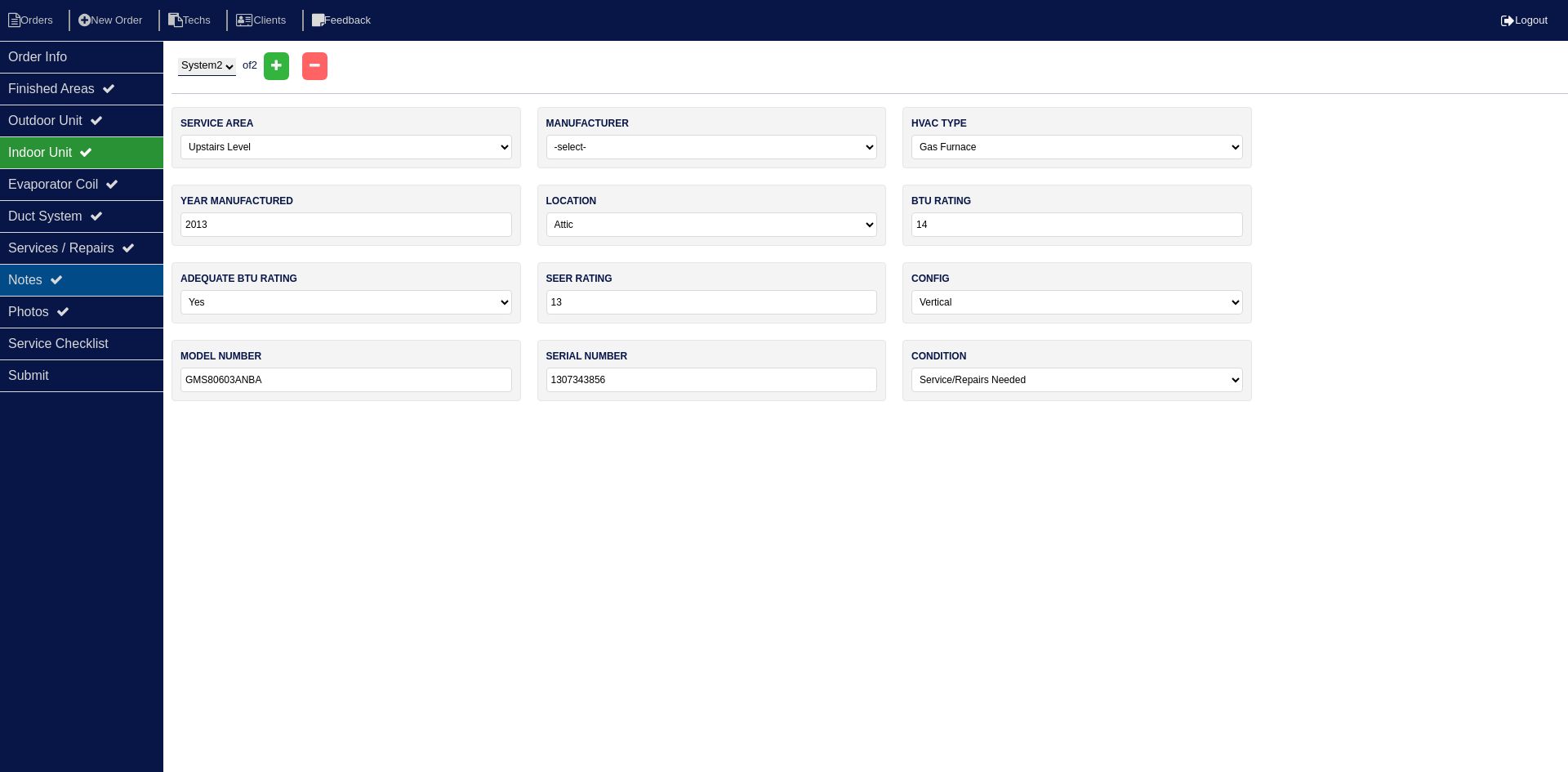
click at [111, 271] on div "Notes" at bounding box center [81, 279] width 163 height 32
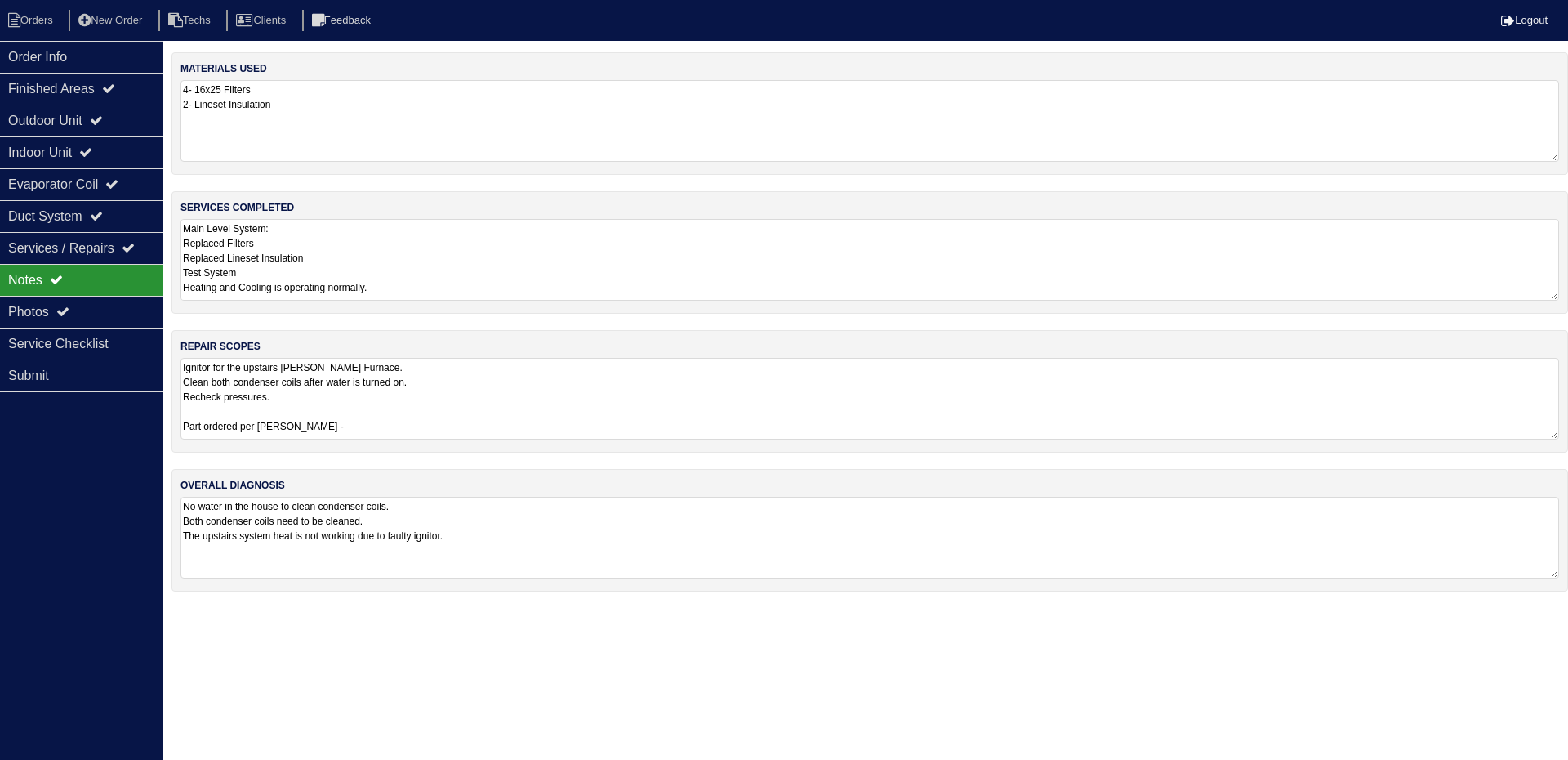
click at [327, 427] on textarea "Ignitor for the upstairs Goodman Furnace. Clean both condenser coils after wate…" at bounding box center [869, 399] width 1379 height 82
click at [73, 58] on div "Order Info" at bounding box center [81, 56] width 163 height 32
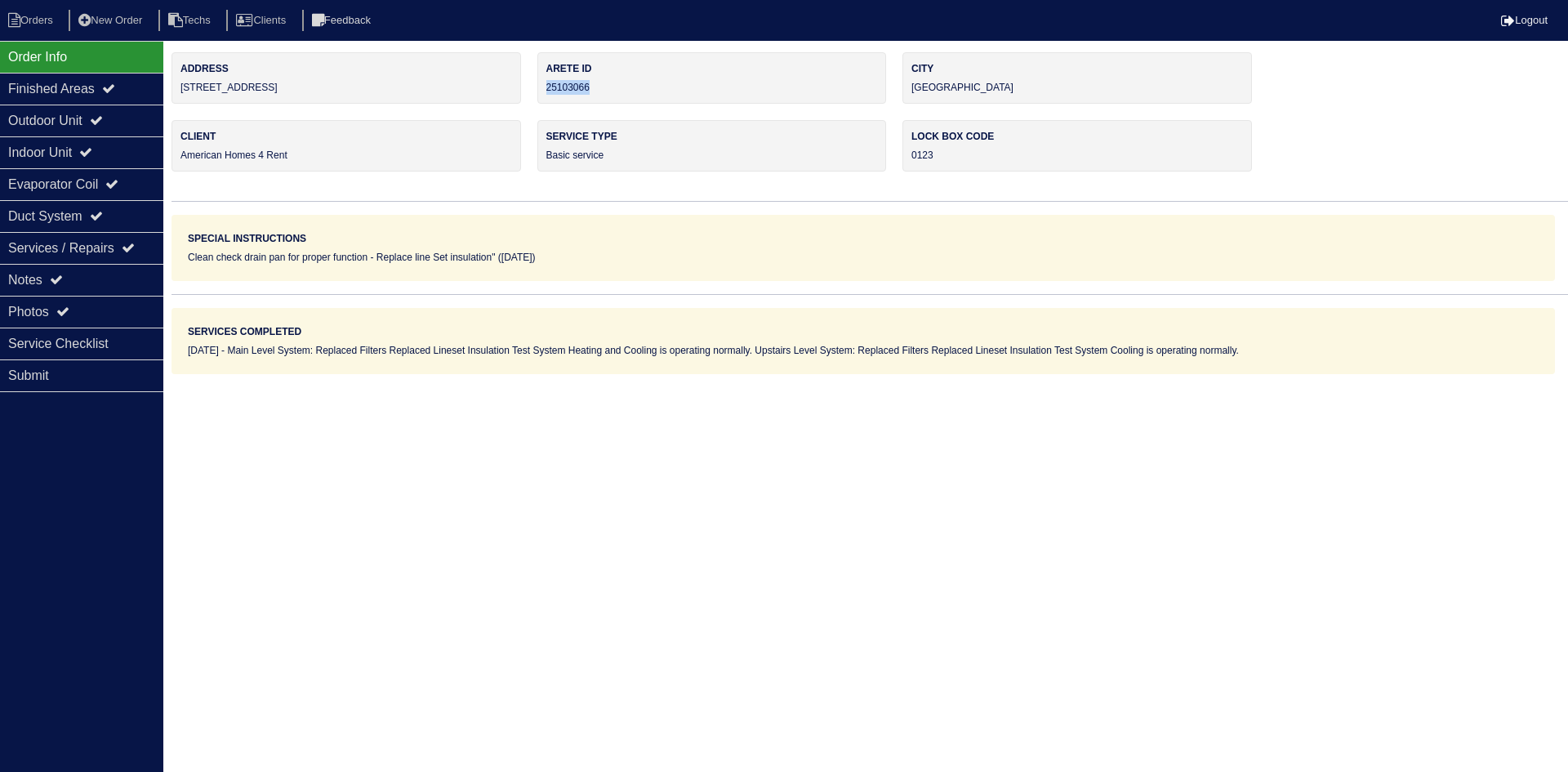
drag, startPoint x: 603, startPoint y: 85, endPoint x: 549, endPoint y: 89, distance: 54.1
click at [549, 89] on div "Arete ID 25103066" at bounding box center [713, 78] width 350 height 51
copy div "25103066"
click at [99, 280] on div "Notes" at bounding box center [81, 279] width 163 height 32
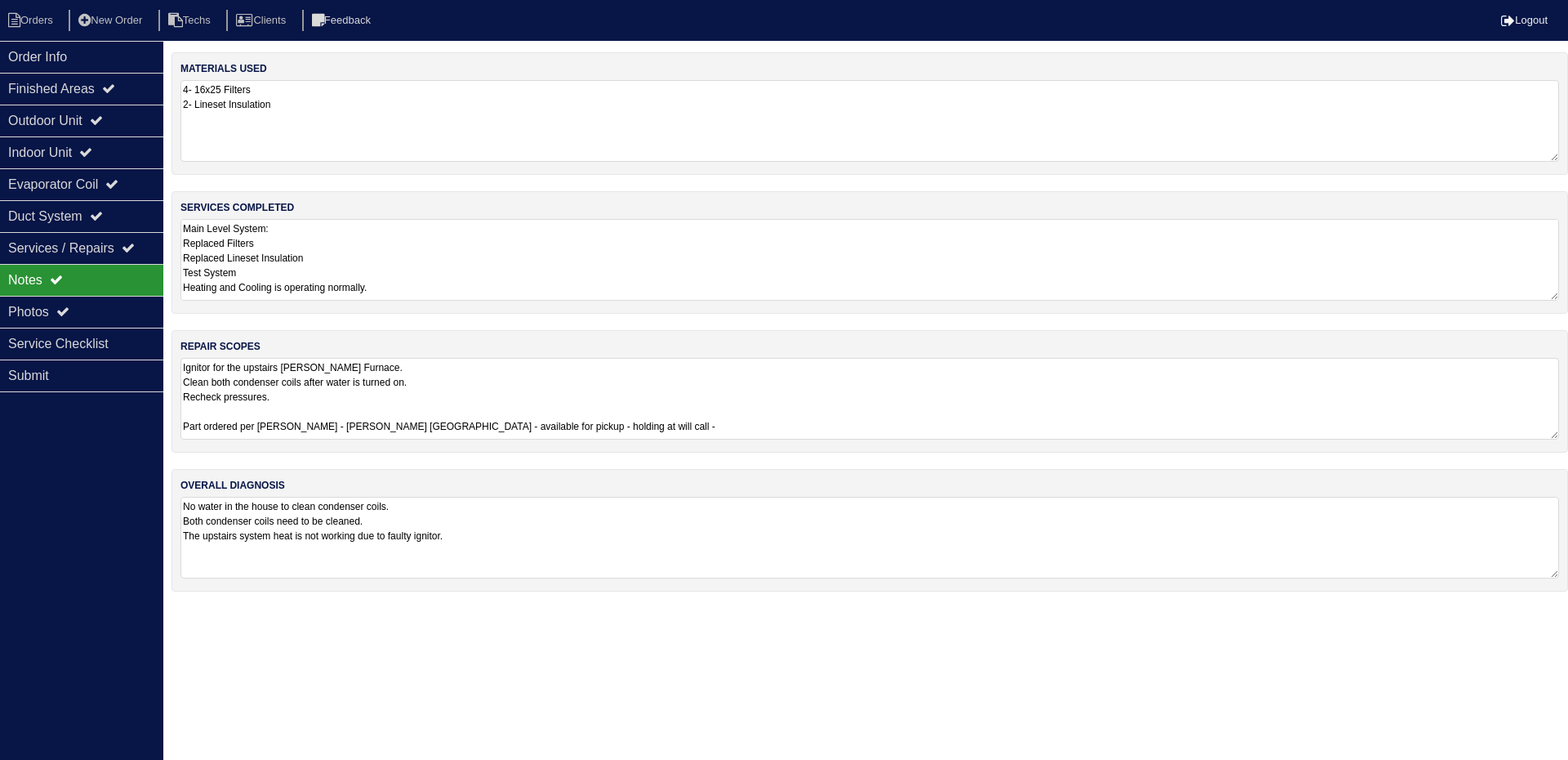
click at [649, 428] on textarea "Ignitor for the upstairs Goodman Furnace. Clean both condenser coils after wate…" at bounding box center [869, 399] width 1379 height 82
paste textarea "25103066"
type textarea "Ignitor for the upstairs Goodman Furnace. Clean both condenser coils after wate…"
click at [492, 274] on textarea "Main Level System: Replaced Filters Replaced Lineset Insulation Test System Hea…" at bounding box center [869, 260] width 1379 height 82
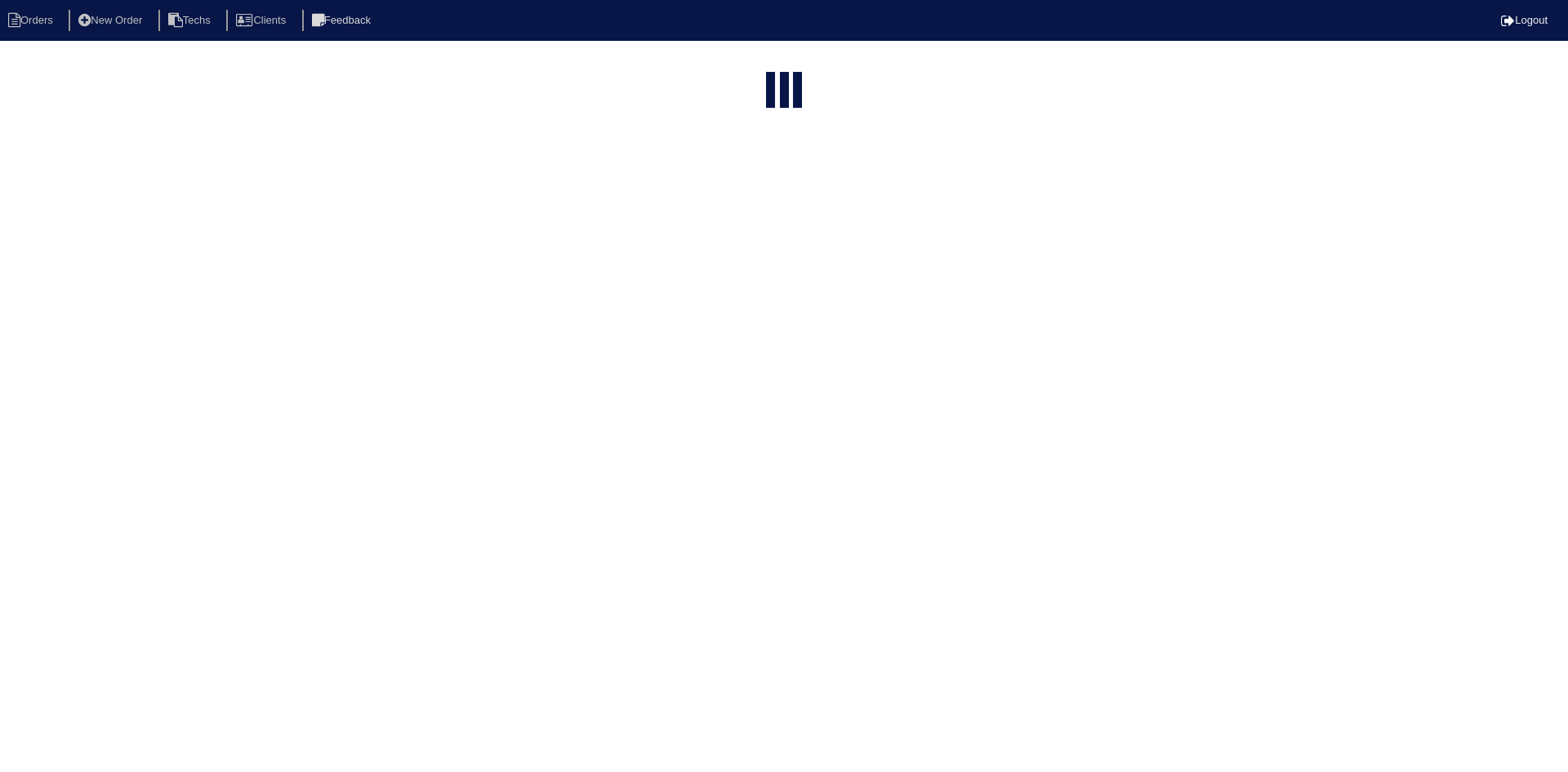
select select "15"
select select "field complete"
select select "need to quote"
select select "American Homes 4 Rent"
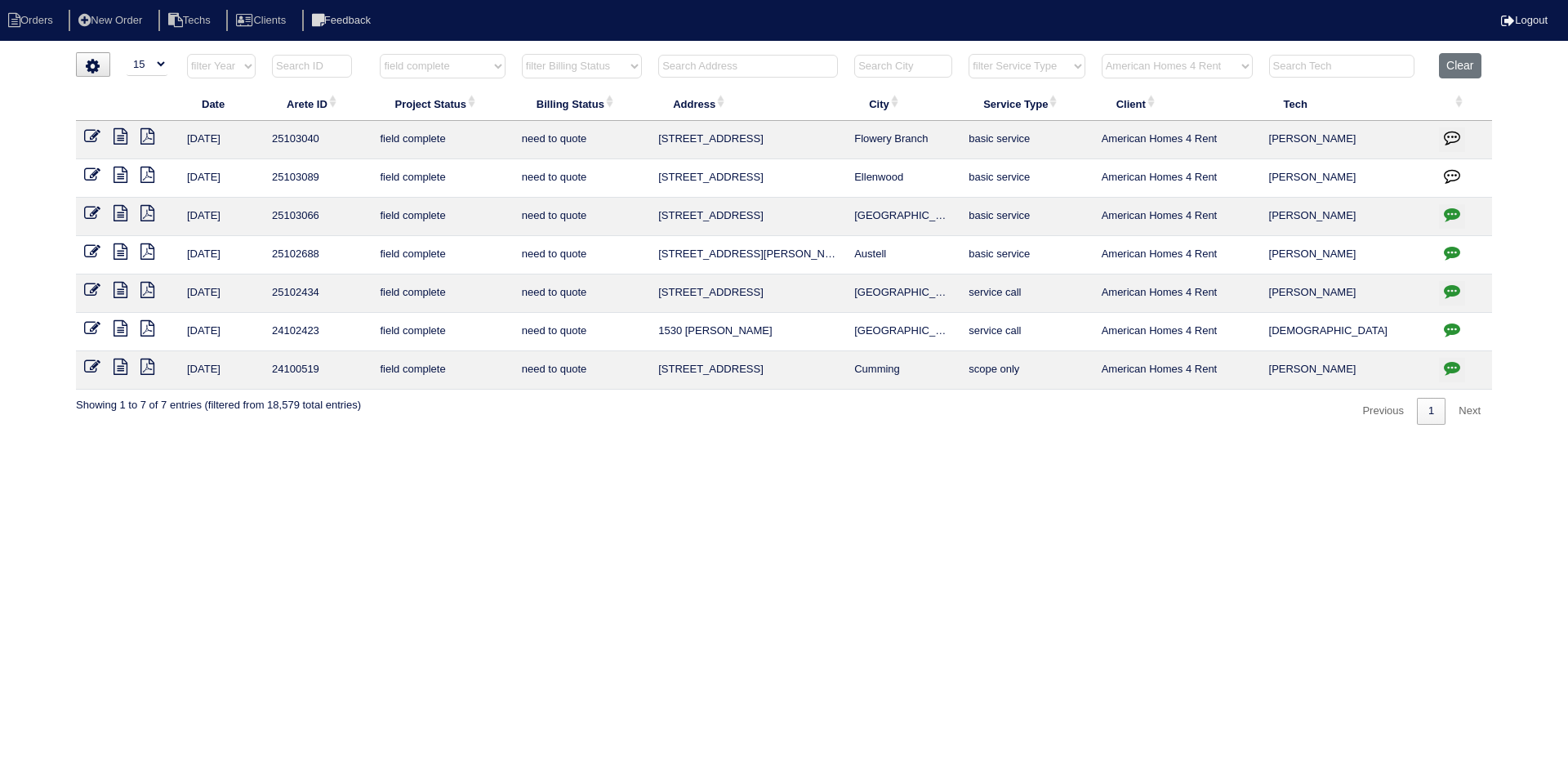
click at [117, 139] on icon at bounding box center [120, 136] width 14 height 16
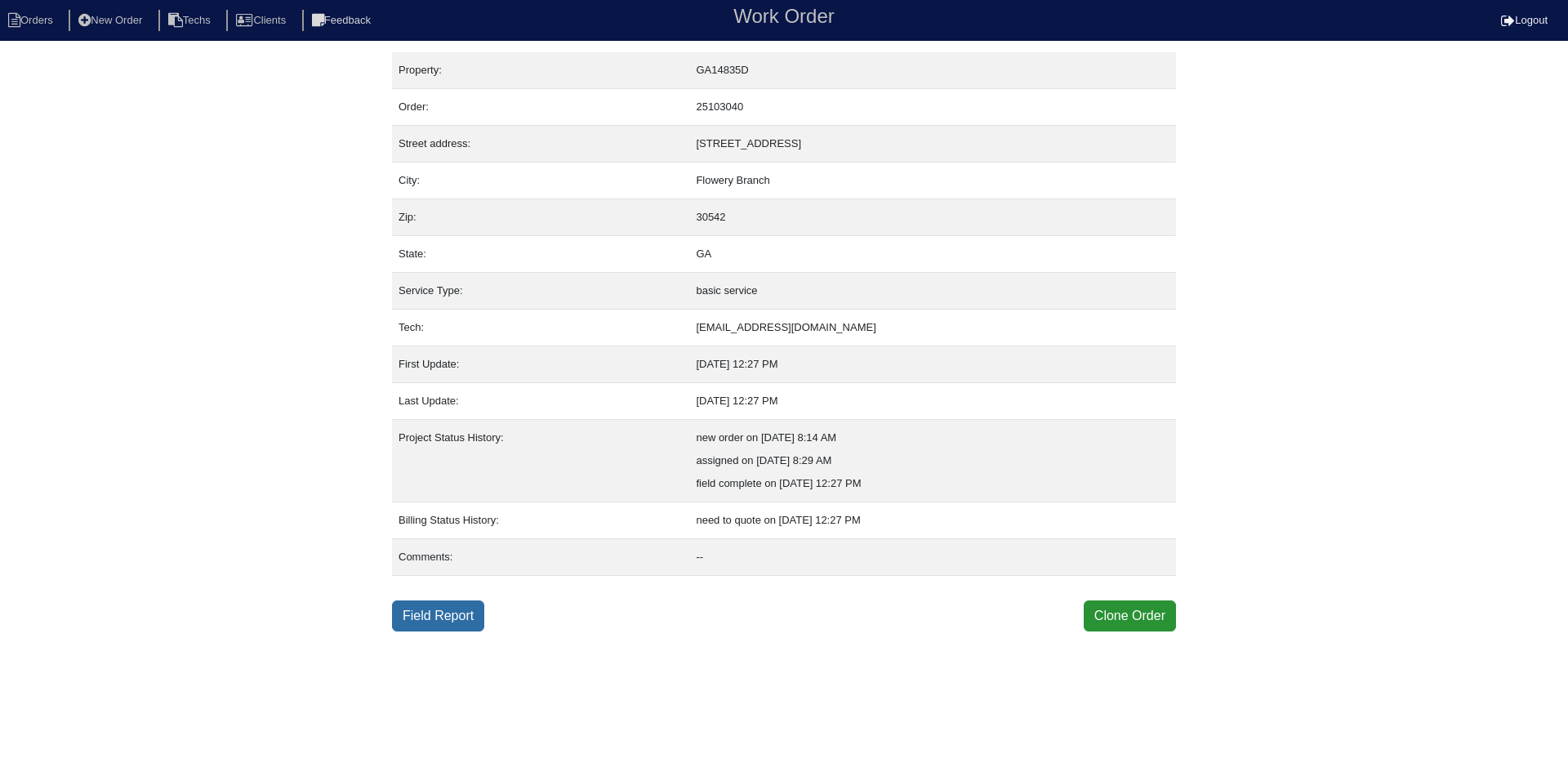
click at [440, 617] on link "Field Report" at bounding box center [438, 616] width 92 height 31
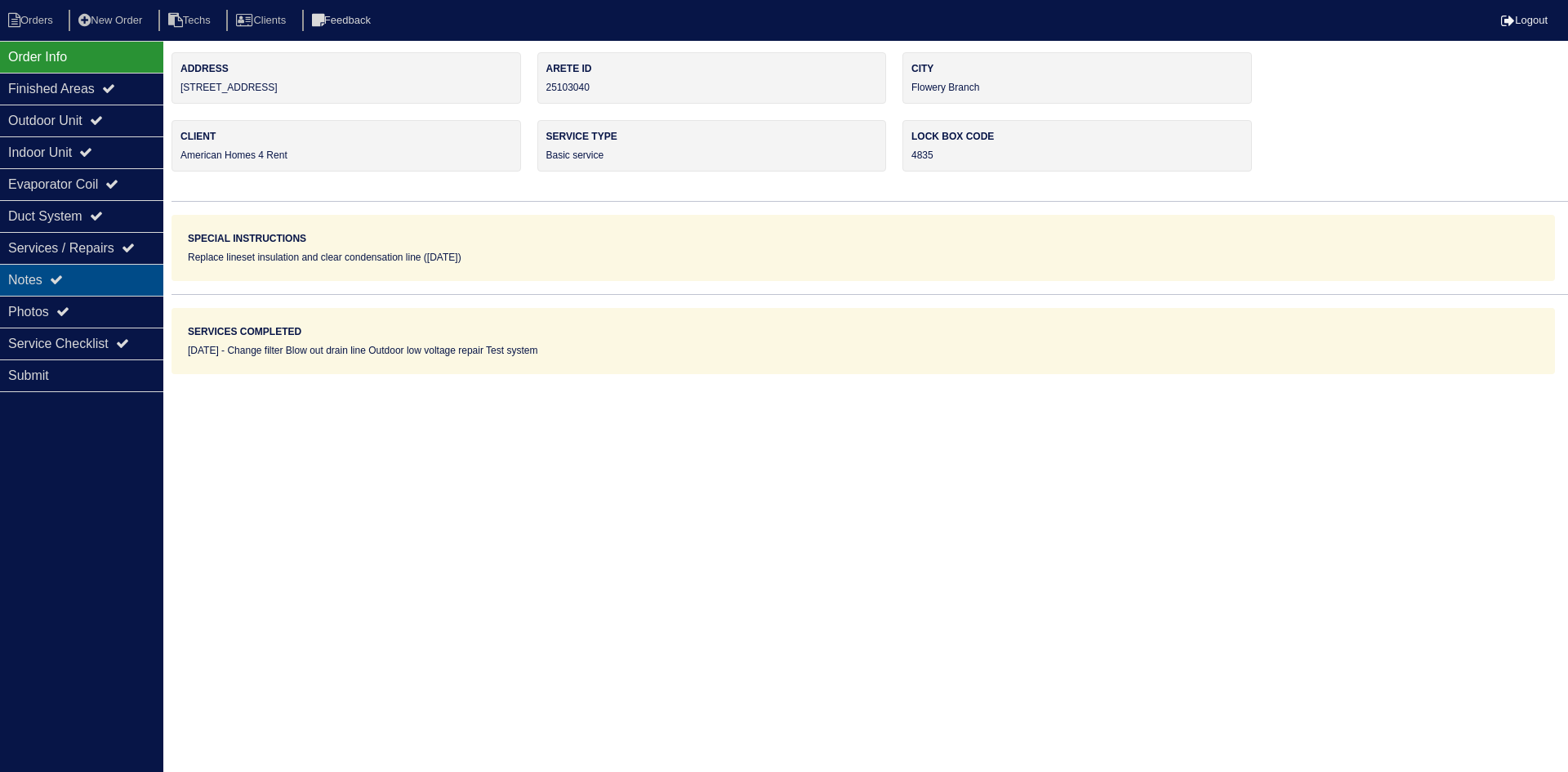
click at [96, 283] on div "Notes" at bounding box center [81, 279] width 163 height 32
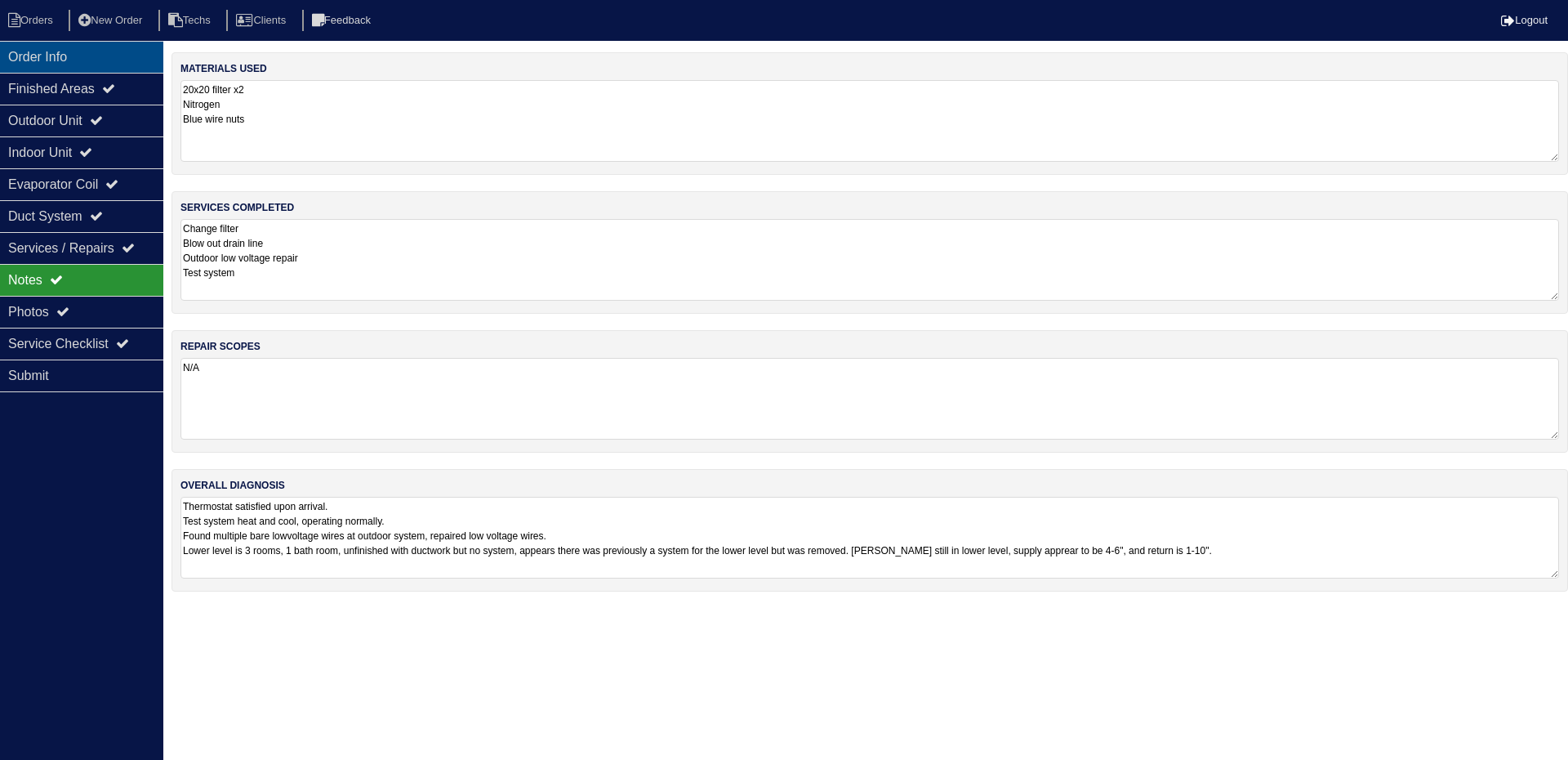
click at [75, 58] on div "Order Info" at bounding box center [81, 56] width 163 height 32
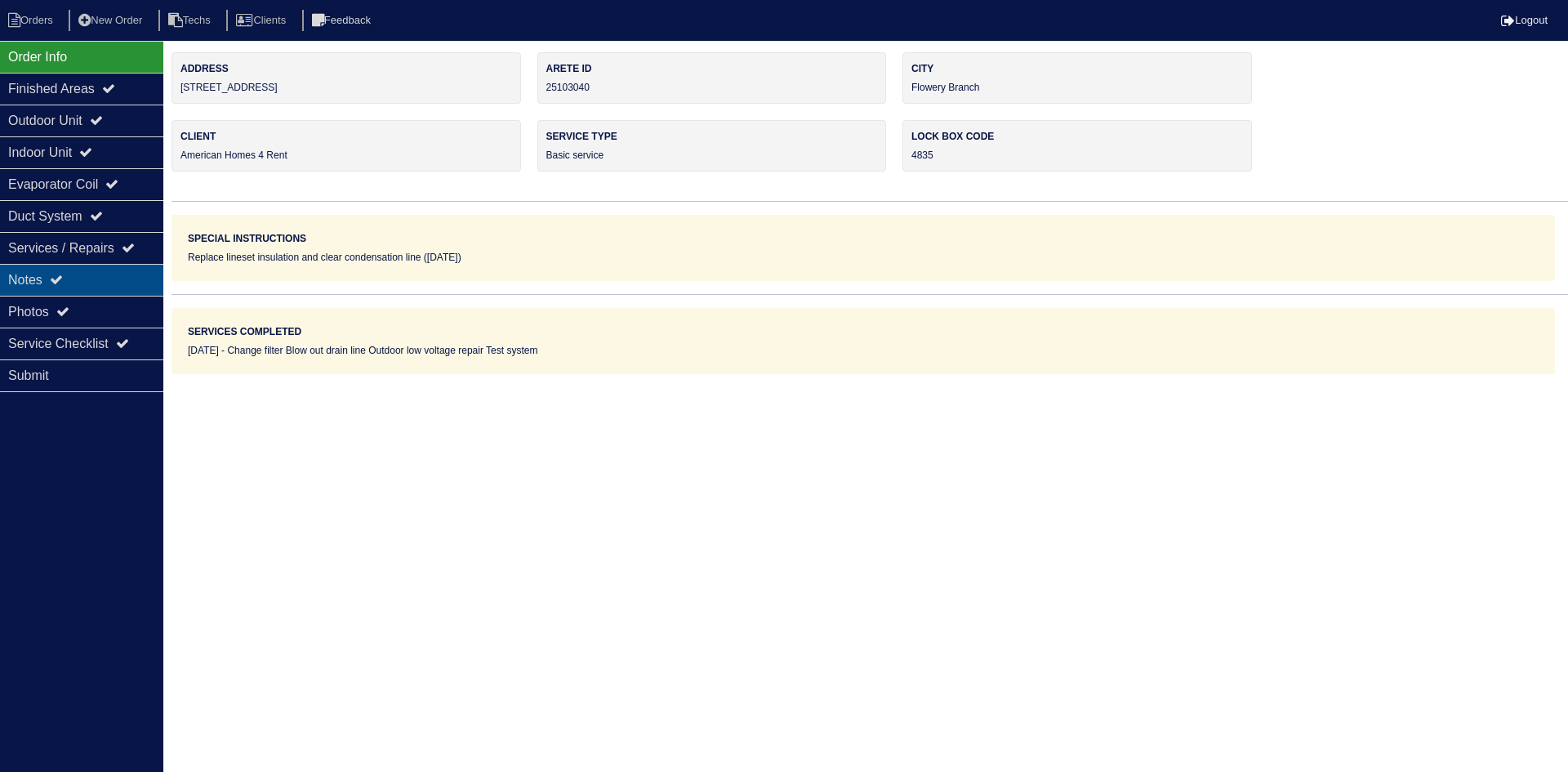
click at [100, 290] on div "Notes" at bounding box center [81, 279] width 163 height 32
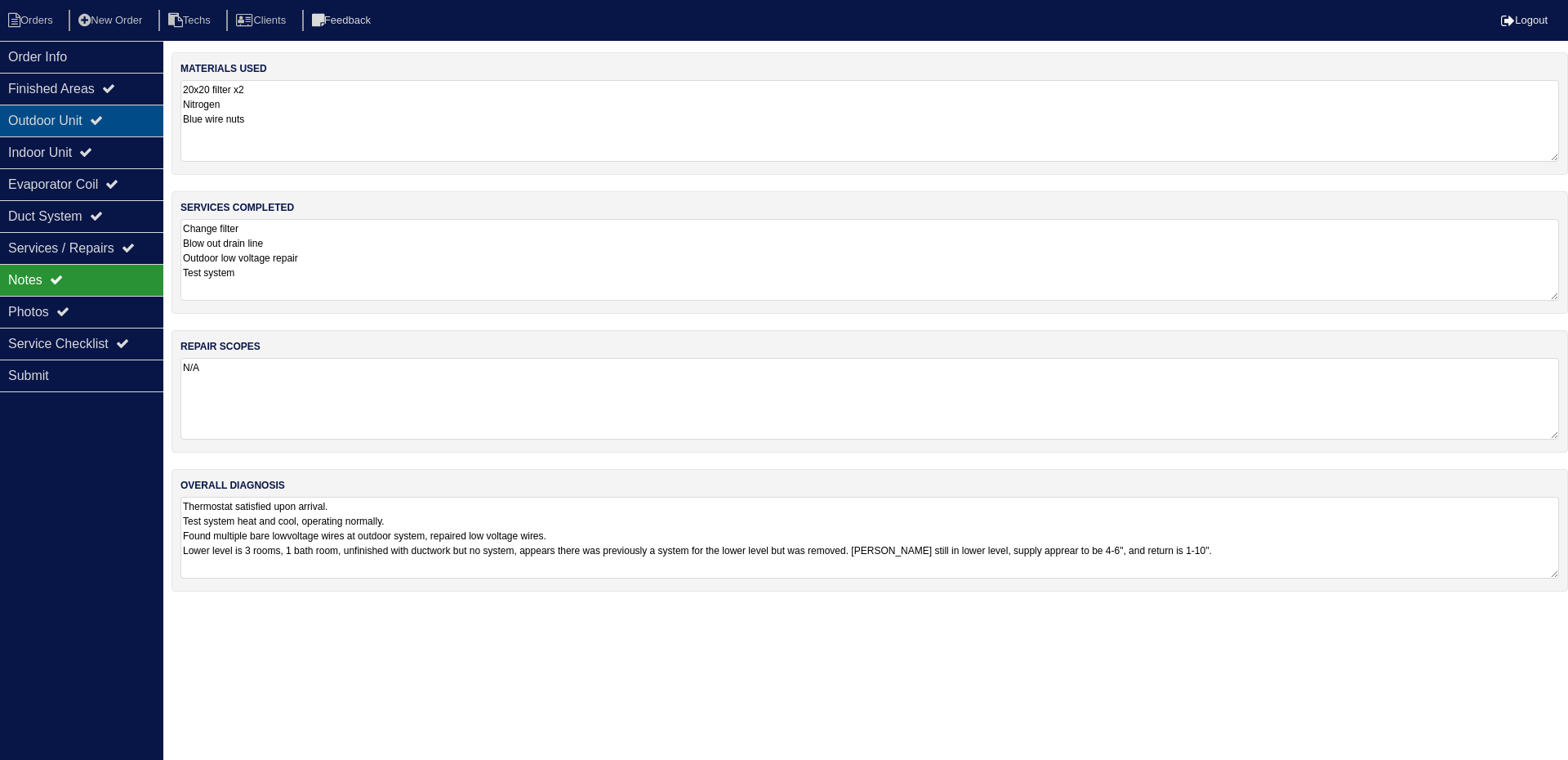
click at [86, 124] on div "Outdoor Unit" at bounding box center [81, 120] width 163 height 32
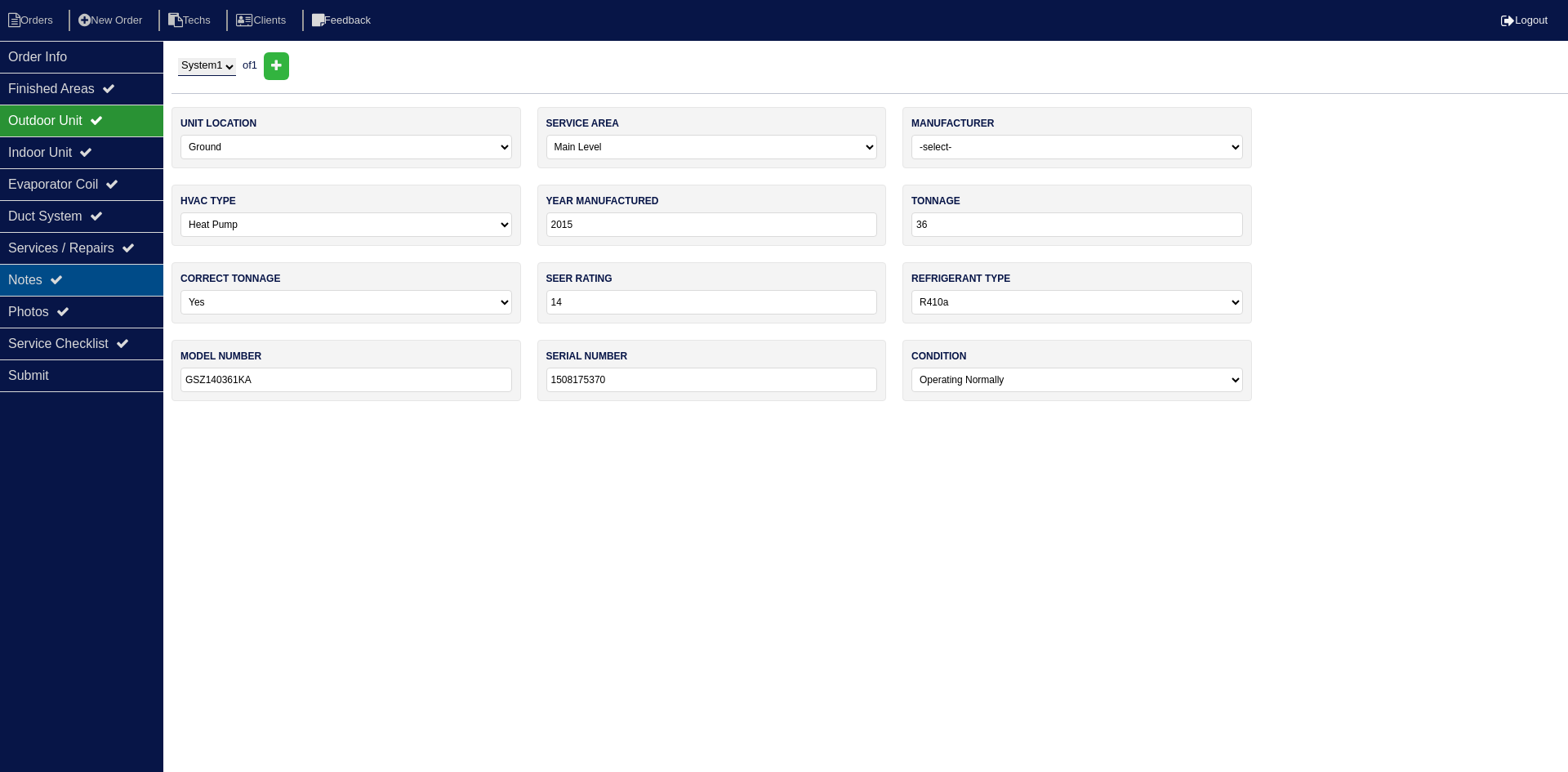
click at [116, 274] on div "Notes" at bounding box center [81, 279] width 163 height 32
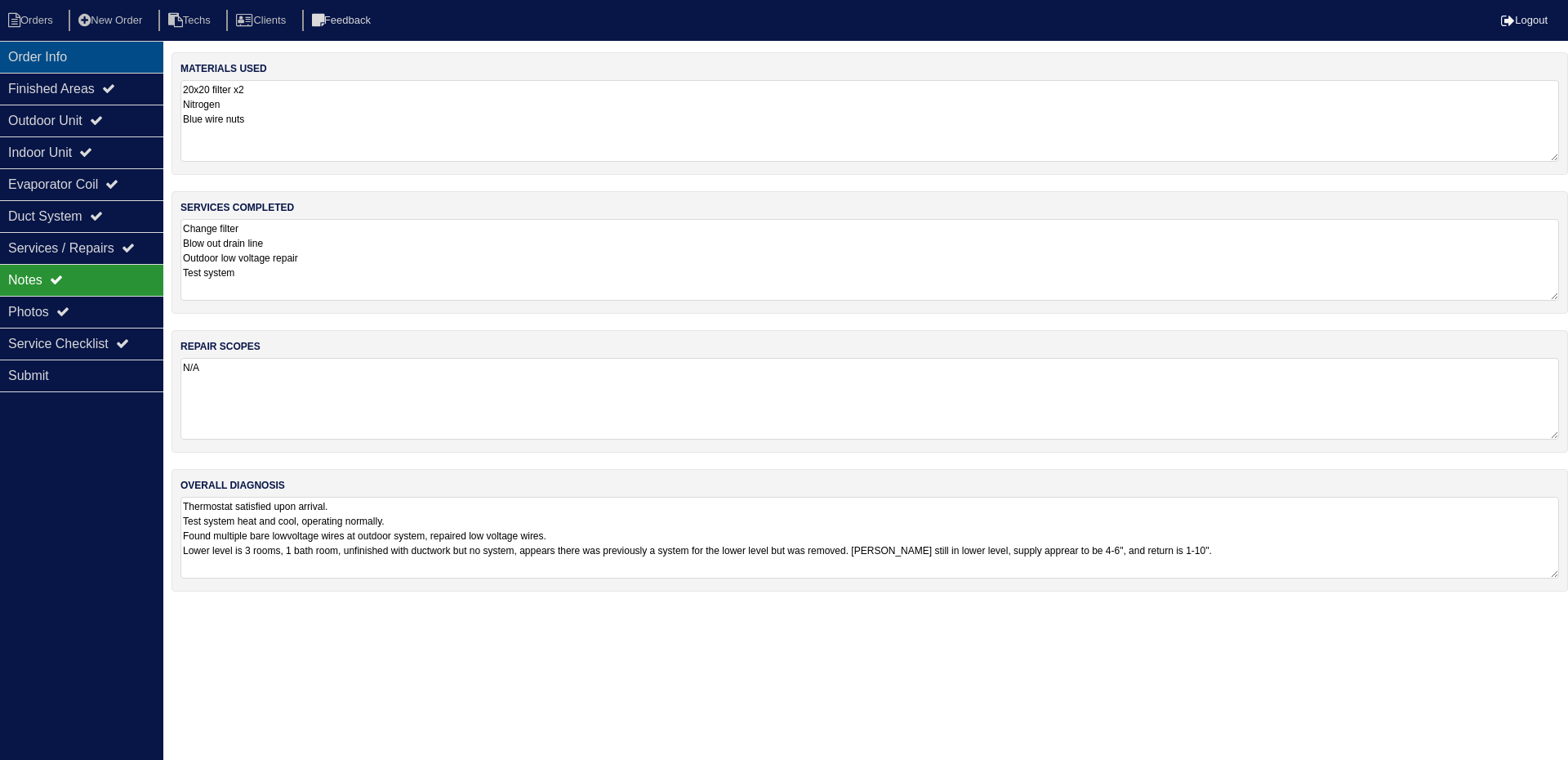
click at [108, 55] on div "Order Info" at bounding box center [81, 56] width 163 height 32
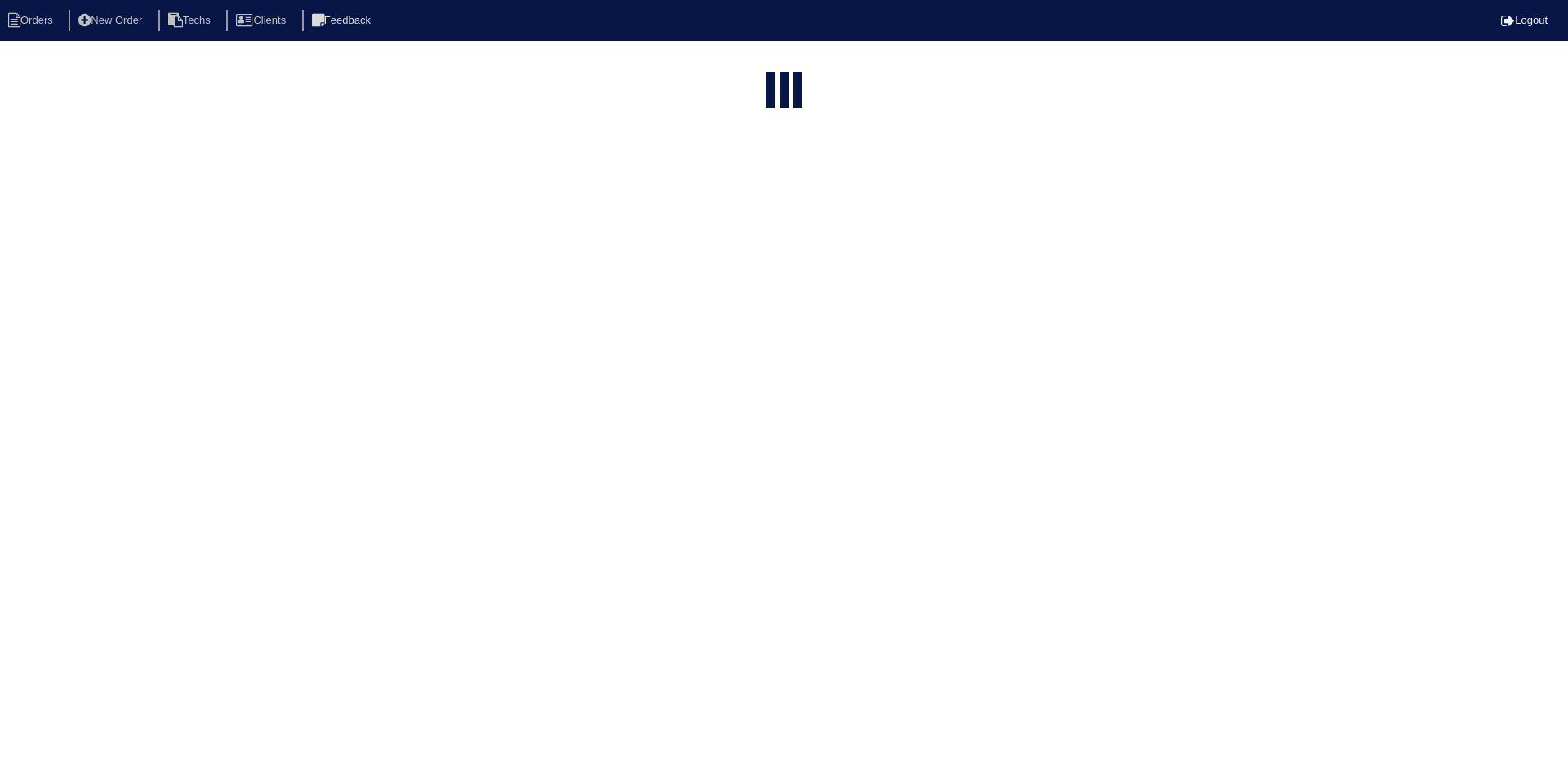
select select "15"
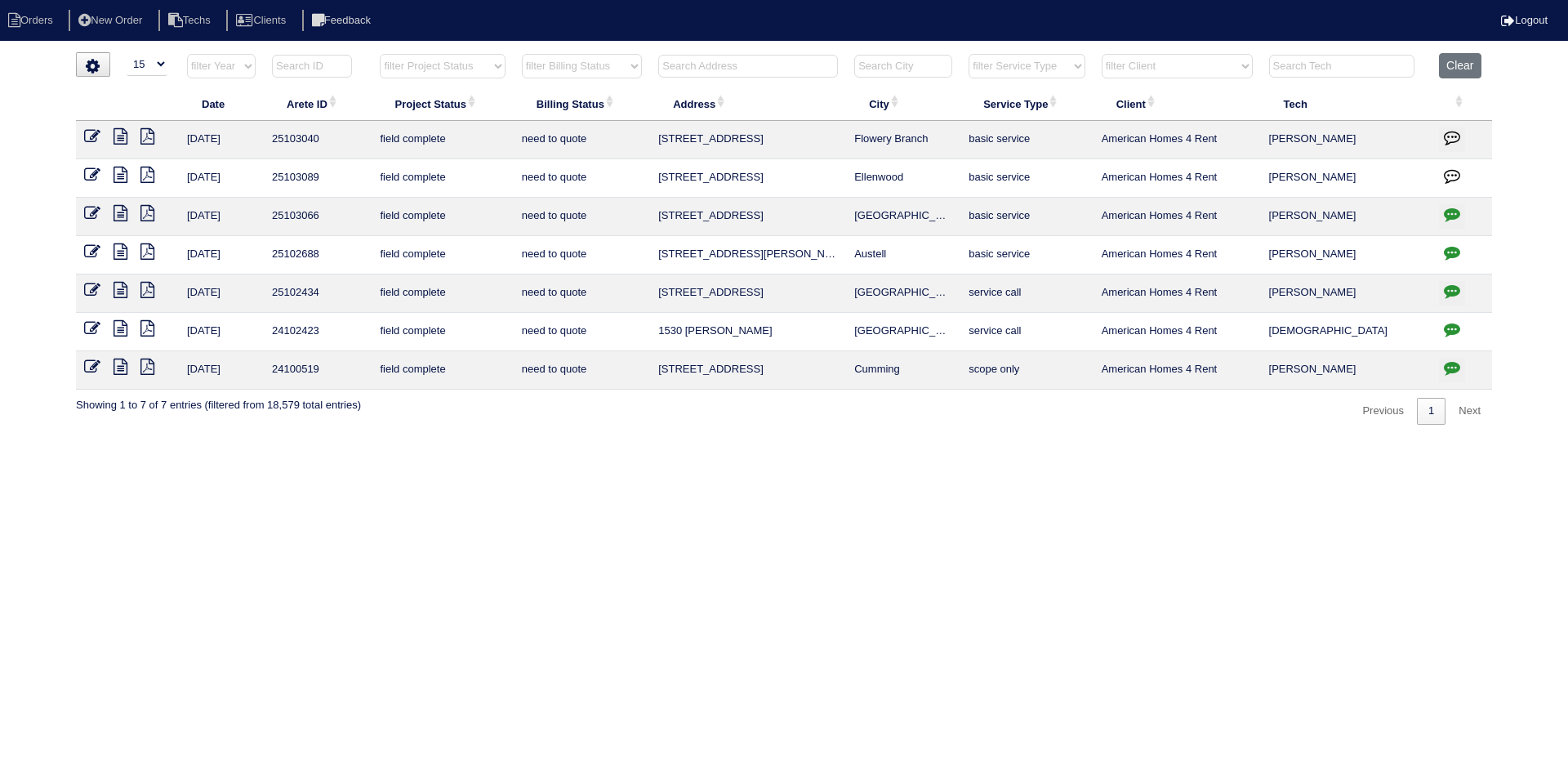
click at [151, 135] on icon at bounding box center [148, 136] width 14 height 16
click at [91, 136] on icon at bounding box center [92, 136] width 16 height 16
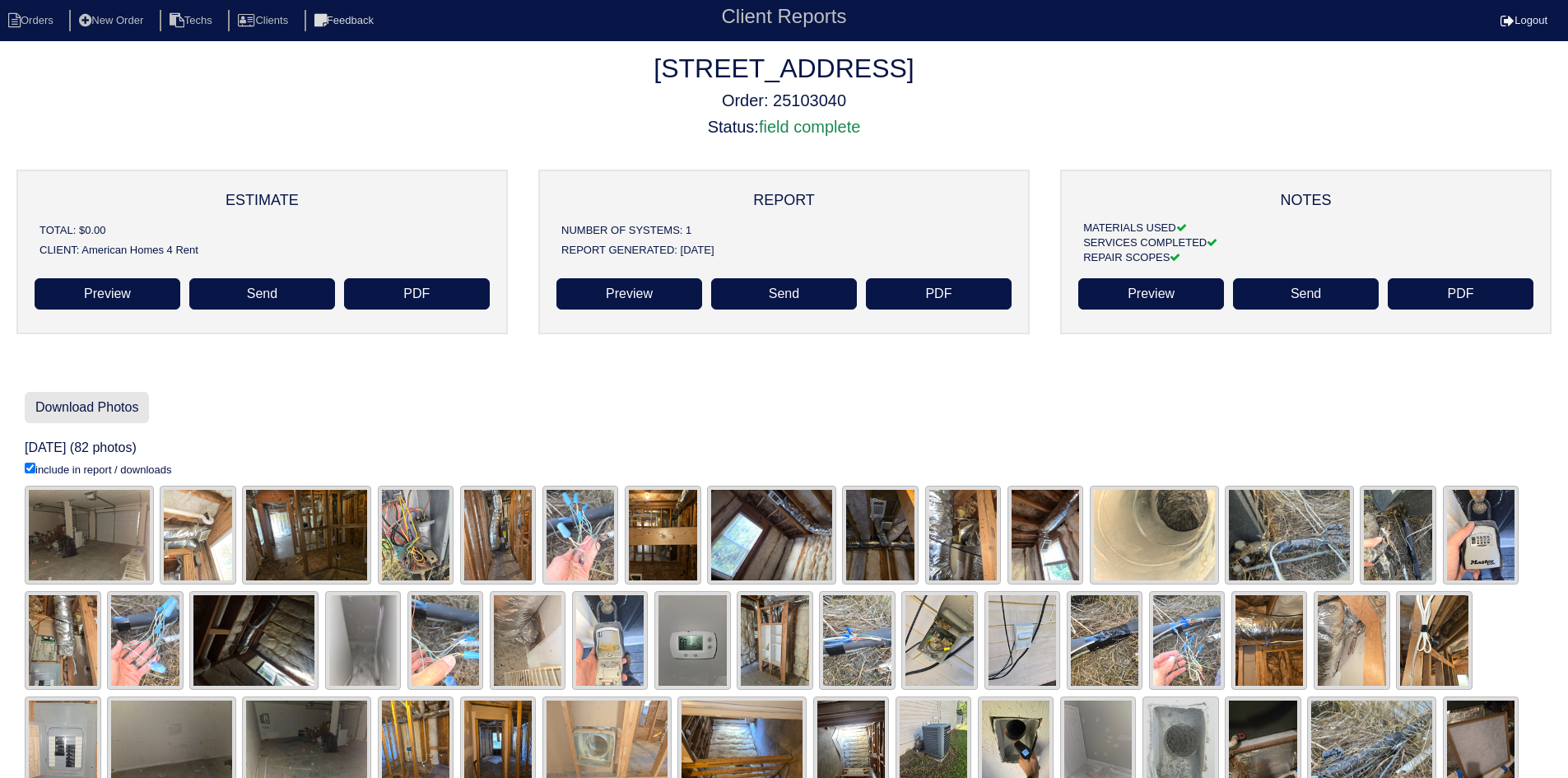
click at [104, 404] on link "Download Photos" at bounding box center [87, 407] width 124 height 31
click at [657, 294] on link "Preview" at bounding box center [629, 293] width 145 height 31
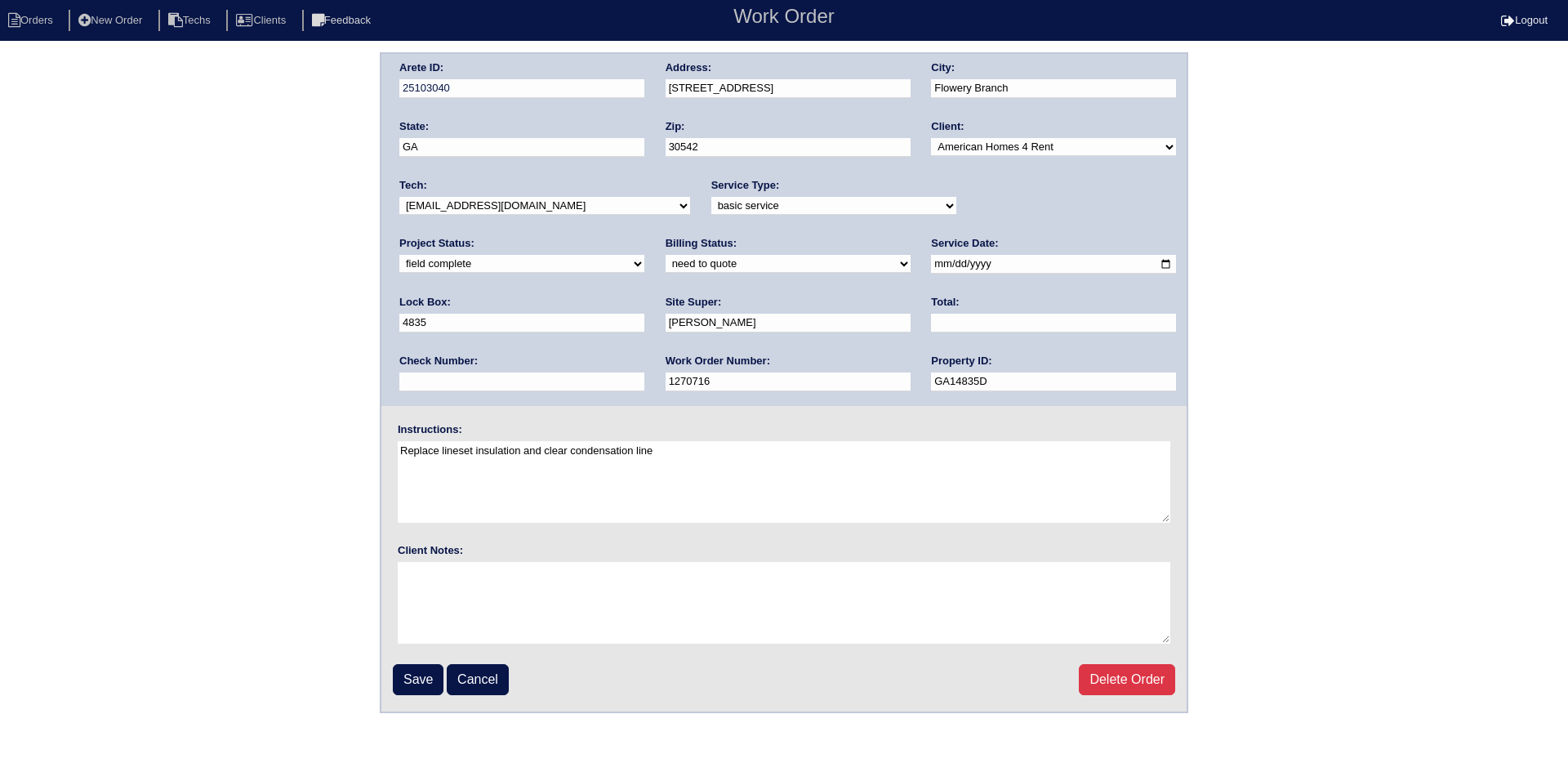
click at [666, 264] on select "need to quote quoted need to invoice invoiced paid warranty purchase order need…" at bounding box center [788, 264] width 245 height 18
select select "quoted"
click at [666, 255] on select "need to quote quoted need to invoice invoiced paid warranty purchase order need…" at bounding box center [788, 264] width 245 height 18
click at [931, 329] on input "text" at bounding box center [1053, 323] width 245 height 19
type input "425.00"
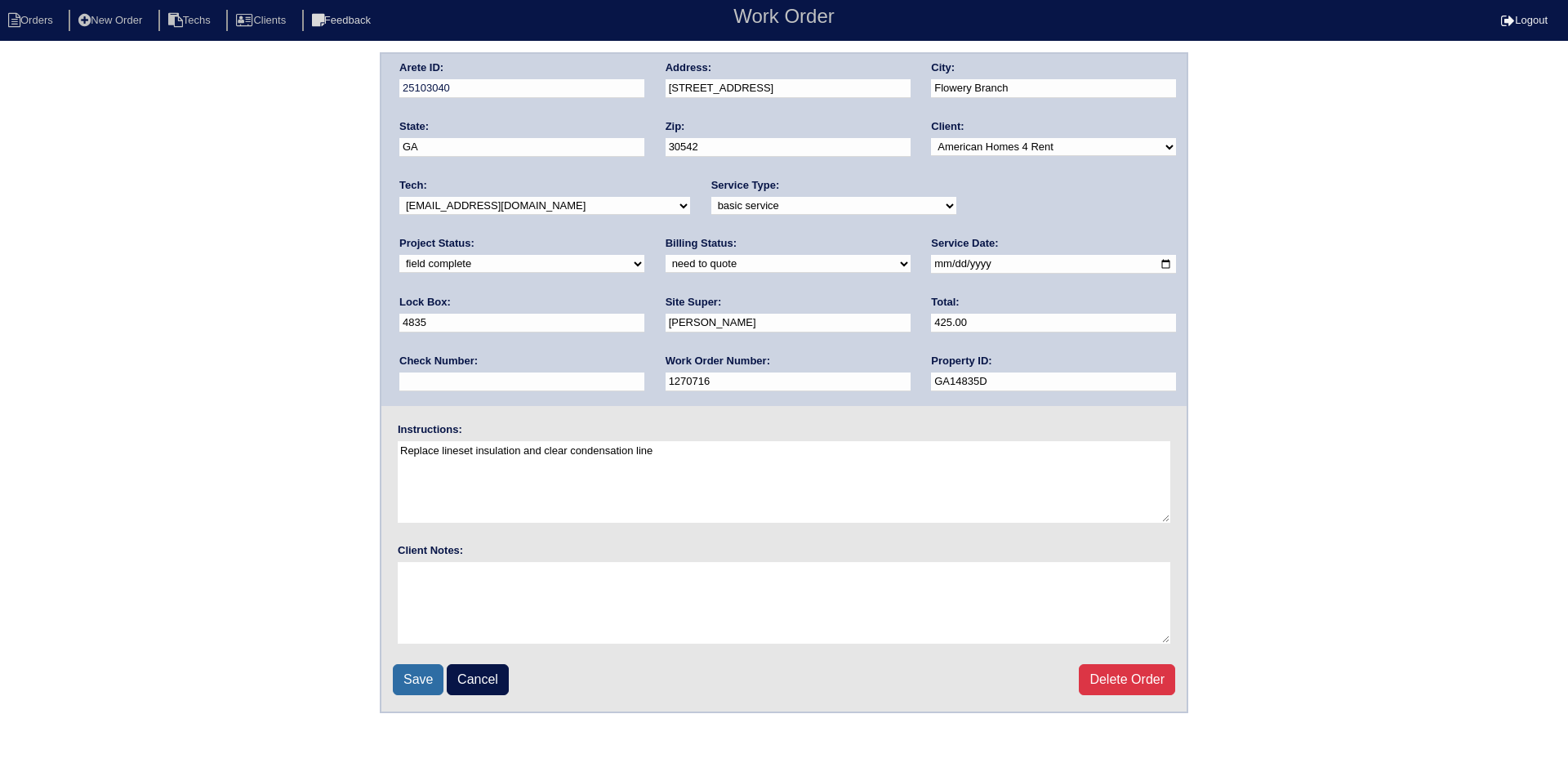
click at [411, 681] on input "Save" at bounding box center [417, 680] width 50 height 31
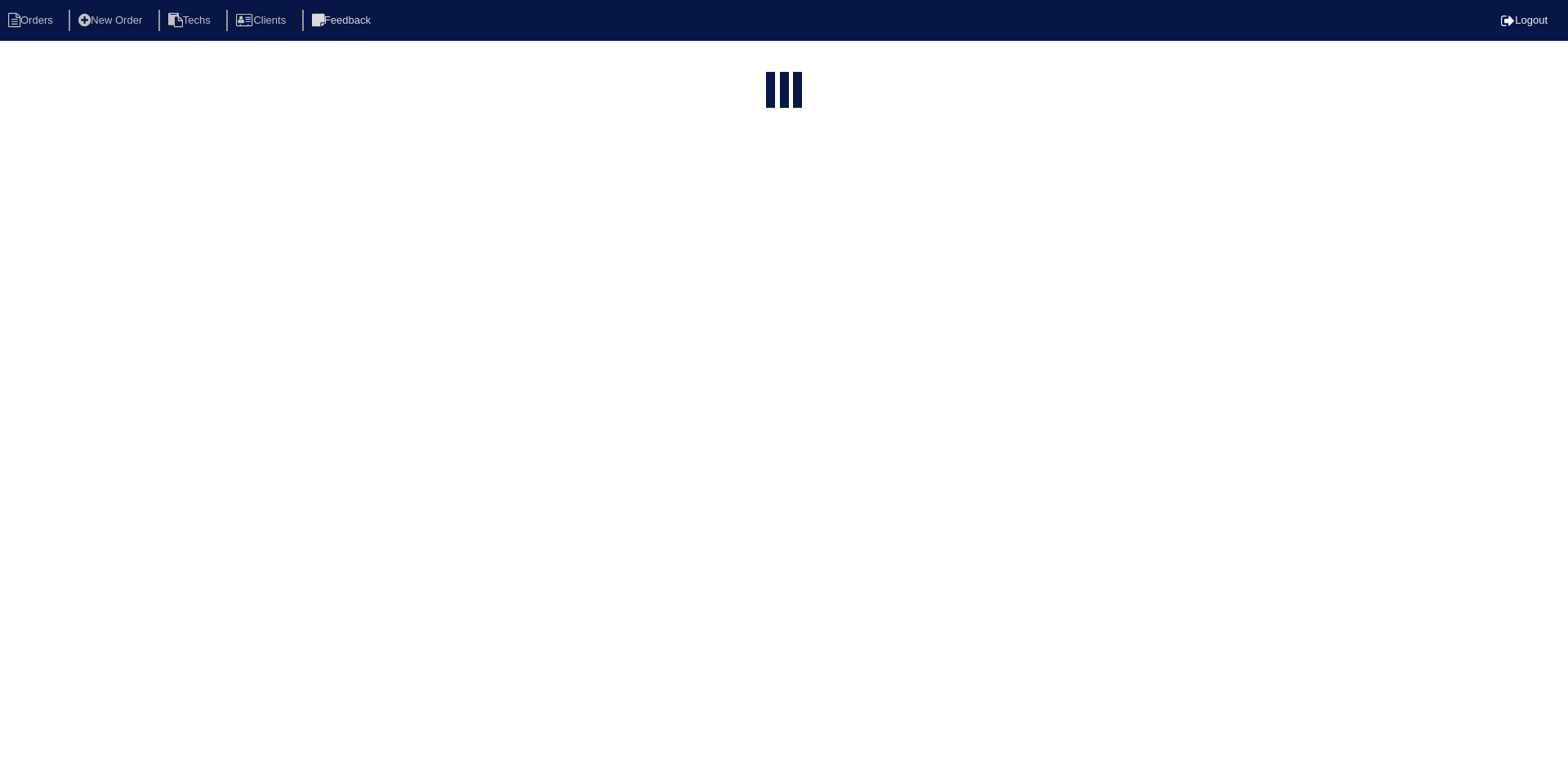
select select "15"
select select "field complete"
select select "need to quote"
select select "American Homes 4 Rent"
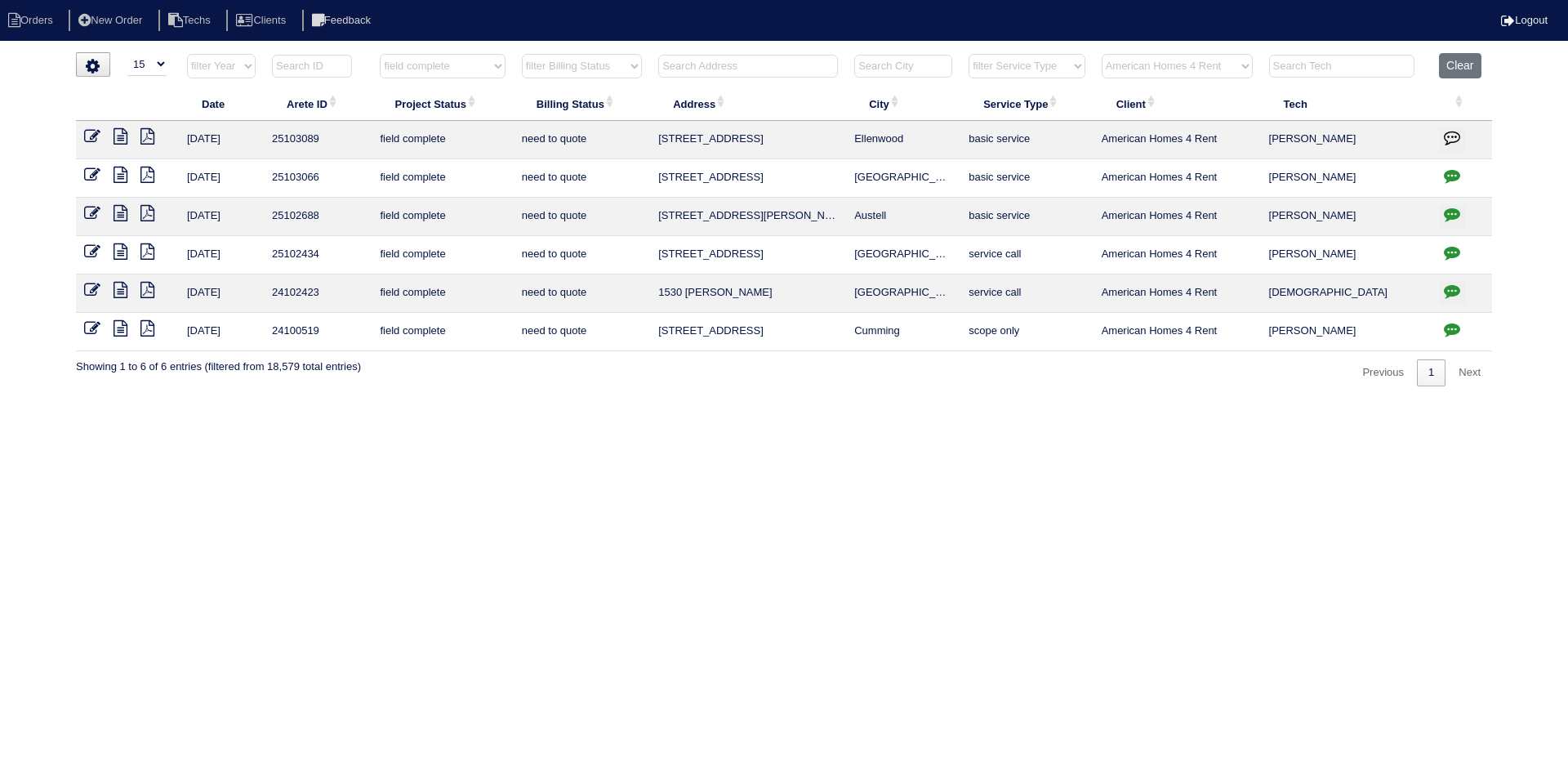
click at [1453, 164] on td at bounding box center [1461, 178] width 61 height 38
click at [1449, 174] on icon "button" at bounding box center [1452, 175] width 16 height 16
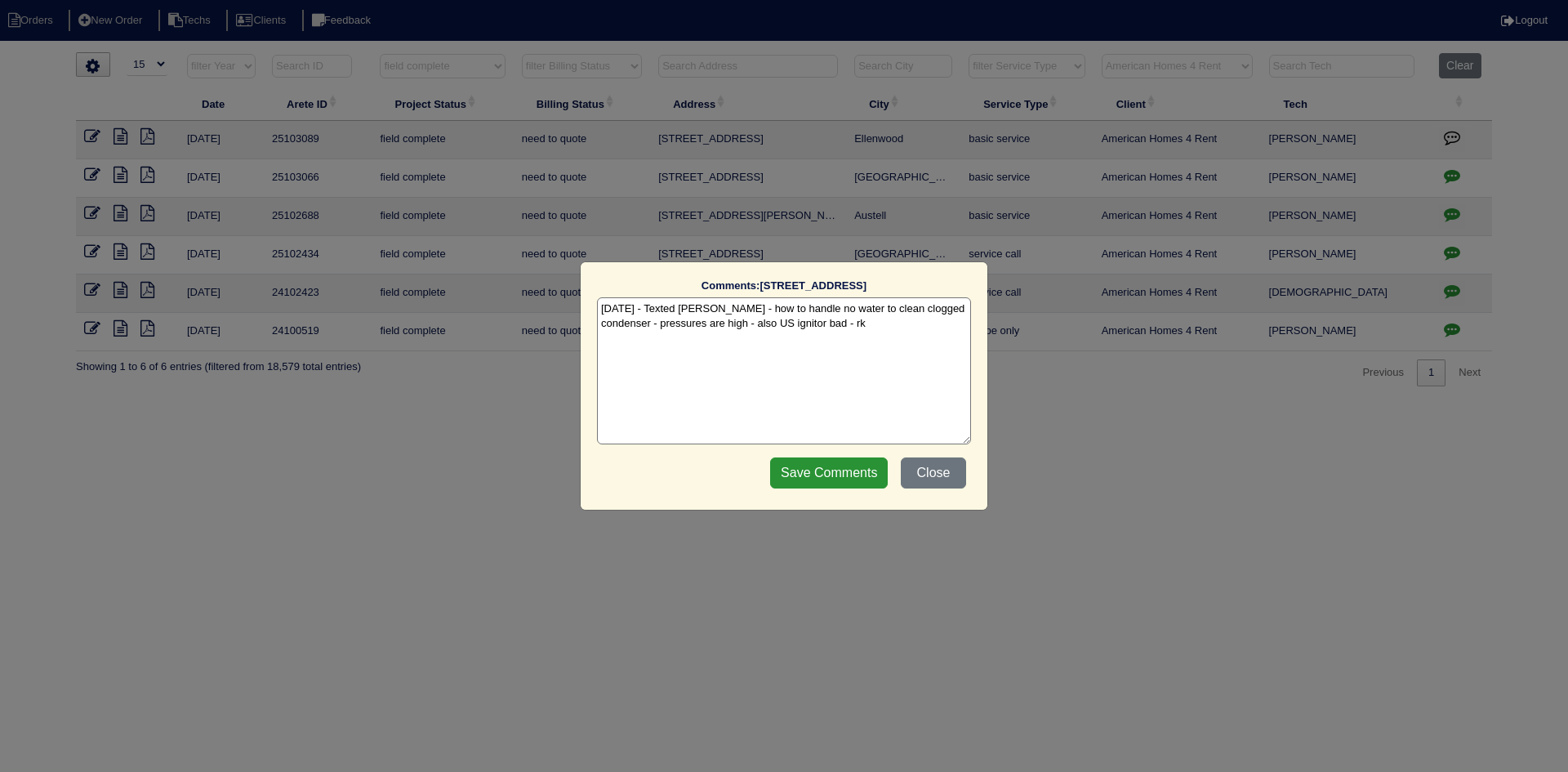
click at [836, 328] on textarea "8/28/25 - Texted Dan - how to handle no water to clean clogged condenser - pres…" at bounding box center [784, 371] width 374 height 147
type textarea "8/28/25 - Texted Dan - how to handle no water to clean clogged condenser - pres…"
click at [831, 469] on input "Save Comments" at bounding box center [829, 473] width 118 height 31
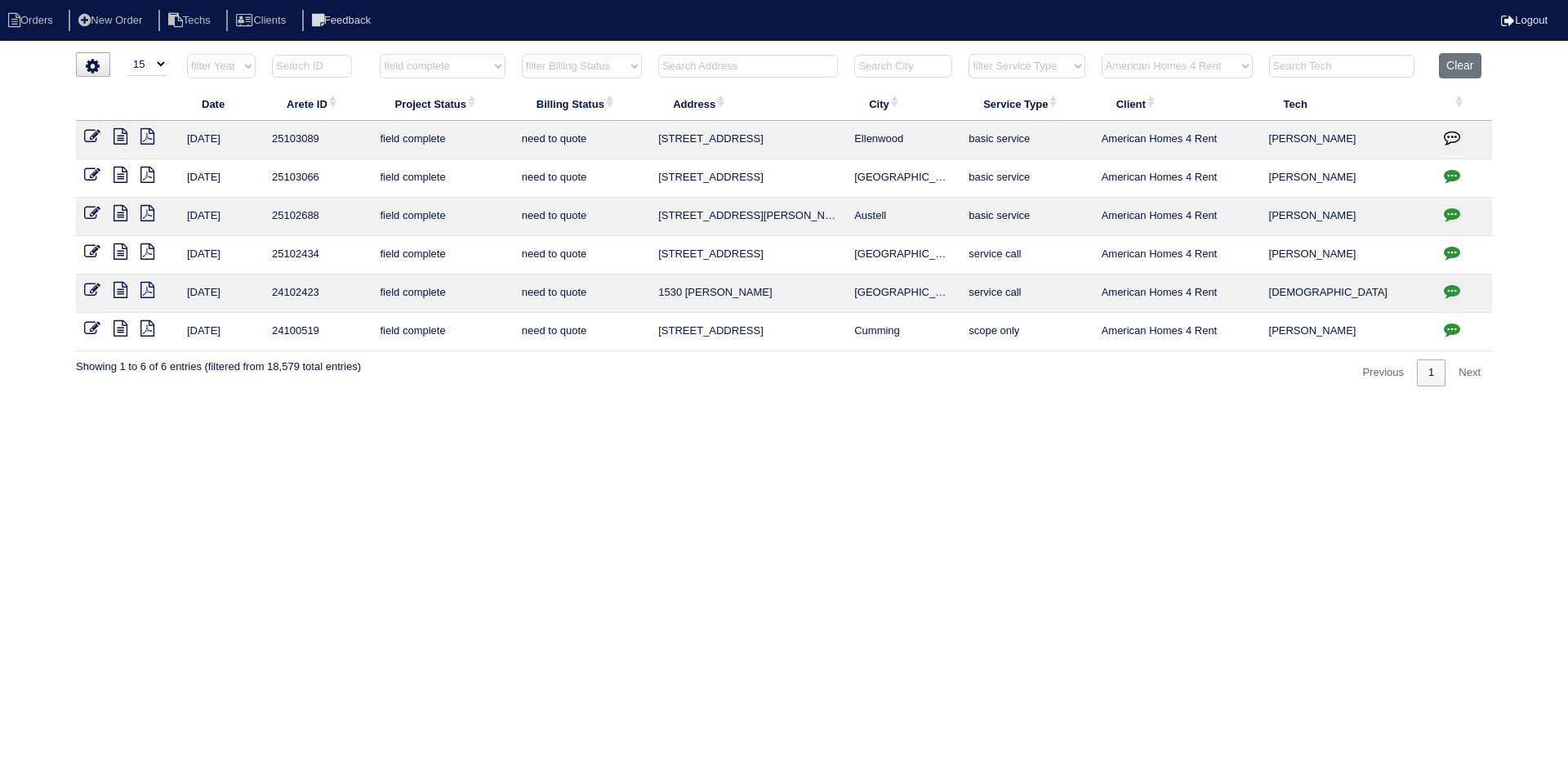
click at [115, 132] on icon at bounding box center [120, 136] width 14 height 16
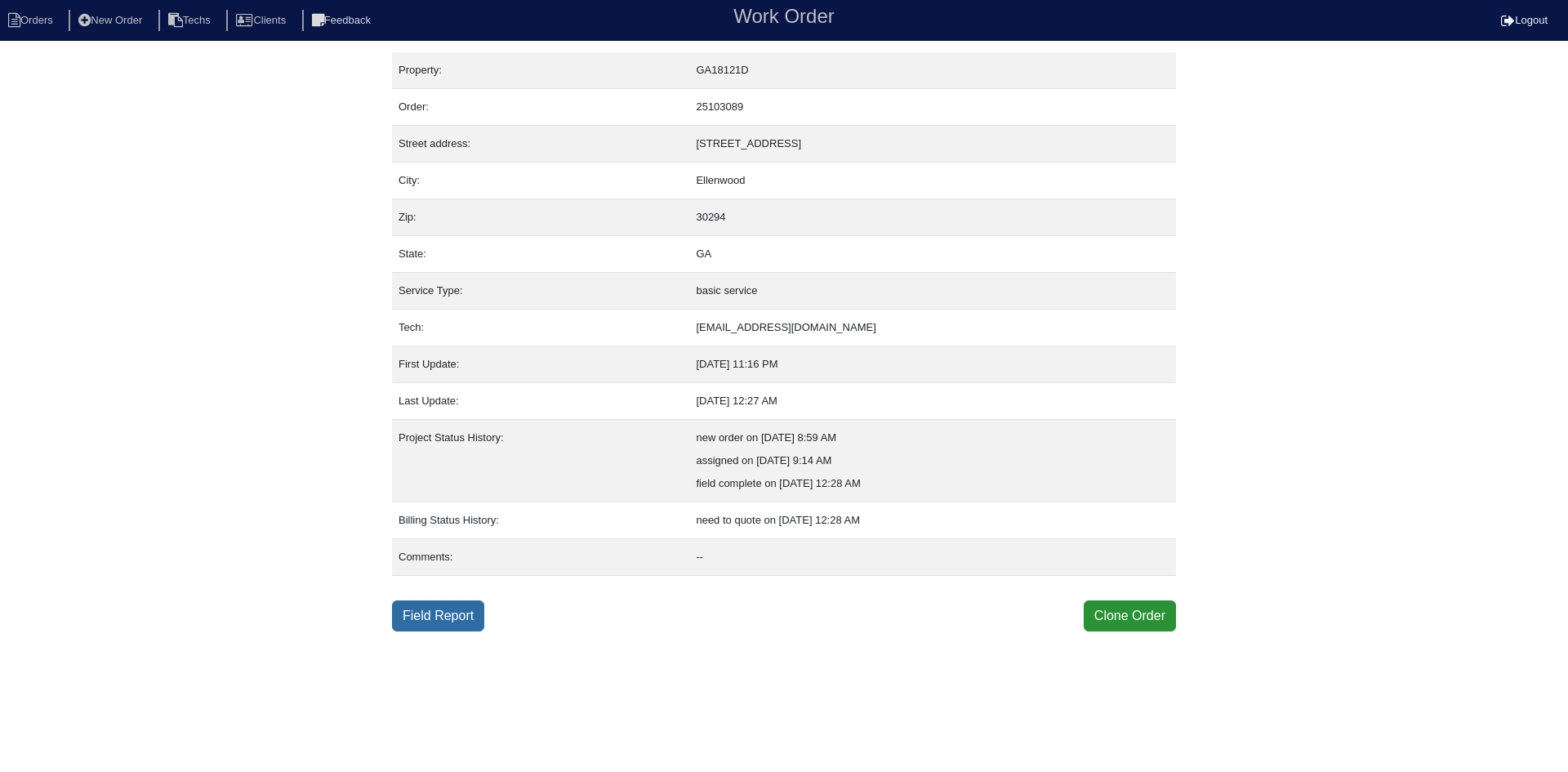
click at [474, 615] on link "Field Report" at bounding box center [438, 616] width 92 height 31
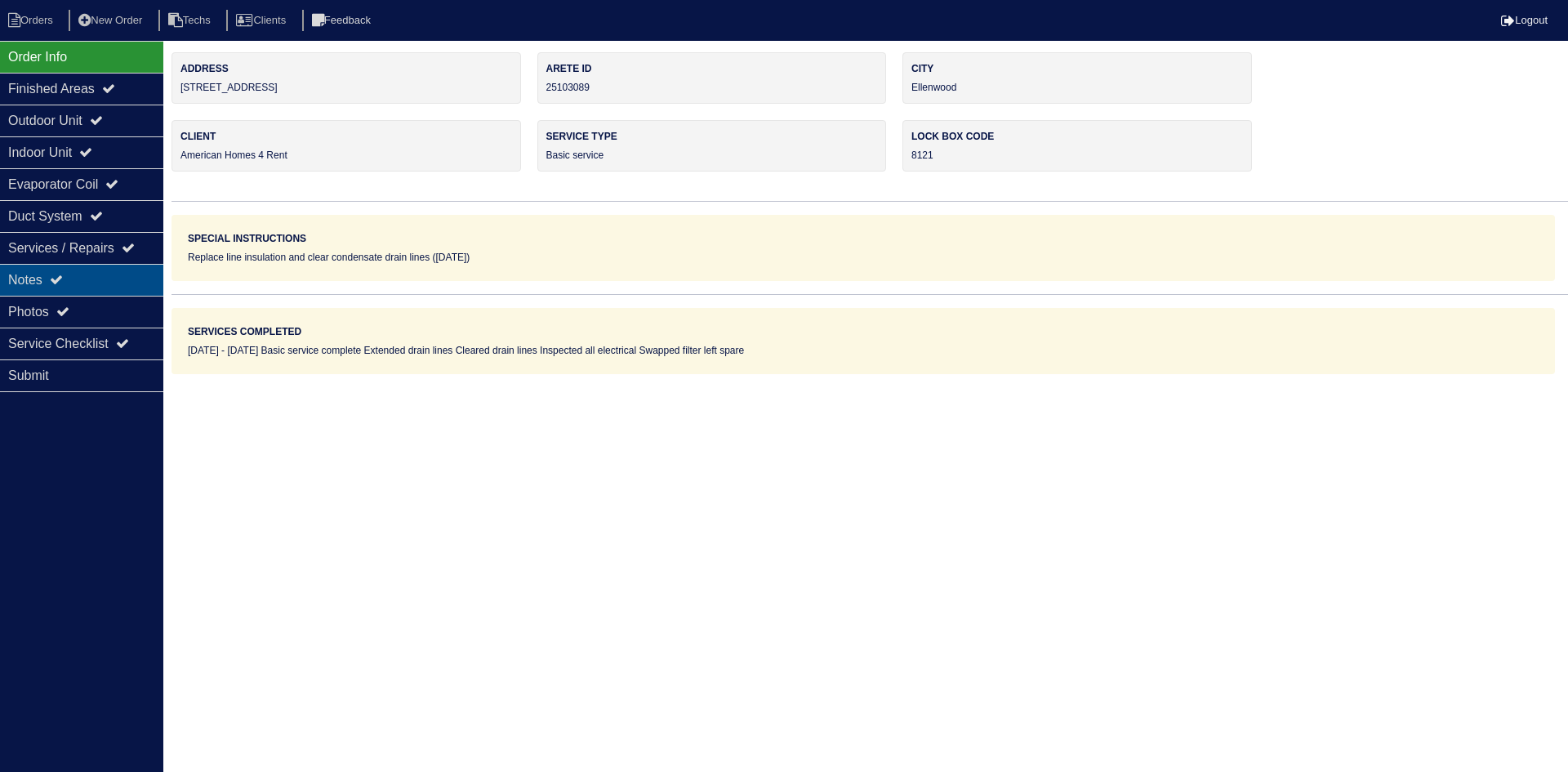
click at [70, 274] on div "Notes" at bounding box center [81, 279] width 163 height 32
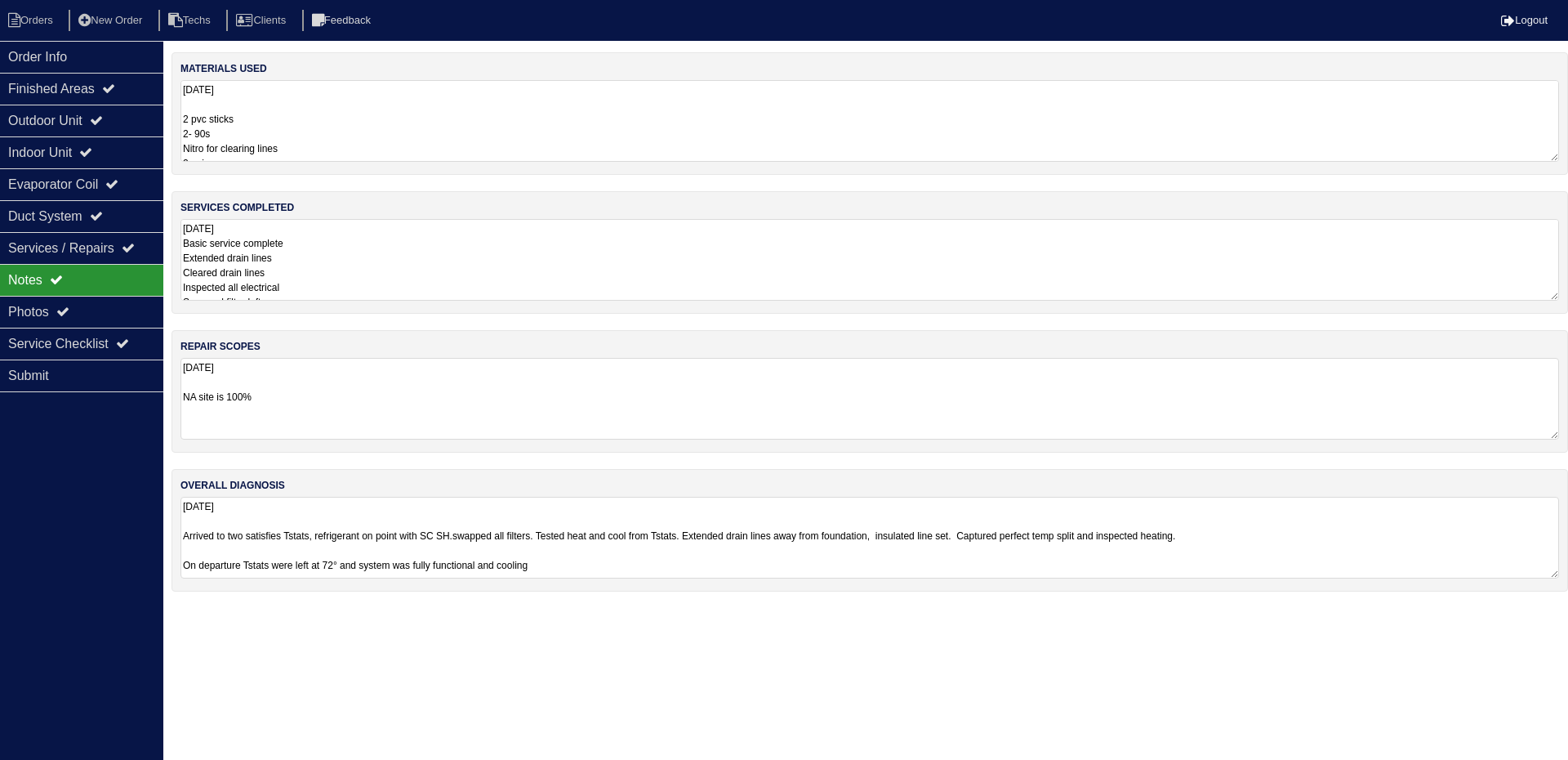
click at [464, 272] on textarea "[DATE] Basic service complete Extended drain lines Cleared drain lines Inspecte…" at bounding box center [869, 260] width 1379 height 82
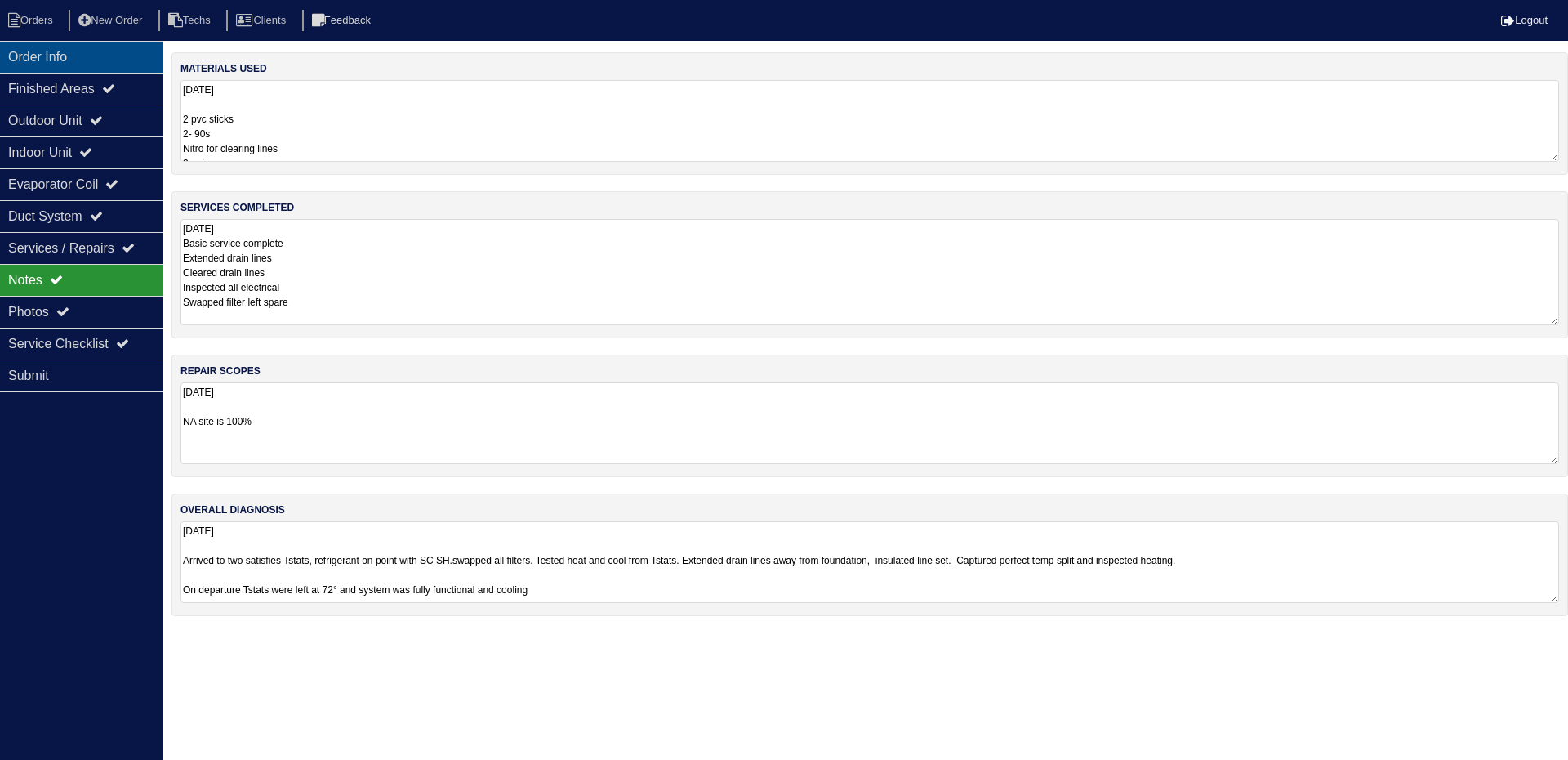
click at [68, 59] on div "Order Info" at bounding box center [81, 56] width 163 height 32
